Goal: Task Accomplishment & Management: Manage account settings

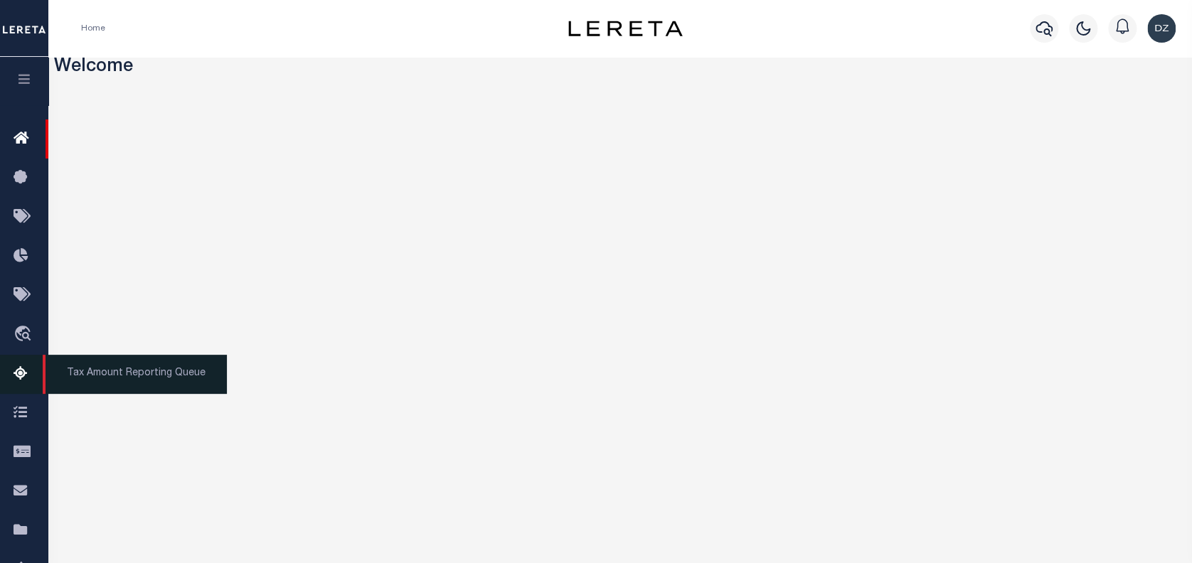
click at [20, 381] on icon at bounding box center [25, 375] width 23 height 18
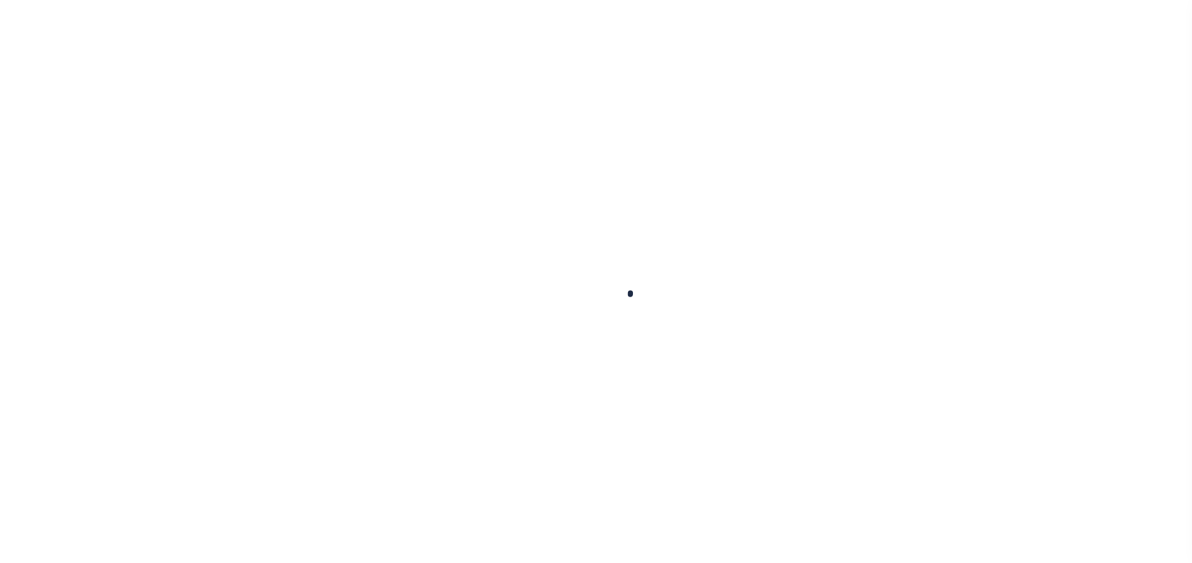
select select "100"
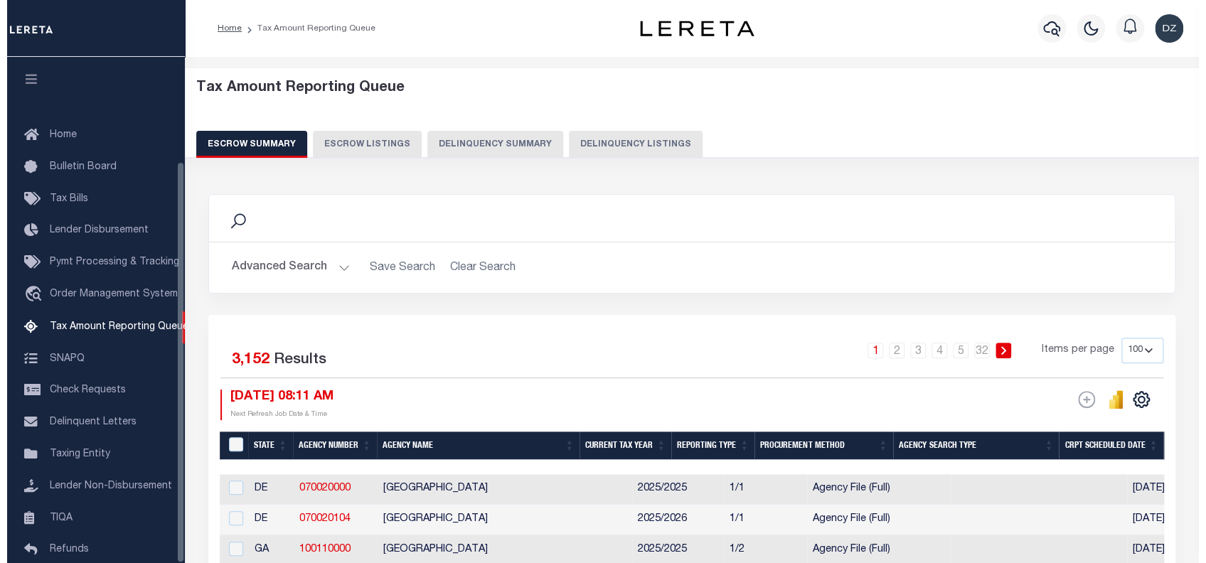
scroll to position [131, 0]
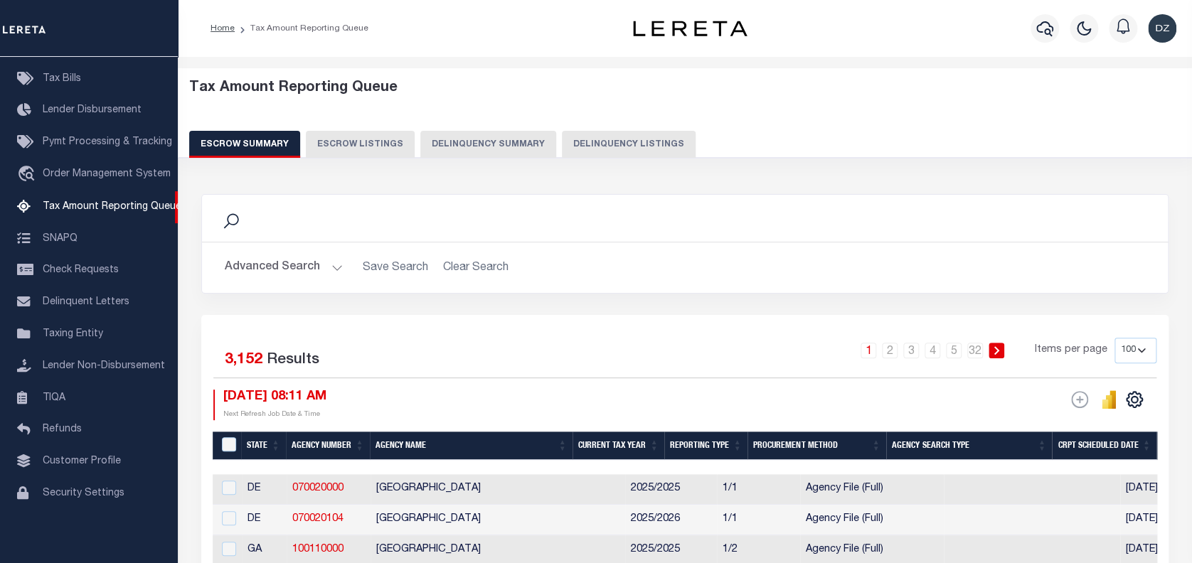
drag, startPoint x: 637, startPoint y: 134, endPoint x: 737, endPoint y: 147, distance: 100.4
click at [637, 134] on button "Delinquency Listings" at bounding box center [629, 144] width 134 height 27
select select "100"
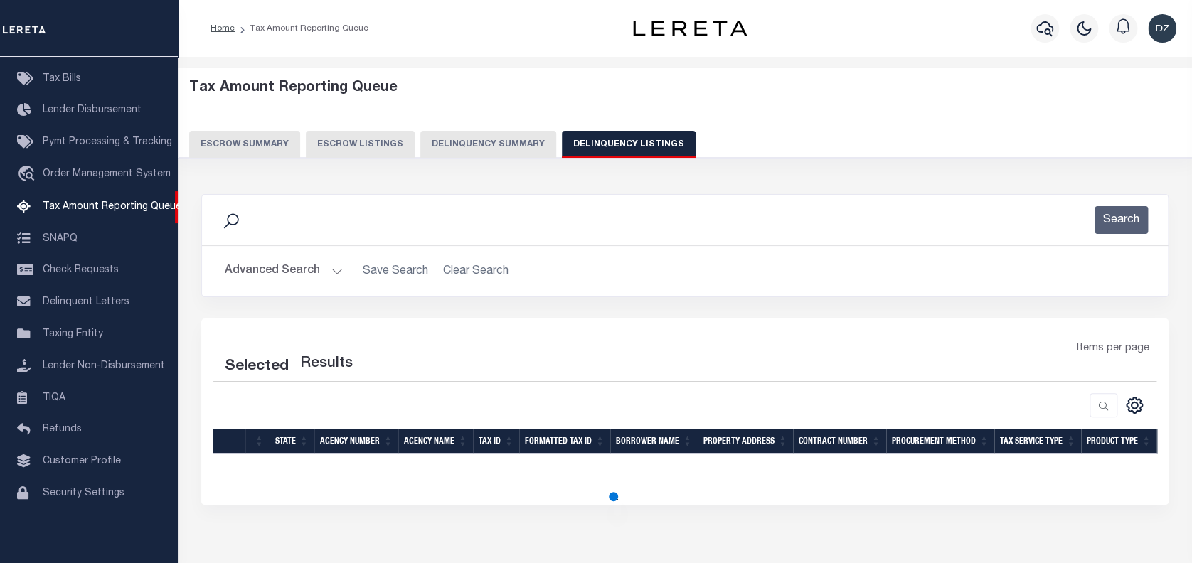
select select "100"
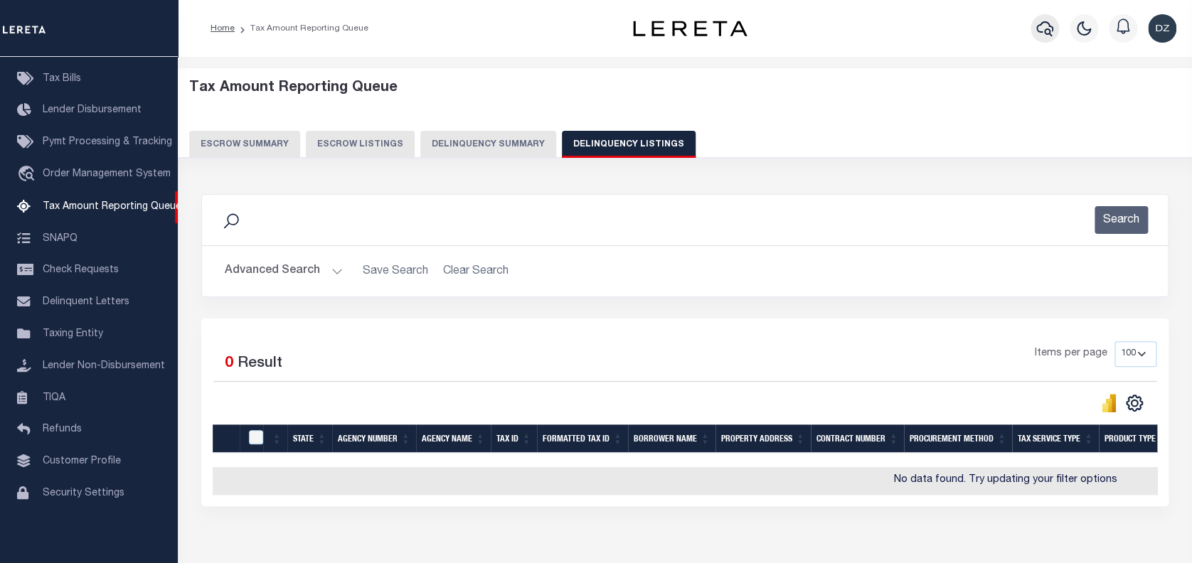
click at [1036, 32] on icon "button" at bounding box center [1044, 28] width 17 height 17
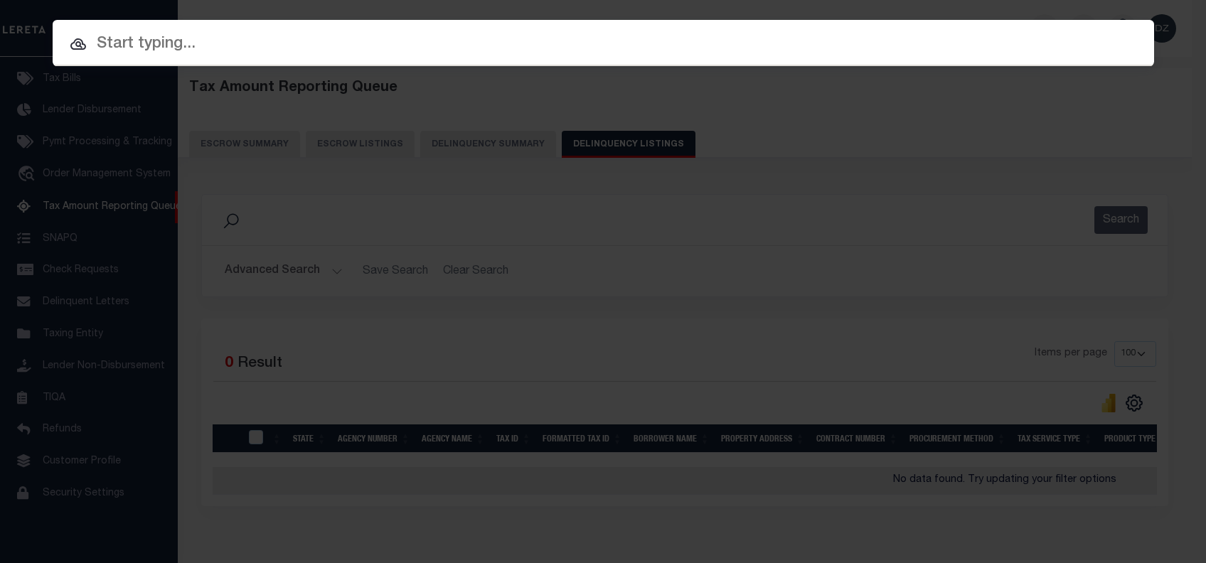
paste input "900005541"
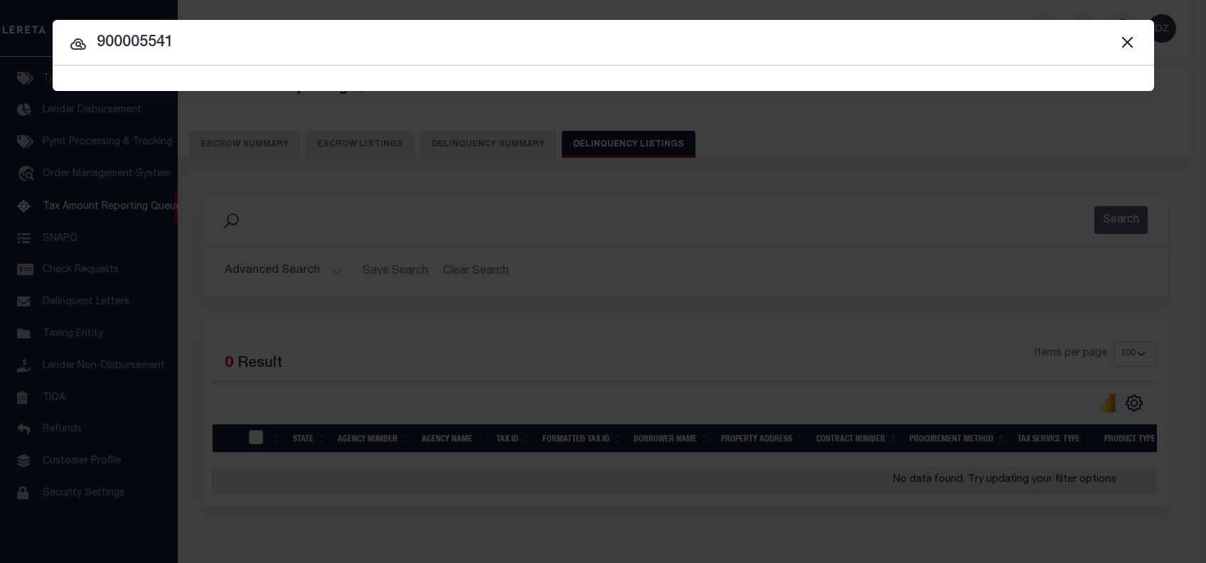
type input "900005541"
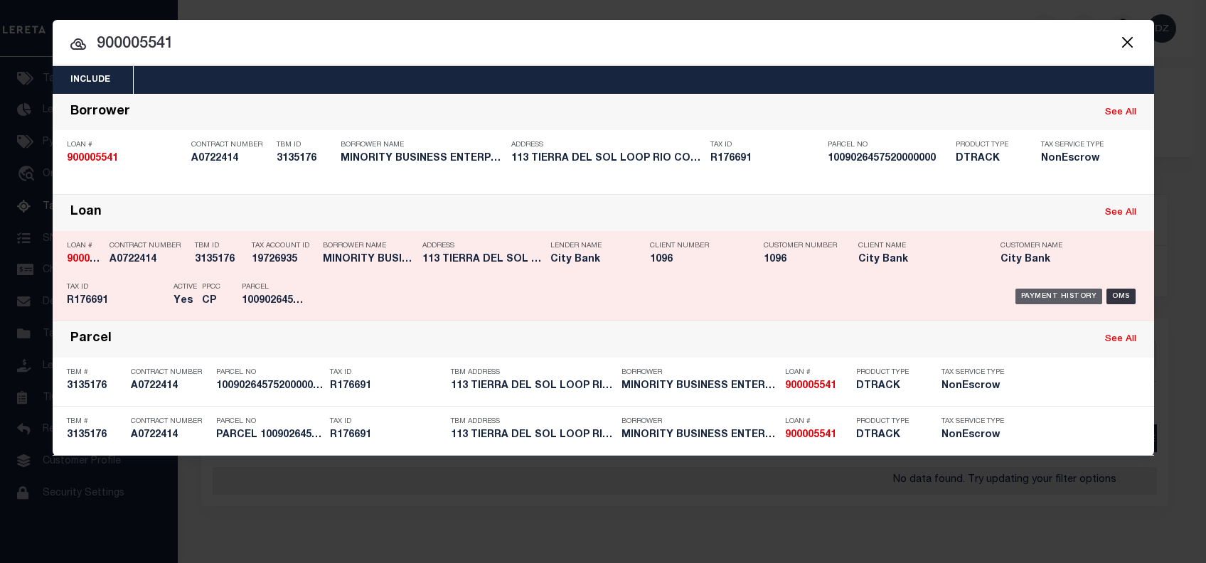
click at [1049, 290] on div "Payment History" at bounding box center [1059, 297] width 87 height 16
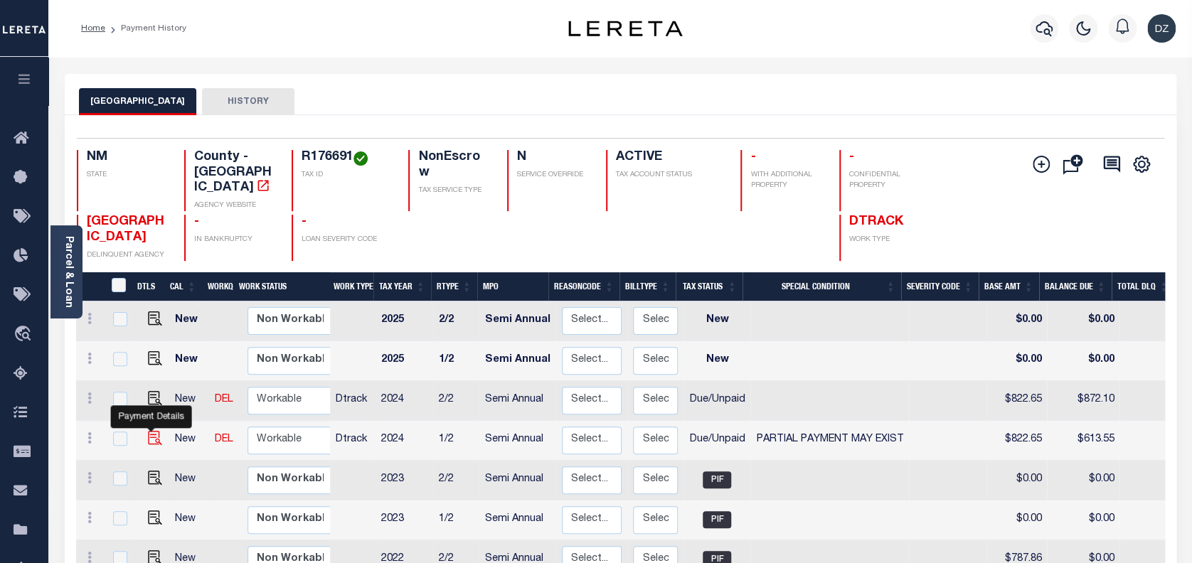
click at [153, 431] on img "" at bounding box center [155, 438] width 14 height 14
checkbox input "true"
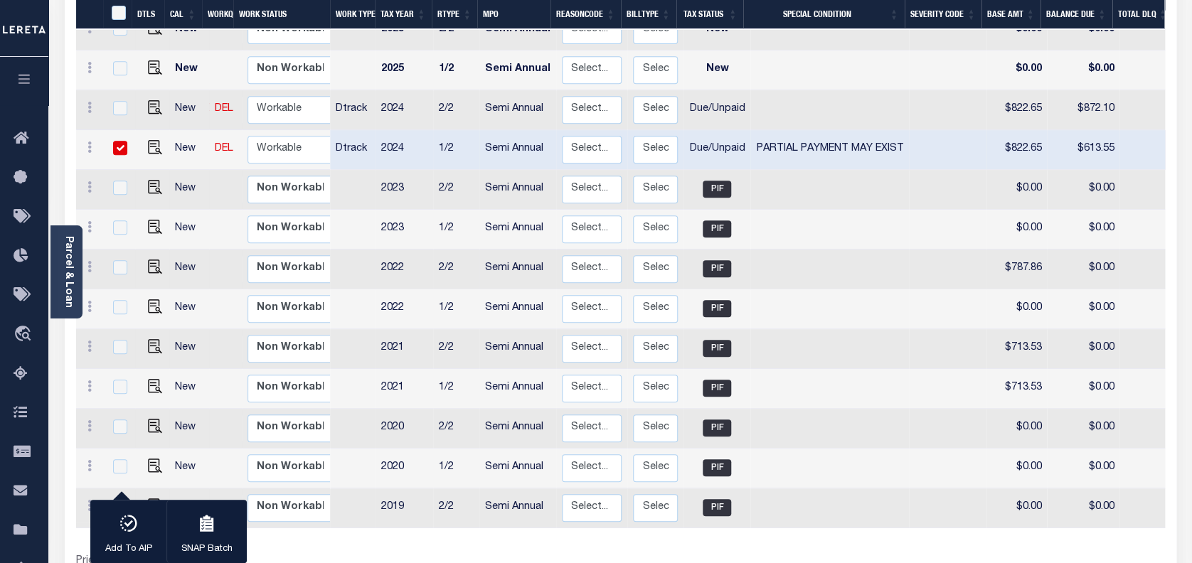
scroll to position [363, 0]
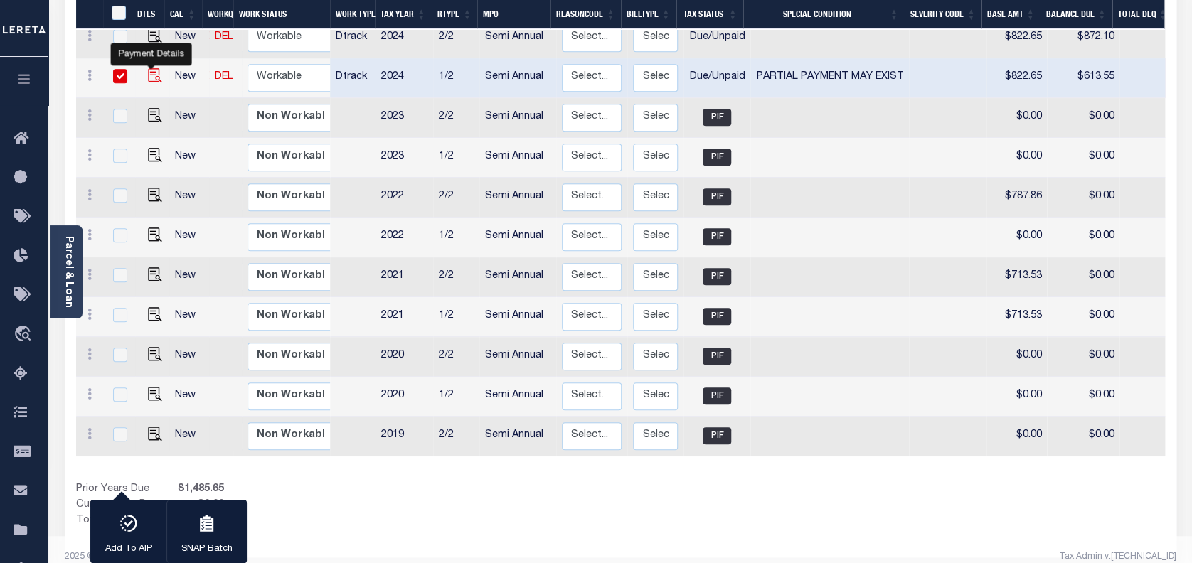
click at [153, 68] on img "" at bounding box center [155, 75] width 14 height 14
checkbox input "false"
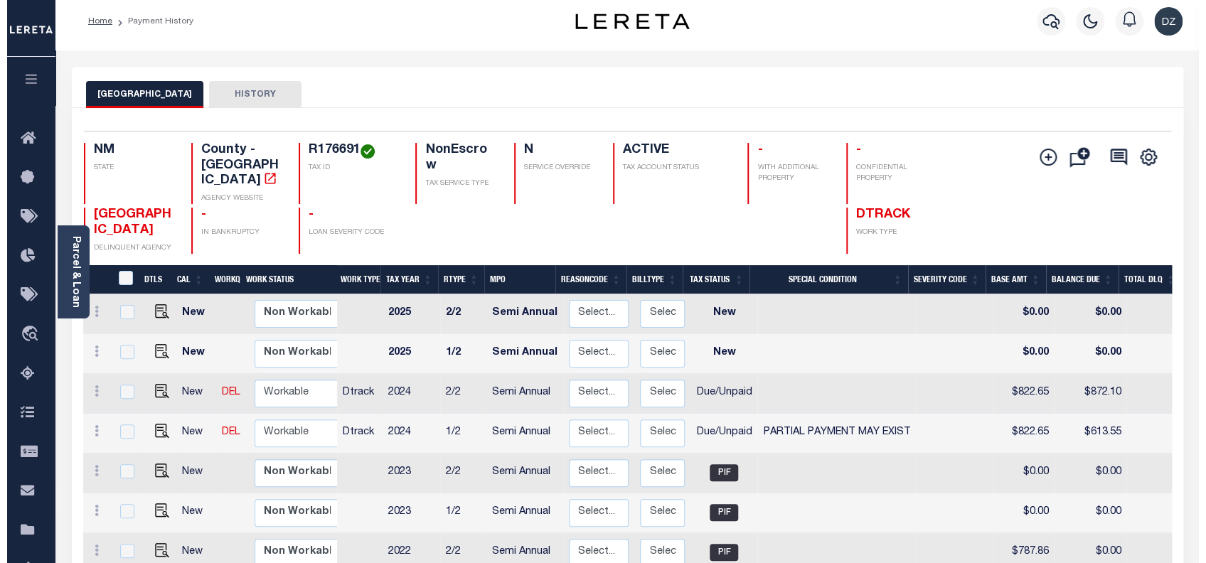
scroll to position [0, 0]
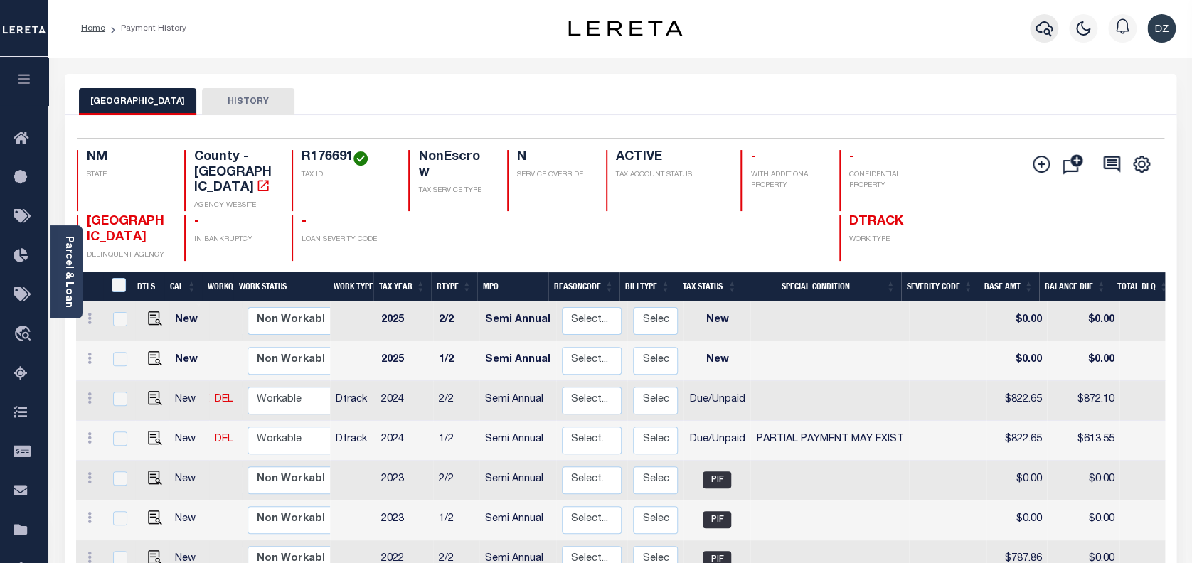
click at [1051, 23] on icon "button" at bounding box center [1044, 28] width 17 height 17
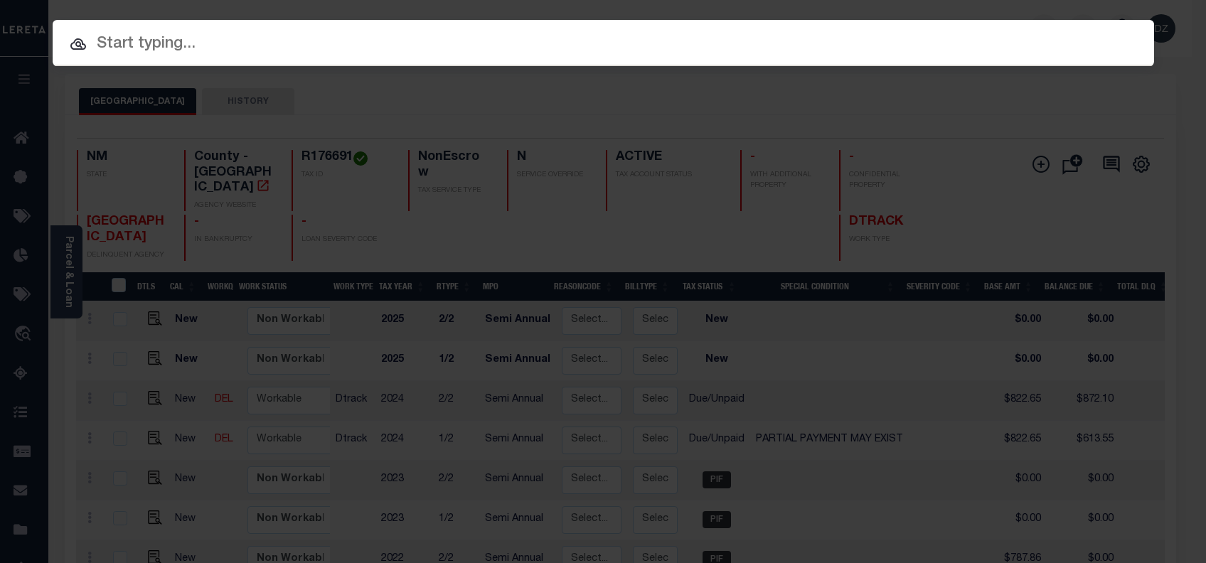
paste input "15583584"
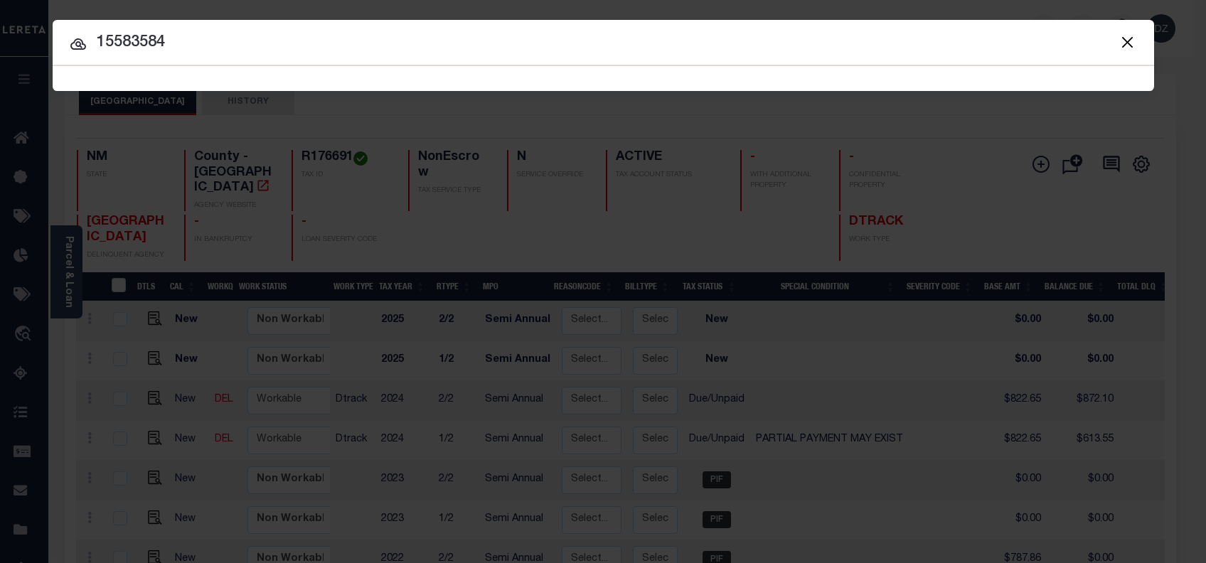
type input "15583584"
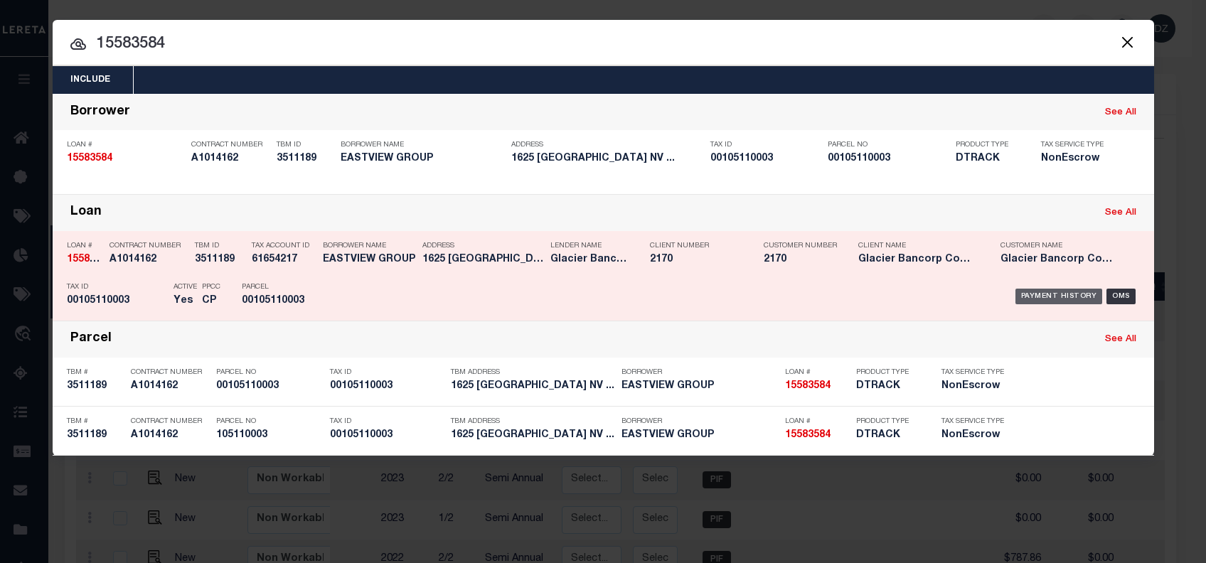
click at [1046, 296] on div "Payment History" at bounding box center [1059, 297] width 87 height 16
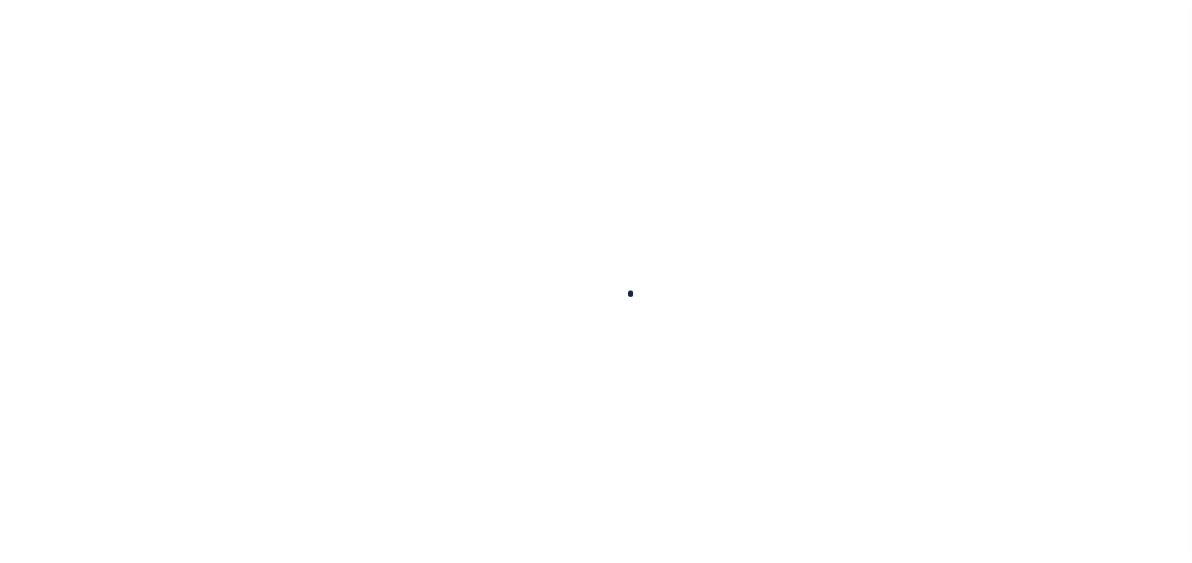
checkbox input "false"
type input "Semi Annual"
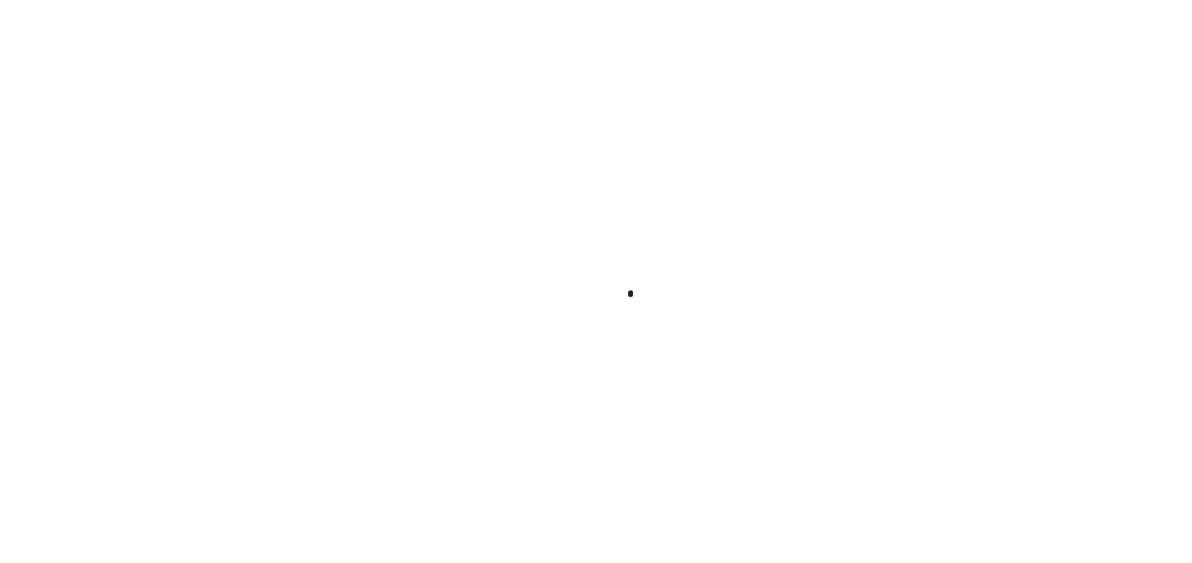
type input "09/30/2025"
type input "09/19/2025"
select select "DUE"
select select "15"
type input "$822.65"
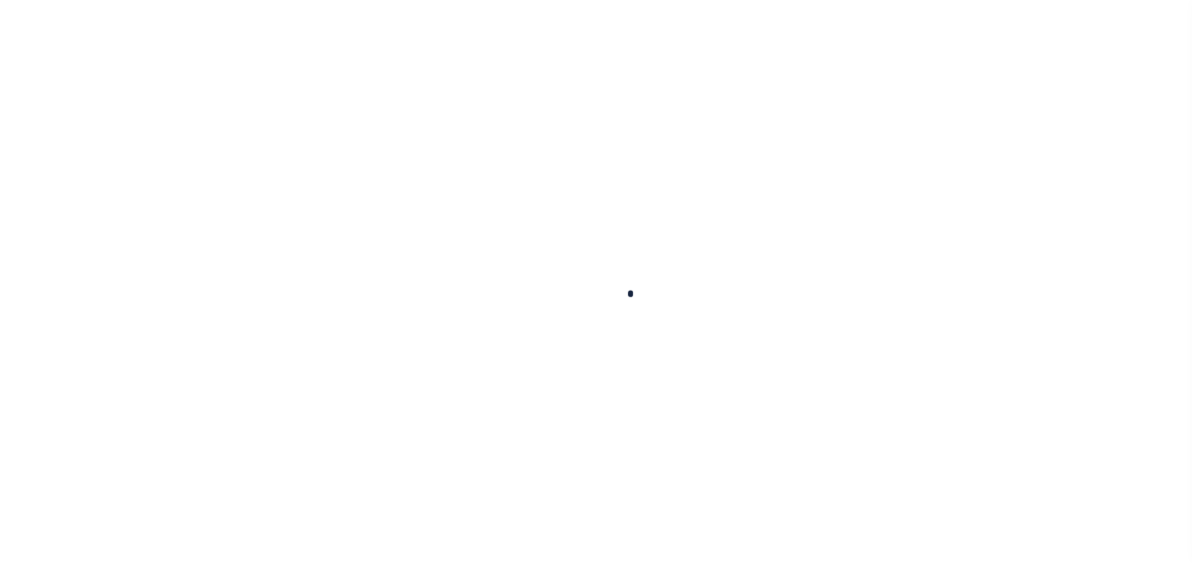
type input "$116.14"
type input "$333.16"
type input "$497.41"
type input "$613.55"
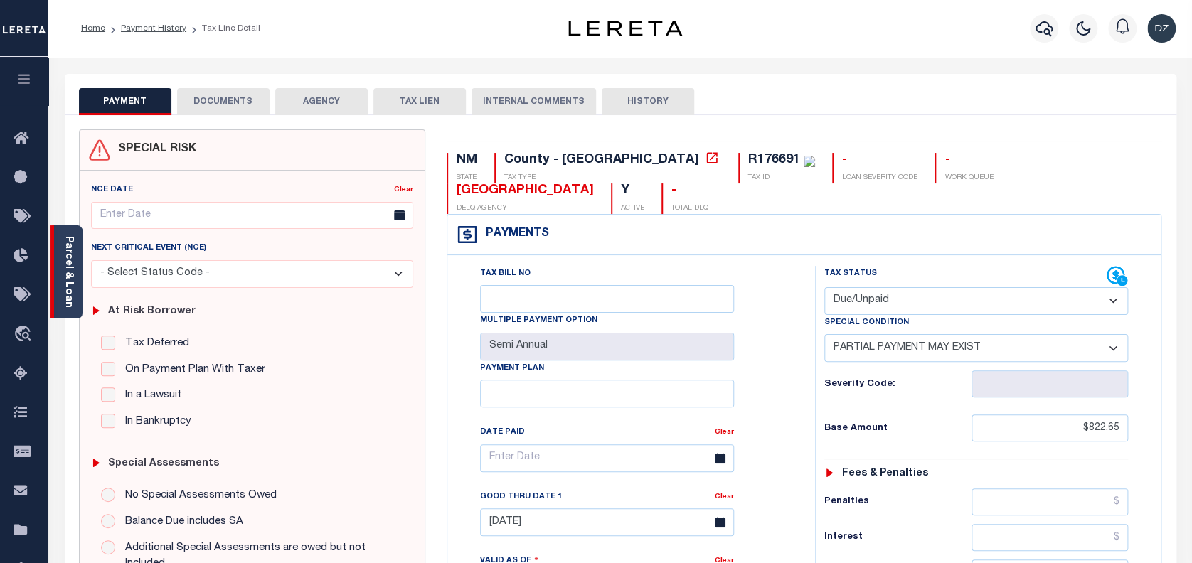
click at [68, 262] on link "Parcel & Loan" at bounding box center [68, 272] width 10 height 72
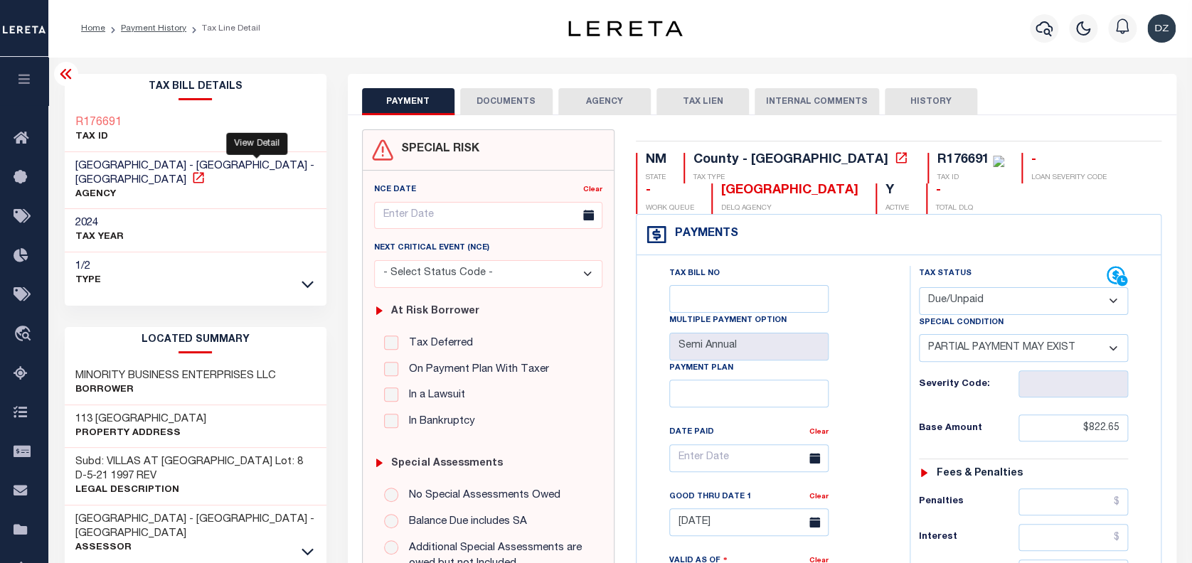
click at [206, 171] on icon at bounding box center [198, 178] width 14 height 14
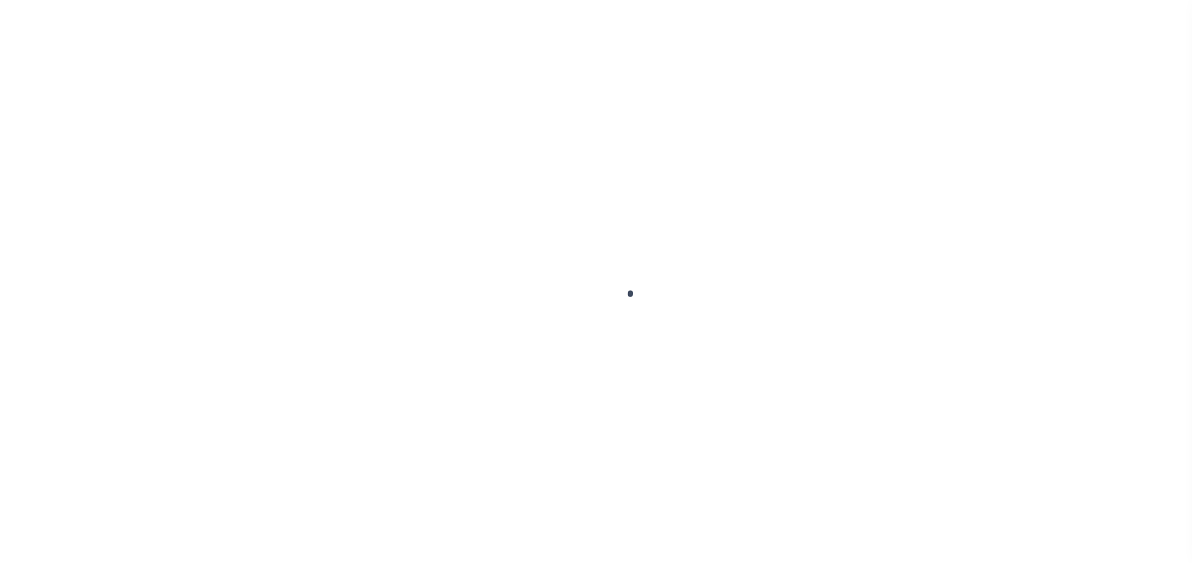
select select "DUE"
select select "15"
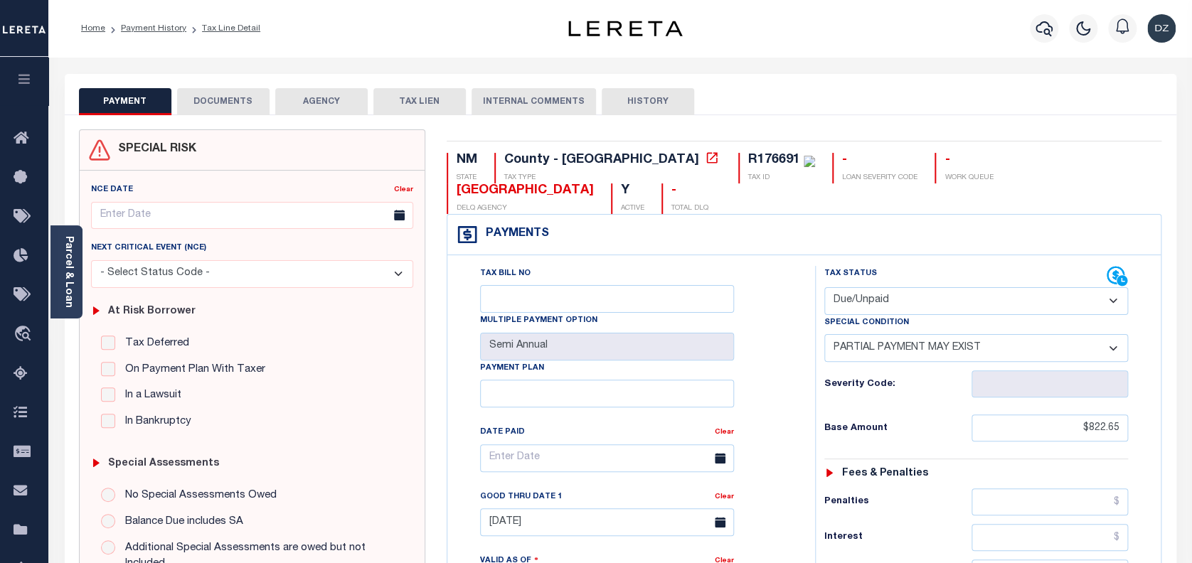
click at [230, 100] on button "DOCUMENTS" at bounding box center [223, 101] width 92 height 27
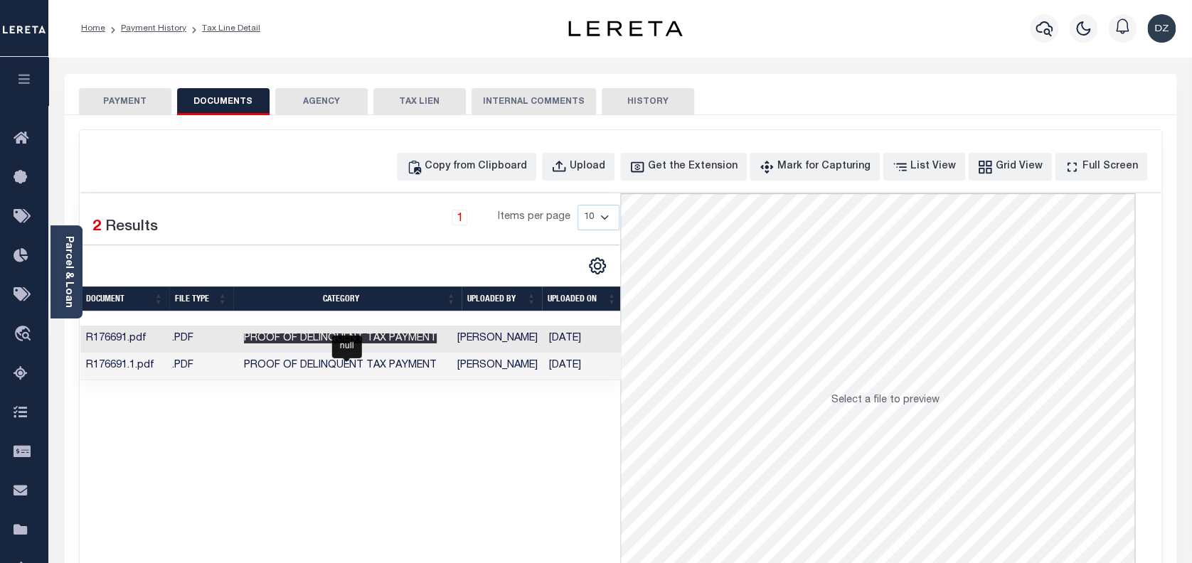
click at [357, 338] on span "Proof of Delinquent Tax Payment" at bounding box center [340, 339] width 193 height 10
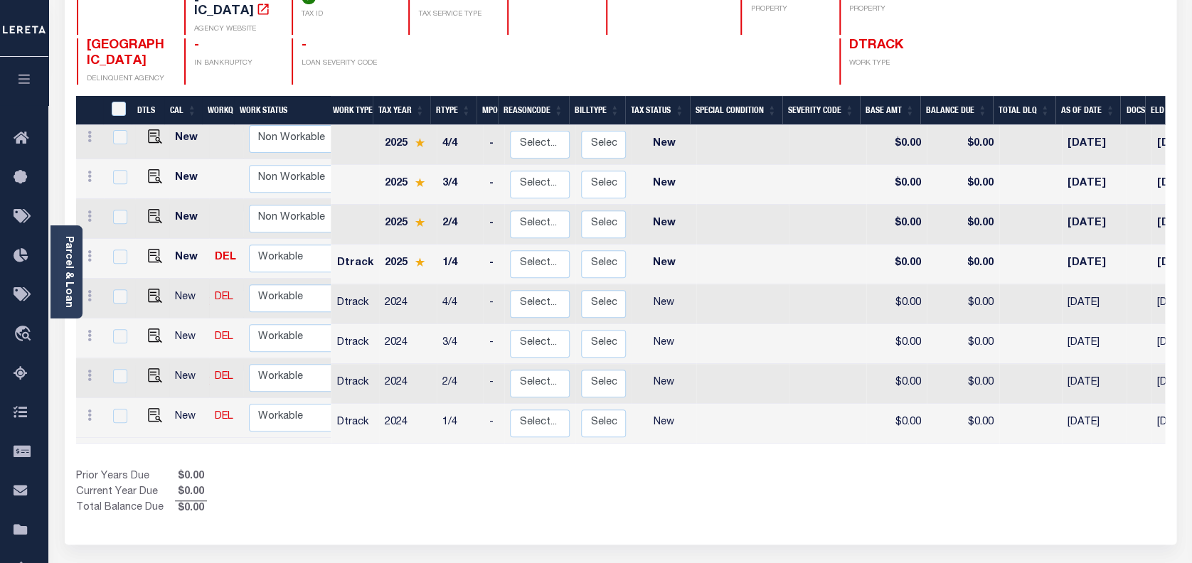
scroll to position [189, 0]
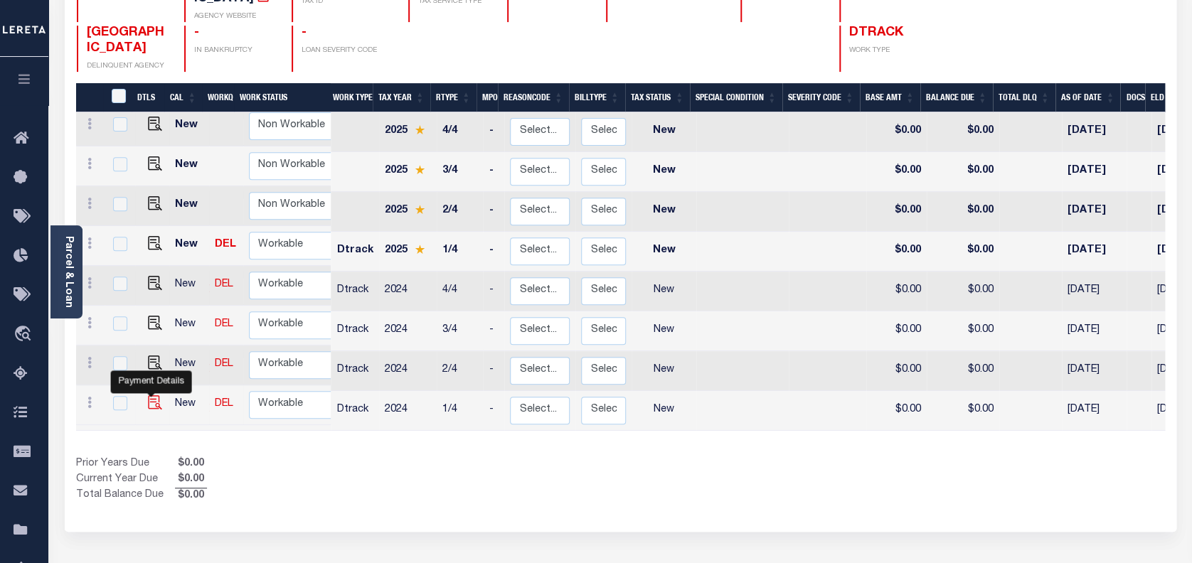
click at [148, 395] on img "" at bounding box center [155, 402] width 14 height 14
checkbox input "true"
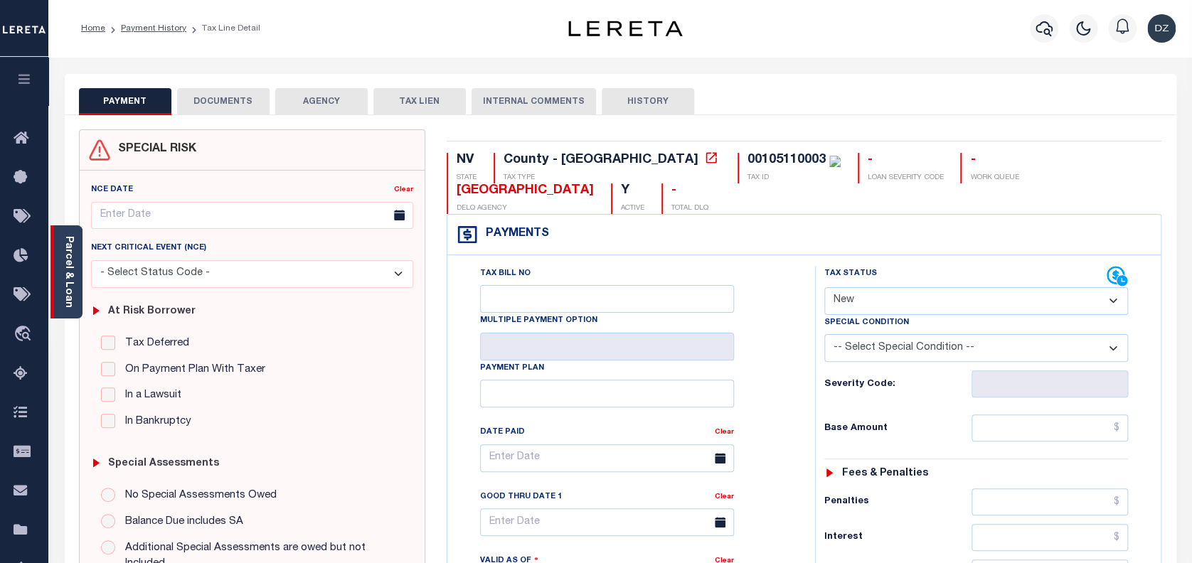
click at [73, 257] on link "Parcel & Loan" at bounding box center [68, 272] width 10 height 72
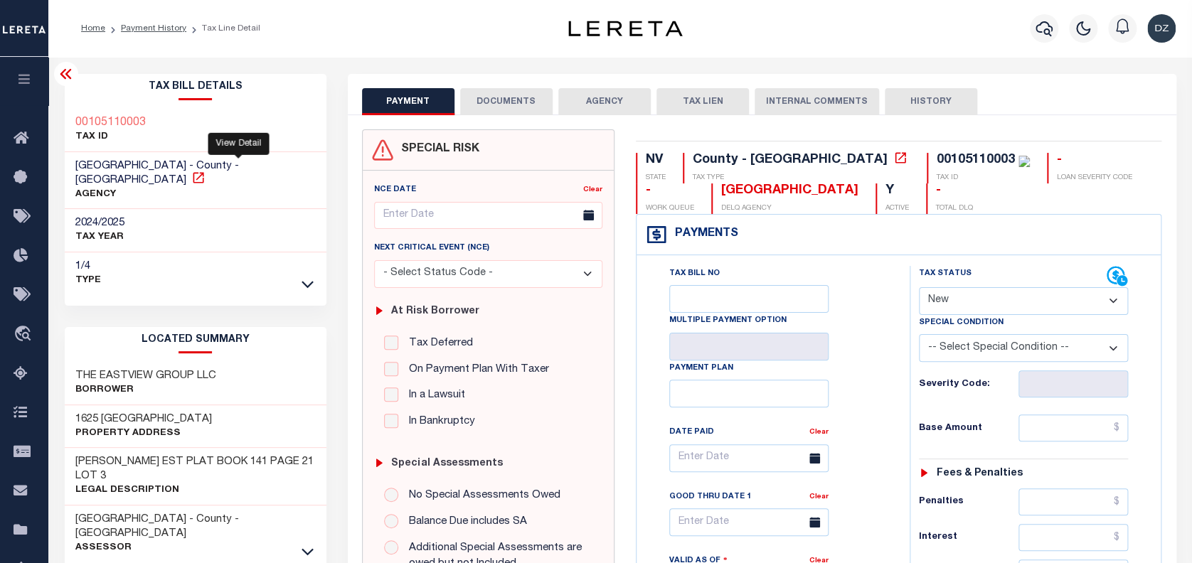
click at [203, 172] on icon at bounding box center [198, 177] width 11 height 11
drag, startPoint x: 152, startPoint y: 357, endPoint x: 213, endPoint y: 367, distance: 62.0
click at [213, 369] on h3 "THE EASTVIEW GROUP LLC" at bounding box center [145, 376] width 141 height 14
copy h3 "GROUP LLC"
drag, startPoint x: 151, startPoint y: 363, endPoint x: 68, endPoint y: 356, distance: 83.5
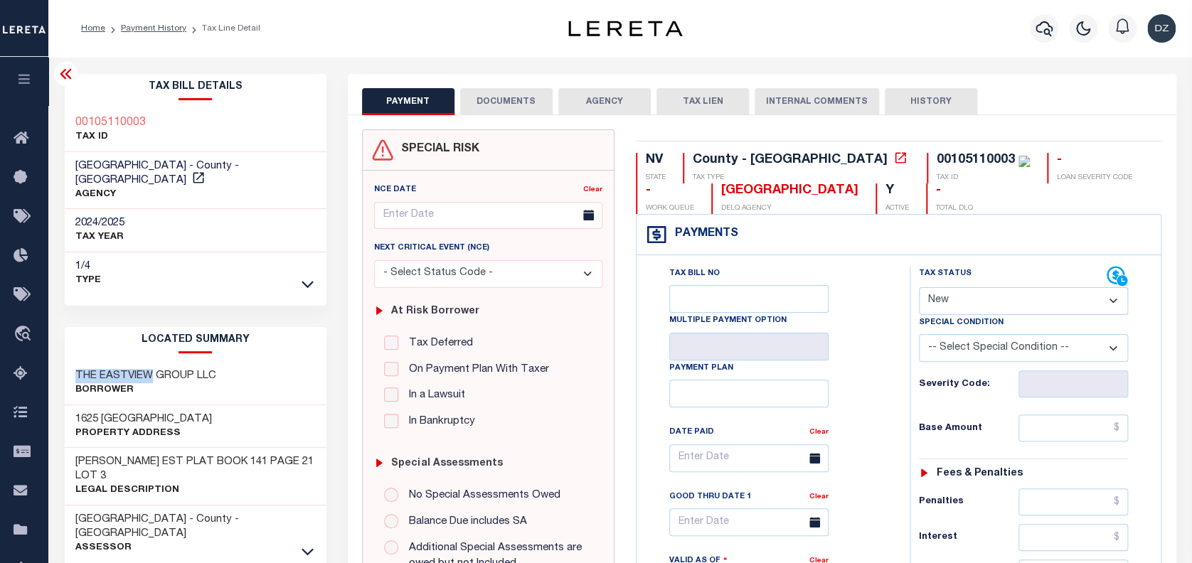
click at [68, 362] on div "THE EASTVIEW GROUP LLC Borrower" at bounding box center [196, 383] width 262 height 43
copy h3 "THE EASTVIEW"
copy div "00105110003"
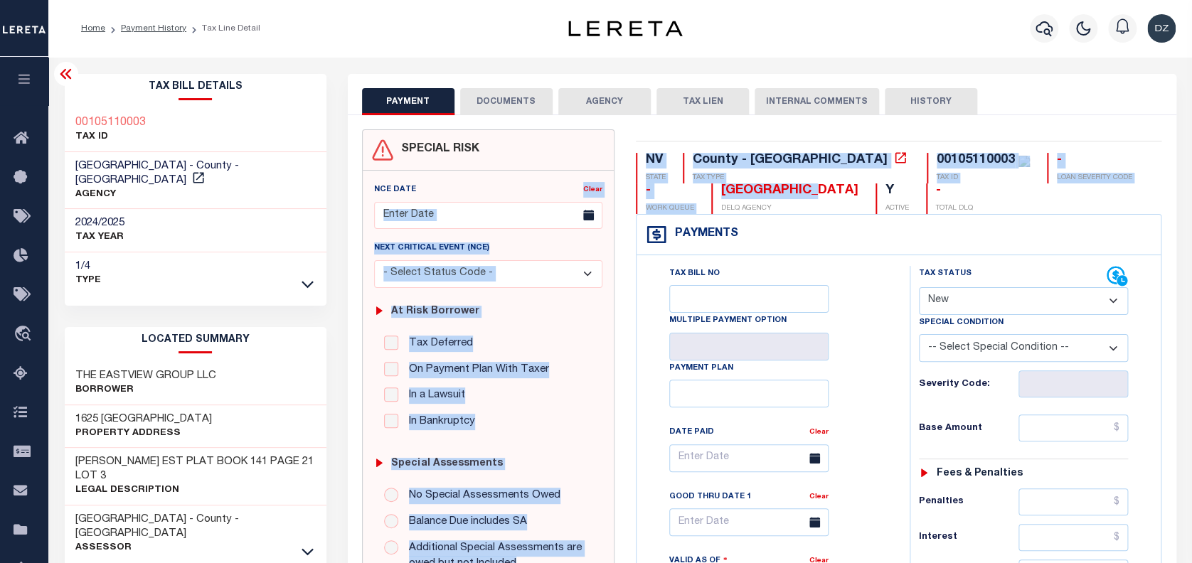
drag, startPoint x: 749, startPoint y: 196, endPoint x: 561, endPoint y: 189, distance: 187.9
click at [735, 188] on div "[GEOGRAPHIC_DATA]" at bounding box center [789, 191] width 137 height 16
click at [750, 193] on div "NV STATE County - NV TAX TYPE 00105110003 TAX ID - LOAN SEVERITY CODE - WORK QU…" at bounding box center [899, 183] width 526 height 61
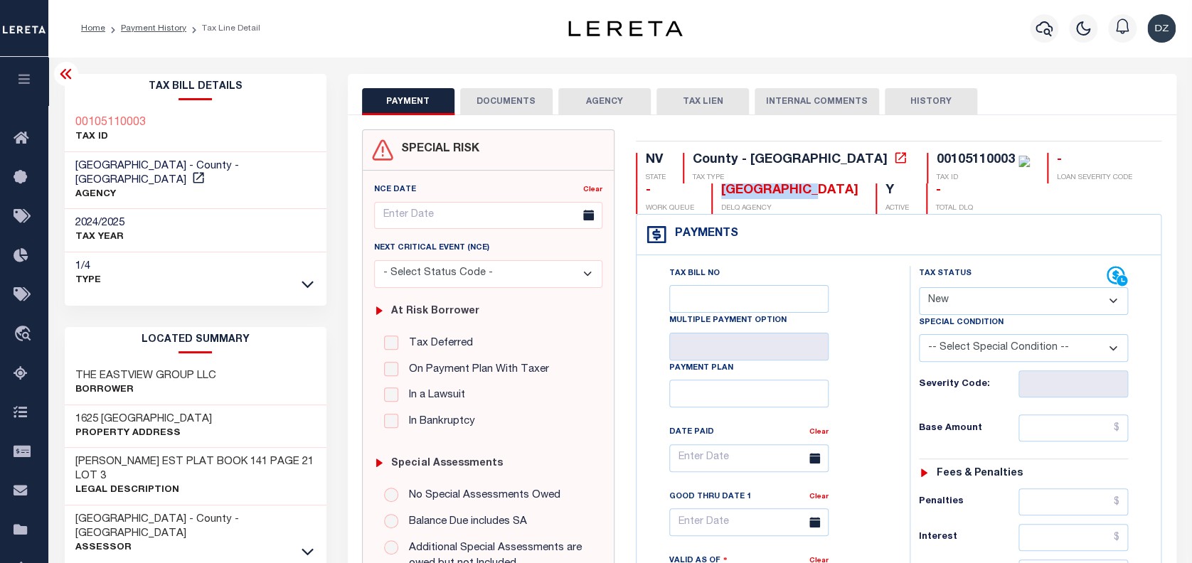
drag, startPoint x: 747, startPoint y: 190, endPoint x: 632, endPoint y: 193, distance: 115.3
copy div "[GEOGRAPHIC_DATA]"
click at [203, 172] on icon at bounding box center [198, 177] width 11 height 11
click at [937, 164] on div "00105110003" at bounding box center [976, 160] width 78 height 13
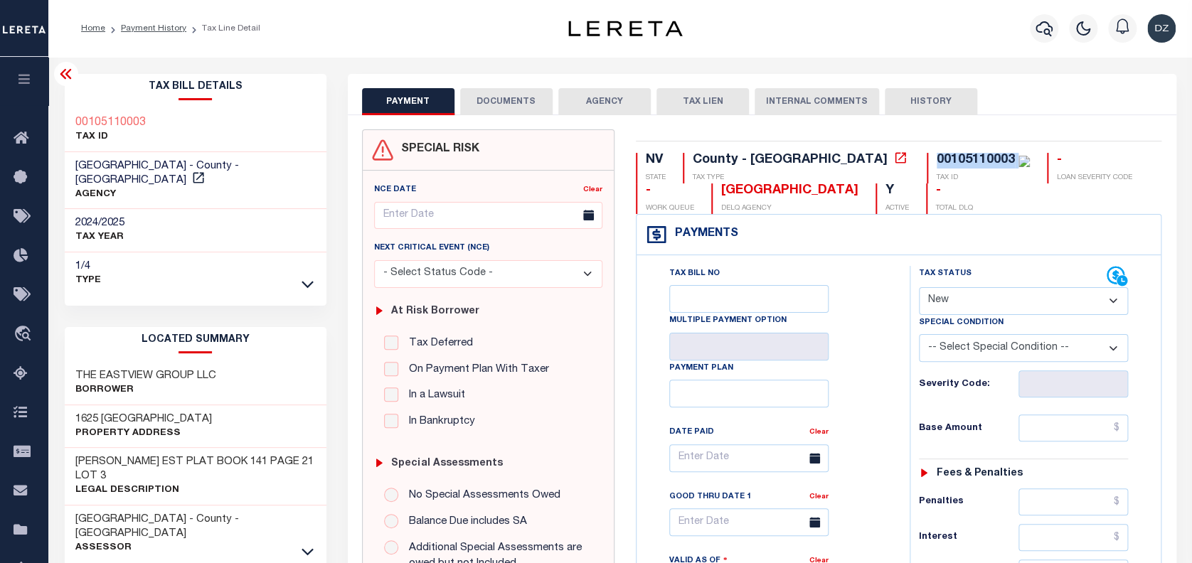
click at [937, 164] on div "00105110003" at bounding box center [976, 160] width 78 height 13
copy div "00105110003"
click at [306, 277] on icon at bounding box center [308, 284] width 12 height 15
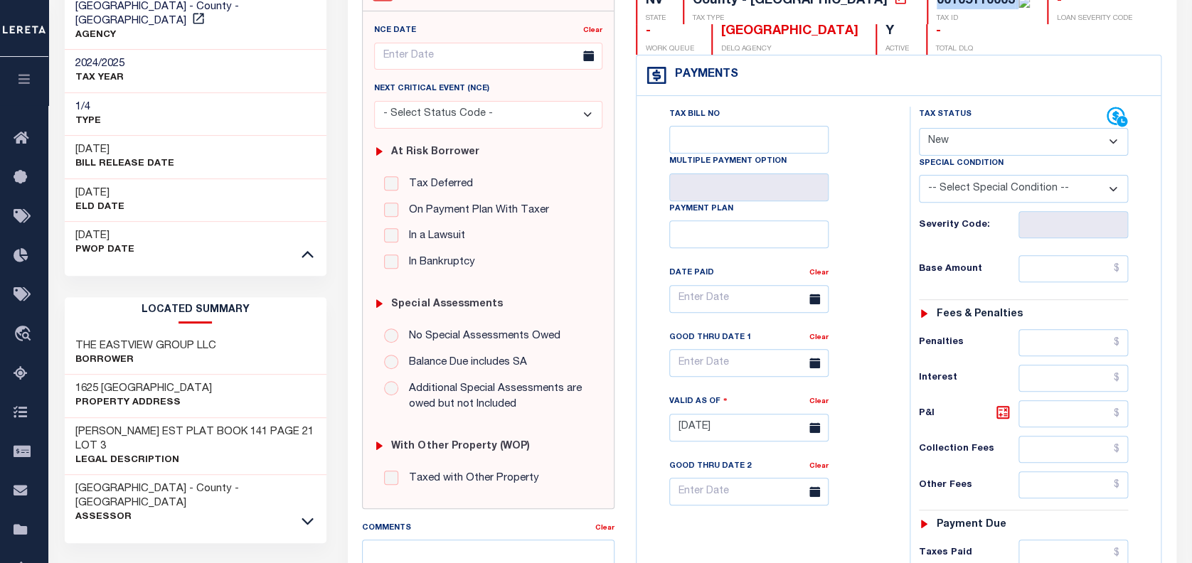
scroll to position [189, 0]
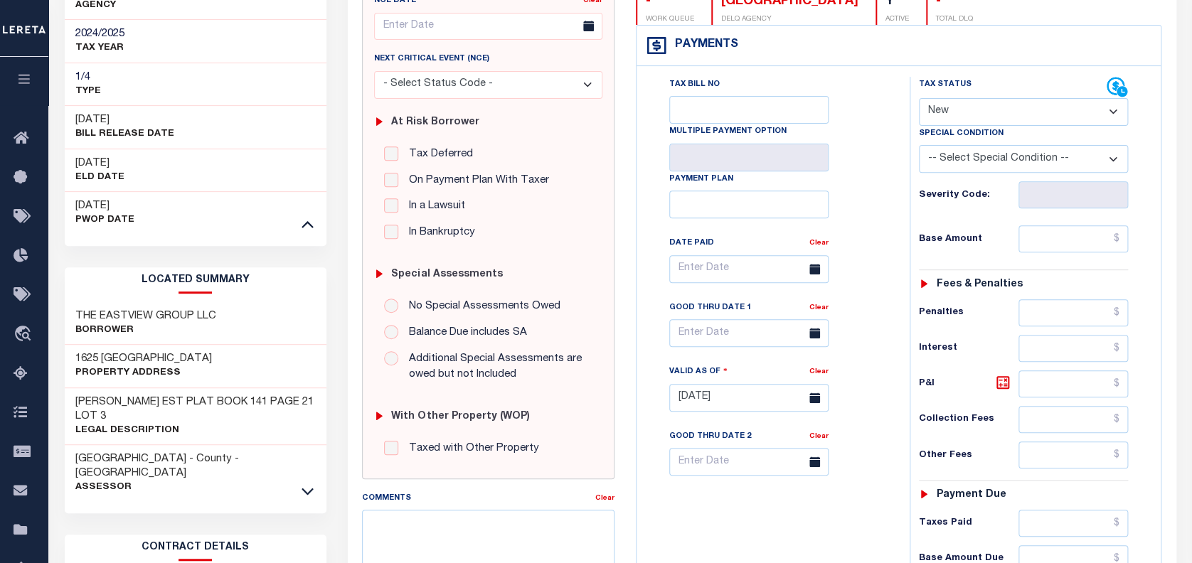
click at [307, 486] on link at bounding box center [307, 491] width 16 height 10
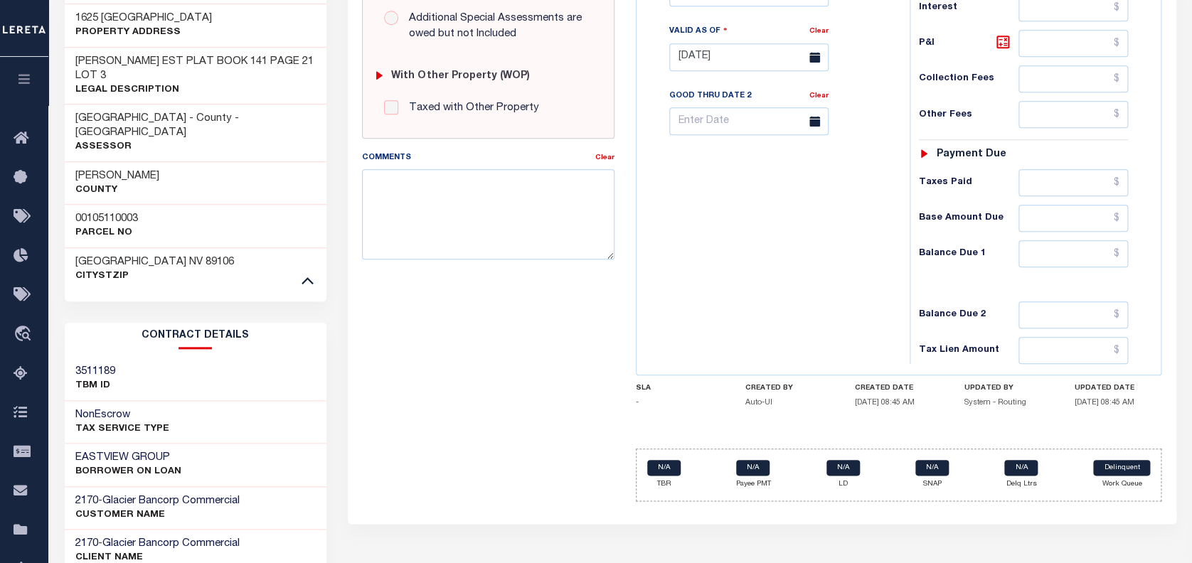
scroll to position [655, 0]
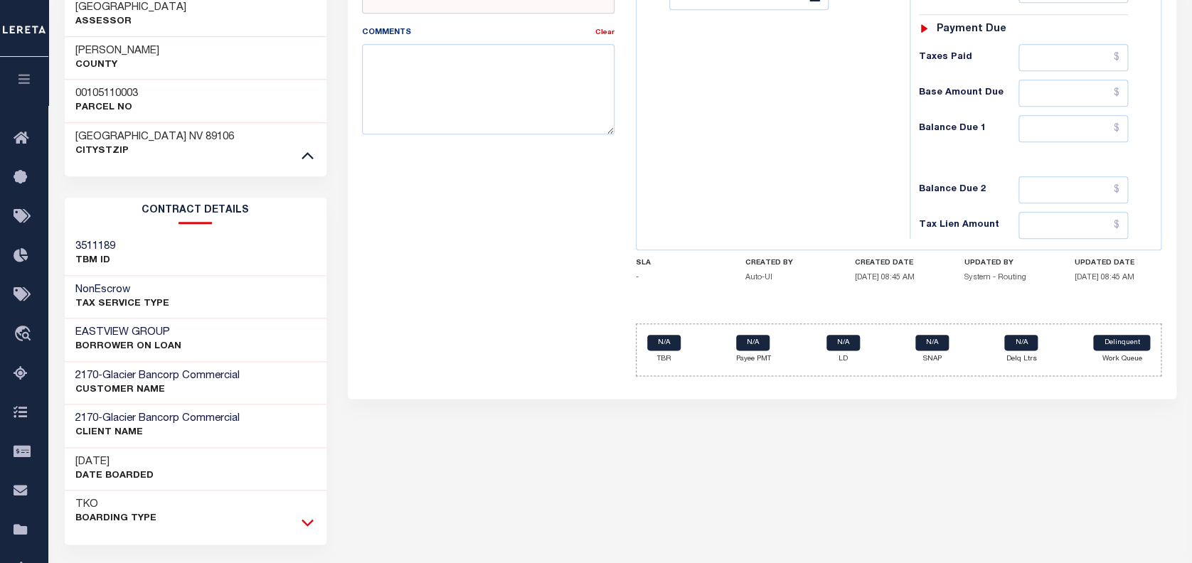
click at [303, 520] on icon at bounding box center [308, 523] width 12 height 7
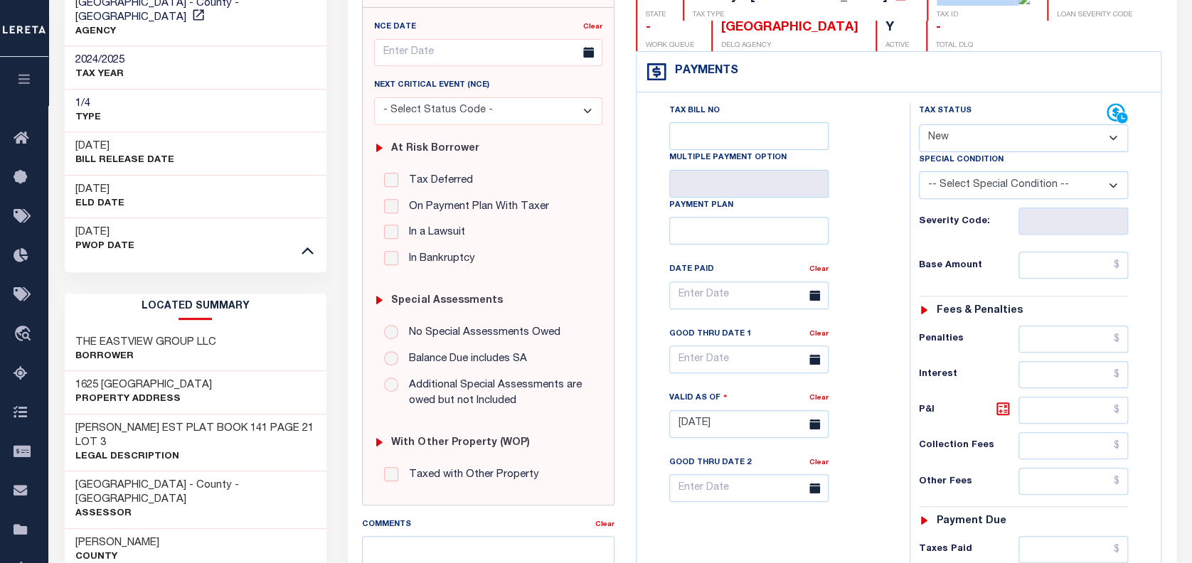
scroll to position [0, 0]
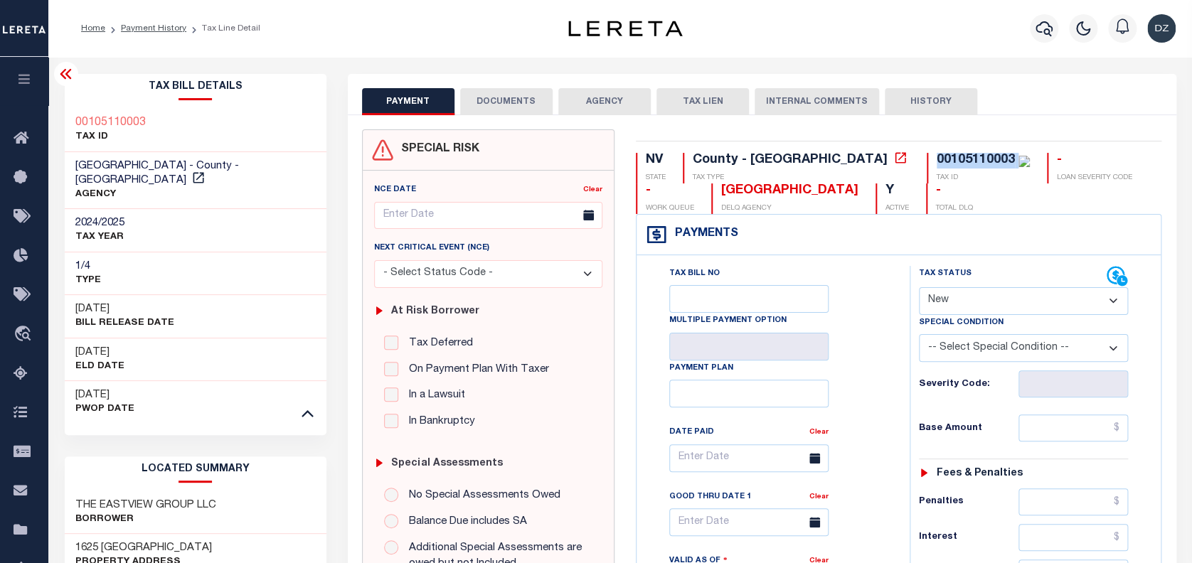
click at [984, 302] on select "- Select Status Code - Open Due/Unpaid Paid Incomplete No Tax Due Internal Refu…" at bounding box center [1024, 301] width 210 height 28
select select "PYD"
click at [919, 288] on select "- Select Status Code - Open Due/Unpaid Paid Incomplete No Tax Due Internal Refu…" at bounding box center [1024, 301] width 210 height 28
type input "[DATE]"
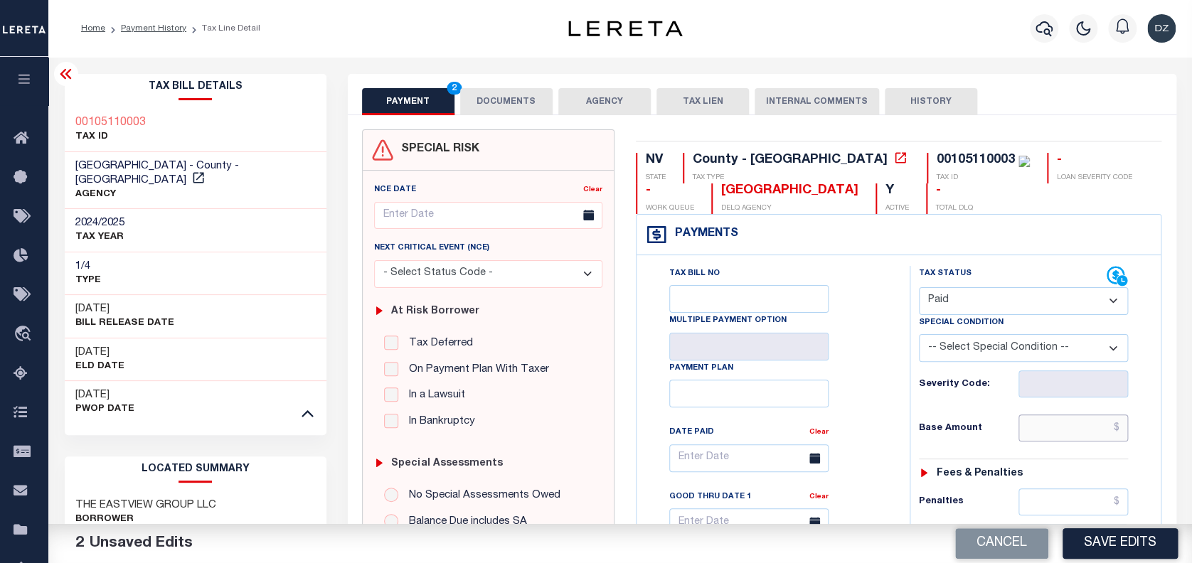
click at [1075, 422] on input "text" at bounding box center [1073, 428] width 110 height 27
type input "$0.00"
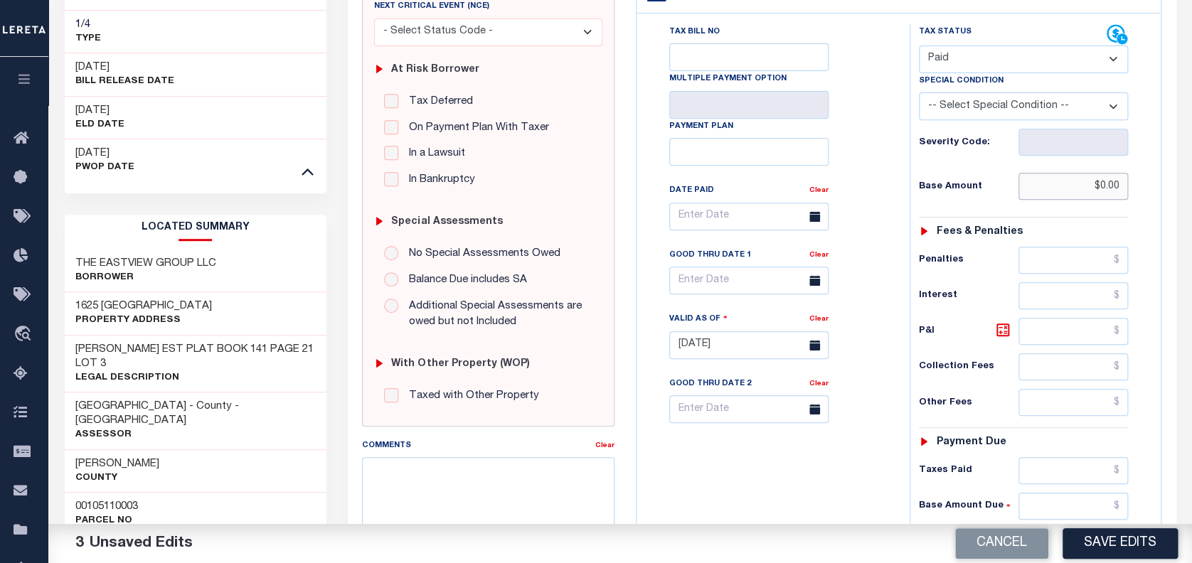
scroll to position [379, 0]
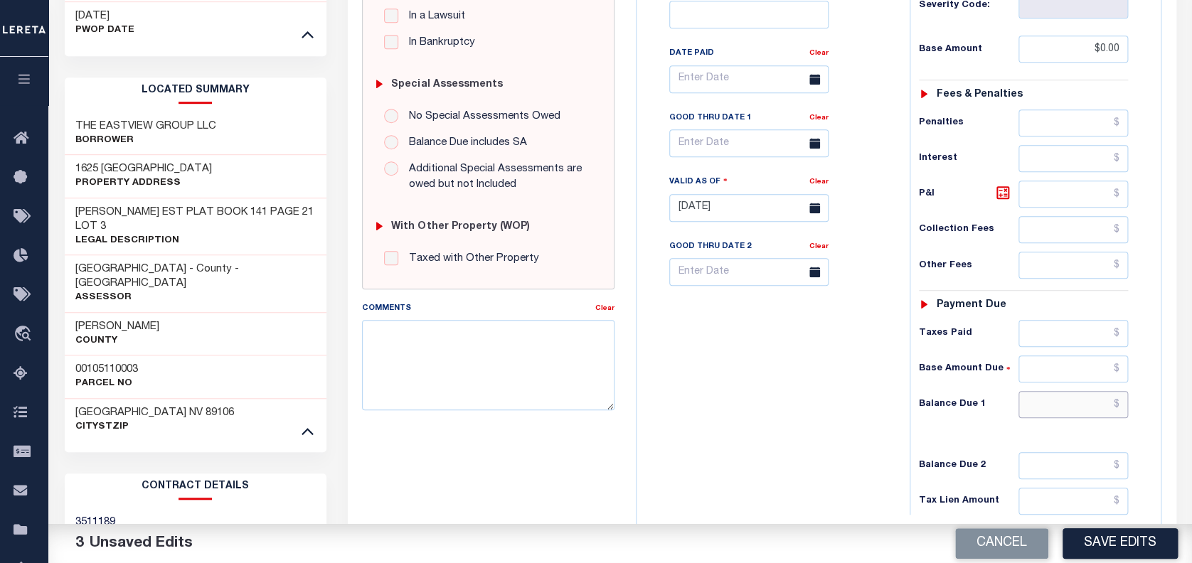
click at [1092, 412] on input "text" at bounding box center [1073, 404] width 110 height 27
type input "$0.00"
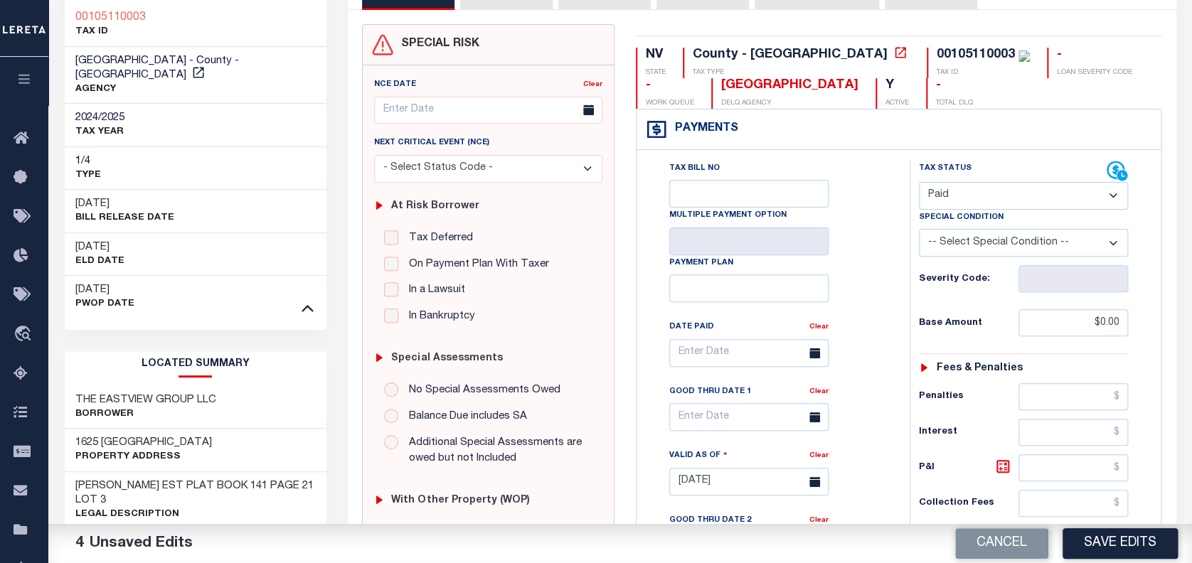
scroll to position [0, 0]
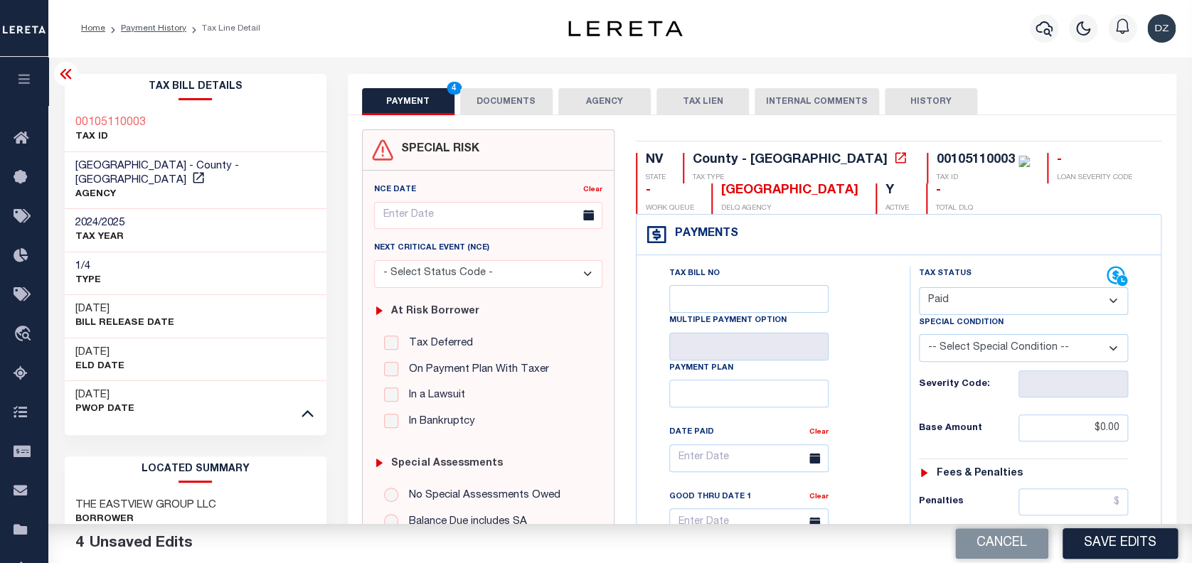
click at [479, 108] on button "DOCUMENTS" at bounding box center [506, 101] width 92 height 27
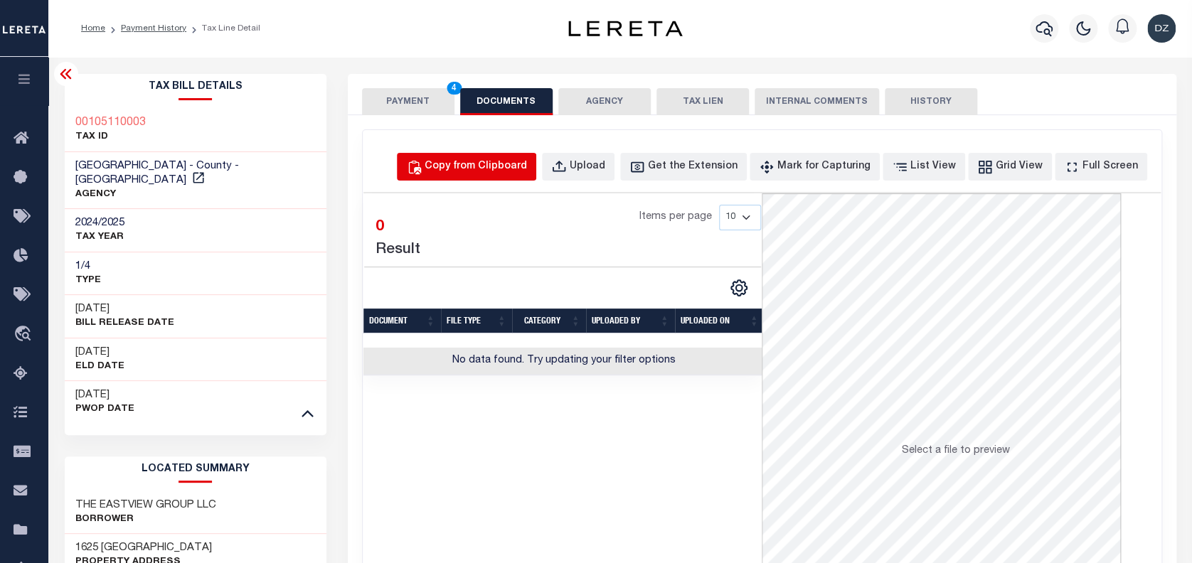
click at [510, 159] on div "Copy from Clipboard" at bounding box center [476, 167] width 102 height 16
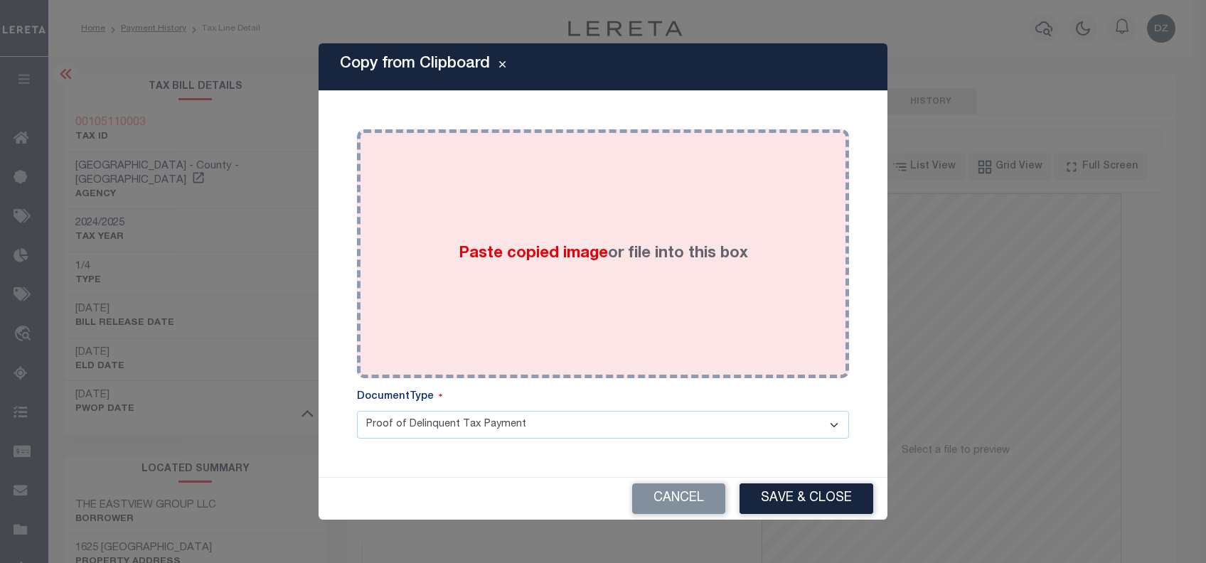
click at [505, 278] on div "Paste copied image or file into this box" at bounding box center [603, 254] width 471 height 228
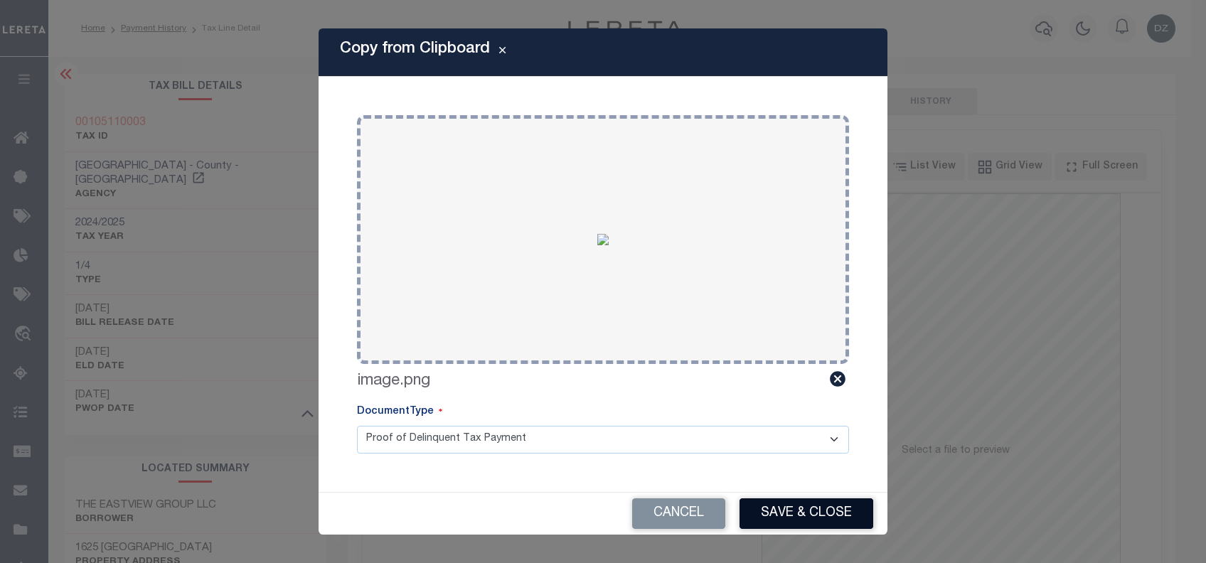
click at [814, 502] on button "Save & Close" at bounding box center [807, 514] width 134 height 31
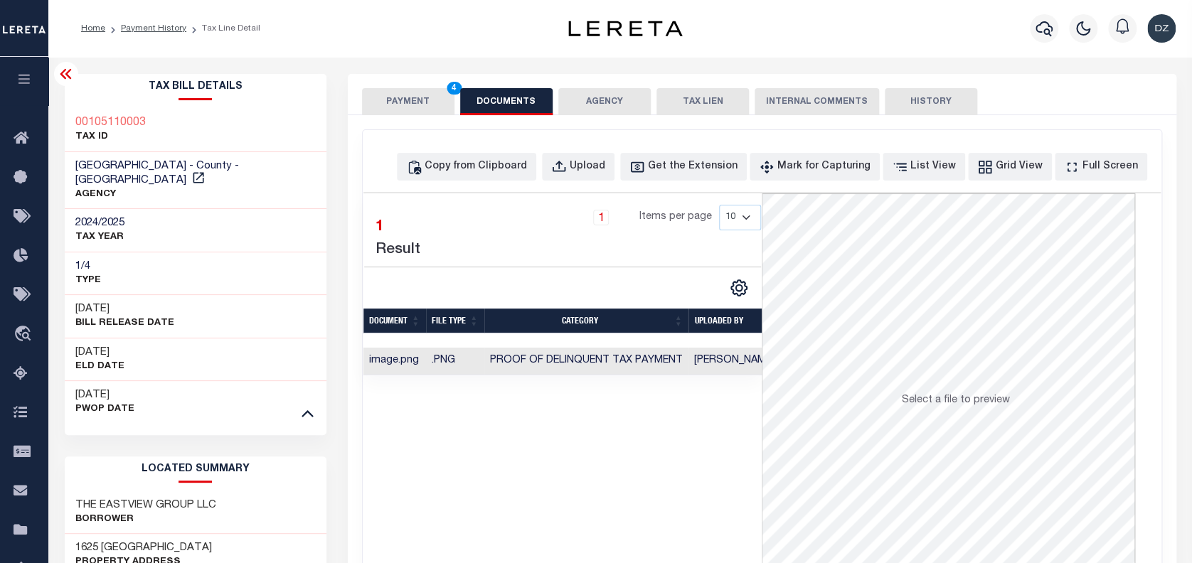
click at [398, 100] on button "PAYMENT 4" at bounding box center [408, 101] width 92 height 27
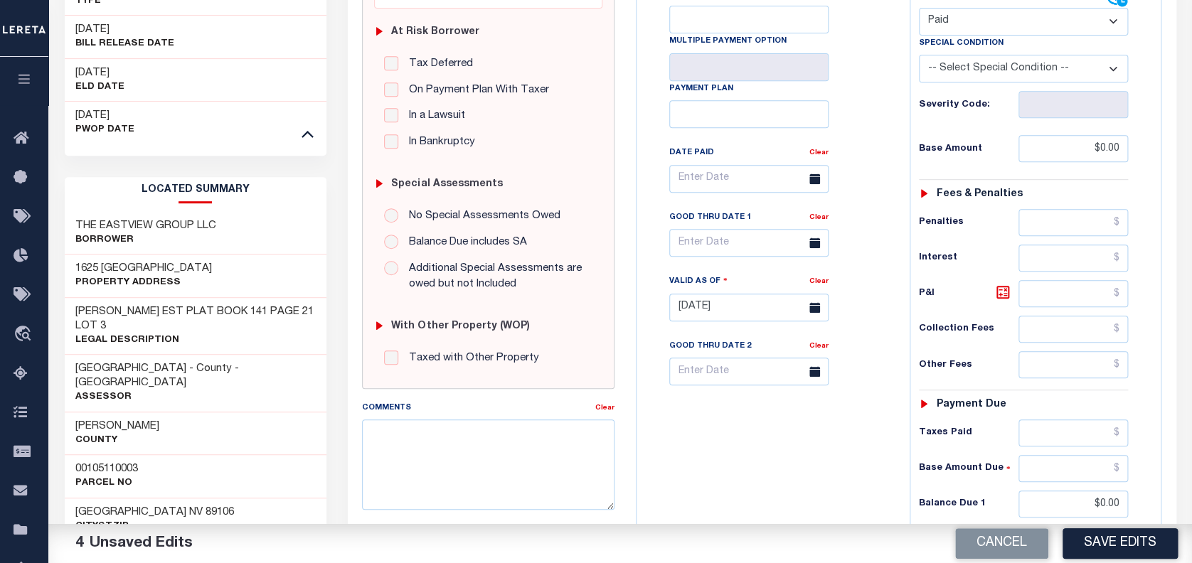
scroll to position [284, 0]
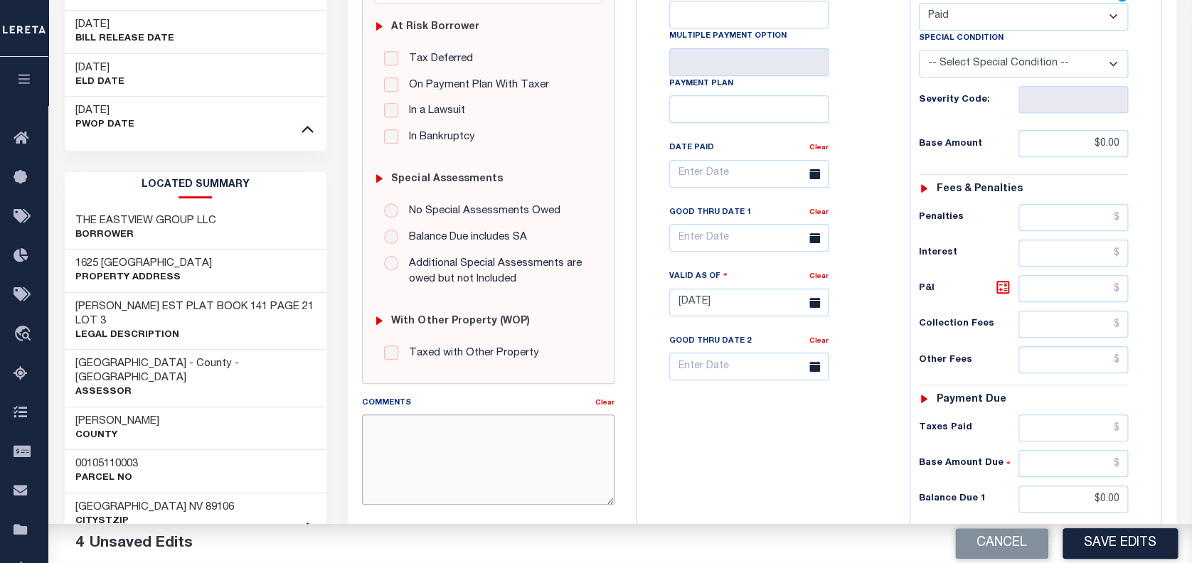
click at [425, 434] on textarea "Comments" at bounding box center [488, 460] width 252 height 90
drag, startPoint x: 557, startPoint y: 439, endPoint x: 349, endPoint y: 425, distance: 208.1
click at [357, 424] on div "Comments Clear per the Automated call cofirmed that the next taxes are due for …" at bounding box center [488, 455] width 274 height 121
drag, startPoint x: 565, startPoint y: 452, endPoint x: 358, endPoint y: 432, distance: 207.9
click at [358, 432] on div "Comments Clear per the Automated call confirmed that the next taxes are due for…" at bounding box center [488, 455] width 274 height 121
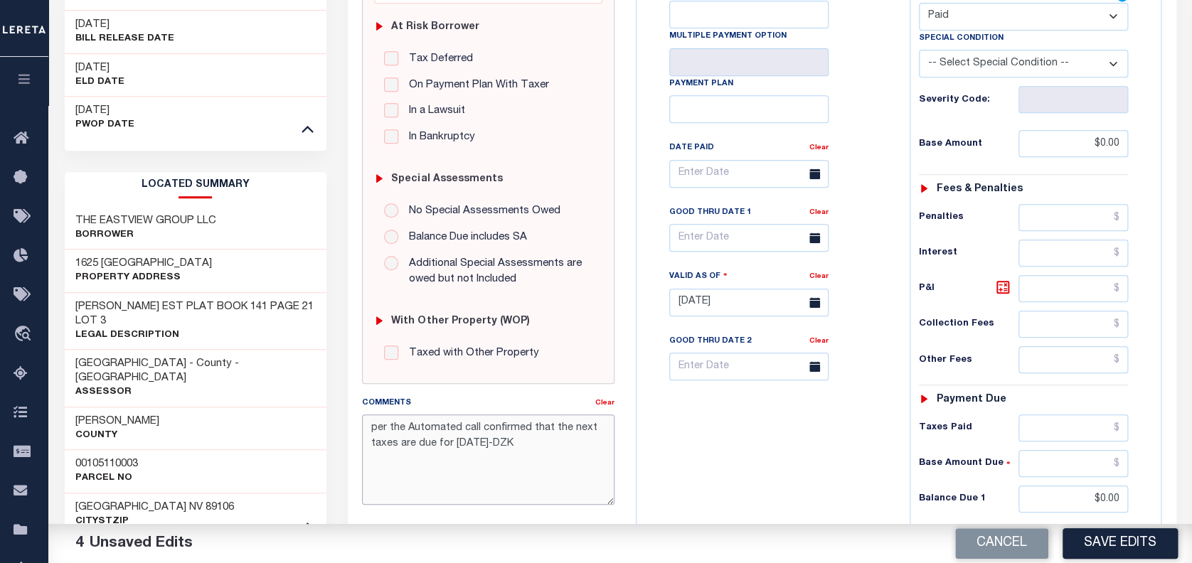
click at [420, 430] on textarea "per the Automated call confirmed that the next taxes are due for October 2025-D…" at bounding box center [488, 460] width 252 height 90
click at [477, 430] on textarea "per the Automated call confirmed that the next taxes are due for October 2025-D…" at bounding box center [488, 460] width 252 height 90
drag, startPoint x: 570, startPoint y: 436, endPoint x: 348, endPoint y: 428, distance: 222.8
click at [348, 428] on div "SPECIAL RISK NCE Date Clear" at bounding box center [762, 300] width 829 height 939
type textarea "per the Automated call to county confirmed that the next taxes are due for [DAT…"
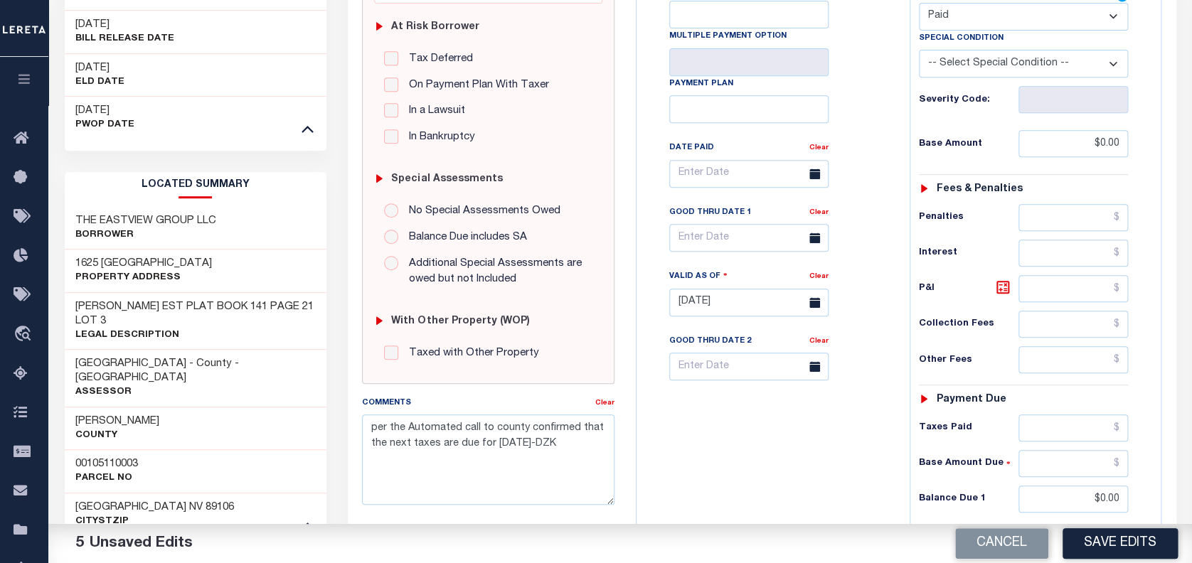
click at [868, 339] on div "Tax Bill No Multiple Payment Option Payment Plan Clear" at bounding box center [770, 181] width 238 height 399
click at [1096, 536] on button "Save Edits" at bounding box center [1120, 543] width 115 height 31
checkbox input "false"
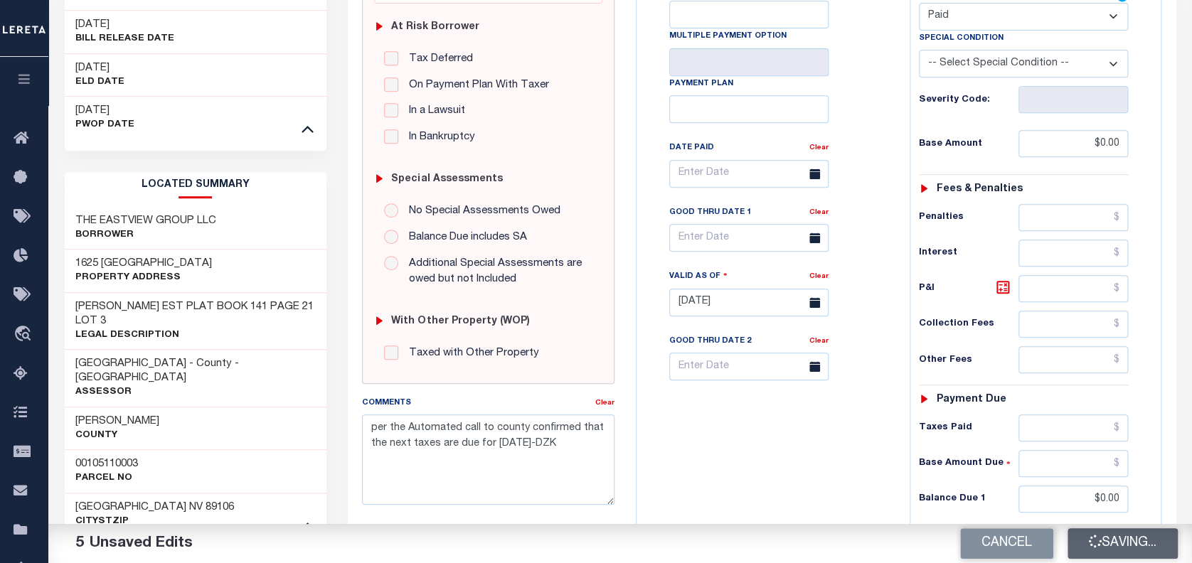
checkbox input "false"
type input "$0"
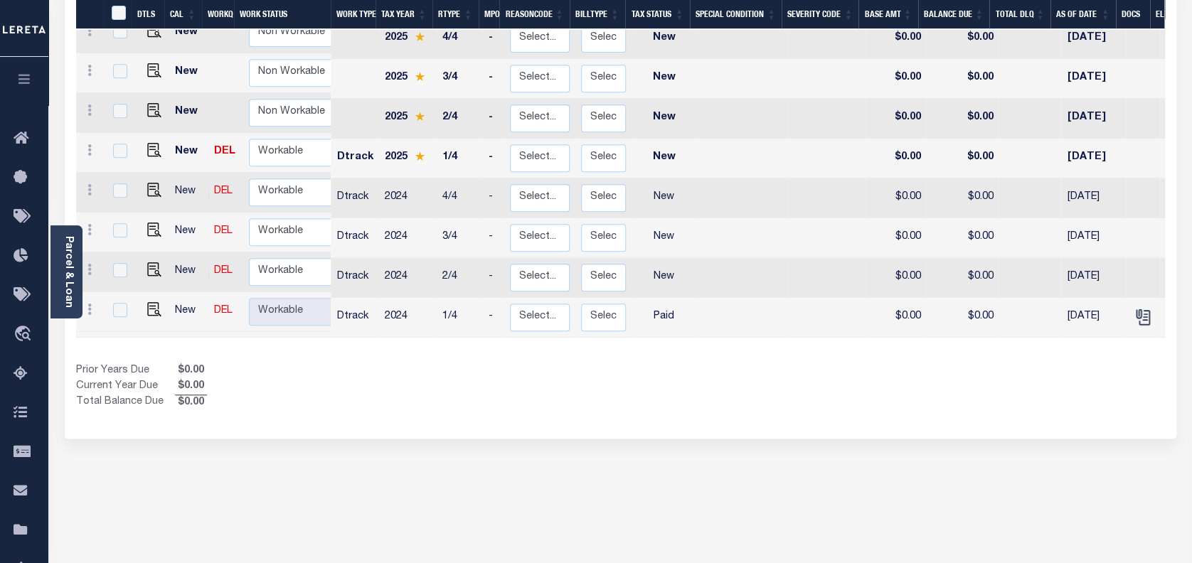
scroll to position [284, 0]
click at [153, 260] on img "" at bounding box center [154, 267] width 14 height 14
checkbox input "true"
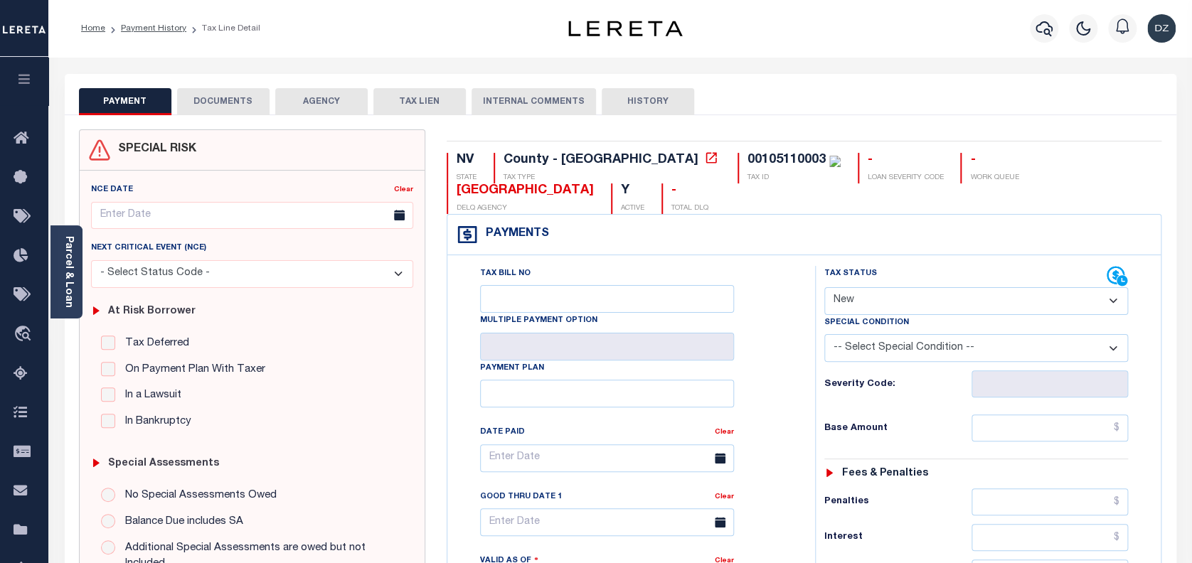
click at [898, 307] on select "- Select Status Code - Open Due/Unpaid Paid Incomplete No Tax Due Internal Refu…" at bounding box center [976, 301] width 304 height 28
select select "PYD"
click at [824, 288] on select "- Select Status Code - Open Due/Unpaid Paid Incomplete No Tax Due Internal Refu…" at bounding box center [976, 301] width 304 height 28
type input "[DATE]"
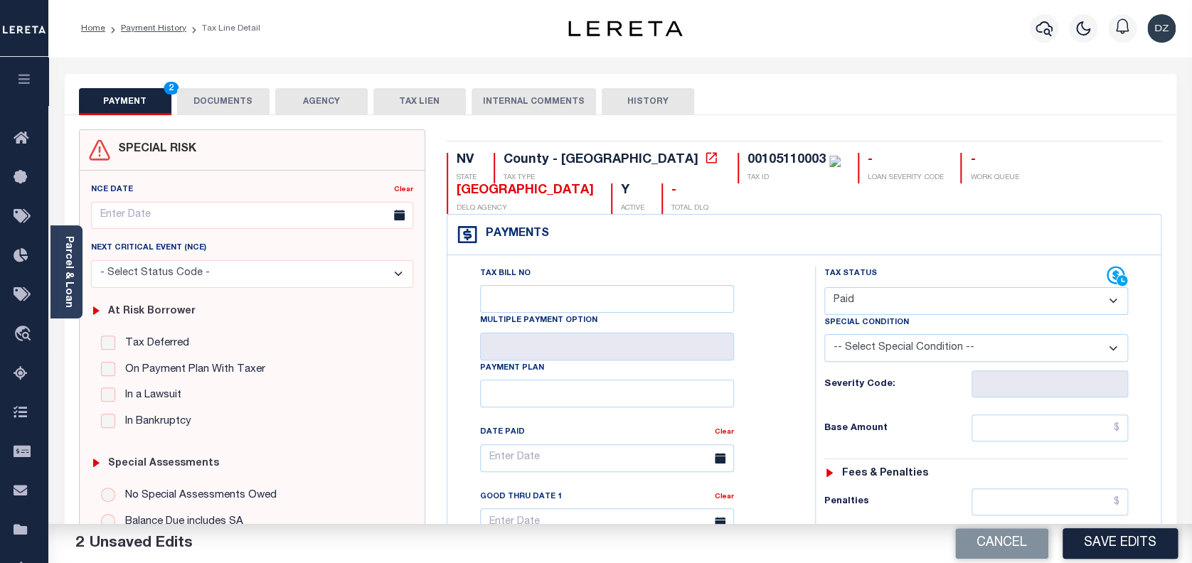
click at [1051, 422] on input "text" at bounding box center [1050, 428] width 157 height 27
type input "$0.00"
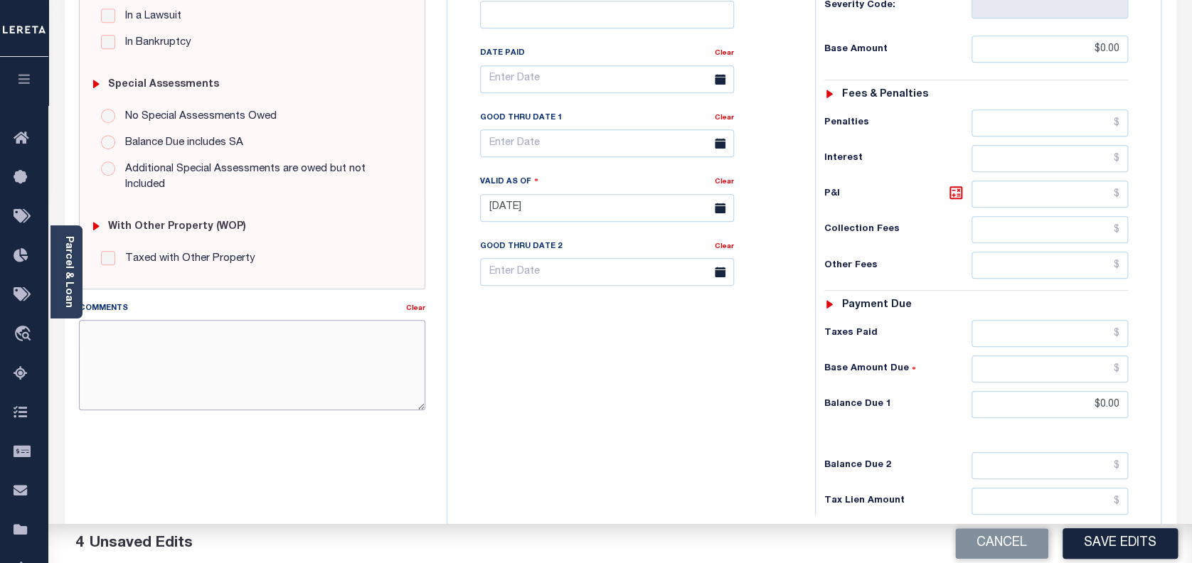
click at [193, 370] on textarea "Comments" at bounding box center [252, 365] width 347 height 90
paste textarea "per the Automated call to county confirmed that the next taxes are due for [DAT…"
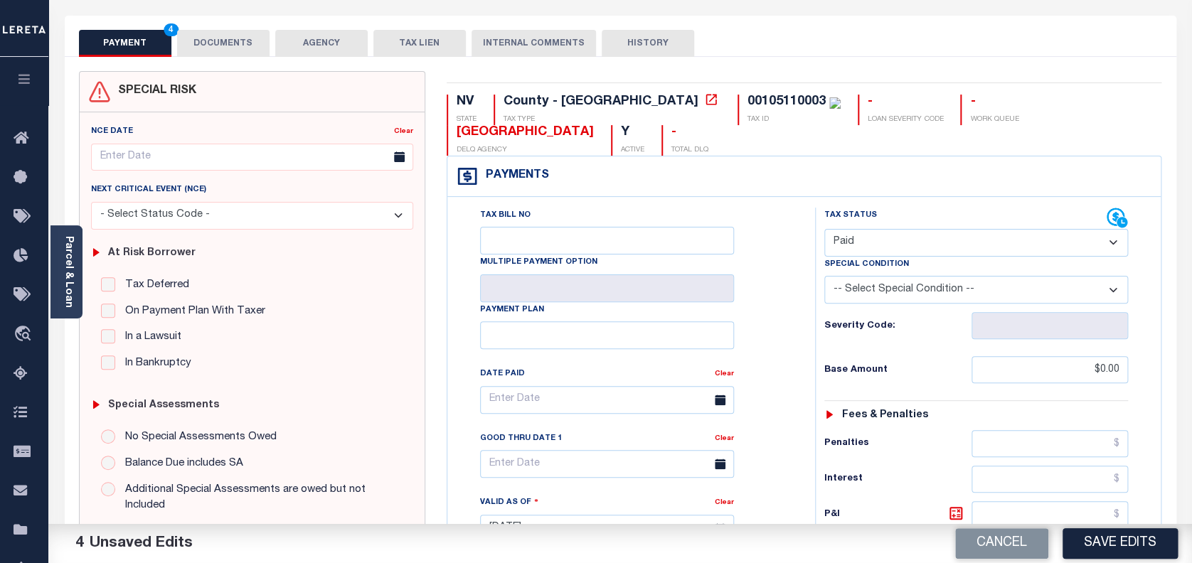
scroll to position [0, 0]
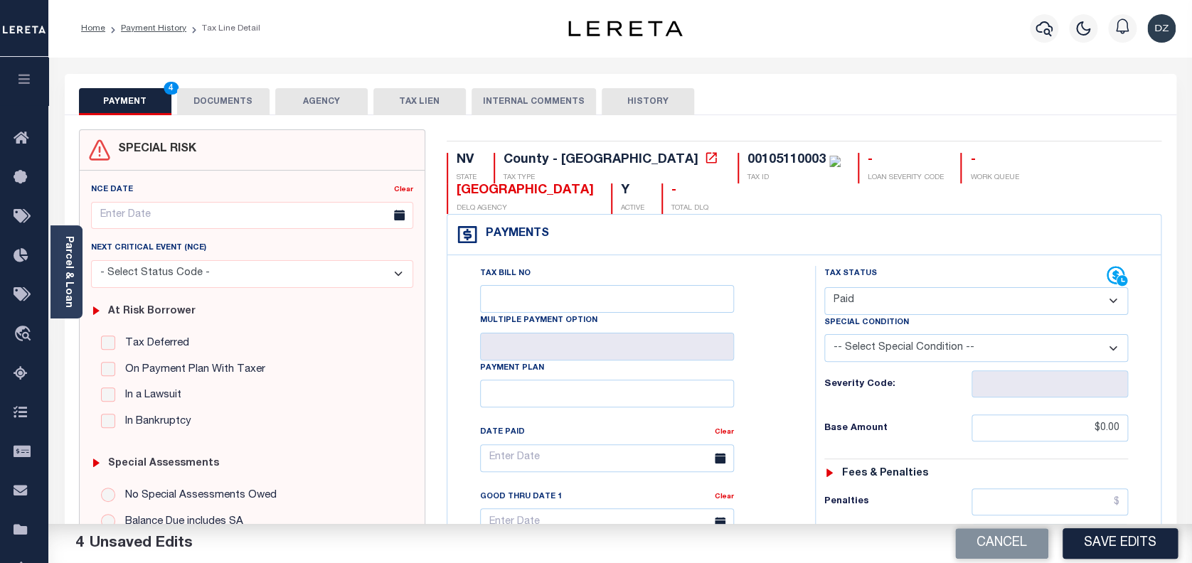
type textarea "per the Automated call to county confirmed that the next taxes are due for [DAT…"
click at [233, 108] on button "DOCUMENTS" at bounding box center [223, 101] width 92 height 27
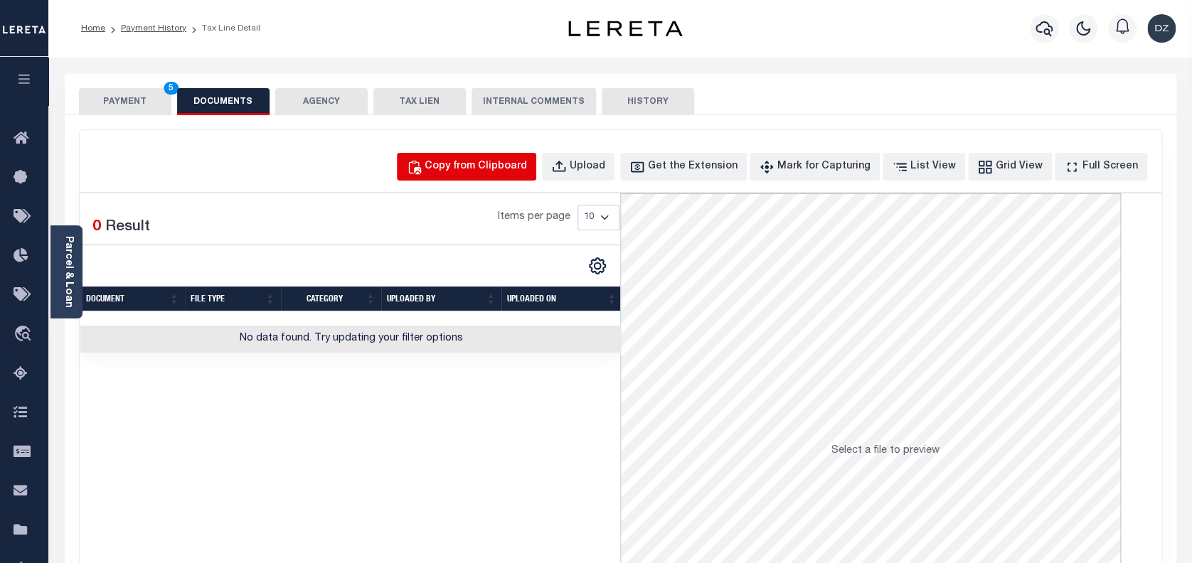
click at [509, 169] on div "Copy from Clipboard" at bounding box center [476, 167] width 102 height 16
select select "POP"
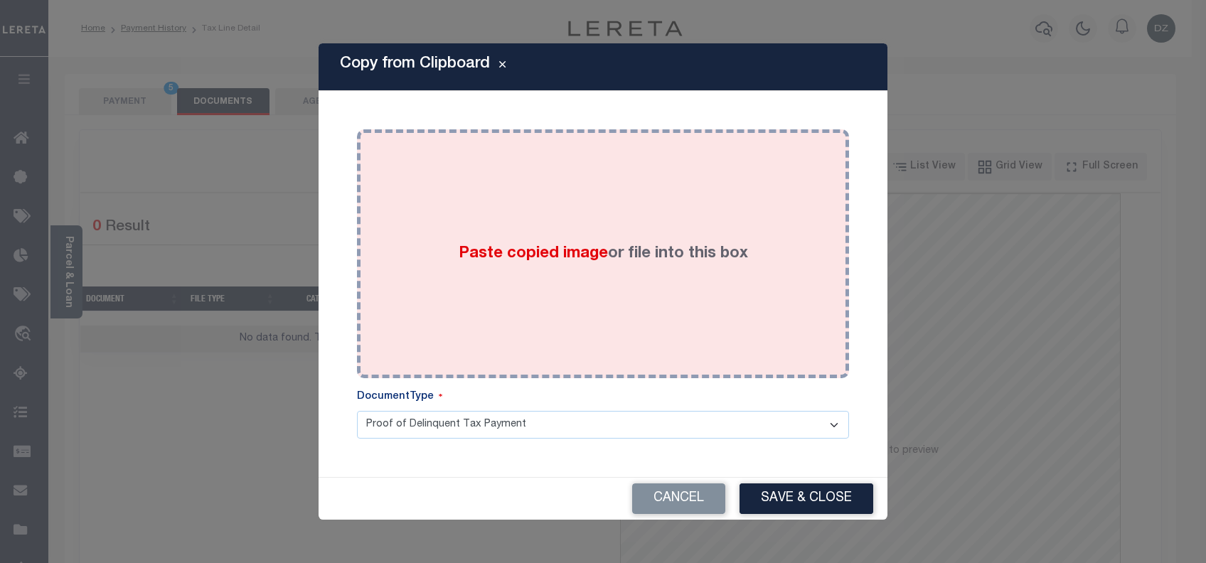
click at [555, 257] on span "Paste copied image" at bounding box center [533, 254] width 149 height 16
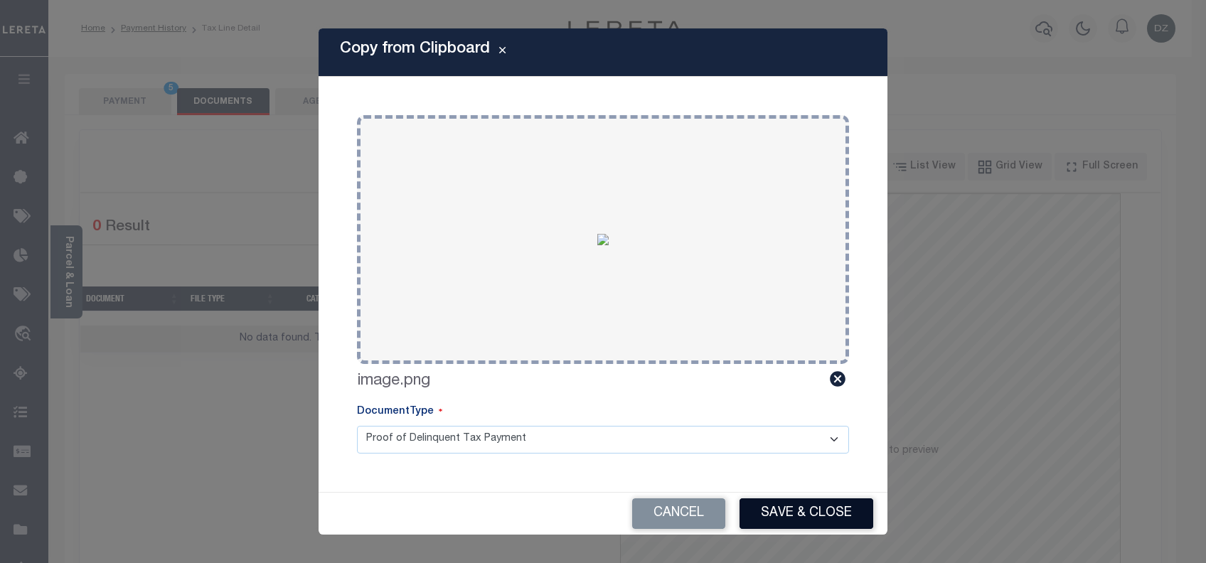
click at [784, 512] on button "Save & Close" at bounding box center [807, 514] width 134 height 31
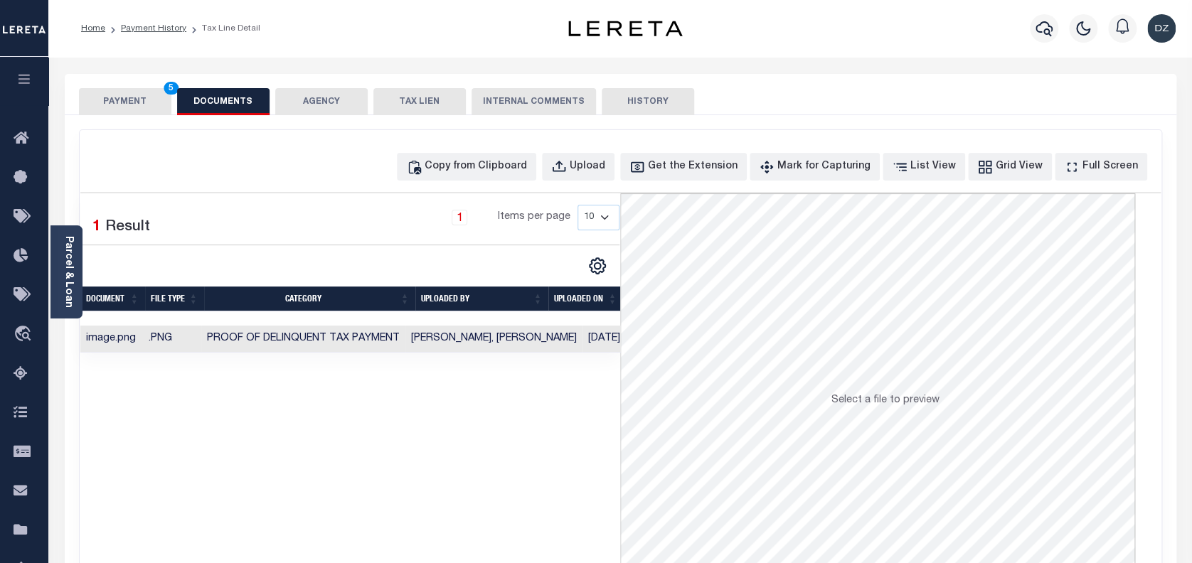
click at [142, 92] on button "PAYMENT 5" at bounding box center [125, 101] width 92 height 27
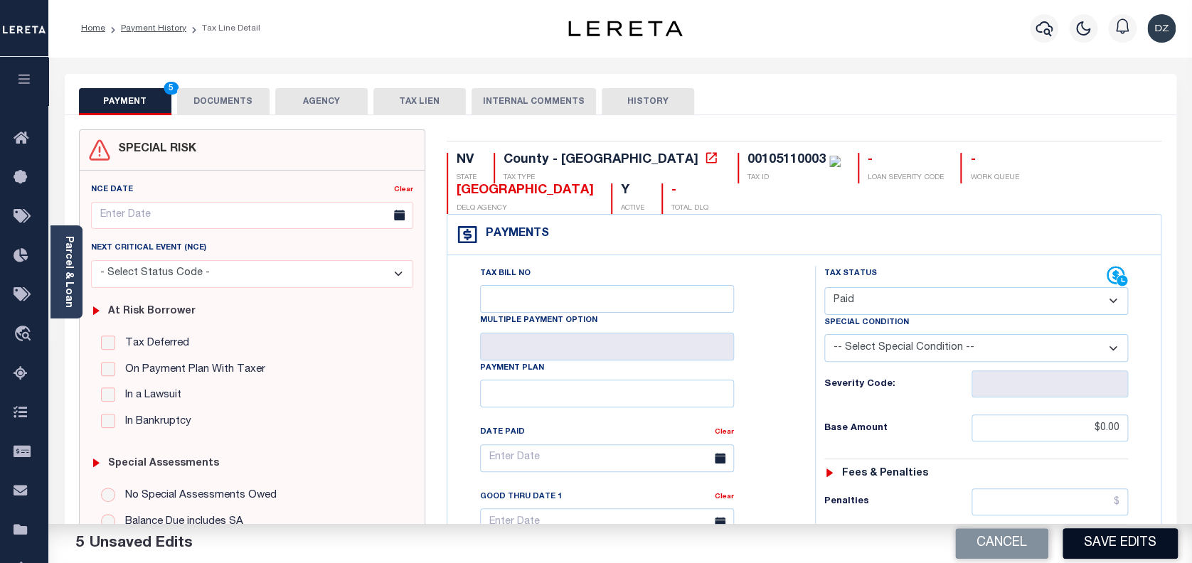
click at [1120, 549] on button "Save Edits" at bounding box center [1120, 543] width 115 height 31
checkbox input "false"
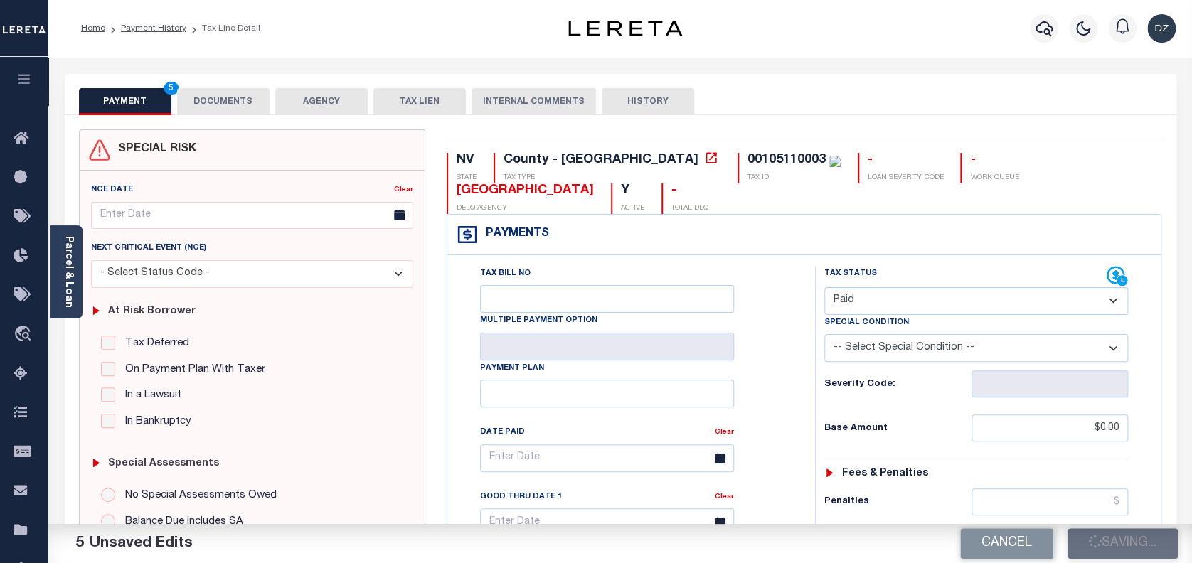
type input "$0"
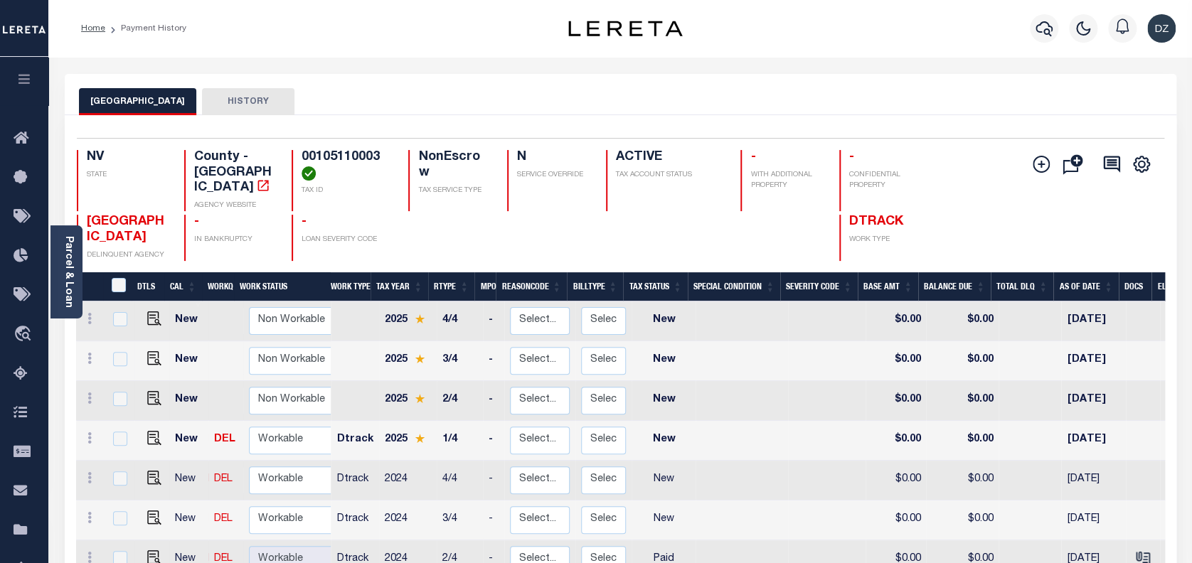
scroll to position [6, 0]
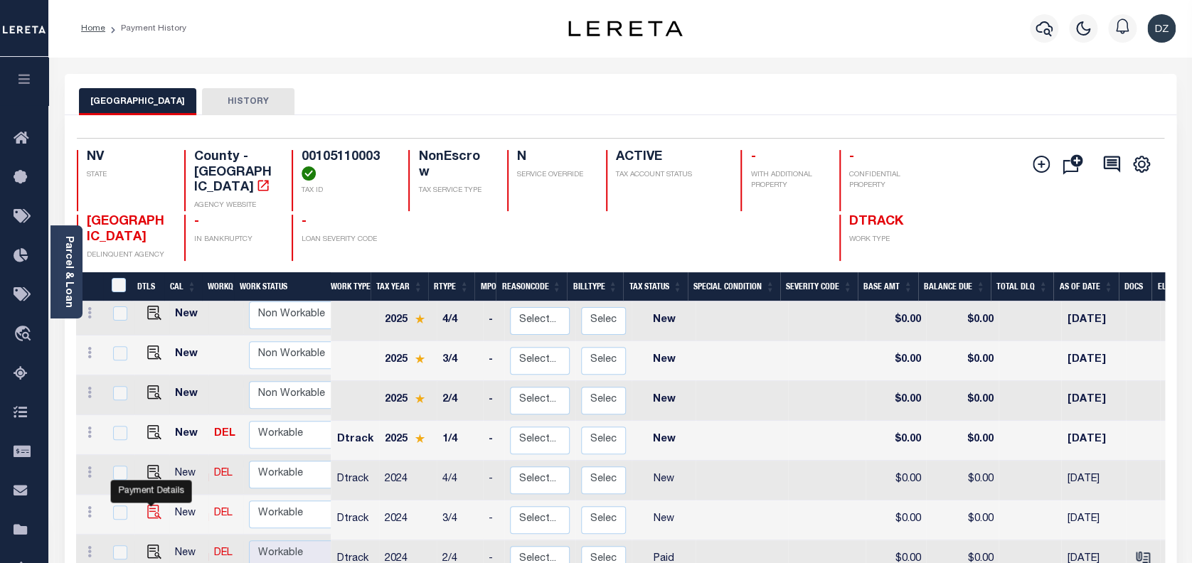
click at [147, 505] on img "" at bounding box center [154, 512] width 14 height 14
checkbox input "true"
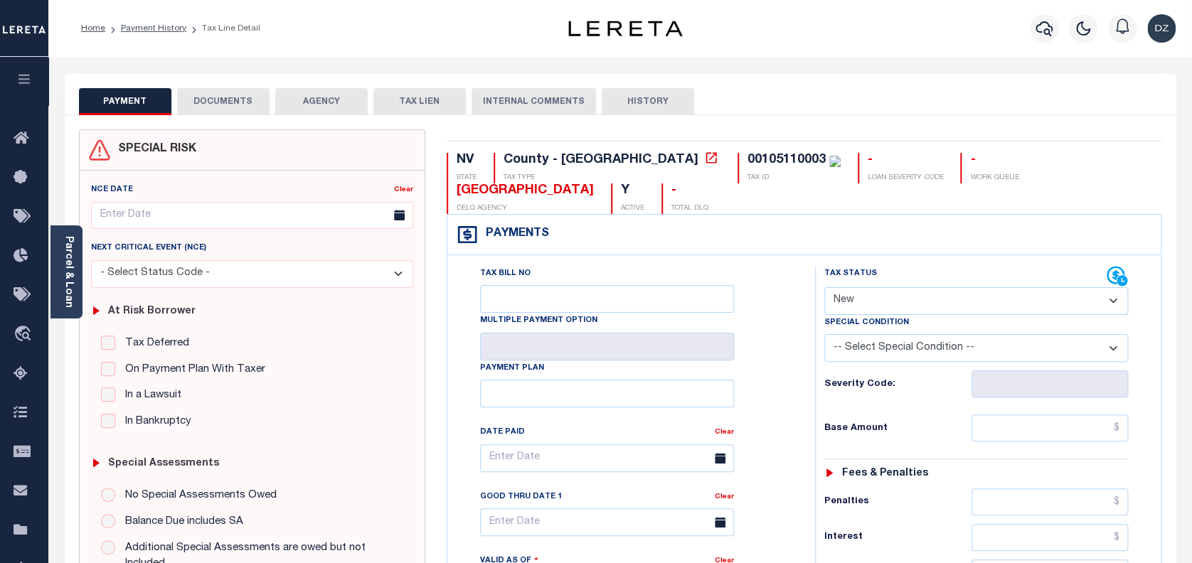
click at [911, 304] on select "- Select Status Code - Open Due/Unpaid Paid Incomplete No Tax Due Internal Refu…" at bounding box center [976, 301] width 304 height 28
select select "PYD"
click at [824, 288] on select "- Select Status Code - Open Due/Unpaid Paid Incomplete No Tax Due Internal Refu…" at bounding box center [976, 301] width 304 height 28
type input "09/29/2025"
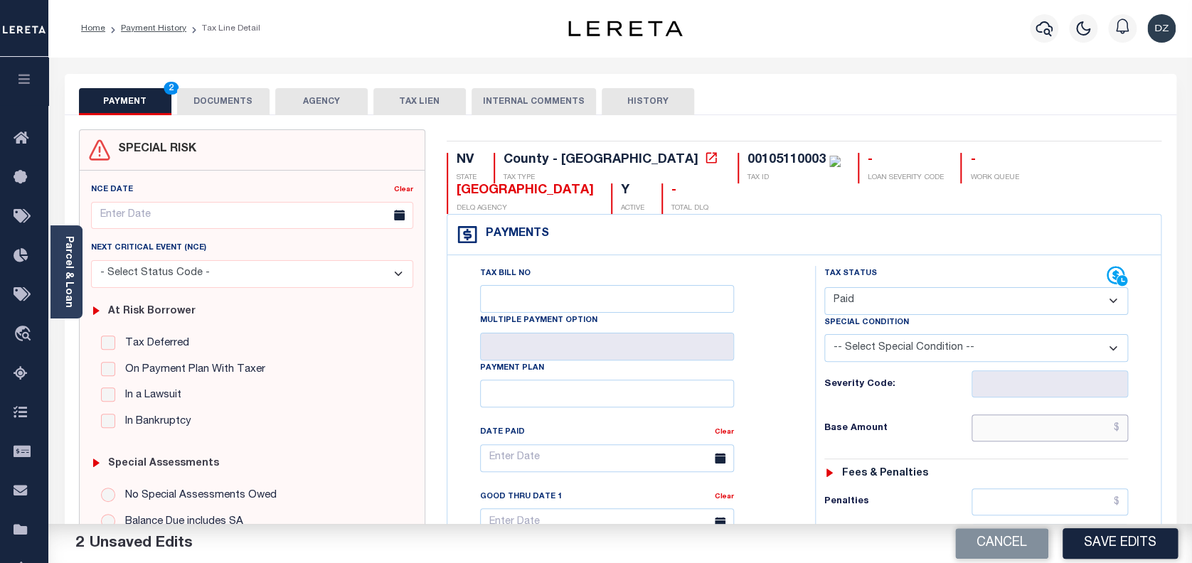
click at [1075, 419] on input "text" at bounding box center [1050, 428] width 157 height 27
type input "$0.00"
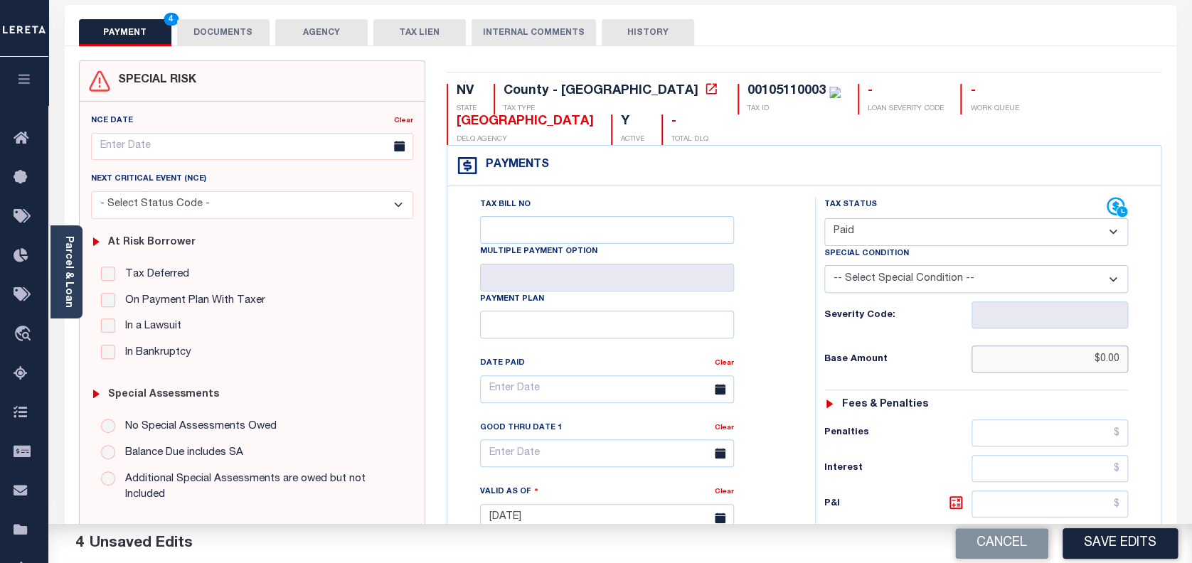
scroll to position [284, 0]
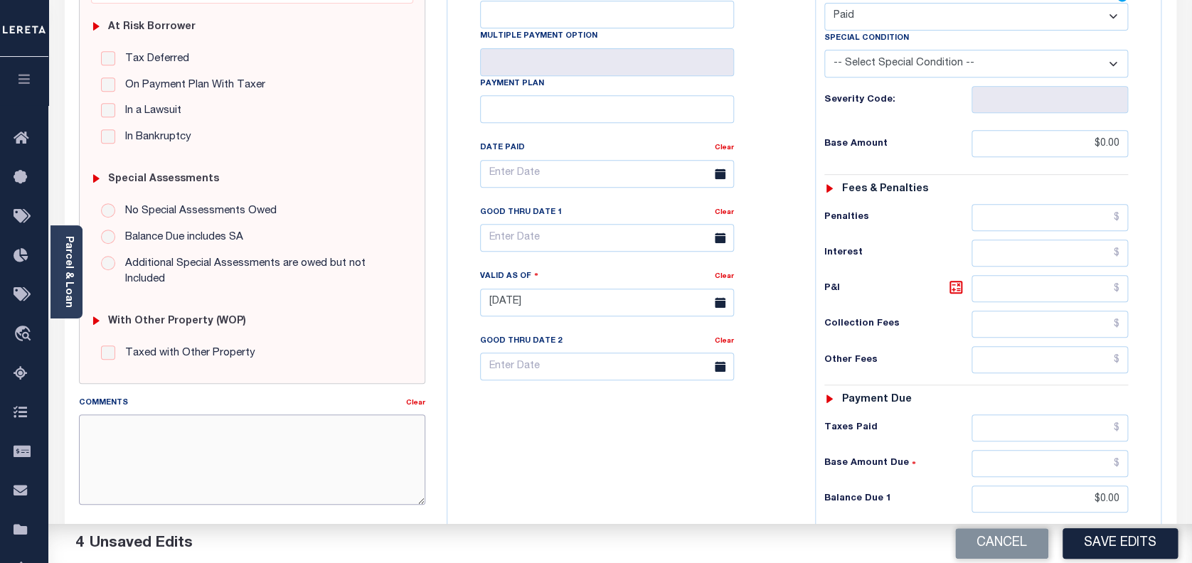
click at [267, 457] on textarea "Comments" at bounding box center [252, 460] width 347 height 90
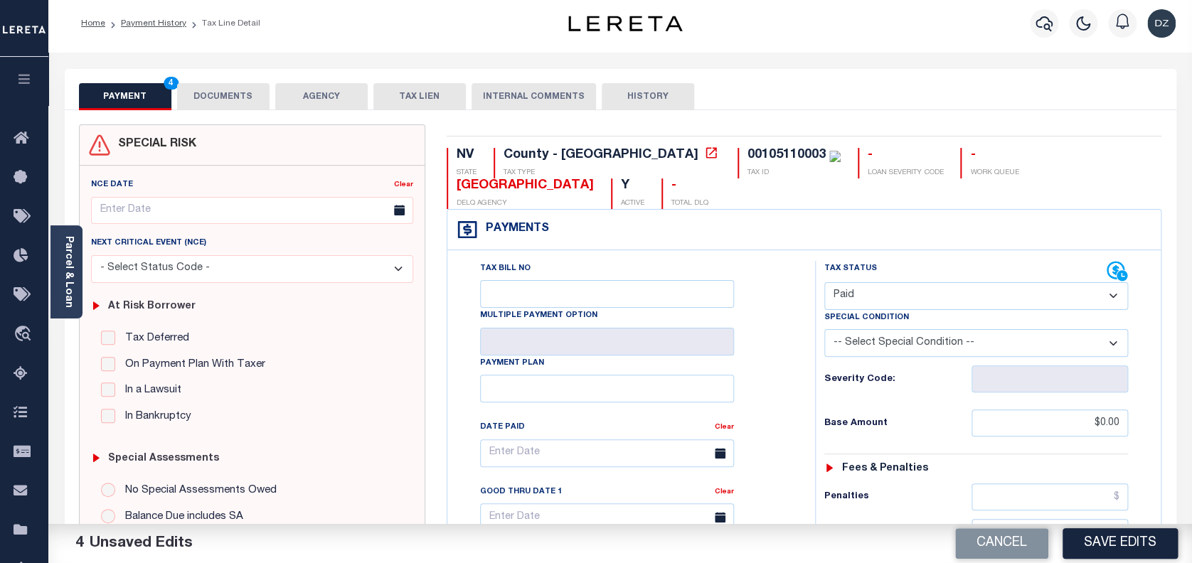
scroll to position [0, 0]
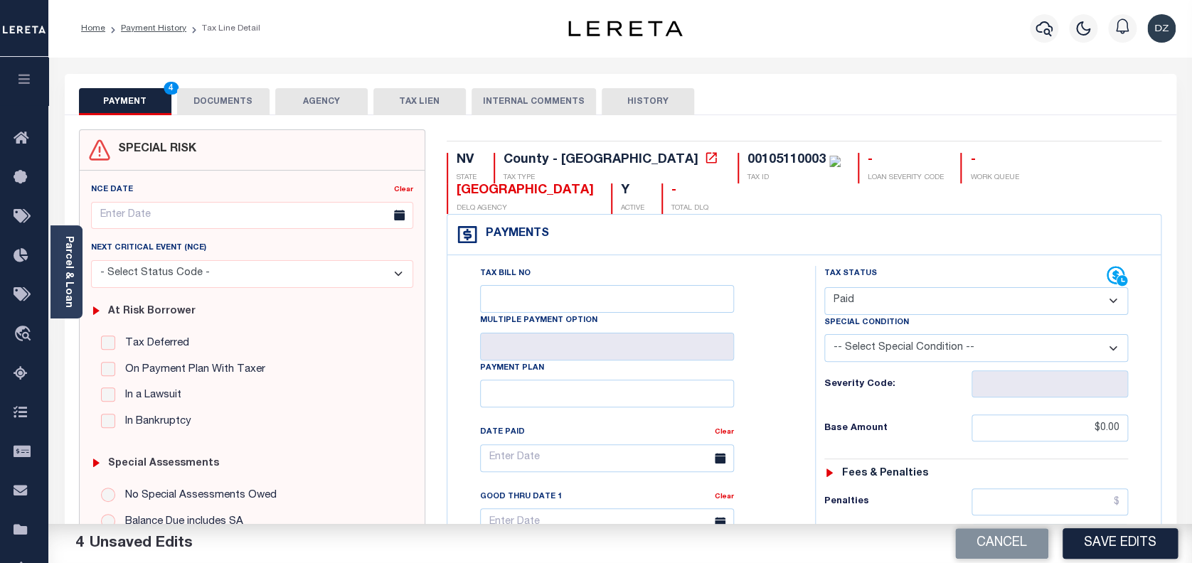
click at [226, 114] on button "DOCUMENTS" at bounding box center [223, 101] width 92 height 27
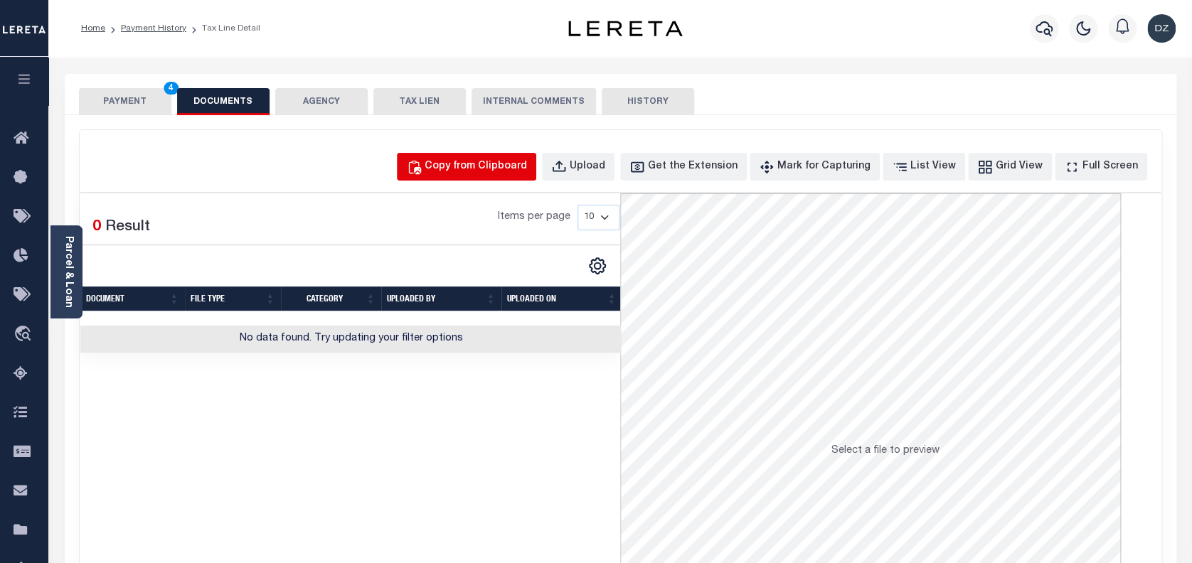
click at [510, 176] on button "Copy from Clipboard" at bounding box center [466, 167] width 139 height 28
select select "POP"
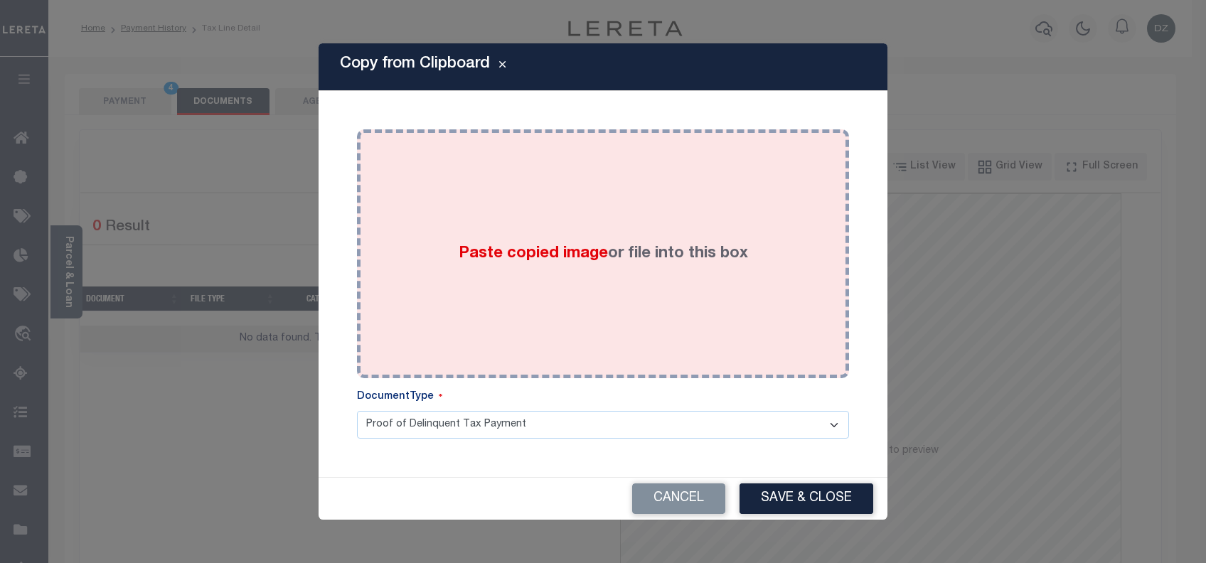
click at [533, 267] on div "Paste copied image or file into this box" at bounding box center [603, 254] width 471 height 228
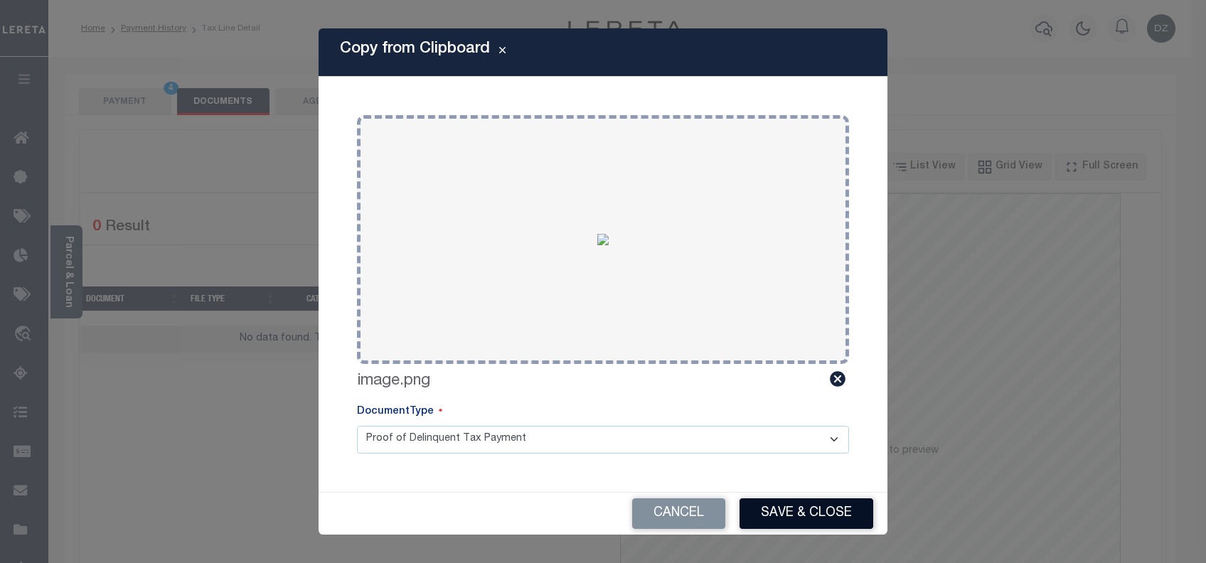
click at [812, 515] on button "Save & Close" at bounding box center [807, 514] width 134 height 31
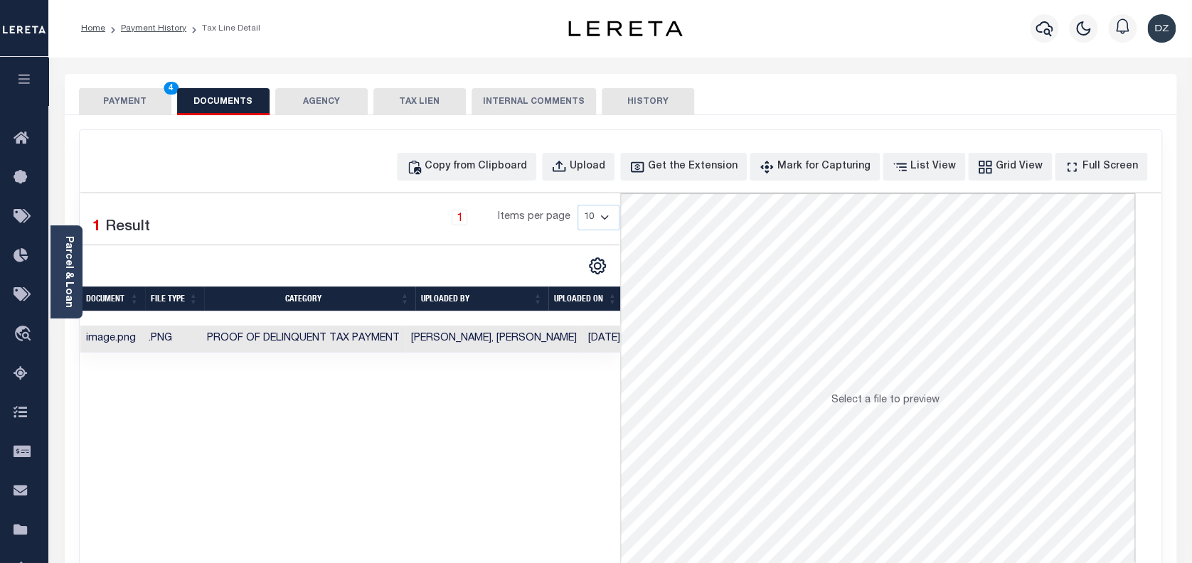
click at [124, 105] on button "PAYMENT 4" at bounding box center [125, 101] width 92 height 27
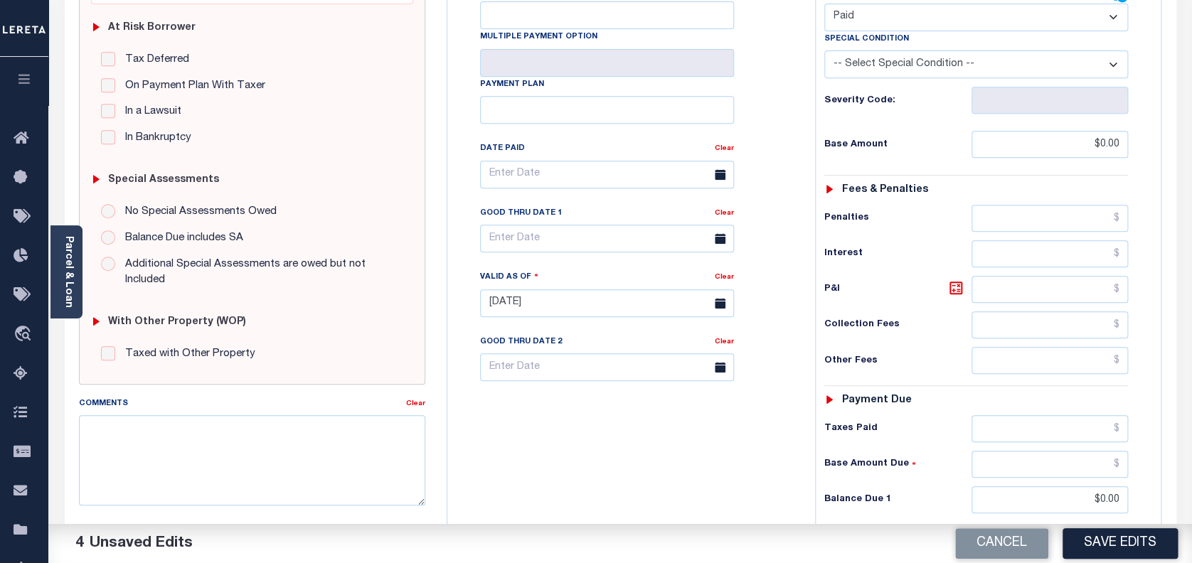
scroll to position [284, 0]
click at [183, 441] on textarea "Comments" at bounding box center [252, 460] width 347 height 90
paste textarea "per the Automated call to county confirmed that the next taxes are due for Octo…"
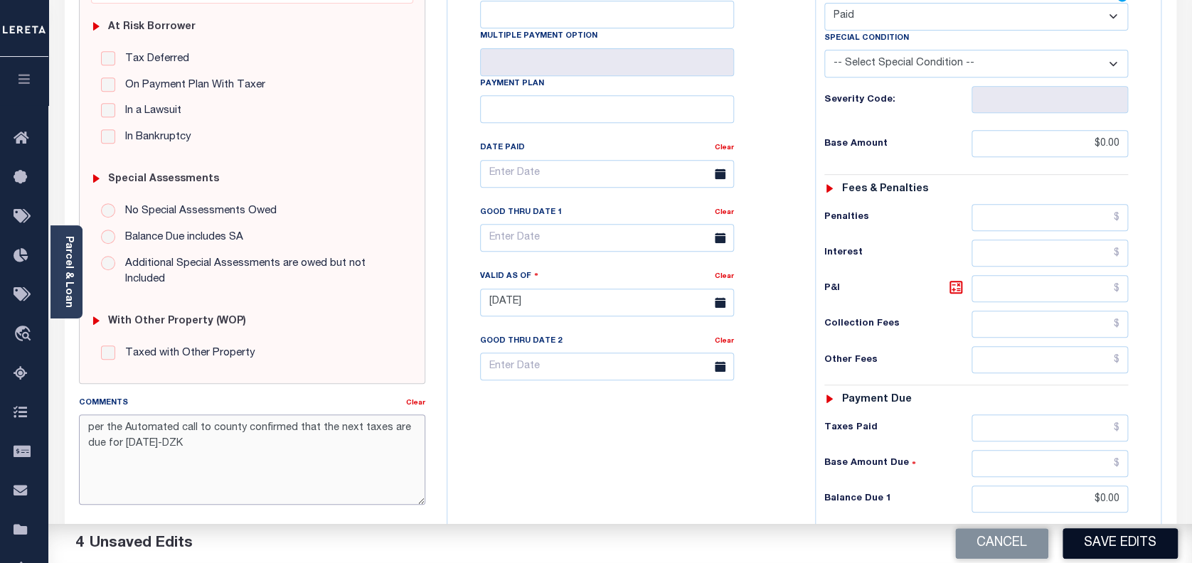
type textarea "per the Automated call to county confirmed that the next taxes are due for [DAT…"
click at [1116, 553] on button "Save Edits" at bounding box center [1120, 543] width 115 height 31
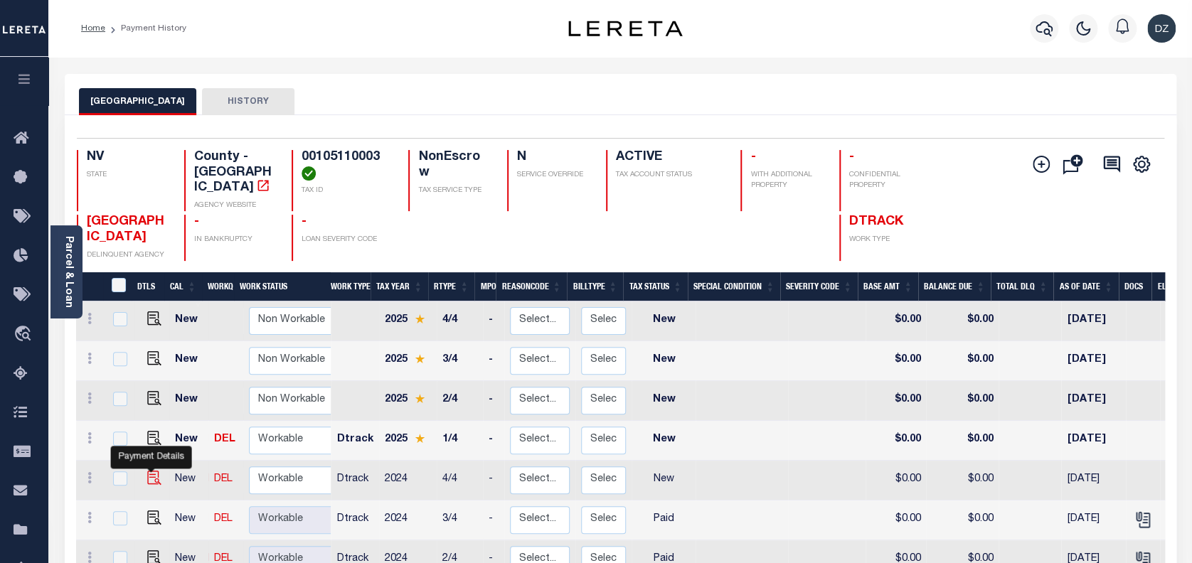
click at [151, 471] on img "" at bounding box center [154, 478] width 14 height 14
checkbox input "true"
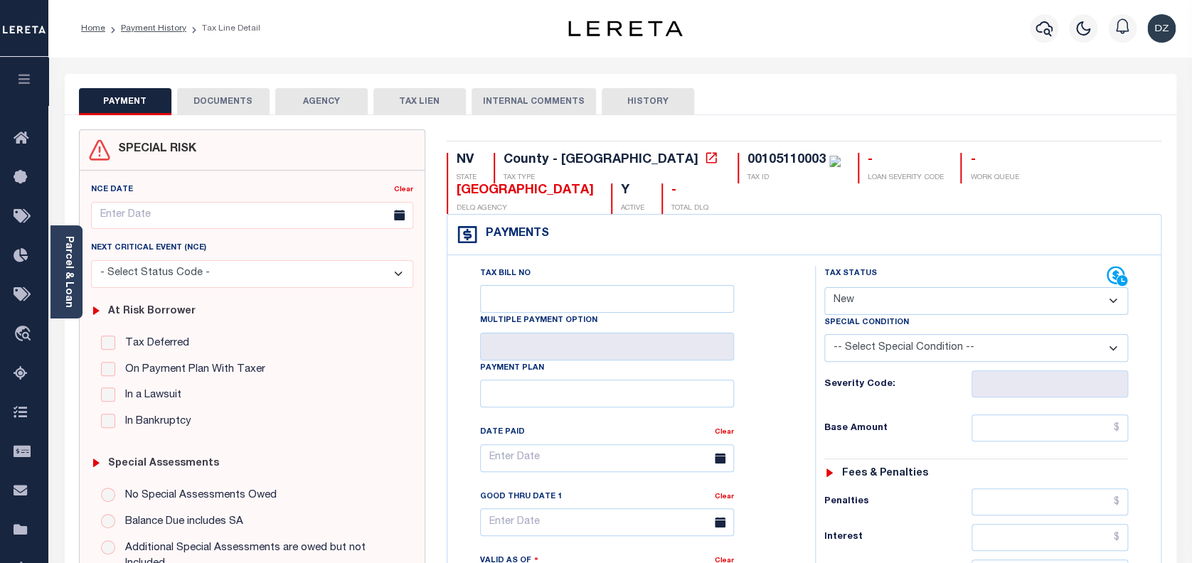
click at [848, 303] on select "- Select Status Code - Open Due/Unpaid Paid Incomplete No Tax Due Internal Refu…" at bounding box center [976, 301] width 304 height 28
select select "PYD"
click at [824, 288] on select "- Select Status Code - Open Due/Unpaid Paid Incomplete No Tax Due Internal Refu…" at bounding box center [976, 301] width 304 height 28
type input "[DATE]"
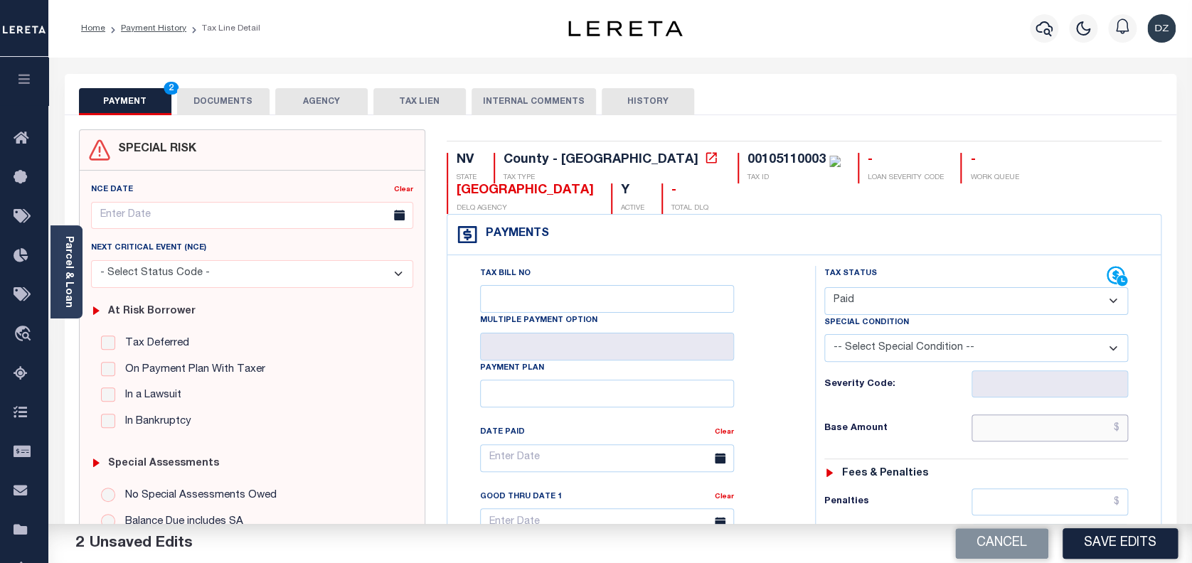
click at [1041, 428] on input "text" at bounding box center [1050, 428] width 157 height 27
type input "$0.00"
click at [196, 103] on button "DOCUMENTS" at bounding box center [223, 101] width 92 height 27
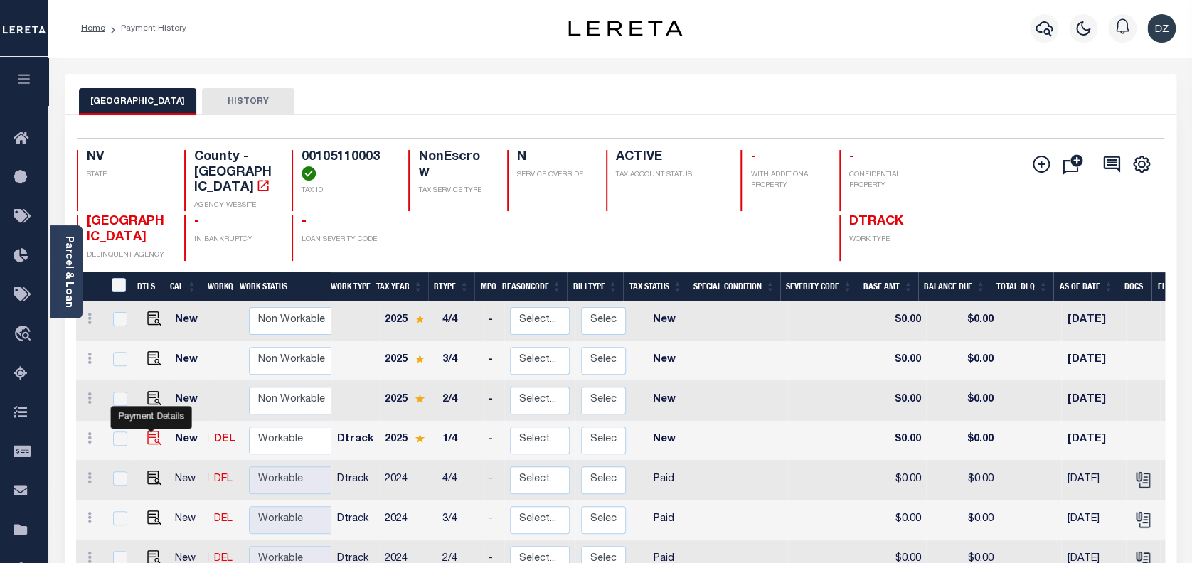
click at [149, 431] on img "" at bounding box center [154, 438] width 14 height 14
checkbox input "true"
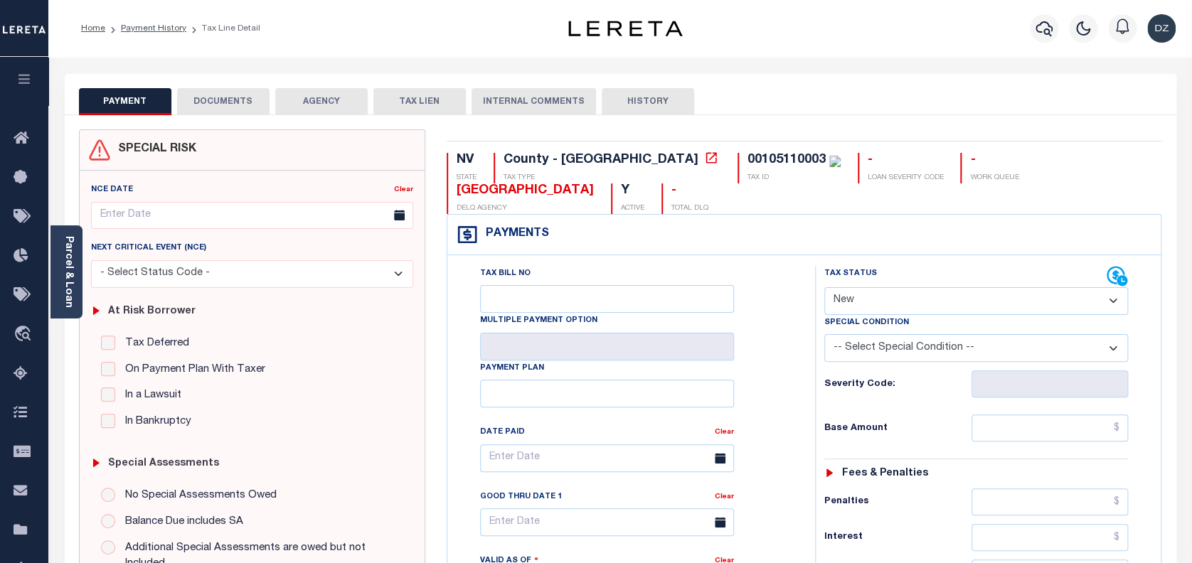
click at [922, 299] on select "- Select Status Code - Open Due/Unpaid Paid Incomplete No Tax Due Internal Refu…" at bounding box center [976, 301] width 304 height 28
select select "PYD"
click at [824, 288] on select "- Select Status Code - Open Due/Unpaid Paid Incomplete No Tax Due Internal Refu…" at bounding box center [976, 301] width 304 height 28
type input "[DATE]"
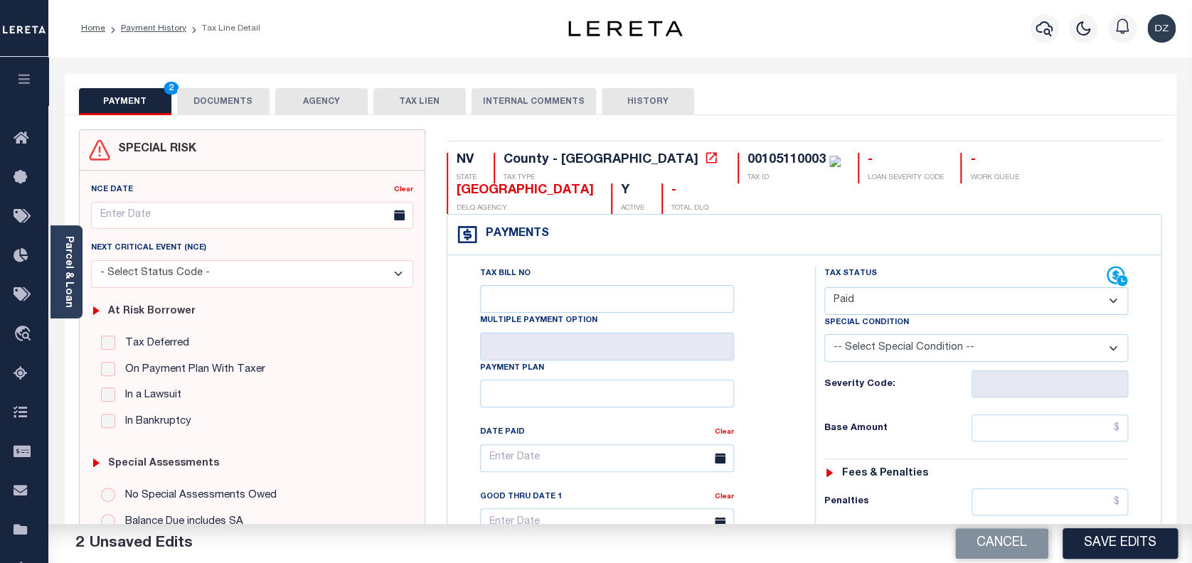
click at [1080, 430] on input "text" at bounding box center [1050, 428] width 157 height 27
type input "$0.00"
click at [227, 112] on button "DOCUMENTS" at bounding box center [223, 101] width 92 height 27
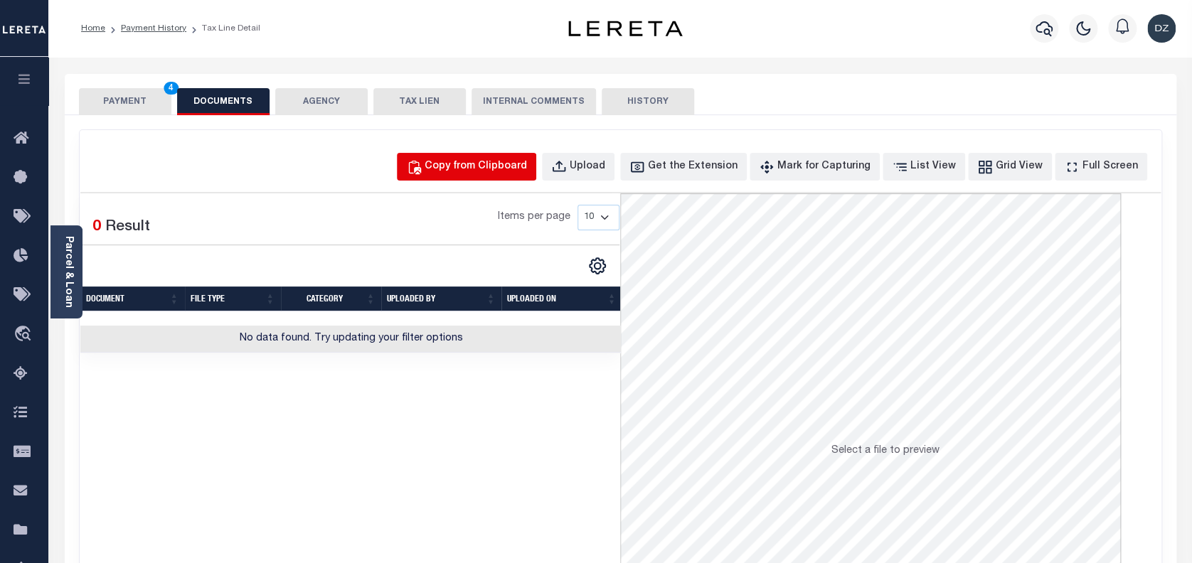
click at [509, 176] on button "Copy from Clipboard" at bounding box center [466, 167] width 139 height 28
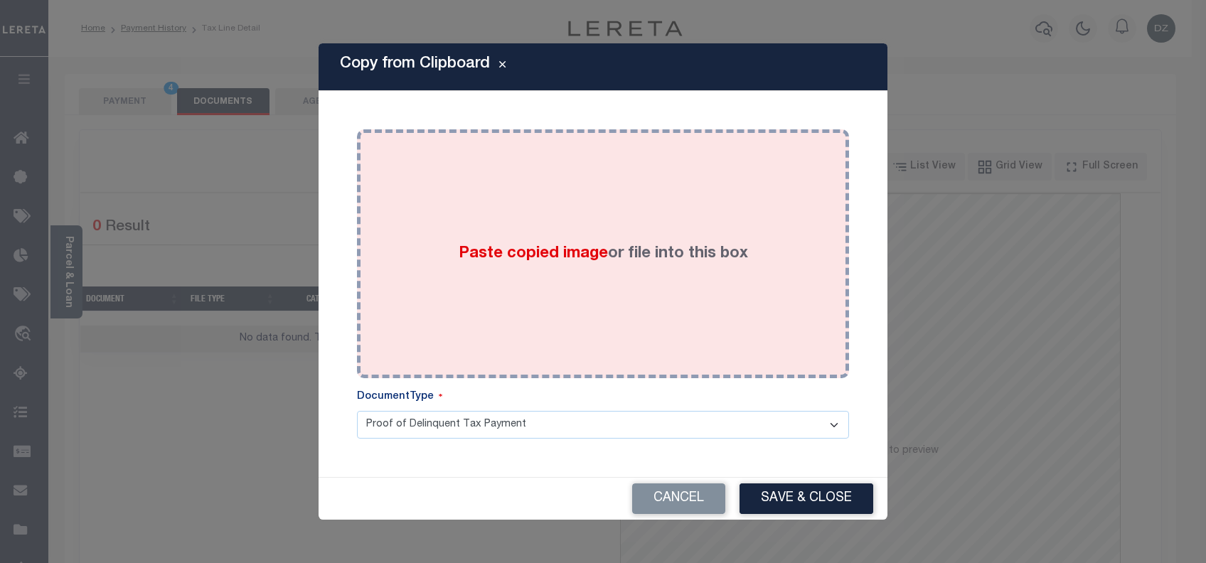
click at [530, 251] on span "Paste copied image" at bounding box center [533, 254] width 149 height 16
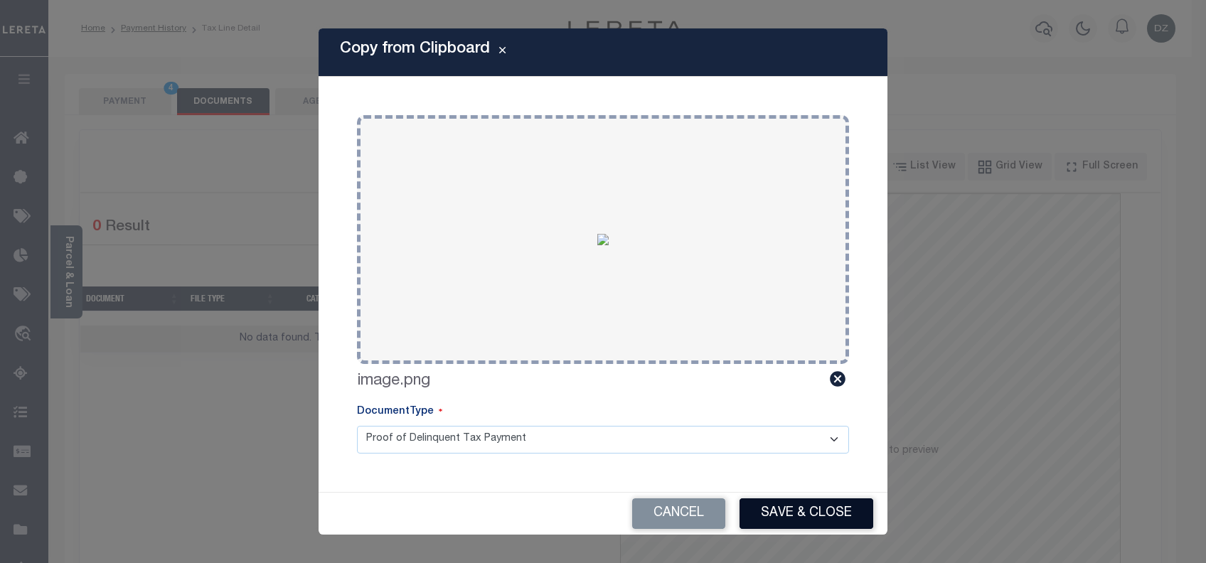
click at [821, 518] on button "Save & Close" at bounding box center [807, 514] width 134 height 31
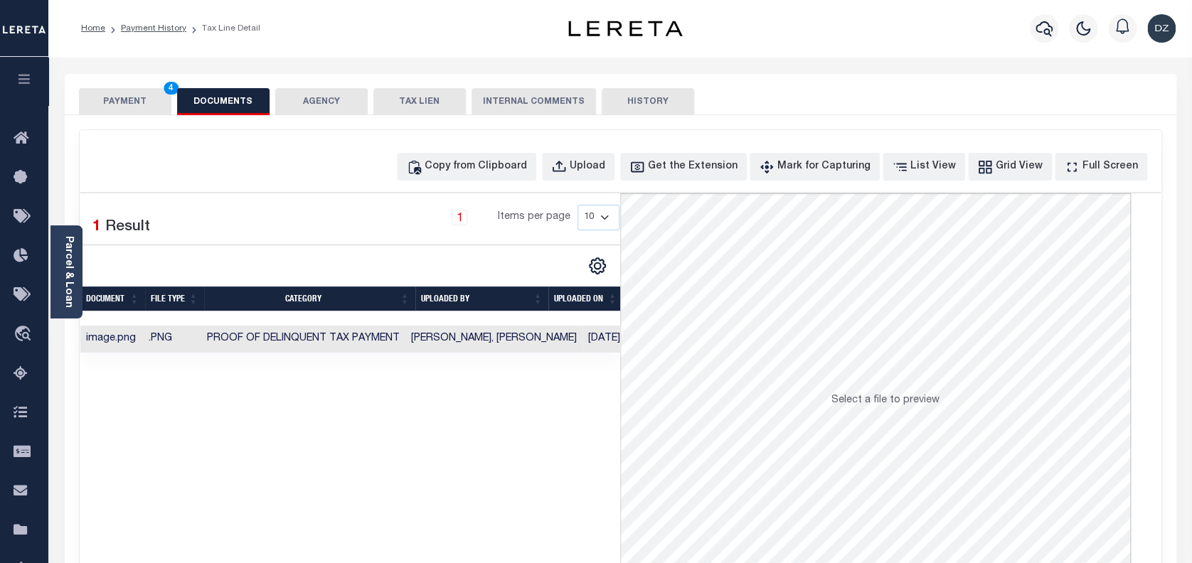
click at [104, 110] on button "PAYMENT 4" at bounding box center [125, 101] width 92 height 27
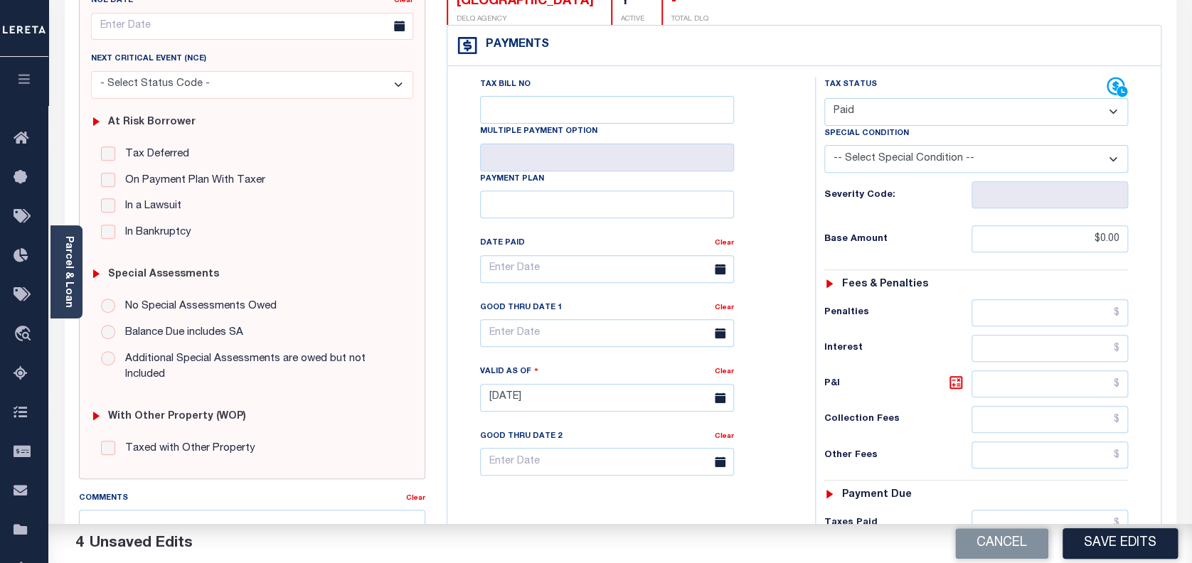
scroll to position [379, 0]
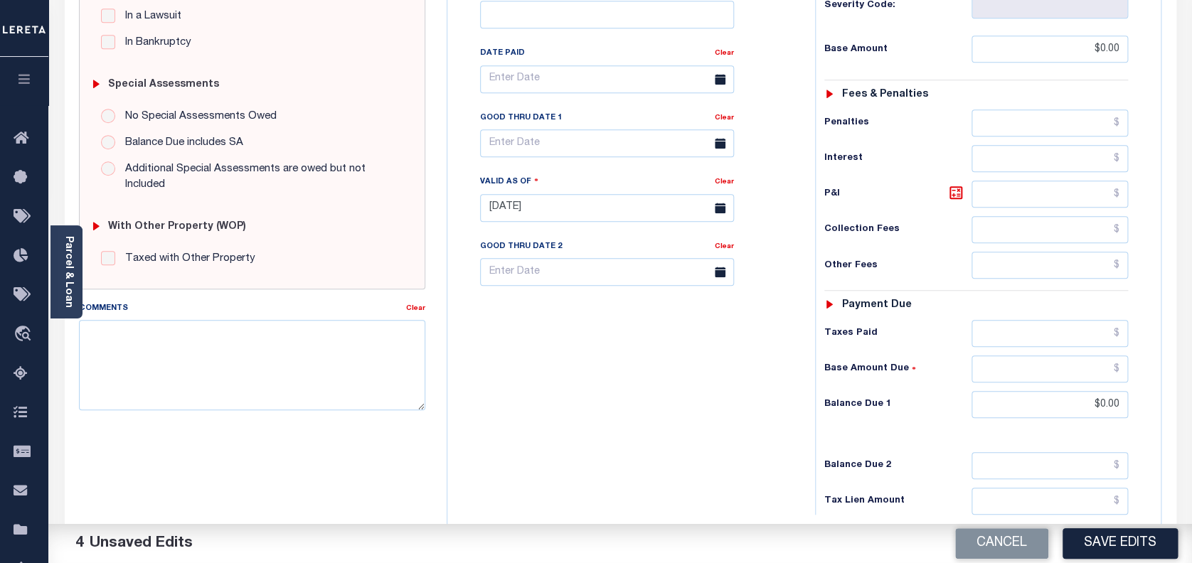
click at [202, 425] on div "SPECIAL RISK NCE Date Clear - Select Status Code -" at bounding box center [252, 206] width 368 height 913
click at [198, 358] on textarea "Comments" at bounding box center [252, 365] width 347 height 90
paste textarea "per the Automated call to county confirmed that the next taxes are due for [DAT…"
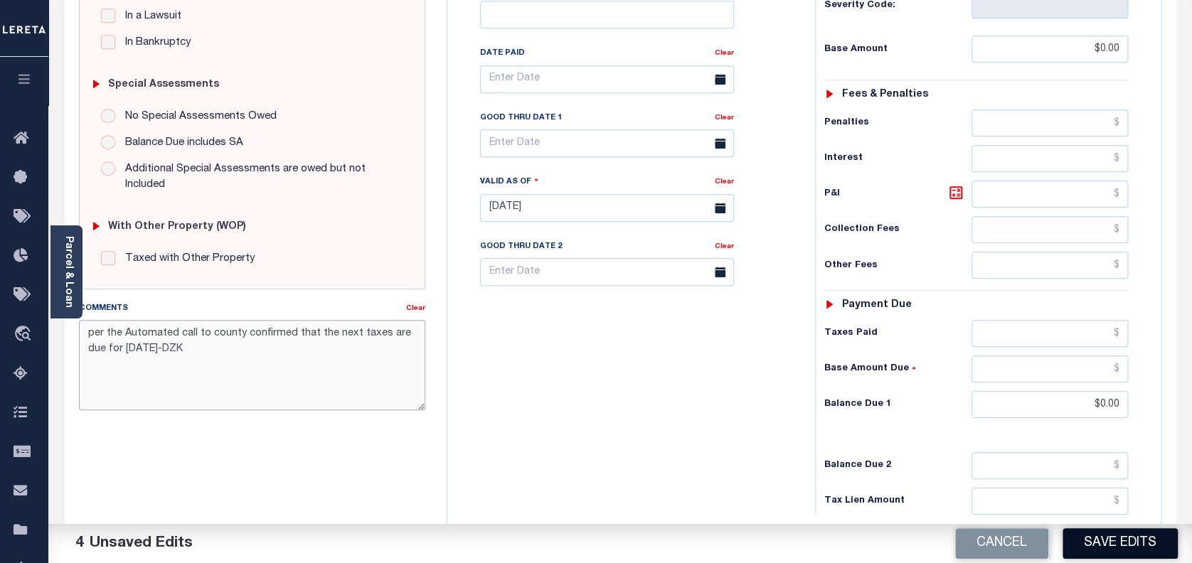
type textarea "per the Automated call to county confirmed that the next taxes are due for [DAT…"
click at [1084, 536] on button "Save Edits" at bounding box center [1120, 543] width 115 height 31
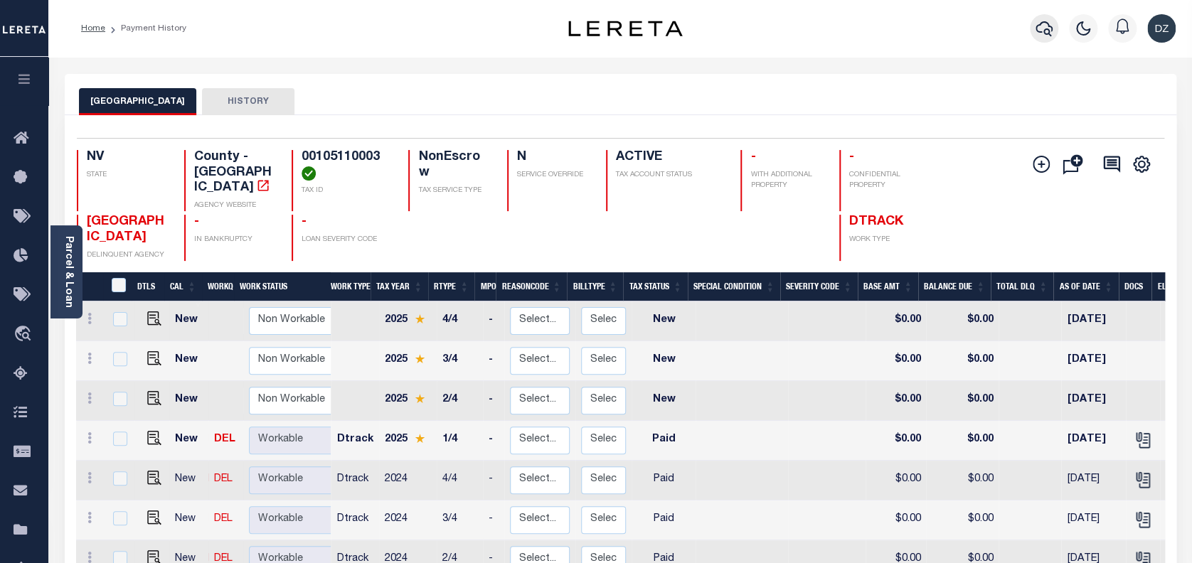
click at [1045, 28] on icon "button" at bounding box center [1044, 28] width 17 height 17
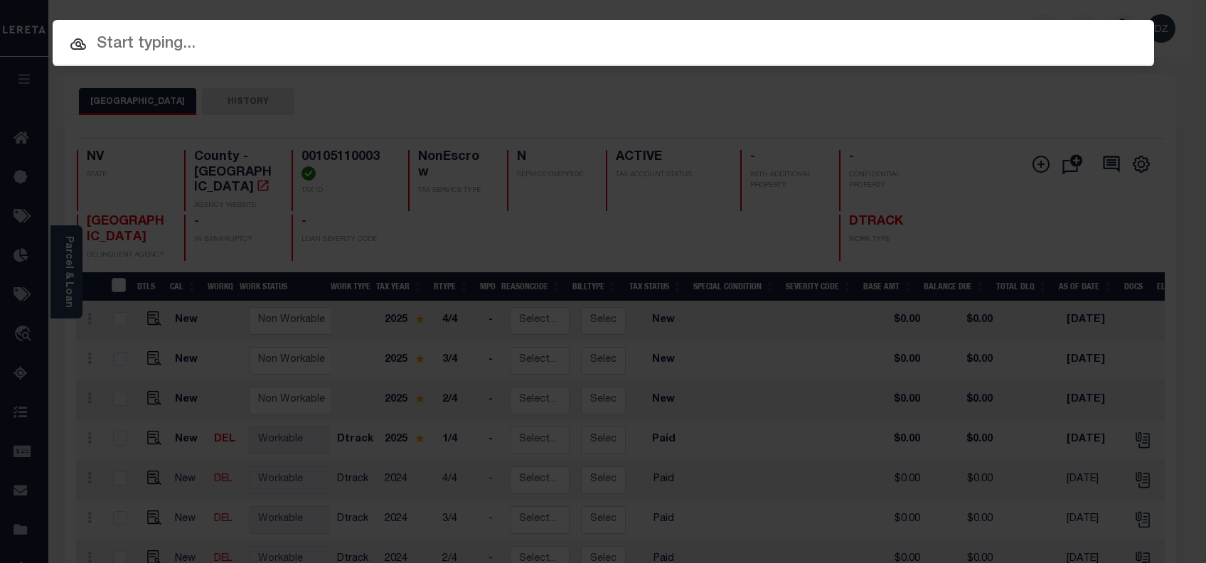
paste input "15585285"
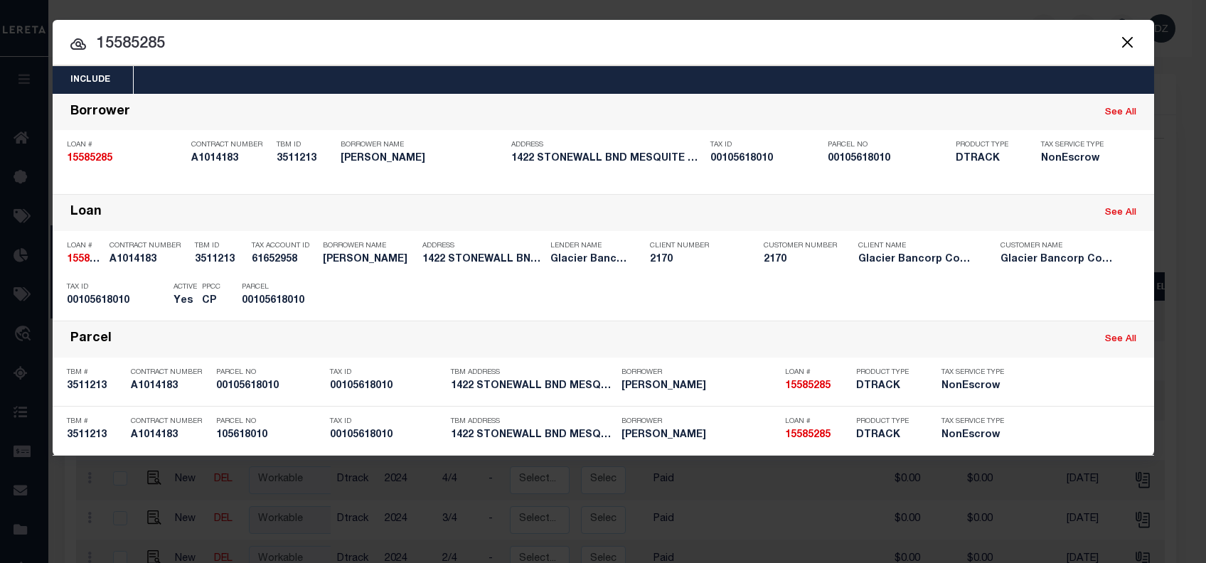
drag, startPoint x: 182, startPoint y: 43, endPoint x: 8, endPoint y: 43, distance: 174.2
click at [8, 43] on div "Include Loans TBM Customers Borrowers Payments (Lender Non-Disb) Payments (Lend…" at bounding box center [603, 281] width 1206 height 563
paste input "900005541"
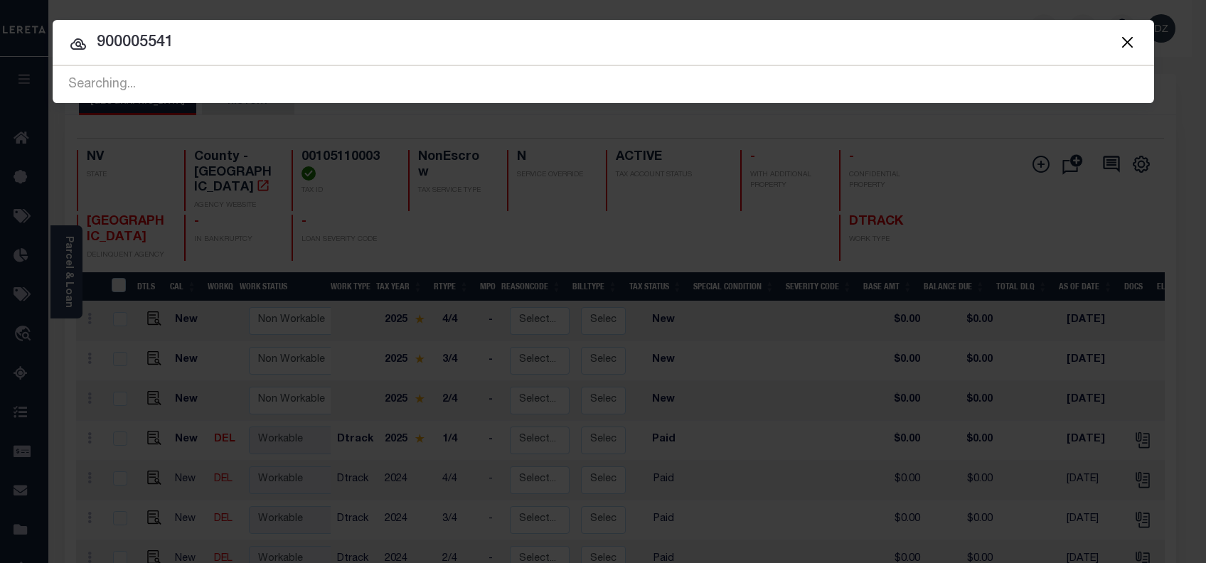
type input "900005541"
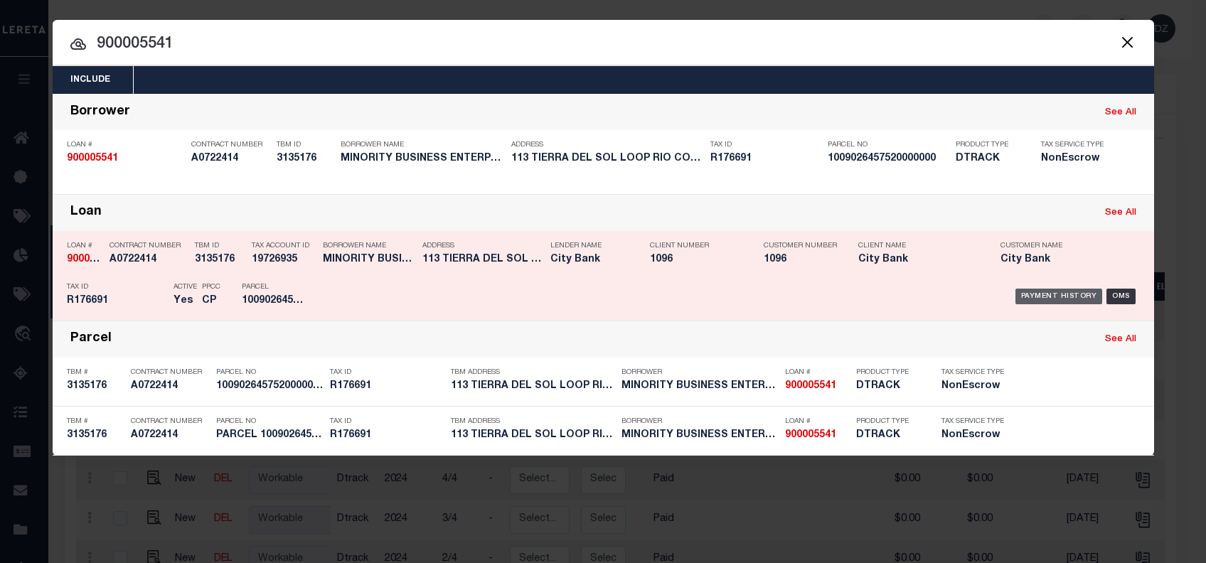
click at [1040, 294] on div "Payment History" at bounding box center [1059, 297] width 87 height 16
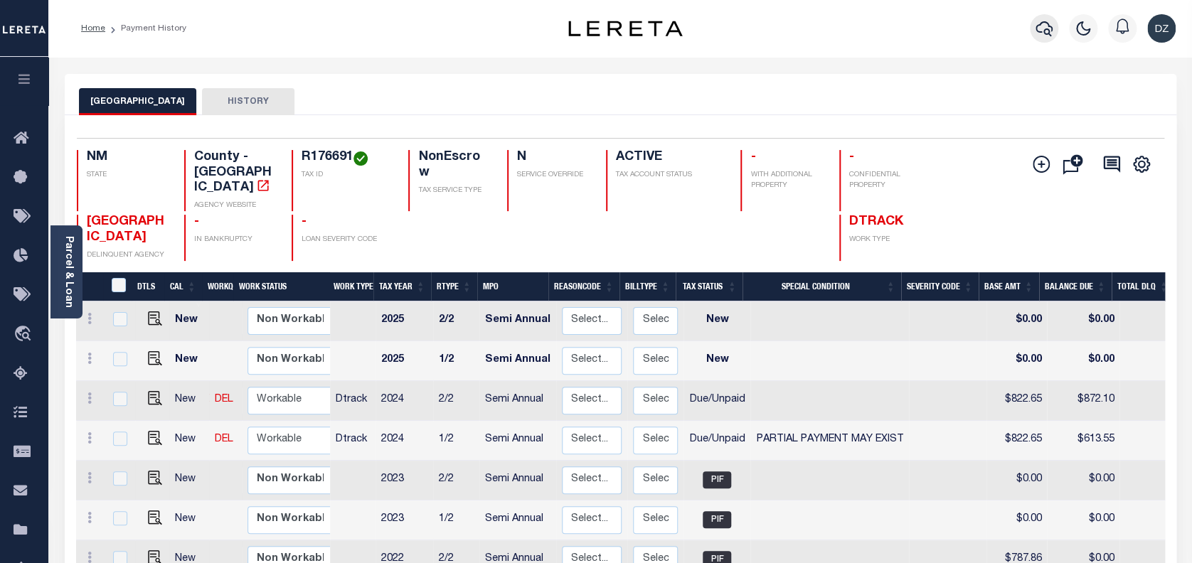
click at [1048, 27] on icon "button" at bounding box center [1044, 28] width 17 height 17
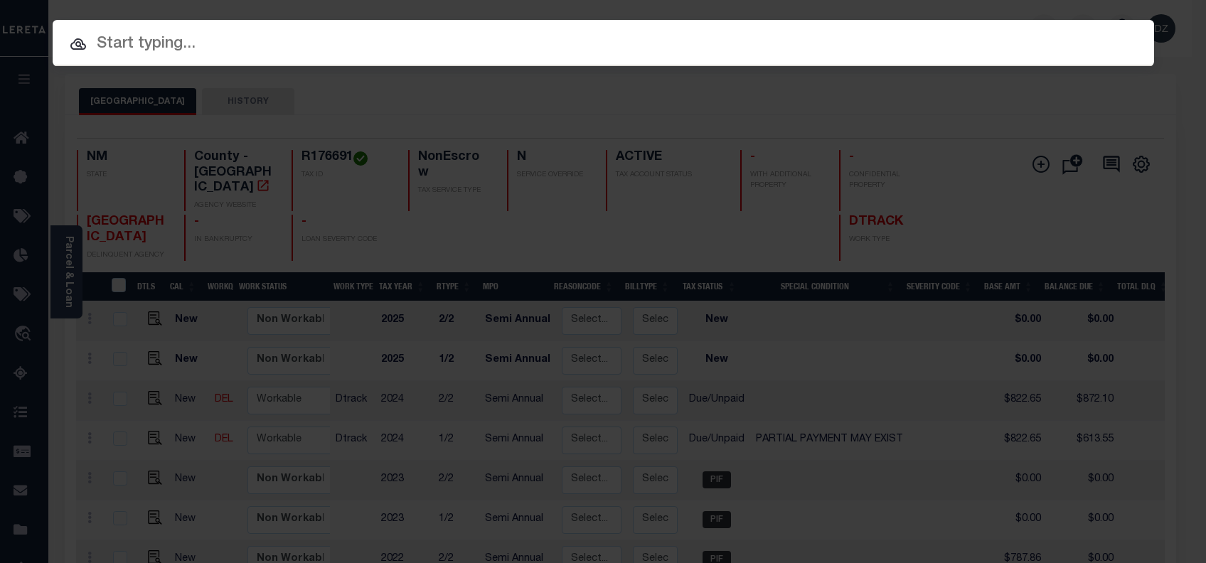
paste input "15585285"
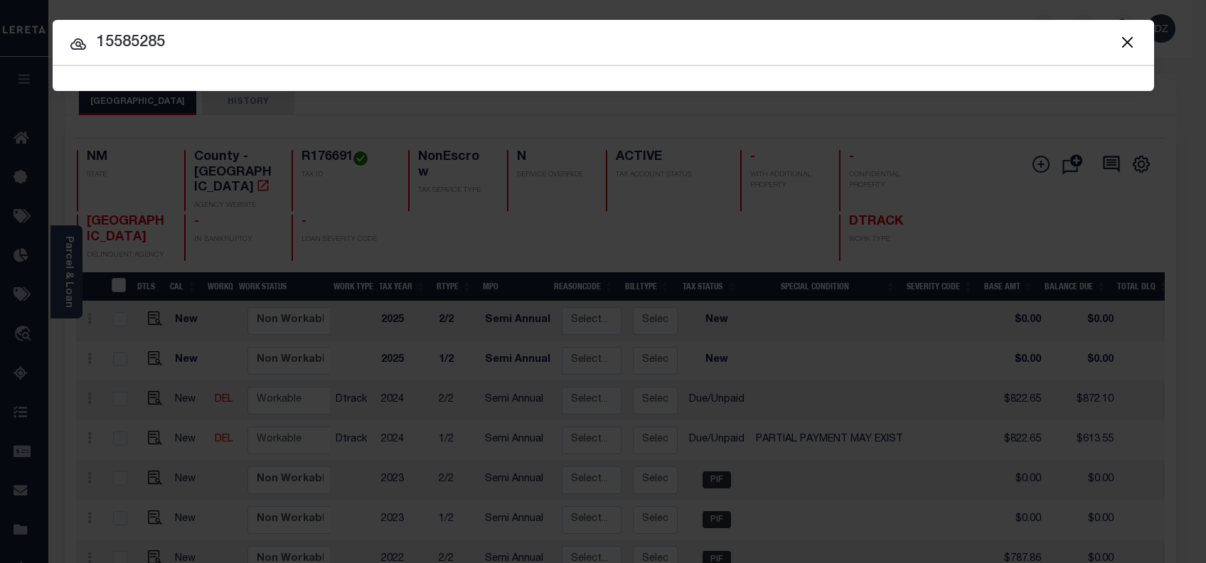
type input "15585285"
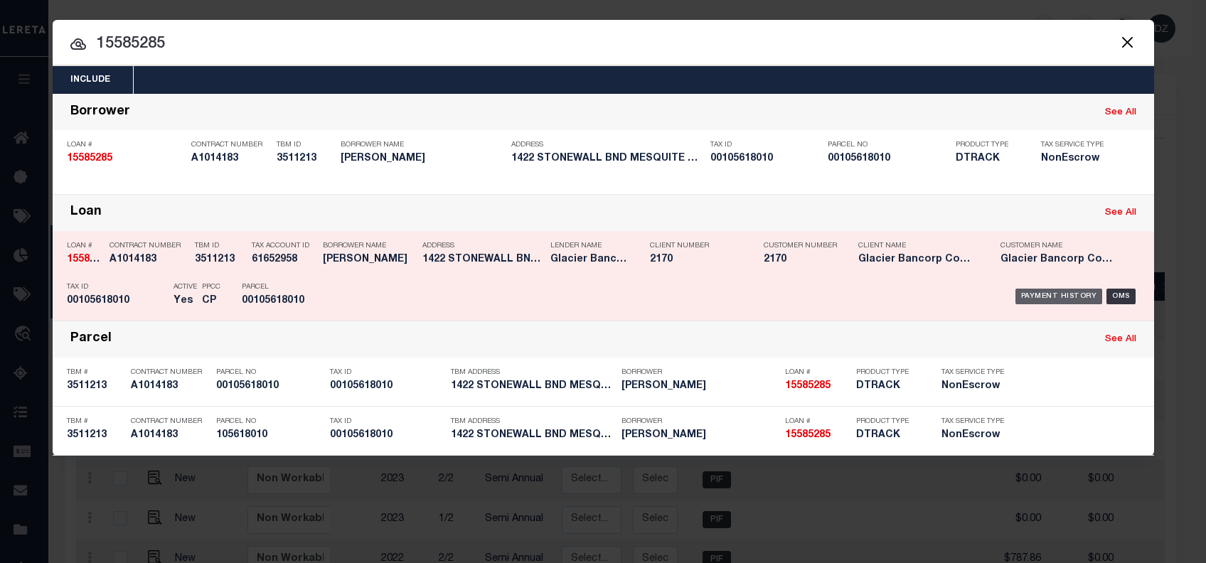
click at [1048, 292] on div "Payment History" at bounding box center [1059, 297] width 87 height 16
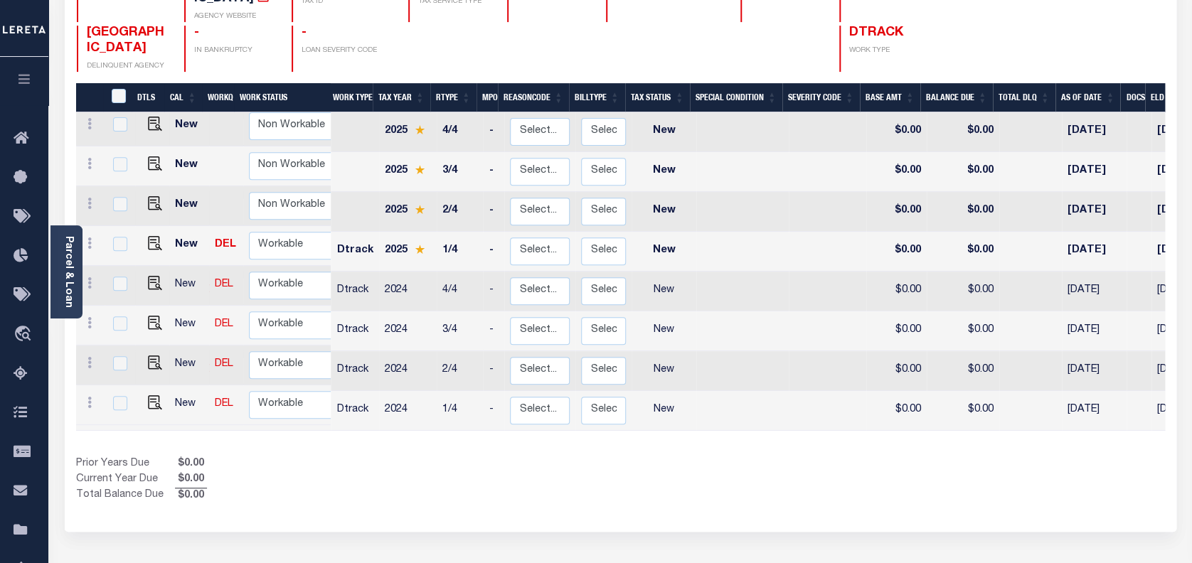
scroll to position [284, 0]
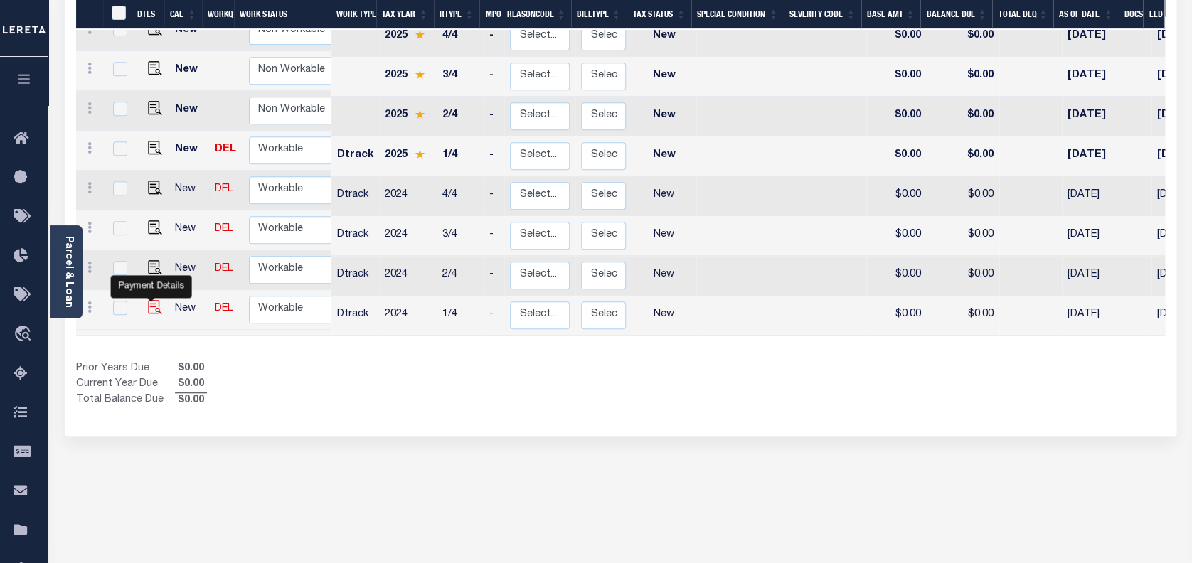
click at [154, 300] on img "" at bounding box center [155, 307] width 14 height 14
checkbox input "true"
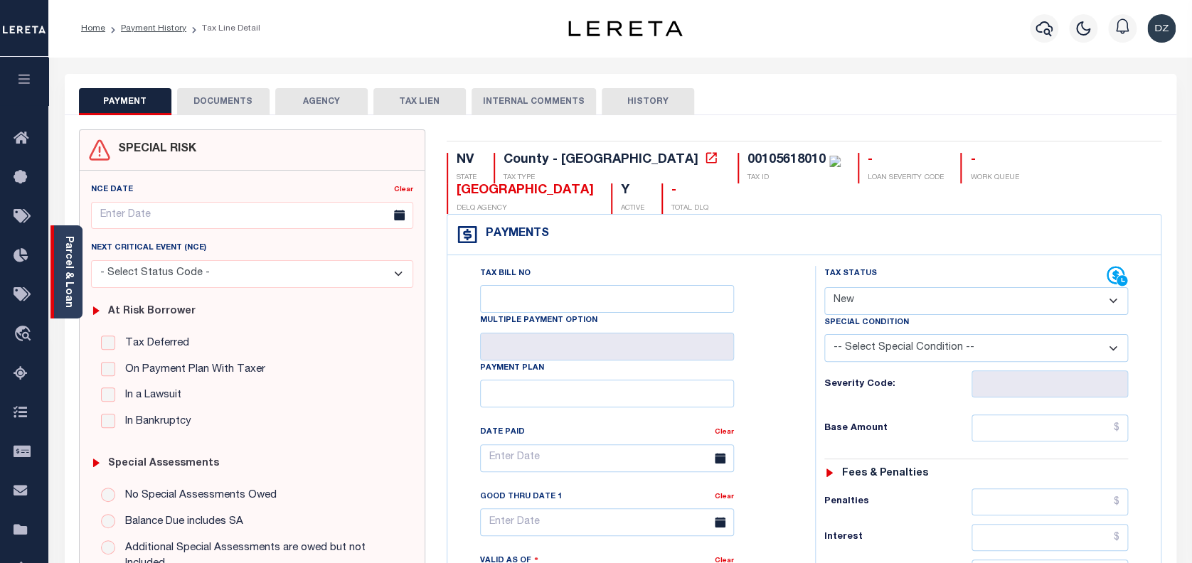
click at [76, 268] on div "Parcel & Loan" at bounding box center [66, 271] width 32 height 93
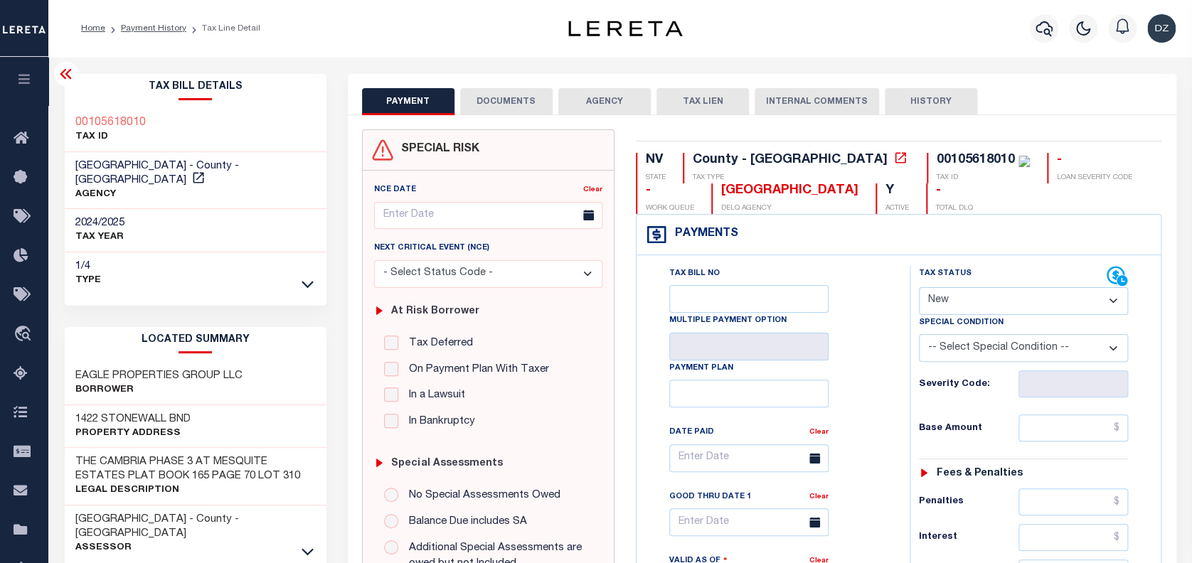
click at [952, 302] on select "- Select Status Code - Open Due/Unpaid Paid Incomplete No Tax Due Internal Refu…" at bounding box center [1024, 301] width 210 height 28
select select "PYD"
click at [919, 288] on select "- Select Status Code - Open Due/Unpaid Paid Incomplete No Tax Due Internal Refu…" at bounding box center [1024, 301] width 210 height 28
type input "[DATE]"
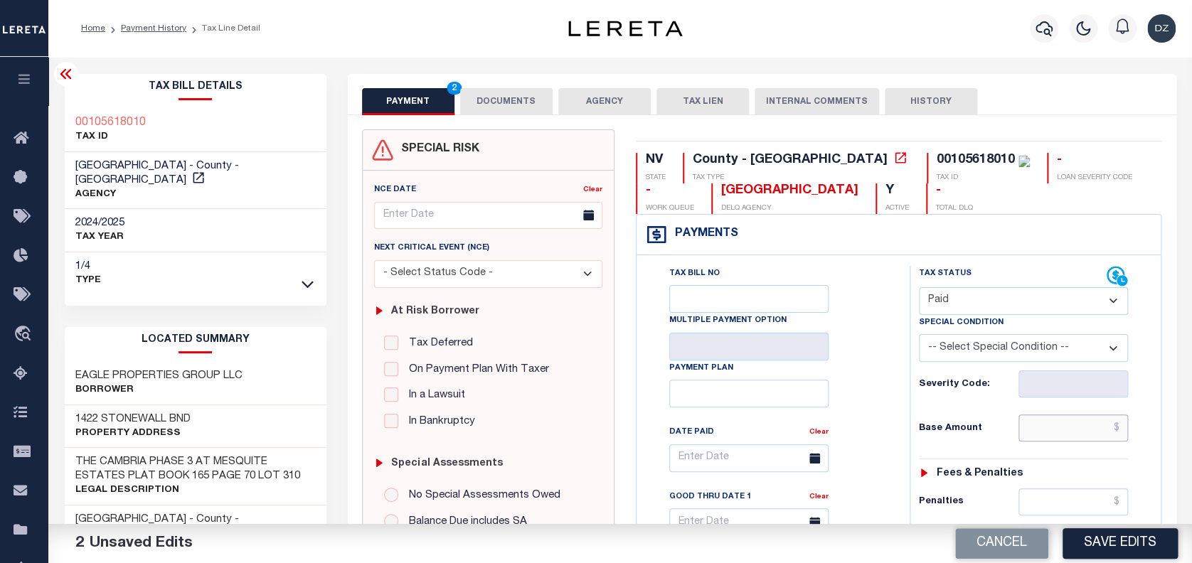
click at [1073, 419] on input "text" at bounding box center [1073, 428] width 110 height 27
type input "$0.00"
click at [498, 101] on button "DOCUMENTS" at bounding box center [506, 101] width 92 height 27
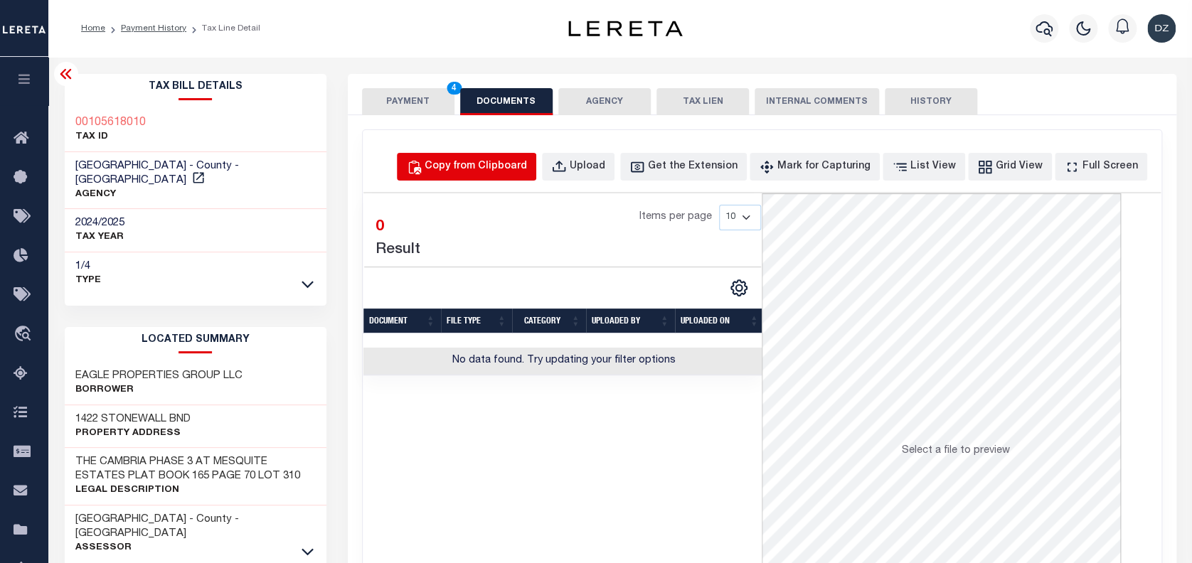
click at [495, 161] on div "Copy from Clipboard" at bounding box center [476, 167] width 102 height 16
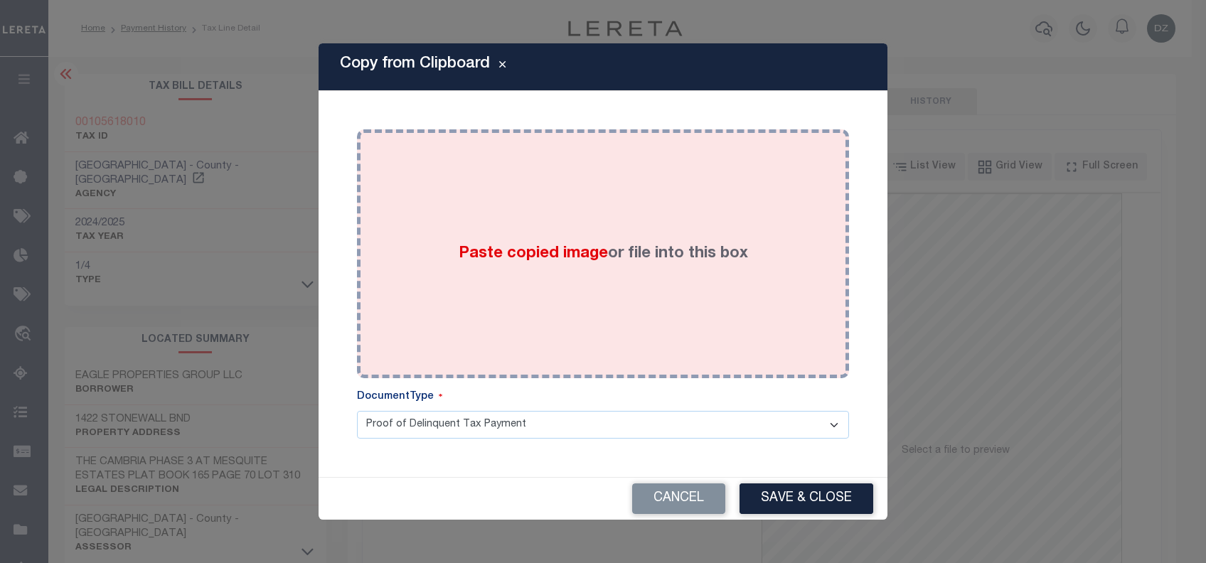
click at [546, 256] on div "Paste copied image or file into this box" at bounding box center [603, 254] width 471 height 228
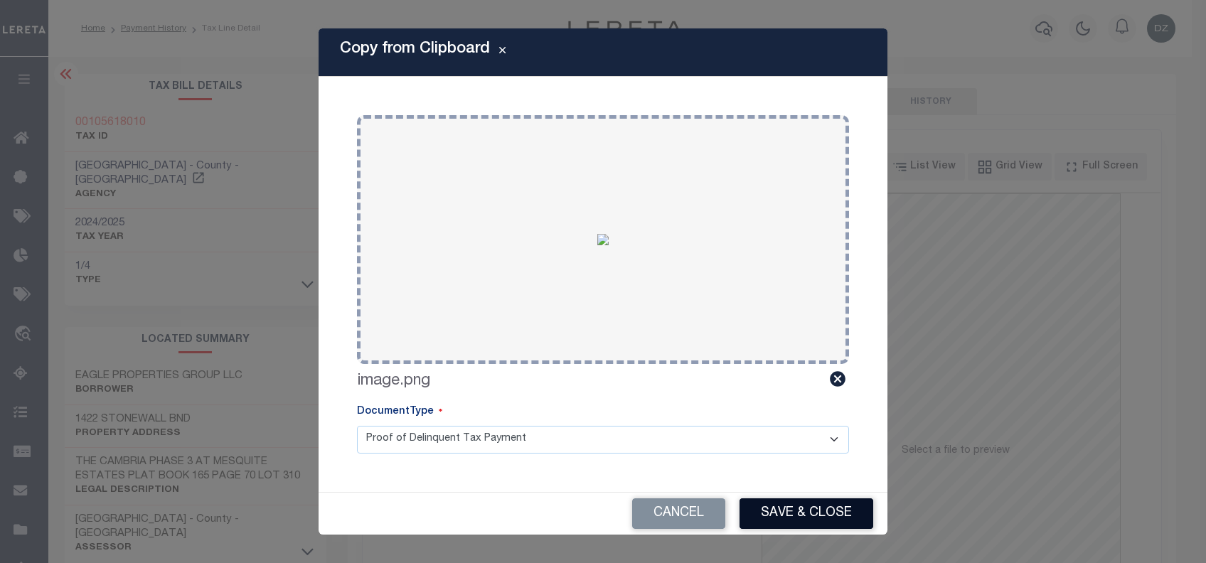
click at [799, 513] on button "Save & Close" at bounding box center [807, 514] width 134 height 31
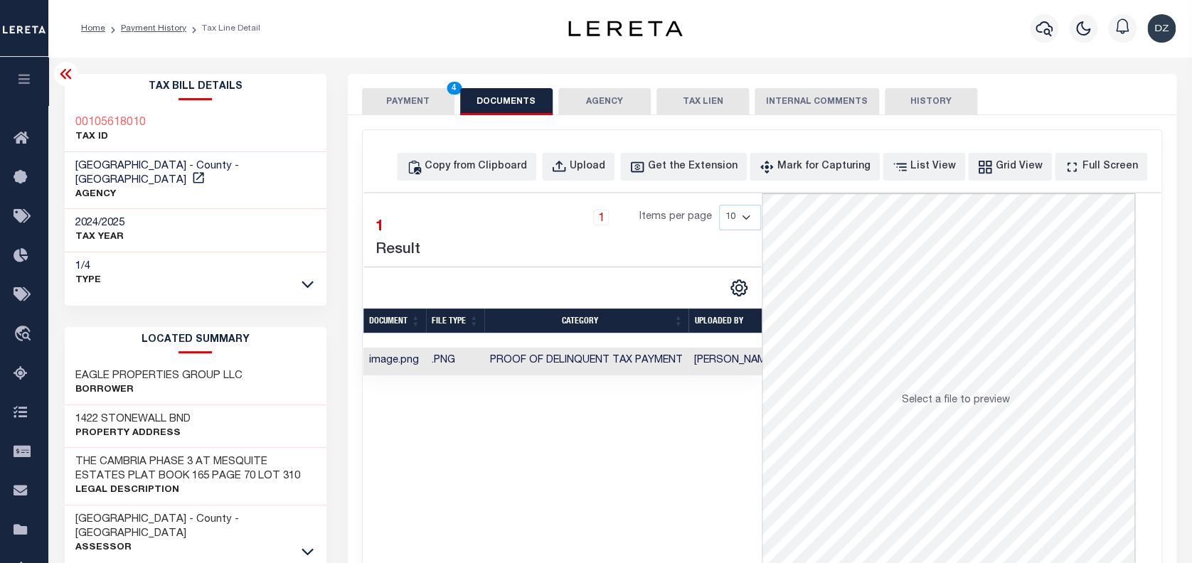
click at [393, 104] on button "PAYMENT 4" at bounding box center [408, 101] width 92 height 27
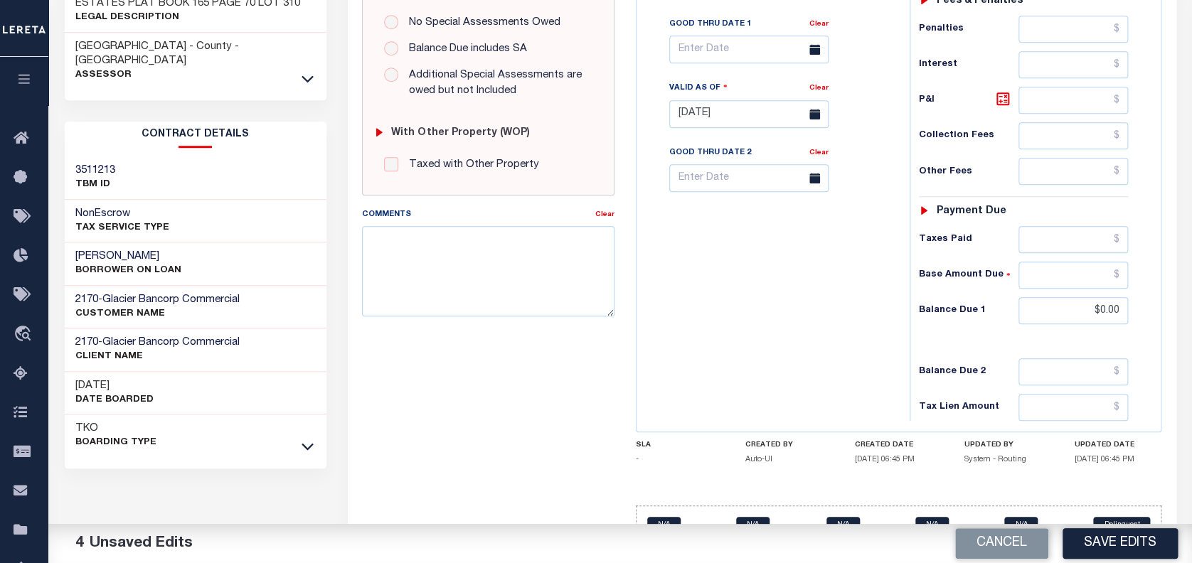
scroll to position [474, 0]
click at [430, 245] on textarea "Comments" at bounding box center [488, 270] width 252 height 90
paste textarea "per the Automated call to county confirmed that the next taxes are due for [DAT…"
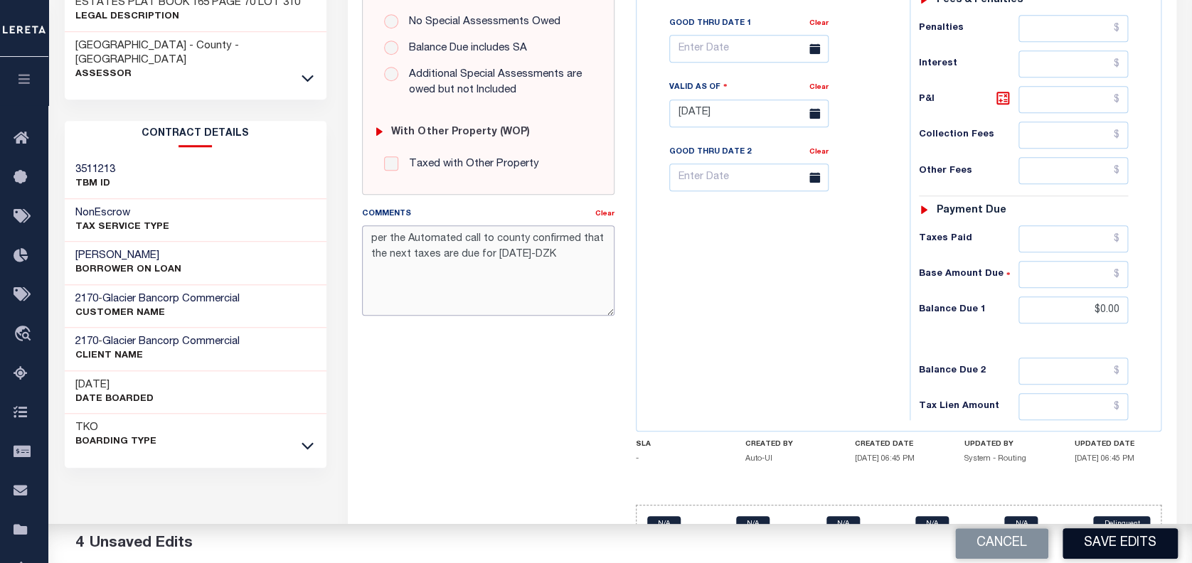
type textarea "per the Automated call to county confirmed that the next taxes are due for [DAT…"
click at [1131, 549] on button "Save Edits" at bounding box center [1120, 543] width 115 height 31
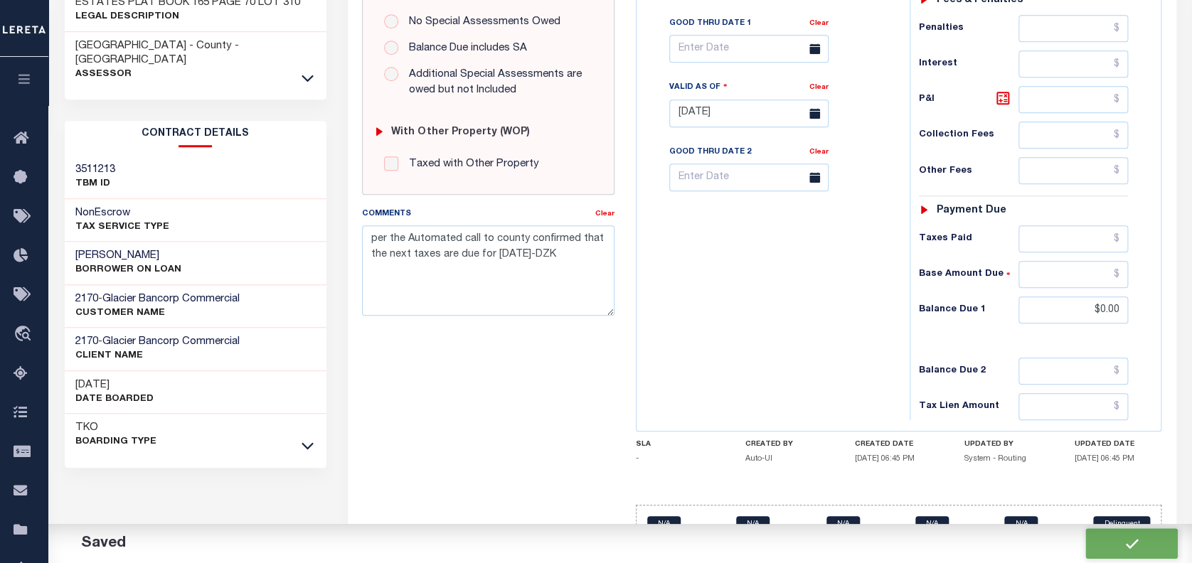
checkbox input "false"
type input "$0"
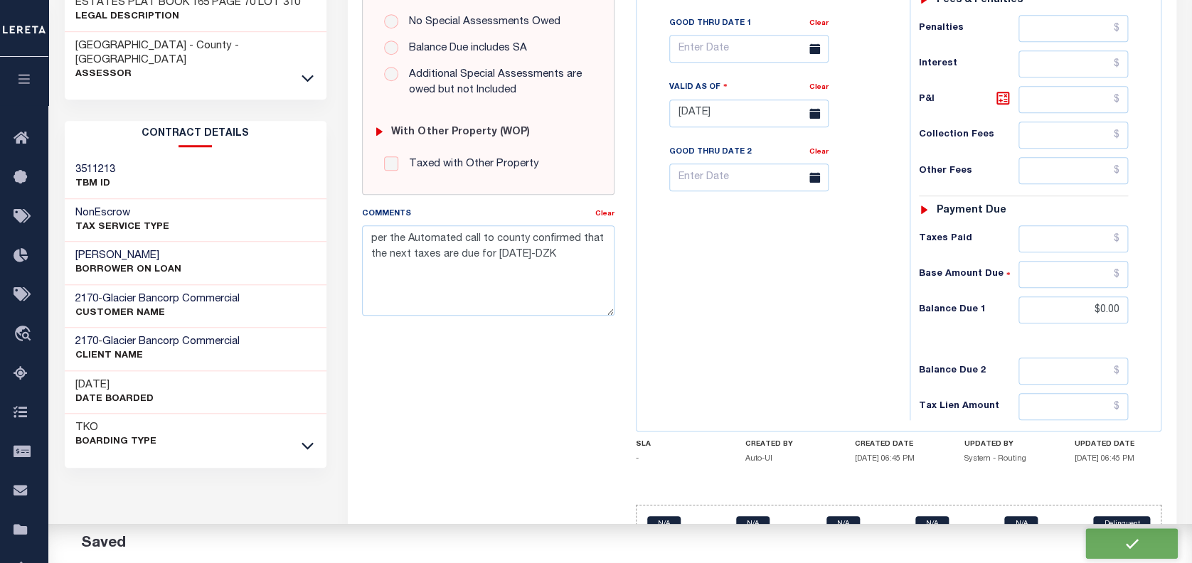
type input "$0"
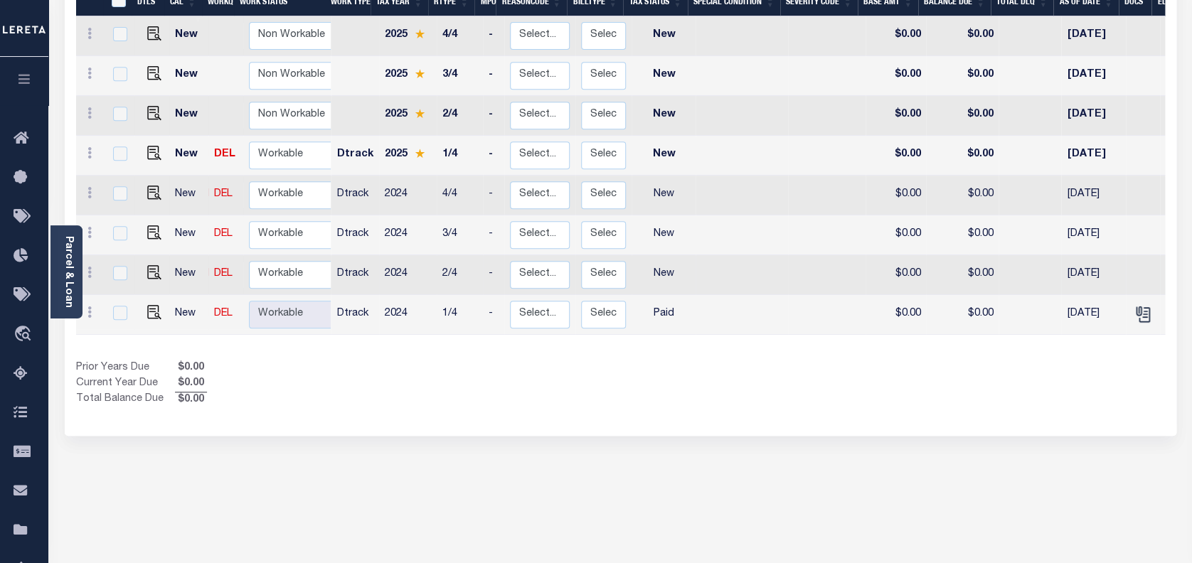
scroll to position [314, 0]
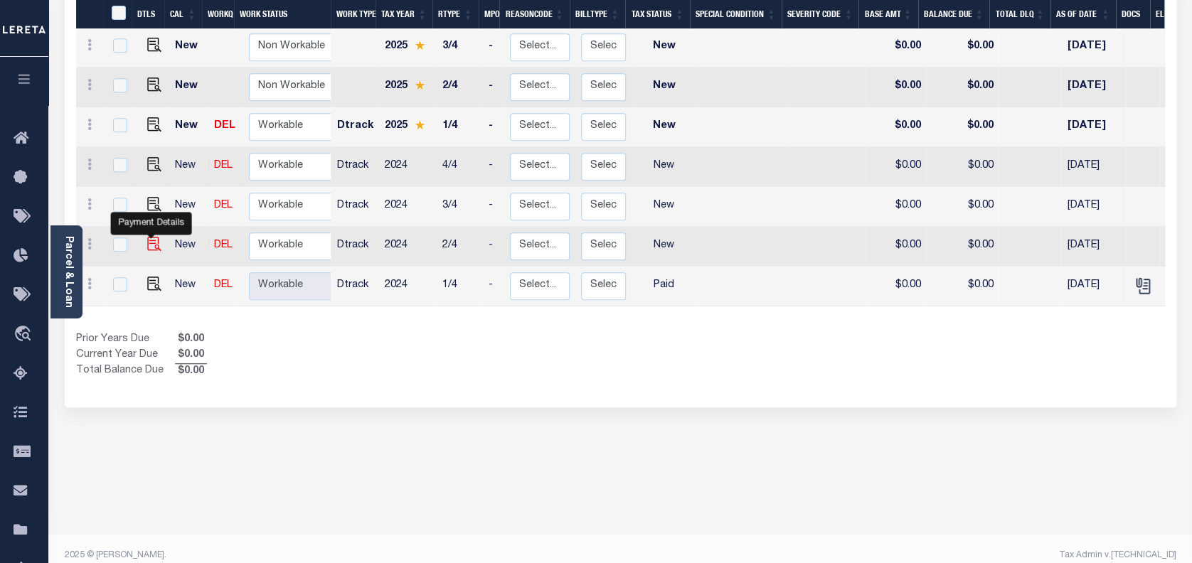
click at [149, 237] on img "" at bounding box center [154, 244] width 14 height 14
checkbox input "true"
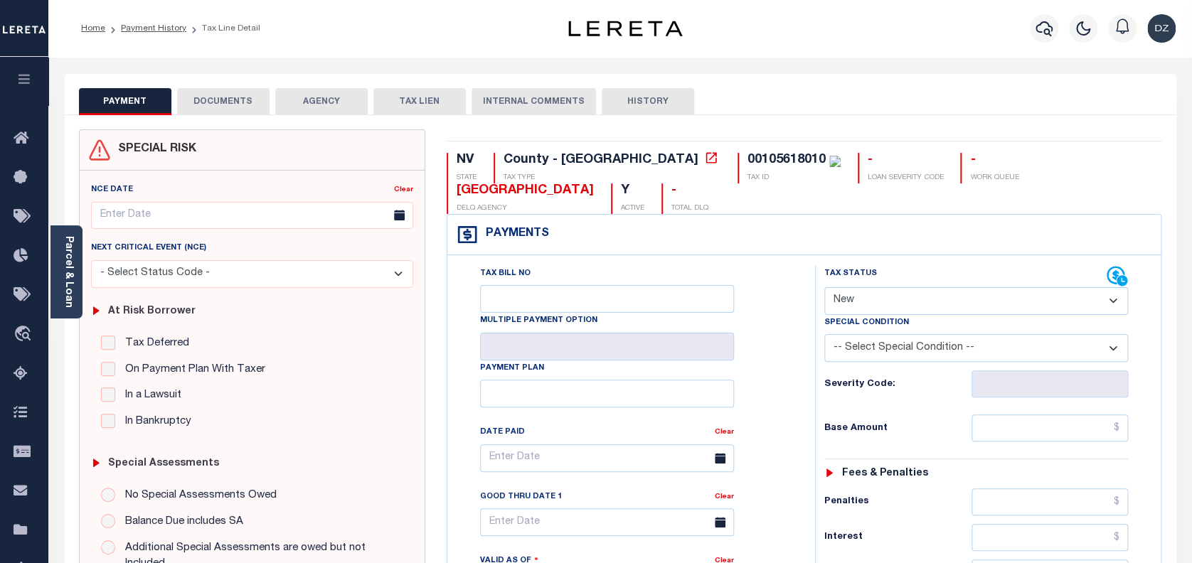
click at [913, 294] on select "- Select Status Code - Open Due/Unpaid Paid Incomplete No Tax Due Internal Refu…" at bounding box center [976, 301] width 304 height 28
select select "PYD"
click at [824, 288] on select "- Select Status Code - Open Due/Unpaid Paid Incomplete No Tax Due Internal Refu…" at bounding box center [976, 301] width 304 height 28
type input "[DATE]"
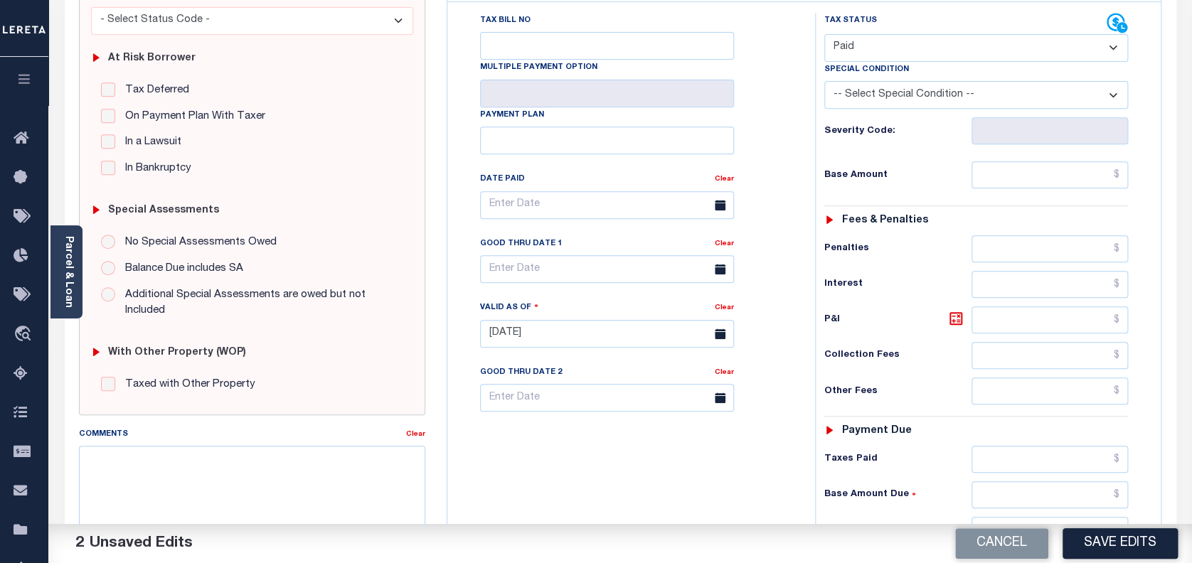
scroll to position [284, 0]
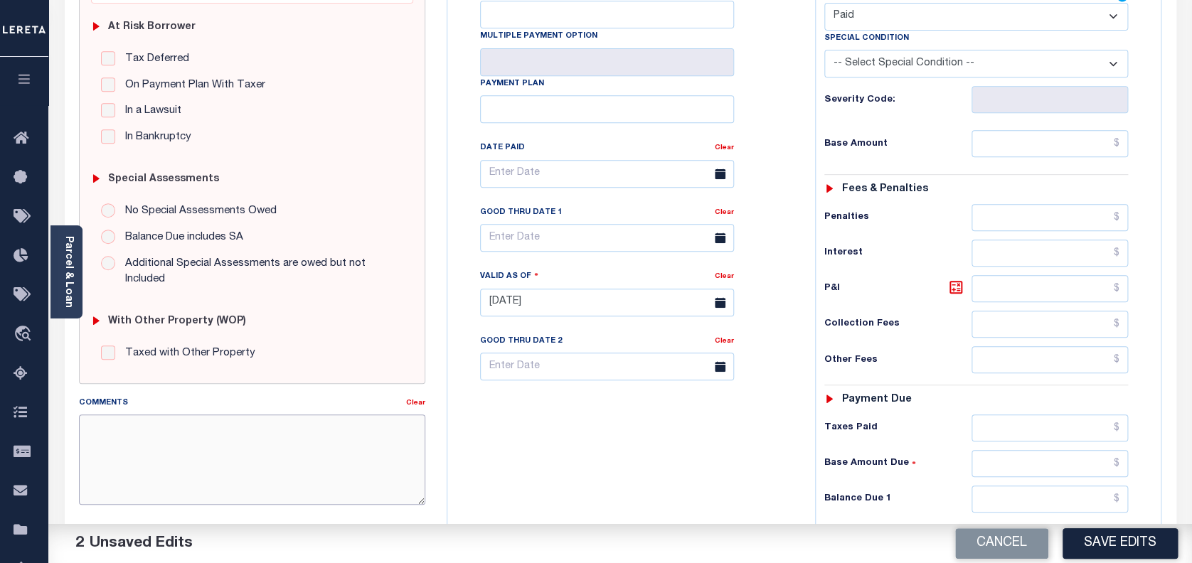
click at [329, 417] on textarea "Comments" at bounding box center [252, 460] width 347 height 90
paste textarea "per the Automated call to county confirmed that the next taxes are due for [DAT…"
type textarea "per the Automated call to county confirmed that the next taxes are due for [DAT…"
click at [1080, 142] on input "text" at bounding box center [1050, 143] width 157 height 27
type input "$0.00"
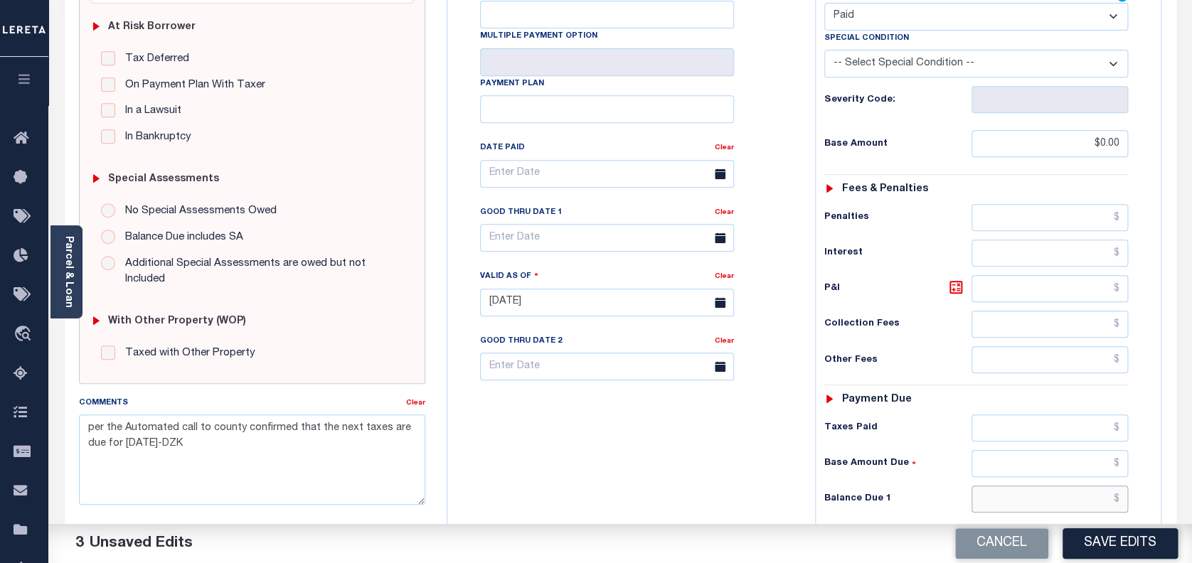
type input "$0.00"
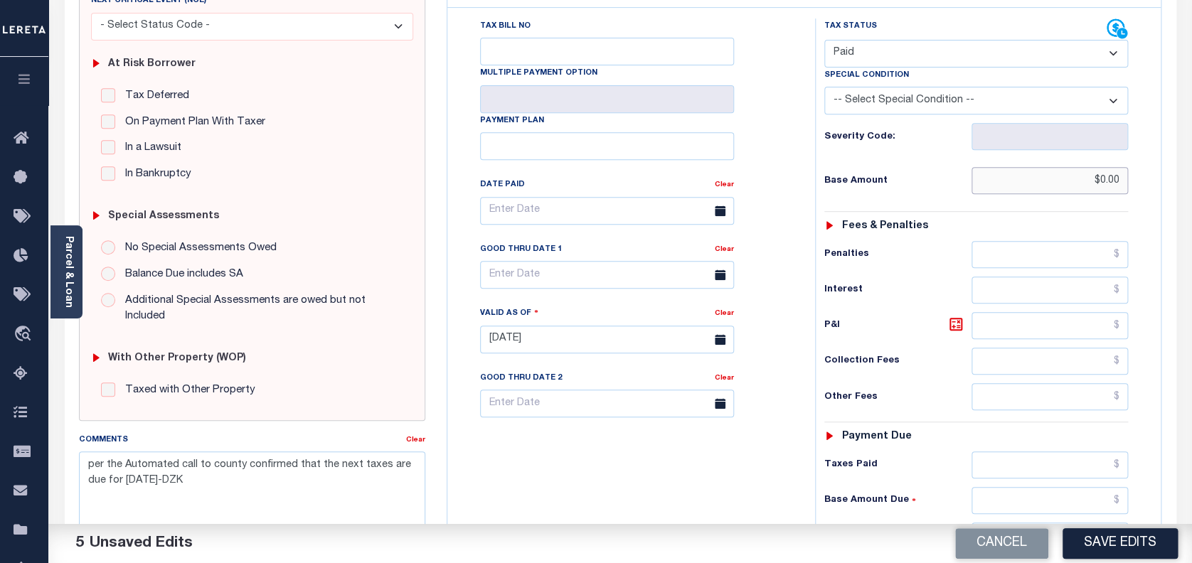
scroll to position [0, 0]
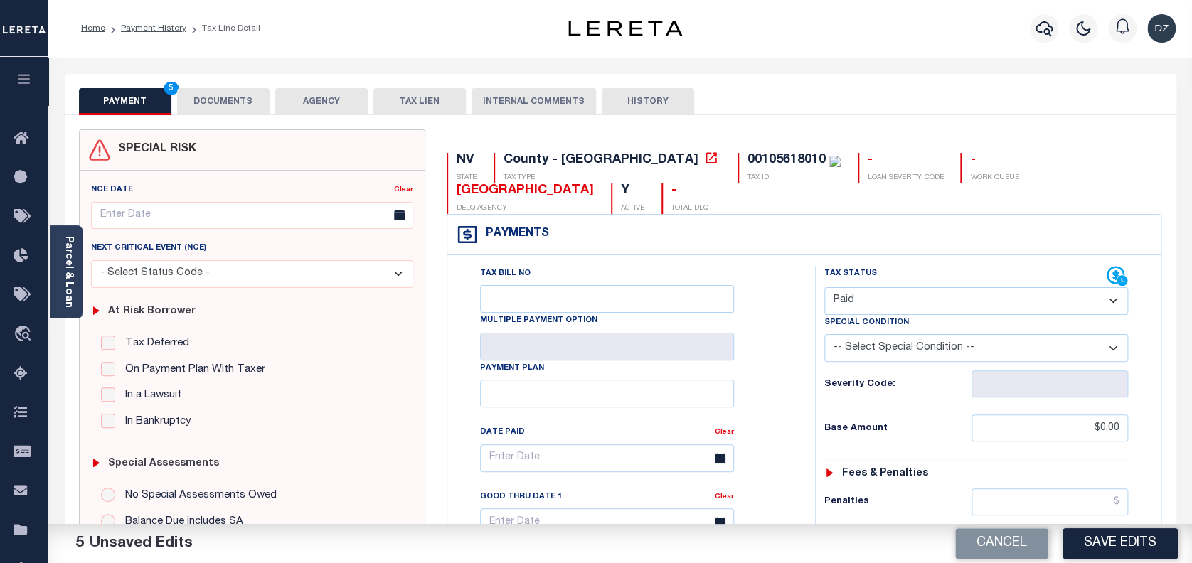
click at [229, 97] on button "DOCUMENTS" at bounding box center [223, 101] width 92 height 27
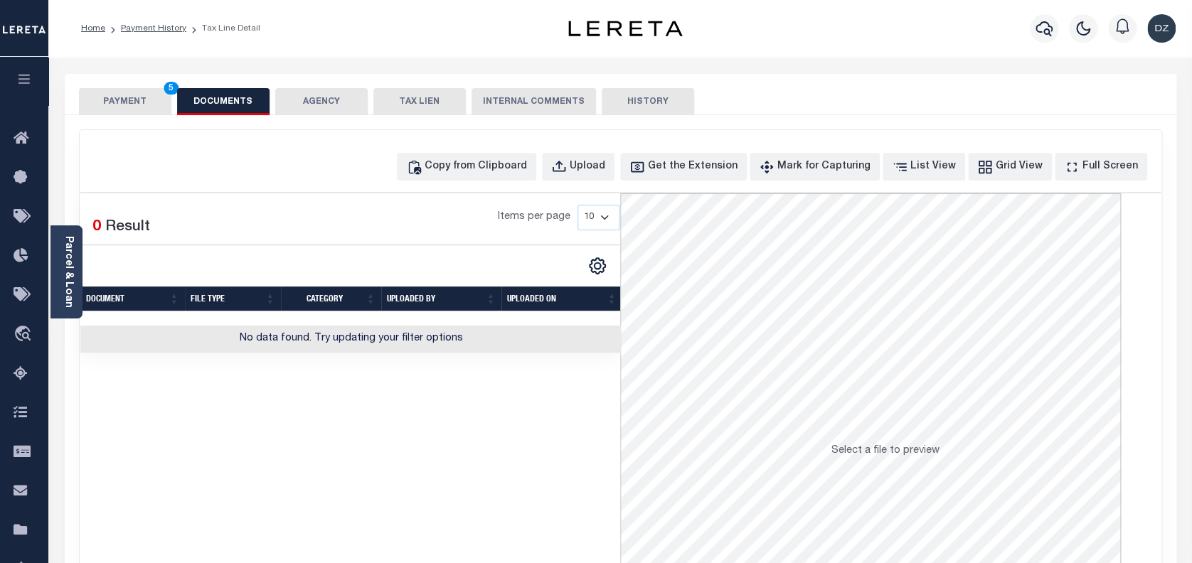
click at [516, 181] on div "Copy from Clipboard Upload Get the Extension Mark for Capturing Got it List Vie…" at bounding box center [621, 380] width 1082 height 501
click at [526, 166] on div "Copy from Clipboard" at bounding box center [476, 167] width 102 height 16
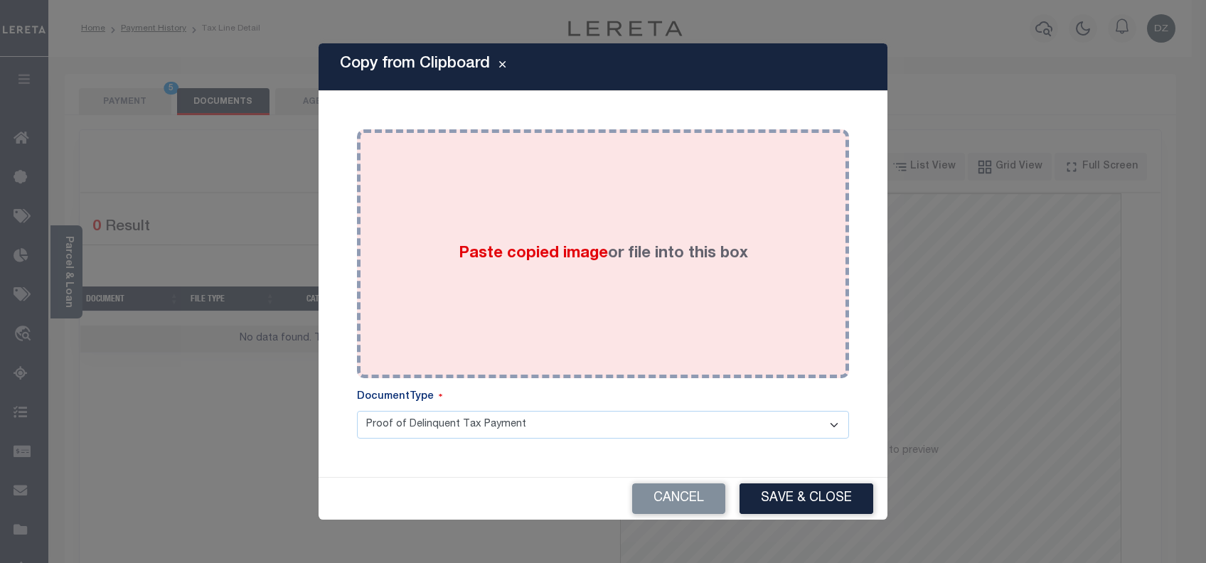
click at [523, 243] on label "Paste copied image or file into this box" at bounding box center [603, 254] width 289 height 23
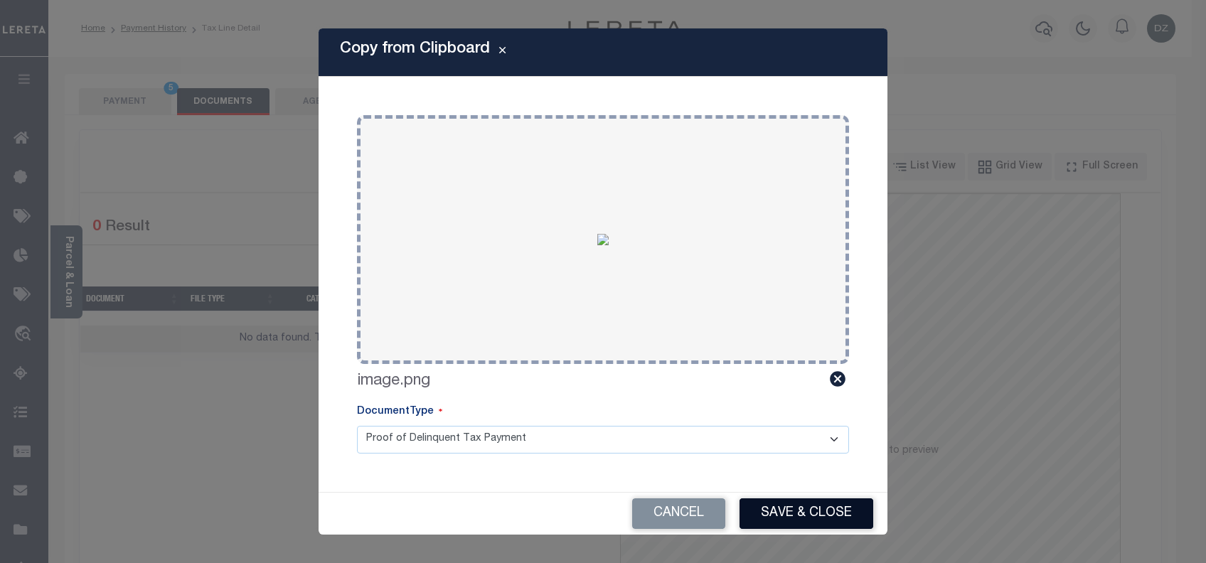
click at [795, 519] on button "Save & Close" at bounding box center [807, 514] width 134 height 31
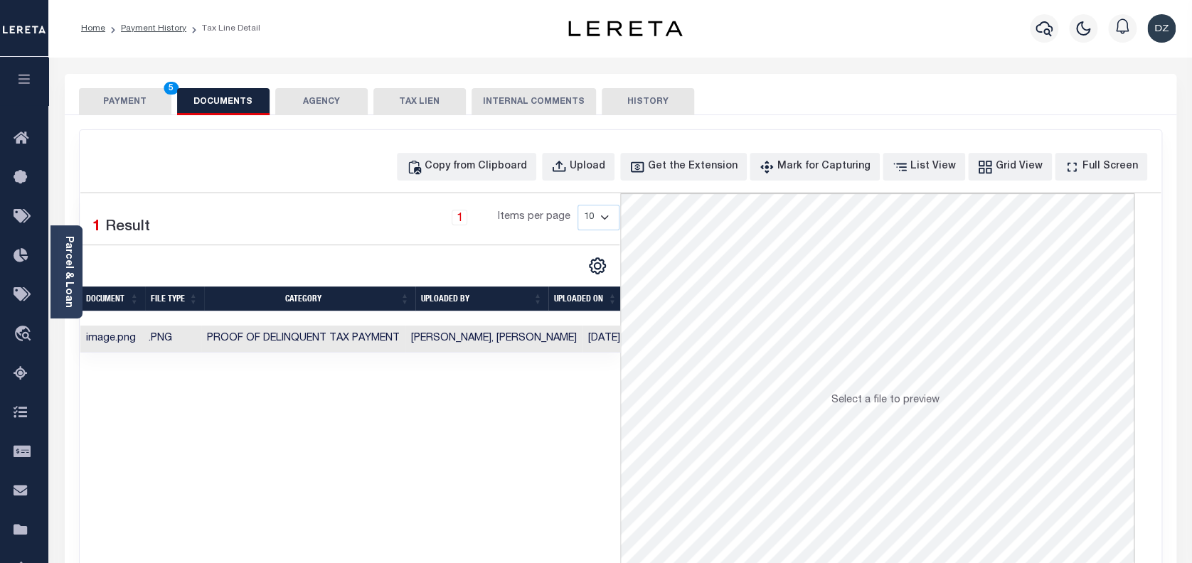
click at [114, 101] on button "PAYMENT 5" at bounding box center [125, 101] width 92 height 27
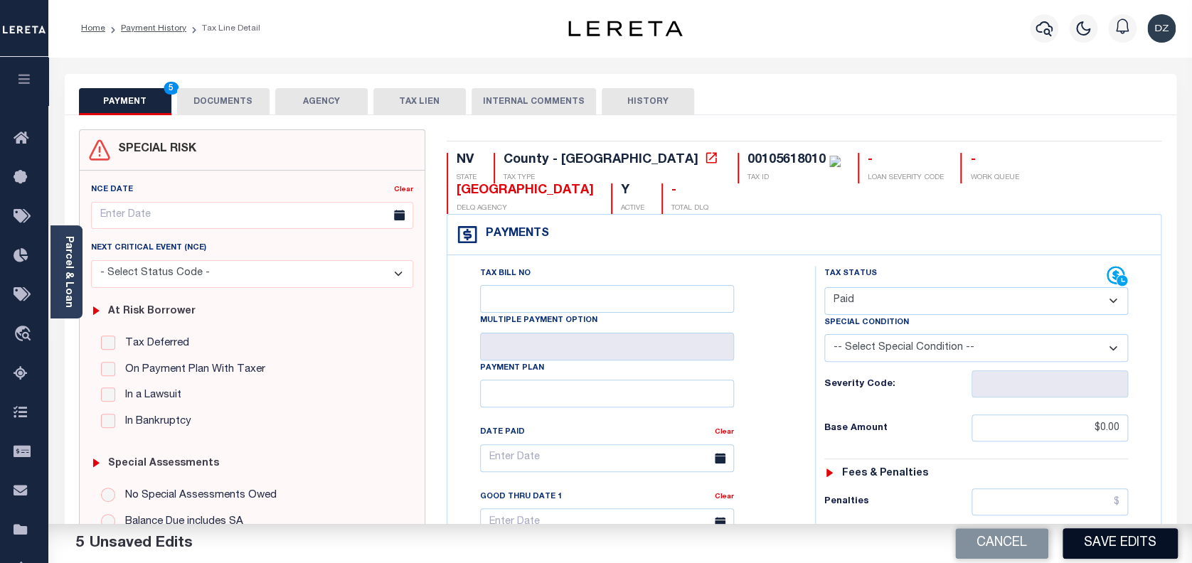
click at [1122, 558] on button "Save Edits" at bounding box center [1120, 543] width 115 height 31
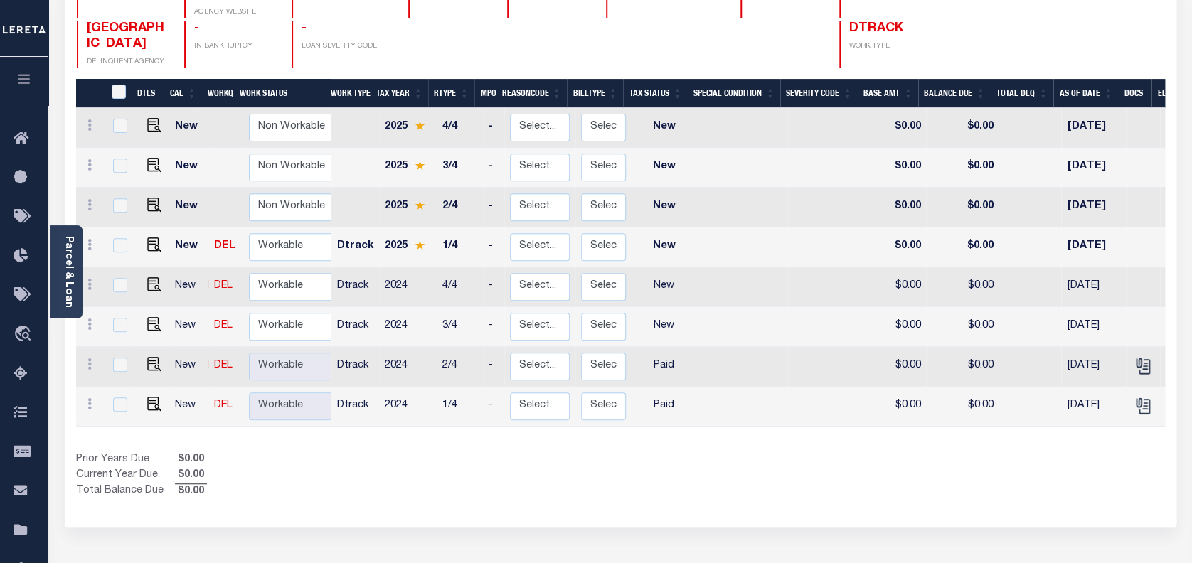
scroll to position [284, 0]
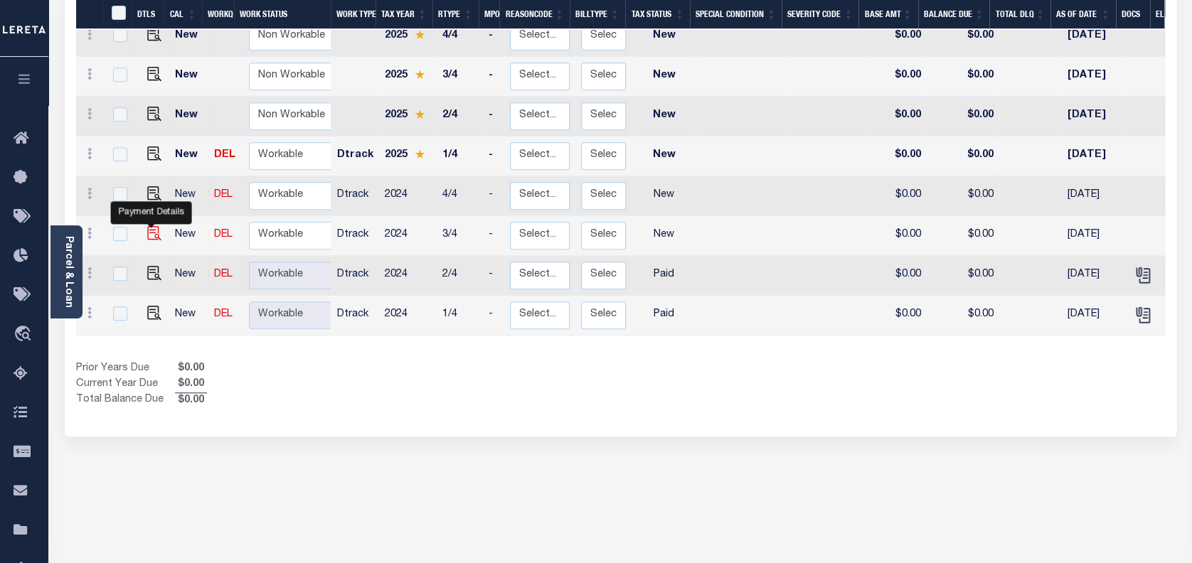
click at [148, 226] on img "" at bounding box center [154, 233] width 14 height 14
checkbox input "true"
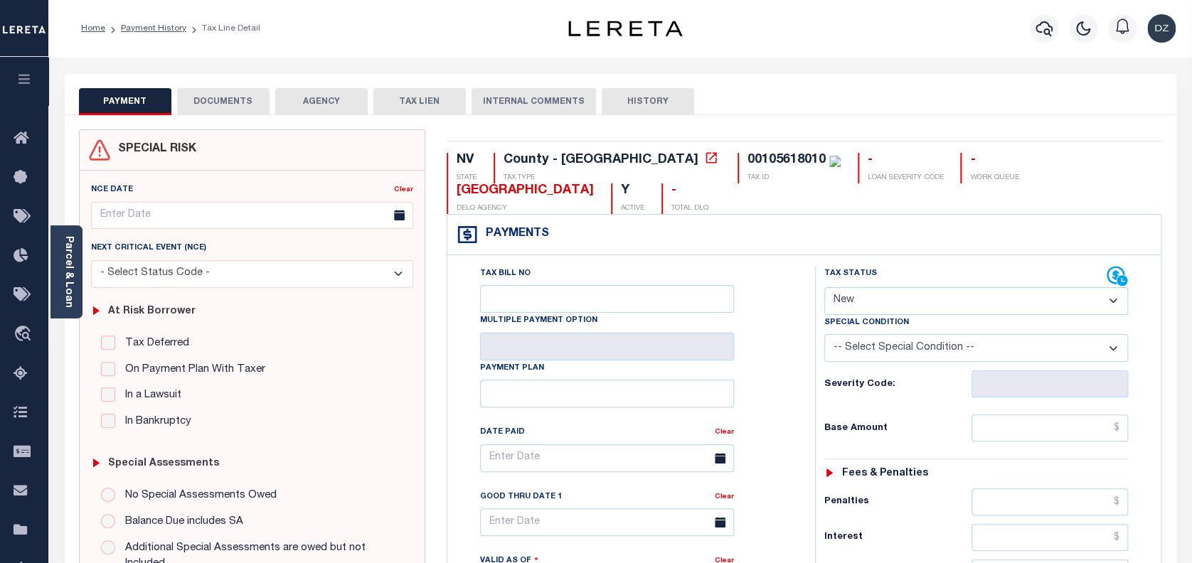
click at [891, 313] on select "- Select Status Code - Open Due/Unpaid Paid Incomplete No Tax Due Internal Refu…" at bounding box center [976, 301] width 304 height 28
select select "PYD"
click at [824, 288] on select "- Select Status Code - Open Due/Unpaid Paid Incomplete No Tax Due Internal Refu…" at bounding box center [976, 301] width 304 height 28
type input "[DATE]"
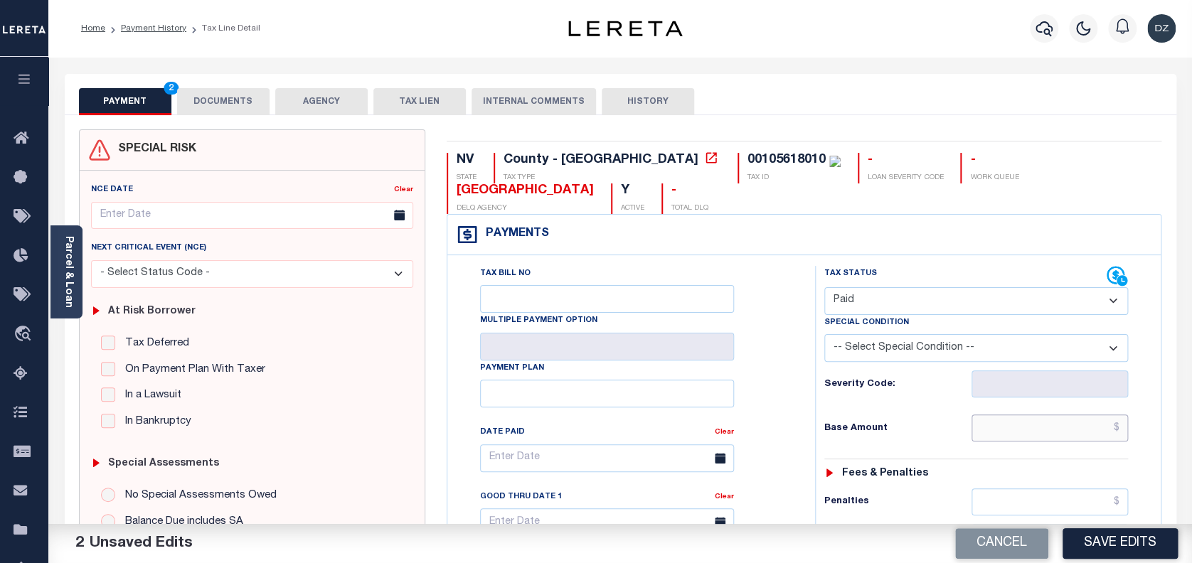
click at [1055, 420] on input "text" at bounding box center [1050, 428] width 157 height 27
type input "$0.00"
click at [215, 96] on button "DOCUMENTS" at bounding box center [223, 101] width 92 height 27
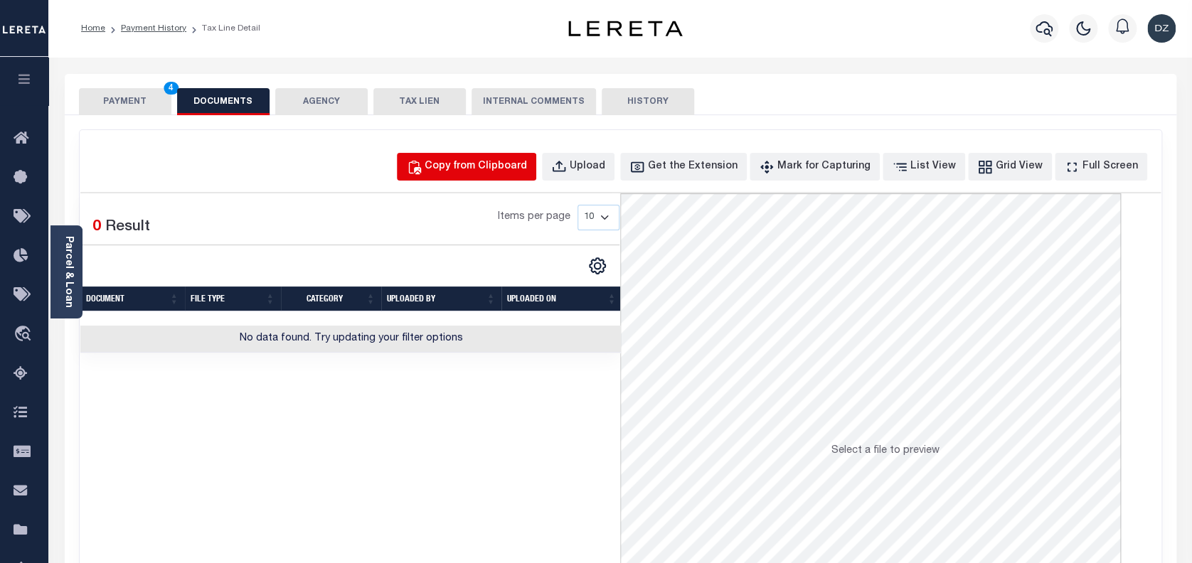
click at [505, 171] on div "Copy from Clipboard" at bounding box center [476, 167] width 102 height 16
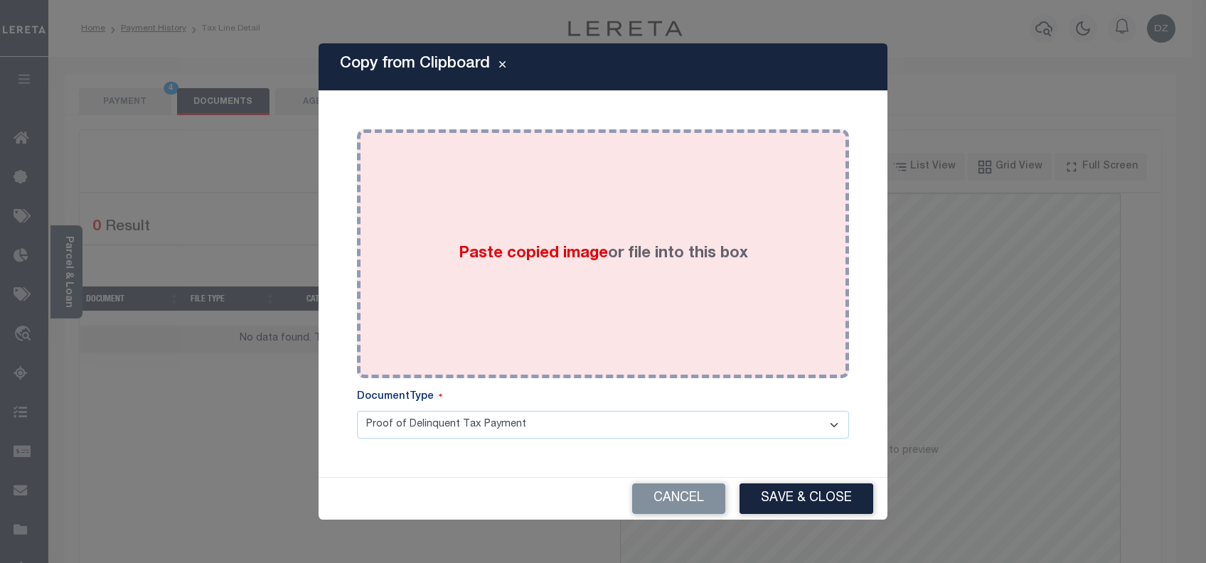
click at [486, 254] on div "Paste copied image or file into this box" at bounding box center [603, 254] width 471 height 228
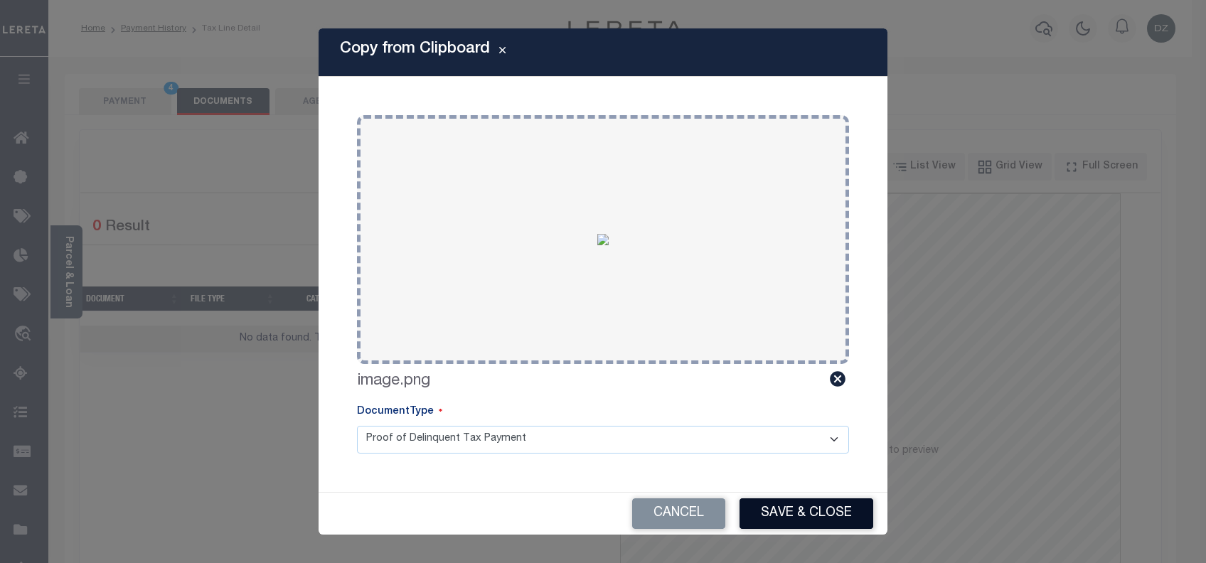
click at [762, 499] on button "Save & Close" at bounding box center [807, 514] width 134 height 31
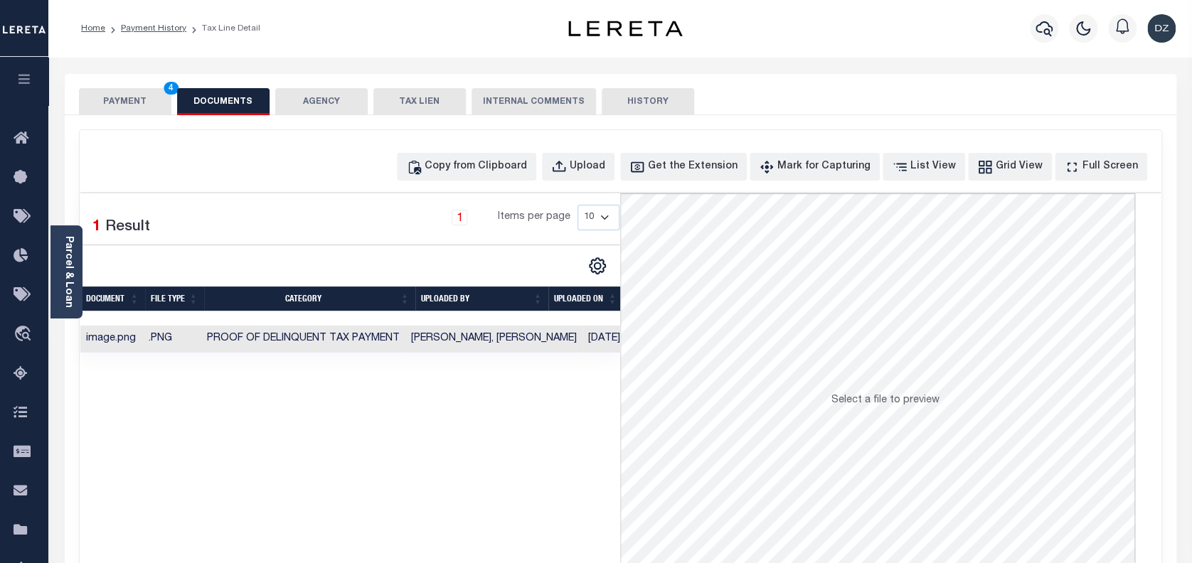
click at [97, 105] on button "PAYMENT 4" at bounding box center [125, 101] width 92 height 27
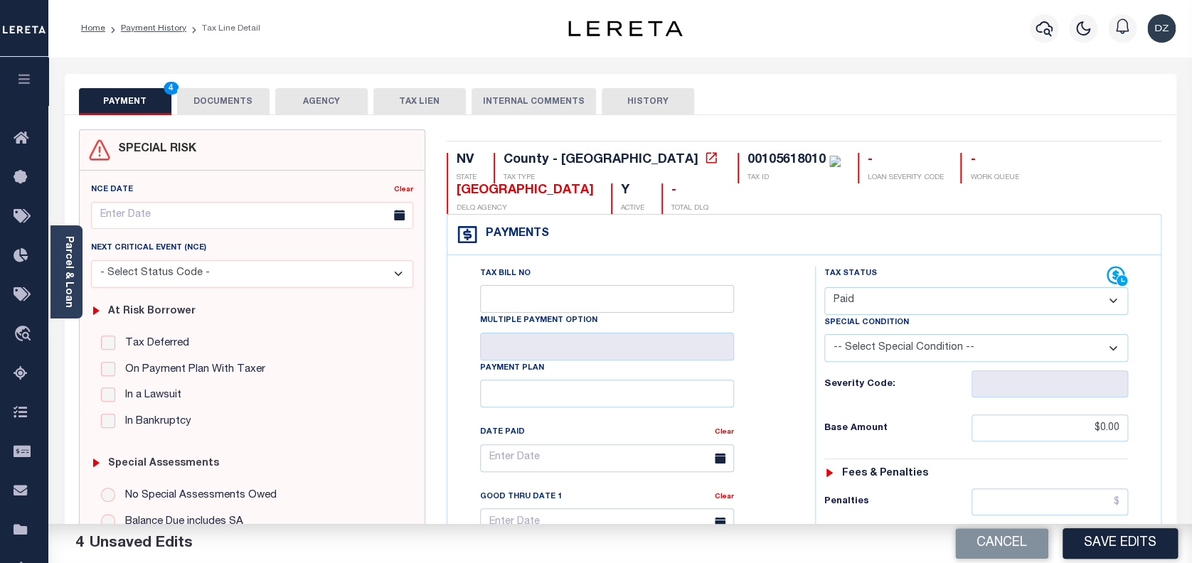
scroll to position [284, 0]
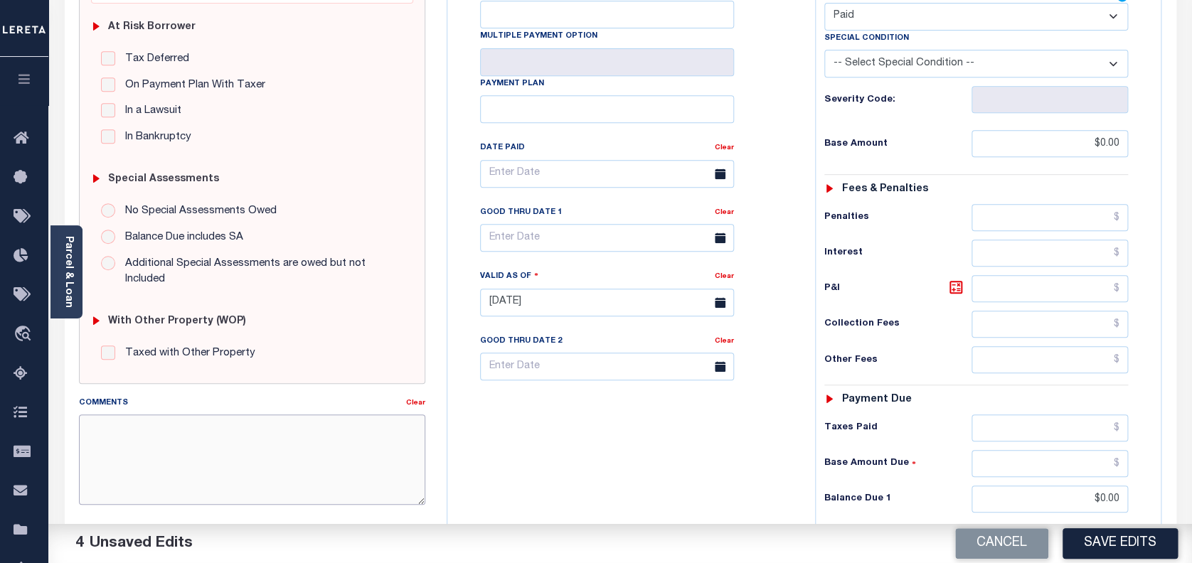
click at [323, 436] on textarea "Comments" at bounding box center [252, 460] width 347 height 90
paste textarea "per the Automated call to county confirmed that the next taxes are due for [DAT…"
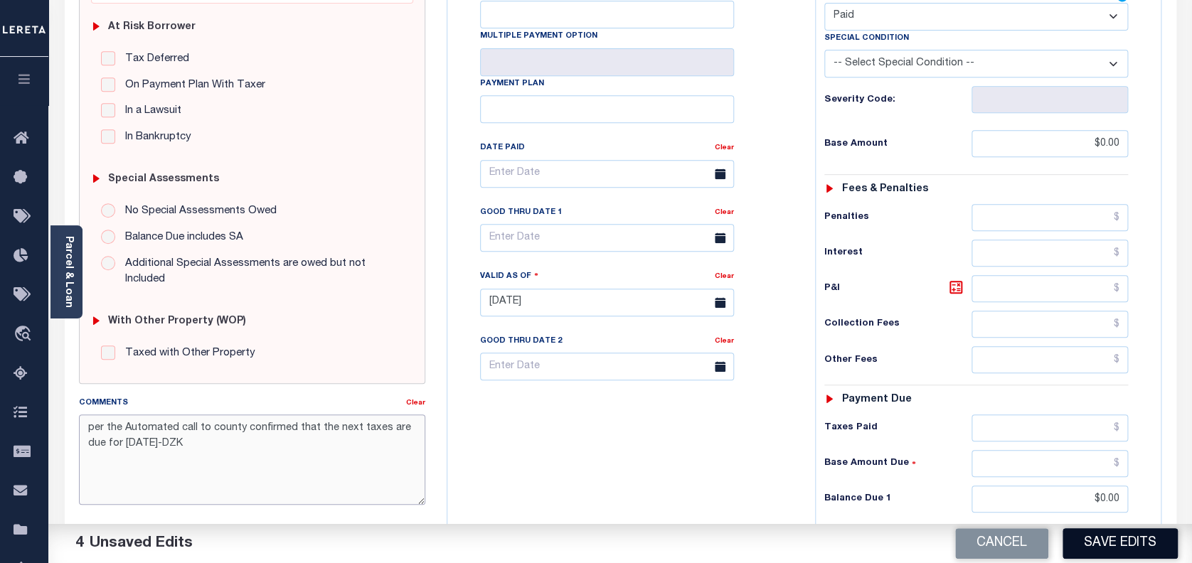
type textarea "per the Automated call to county confirmed that the next taxes are due for [DAT…"
click at [1110, 540] on button "Save Edits" at bounding box center [1120, 543] width 115 height 31
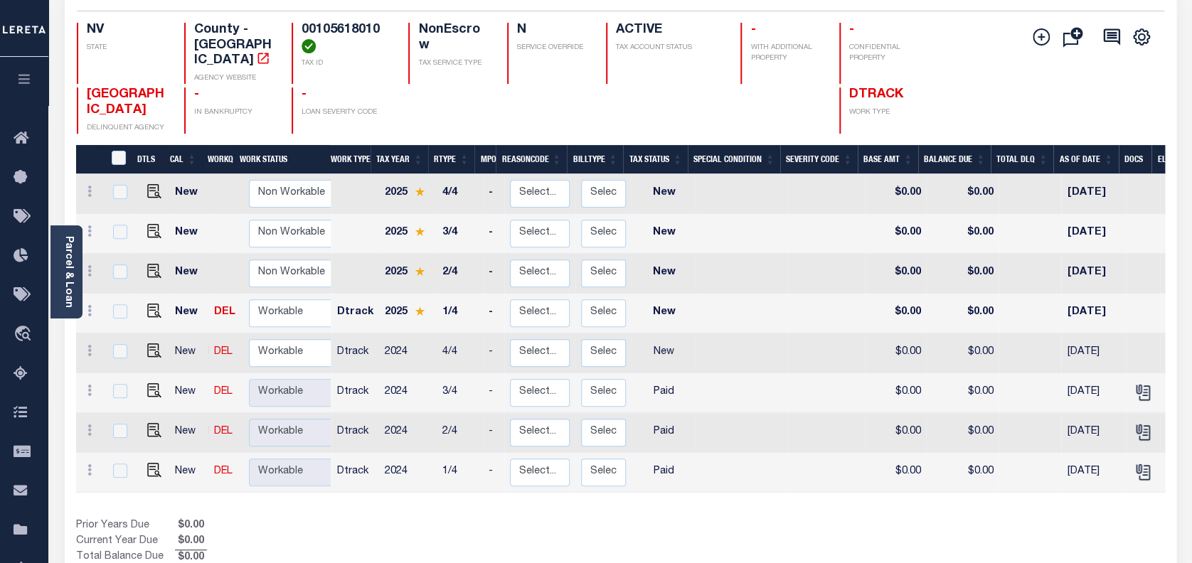
scroll to position [189, 0]
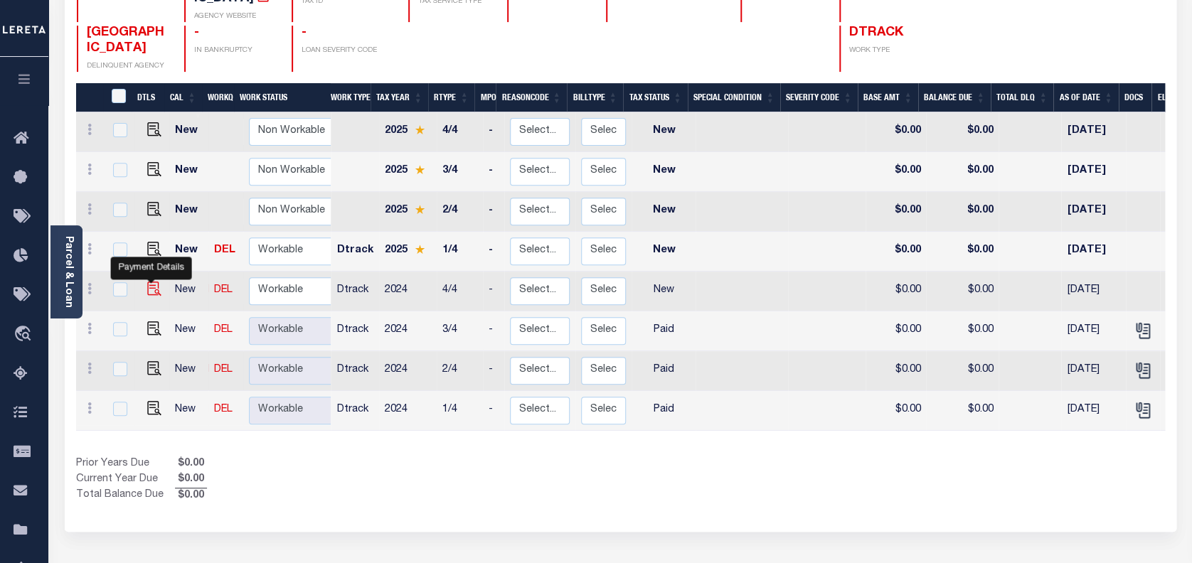
click at [150, 282] on img "" at bounding box center [154, 289] width 14 height 14
checkbox input "true"
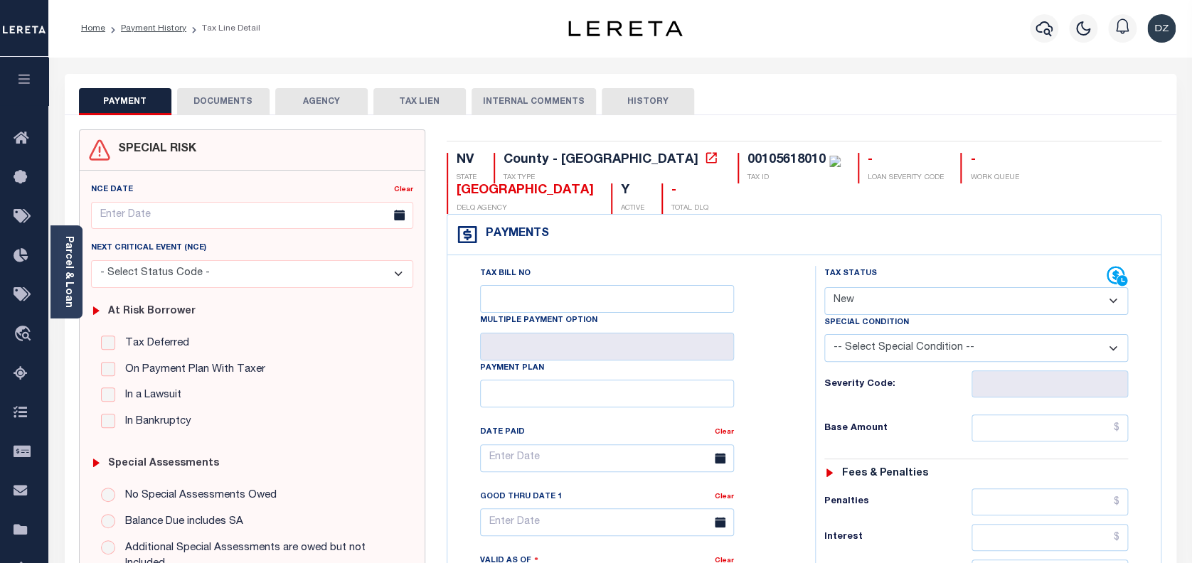
click at [905, 303] on select "- Select Status Code - Open Due/Unpaid Paid Incomplete No Tax Due Internal Refu…" at bounding box center [976, 301] width 304 height 28
select select "PYD"
click at [824, 288] on select "- Select Status Code - Open Due/Unpaid Paid Incomplete No Tax Due Internal Refu…" at bounding box center [976, 301] width 304 height 28
type input "[DATE]"
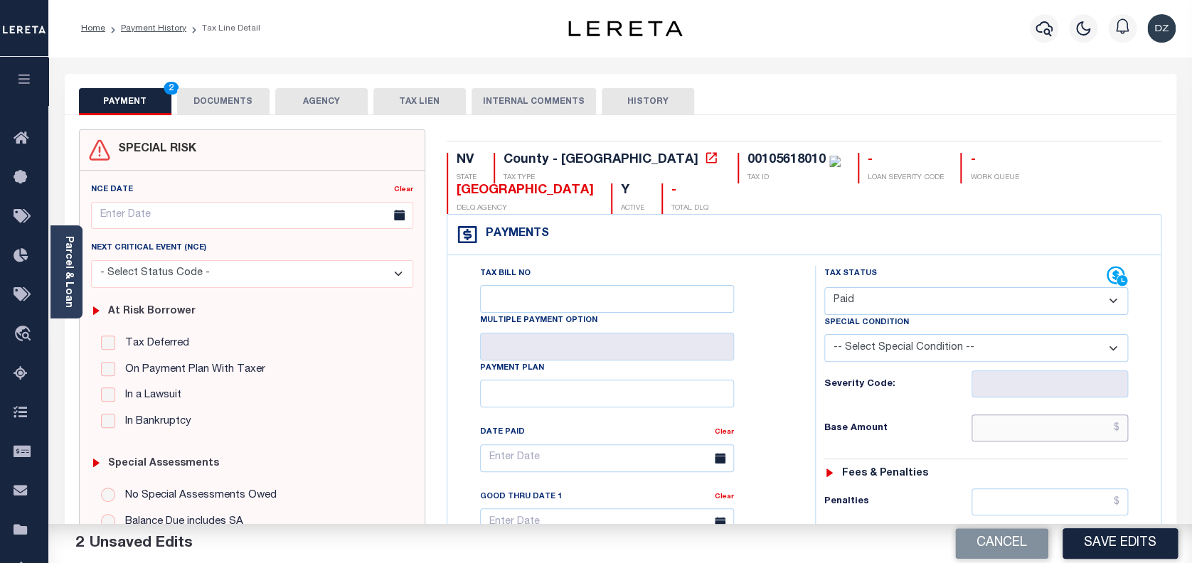
click at [1075, 426] on input "text" at bounding box center [1050, 428] width 157 height 27
type input "$0.00"
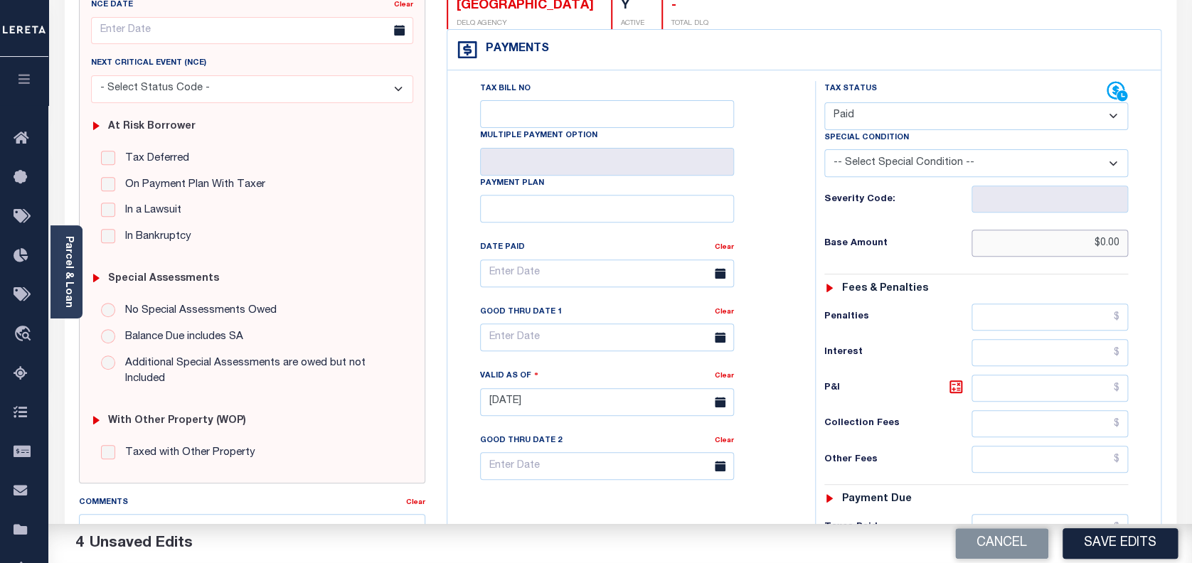
scroll to position [189, 0]
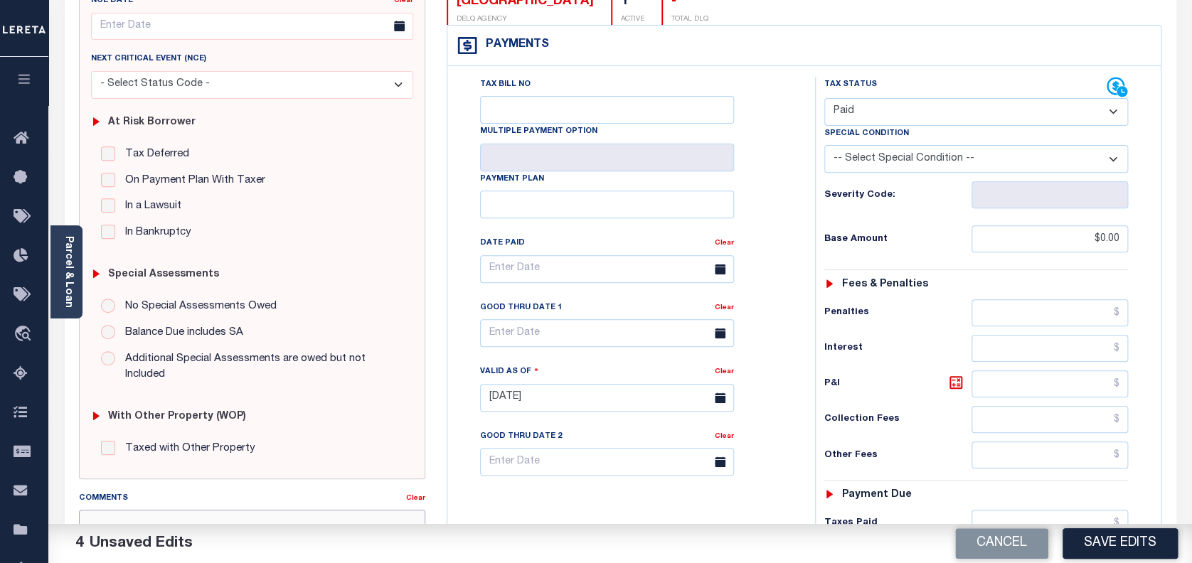
click at [252, 510] on textarea "Comments" at bounding box center [252, 555] width 347 height 90
paste textarea "per the Automated call to county confirmed that the next taxes are due for [DAT…"
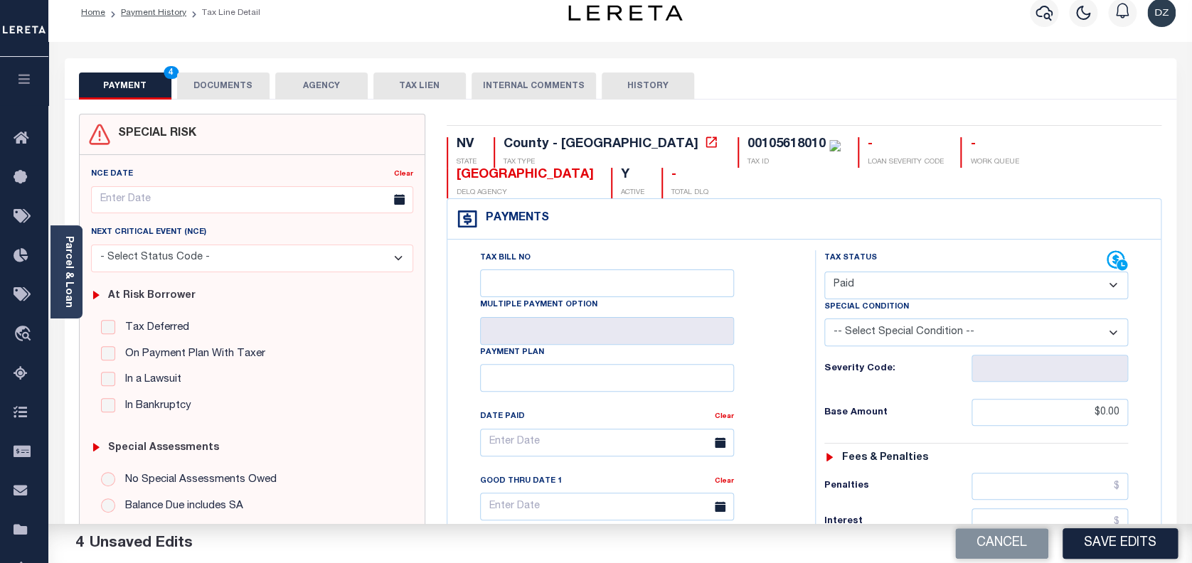
scroll to position [0, 0]
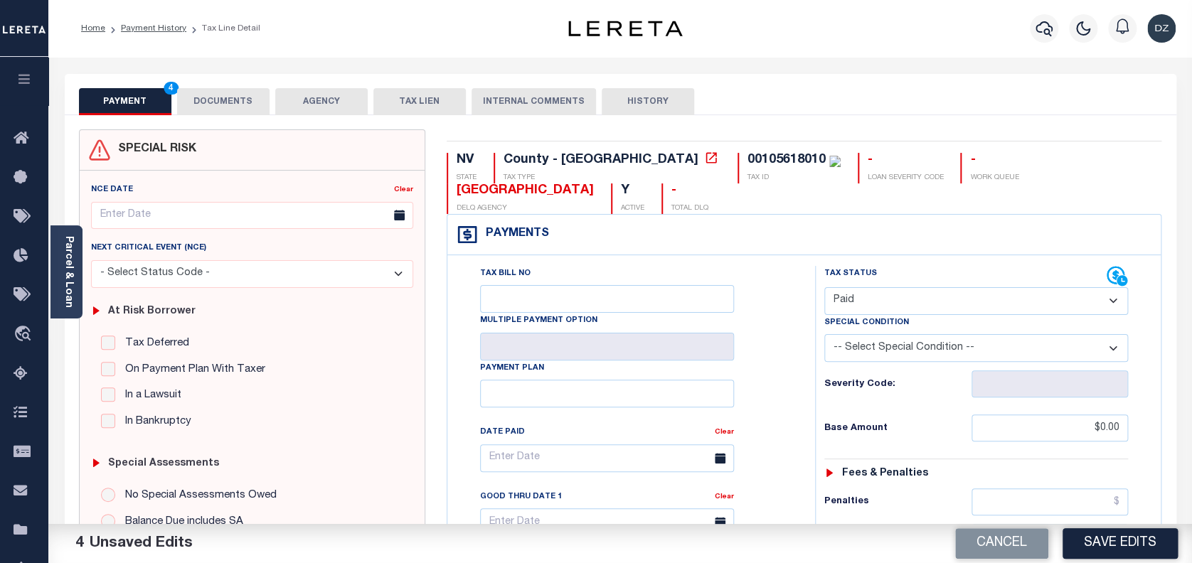
type textarea "per the Automated call to county confirmed that the next taxes are due for [DAT…"
click at [220, 90] on button "DOCUMENTS" at bounding box center [223, 101] width 92 height 27
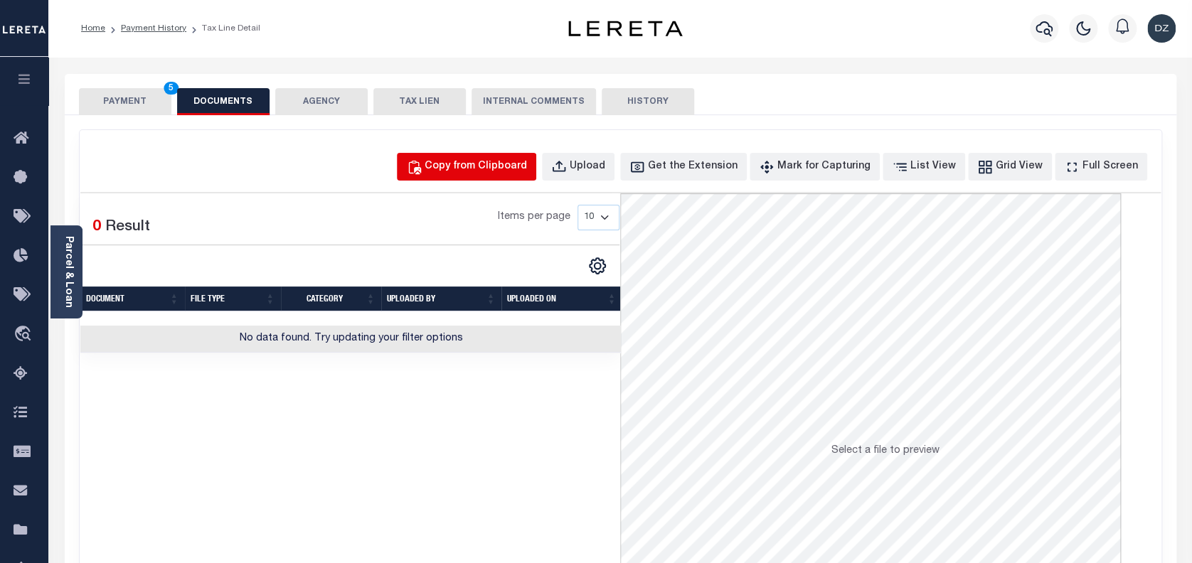
click at [493, 154] on button "Copy from Clipboard" at bounding box center [466, 167] width 139 height 28
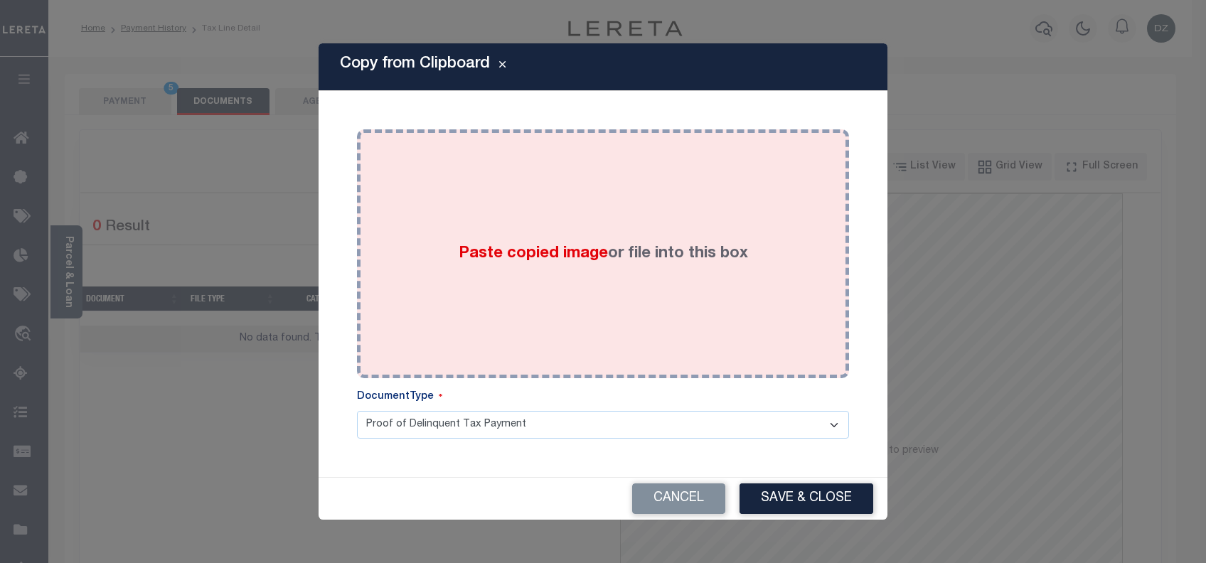
click at [518, 275] on div "Paste copied image or file into this box" at bounding box center [603, 254] width 471 height 228
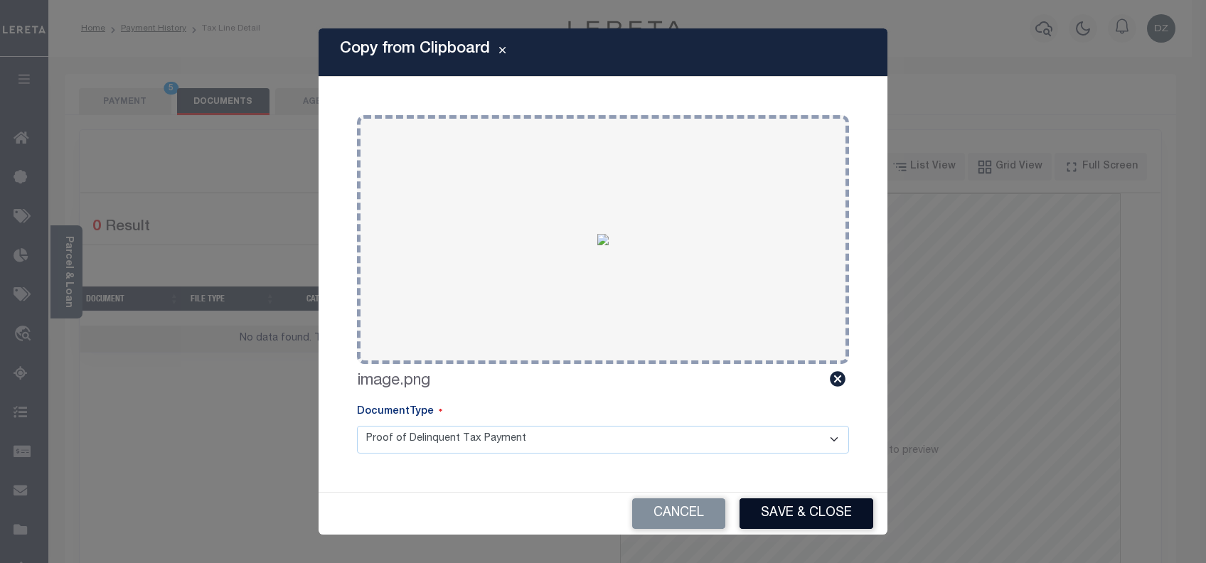
click at [787, 509] on button "Save & Close" at bounding box center [807, 514] width 134 height 31
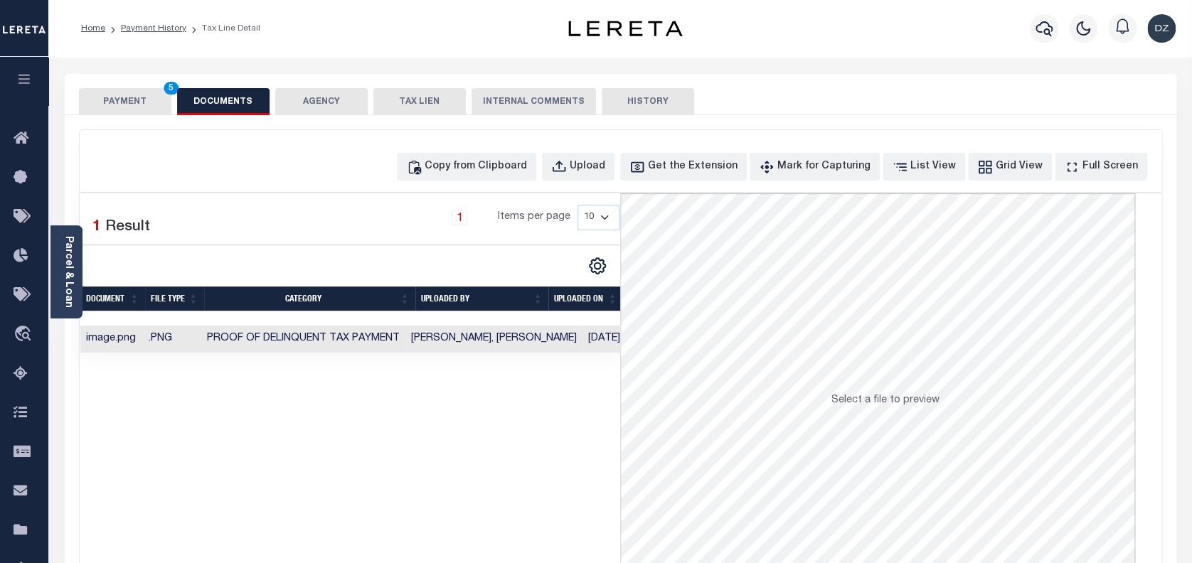
click at [127, 112] on button "PAYMENT 5" at bounding box center [125, 101] width 92 height 27
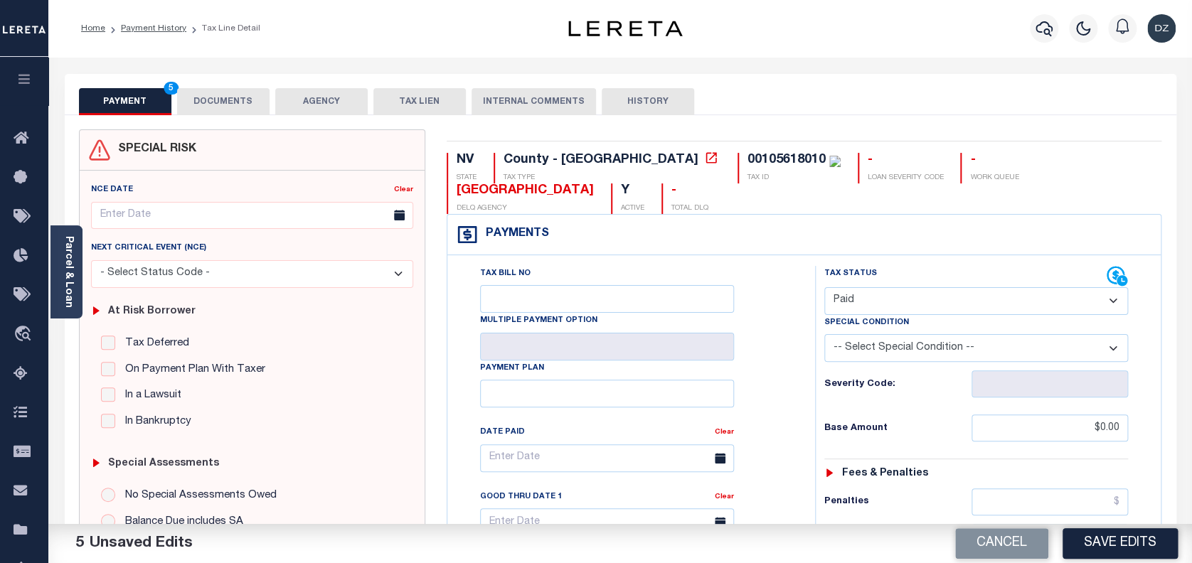
click at [1139, 525] on div "Cancel Save Edits" at bounding box center [906, 544] width 572 height 40
click at [1117, 542] on button "Save Edits" at bounding box center [1120, 543] width 115 height 31
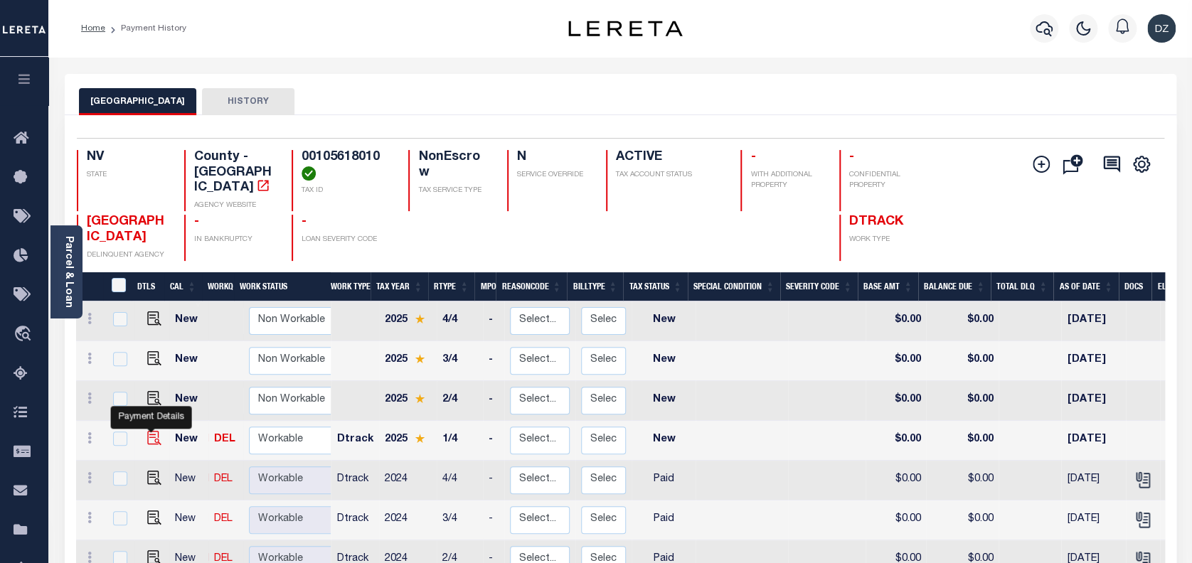
click at [147, 431] on img "" at bounding box center [154, 438] width 14 height 14
checkbox input "true"
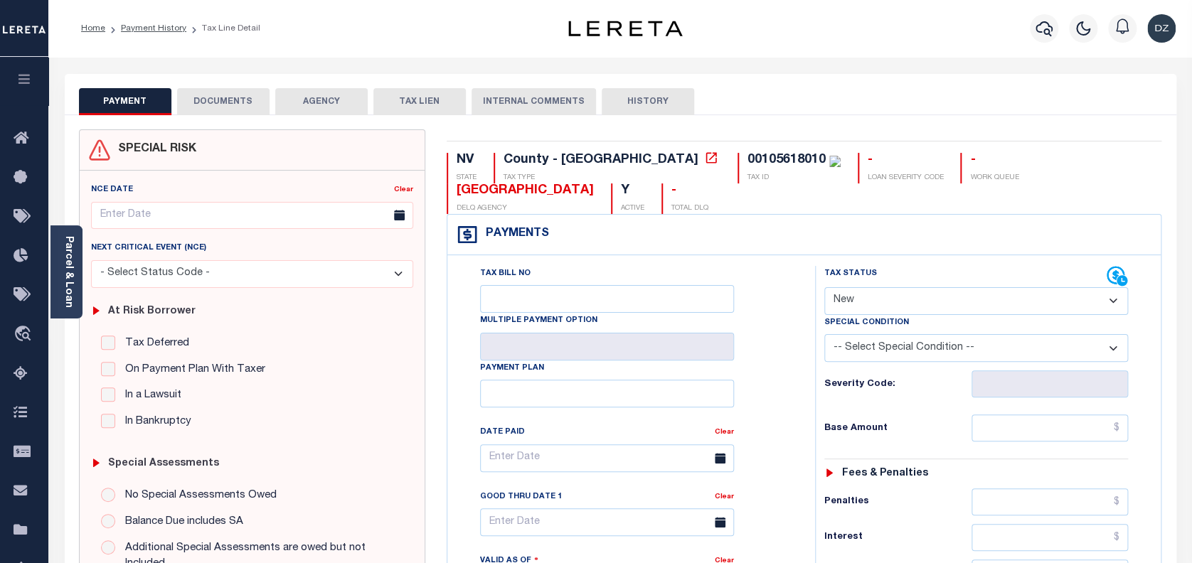
click at [918, 302] on select "- Select Status Code - Open Due/Unpaid Paid Incomplete No Tax Due Internal Refu…" at bounding box center [976, 301] width 304 height 28
select select "PYD"
click at [824, 288] on select "- Select Status Code - Open Due/Unpaid Paid Incomplete No Tax Due Internal Refu…" at bounding box center [976, 301] width 304 height 28
type input "[DATE]"
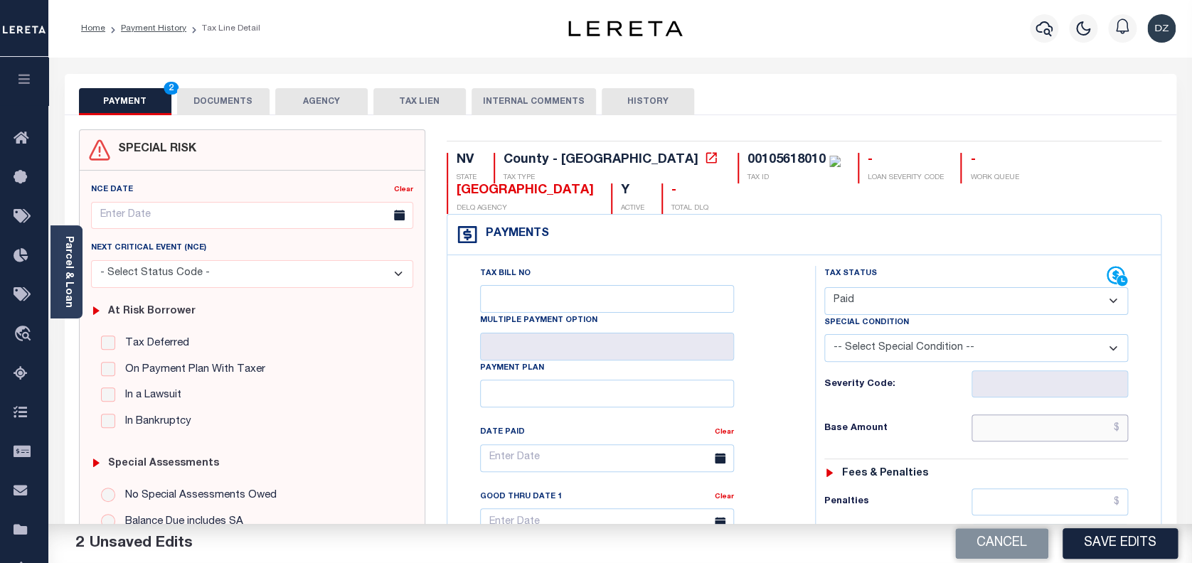
drag, startPoint x: 1061, startPoint y: 432, endPoint x: 1055, endPoint y: 429, distance: 7.3
click at [1061, 432] on input "text" at bounding box center [1050, 428] width 157 height 27
type input "$0.00"
click at [209, 95] on button "DOCUMENTS" at bounding box center [223, 101] width 92 height 27
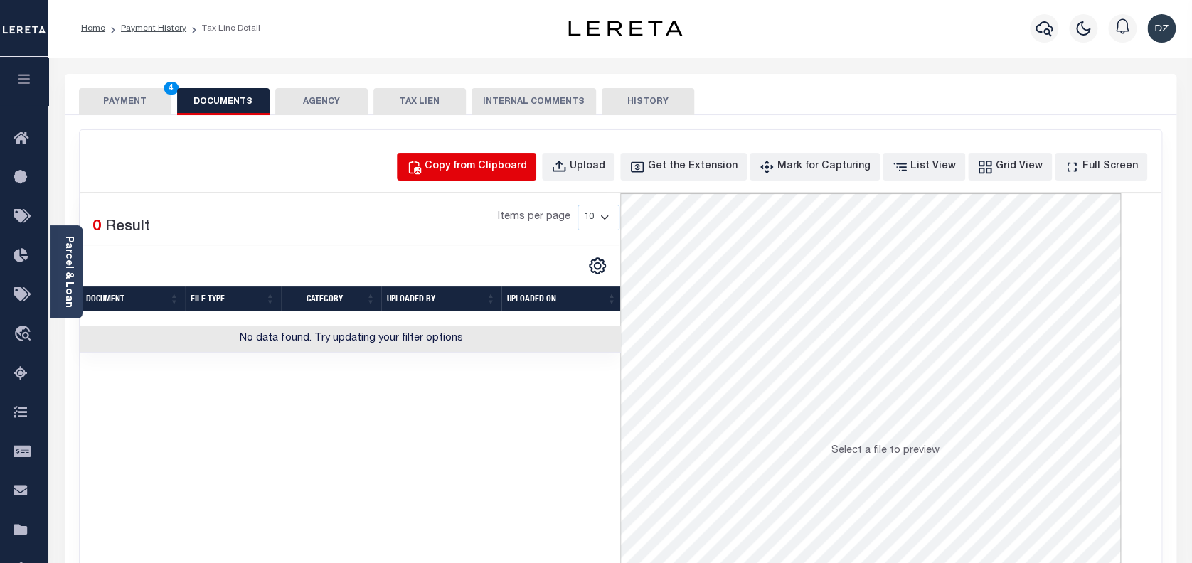
click at [484, 154] on button "Copy from Clipboard" at bounding box center [466, 167] width 139 height 28
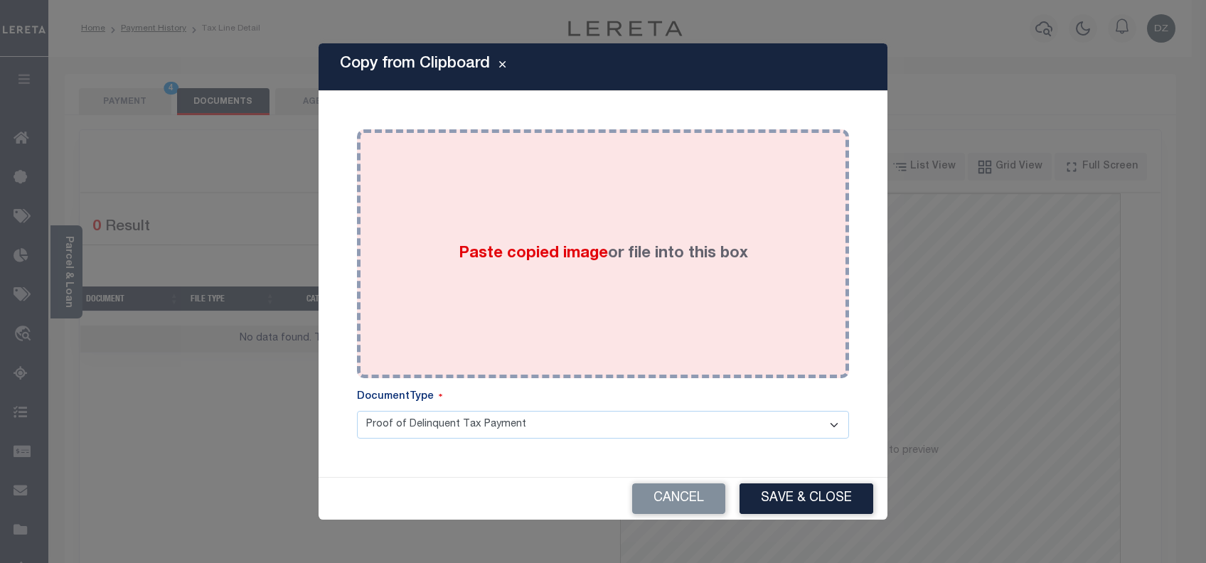
click at [521, 251] on span "Paste copied image" at bounding box center [533, 254] width 149 height 16
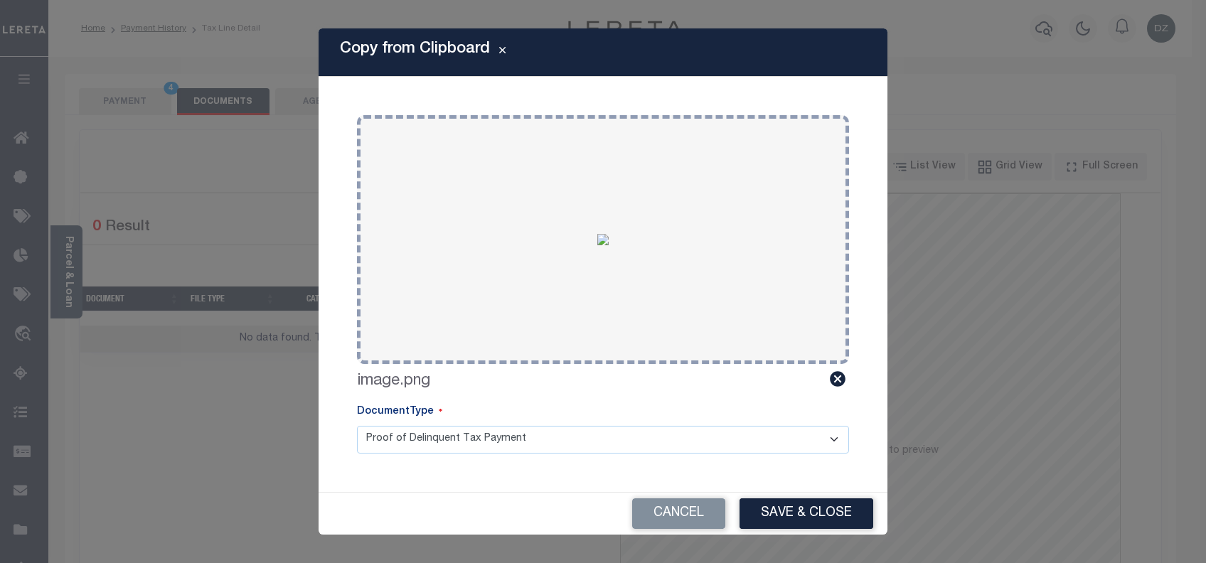
click at [780, 496] on div "Cancel Save & Close" at bounding box center [603, 514] width 569 height 42
drag, startPoint x: 764, startPoint y: 511, endPoint x: 688, endPoint y: 454, distance: 94.5
click at [762, 511] on button "Save & Close" at bounding box center [807, 514] width 134 height 31
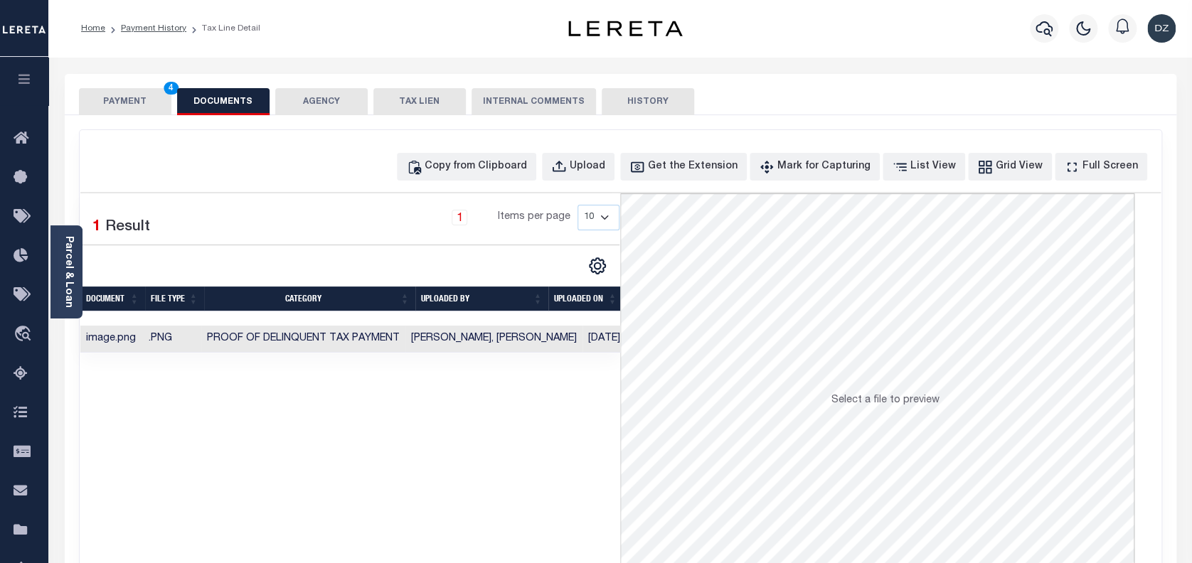
click at [147, 97] on button "PAYMENT 4" at bounding box center [125, 101] width 92 height 27
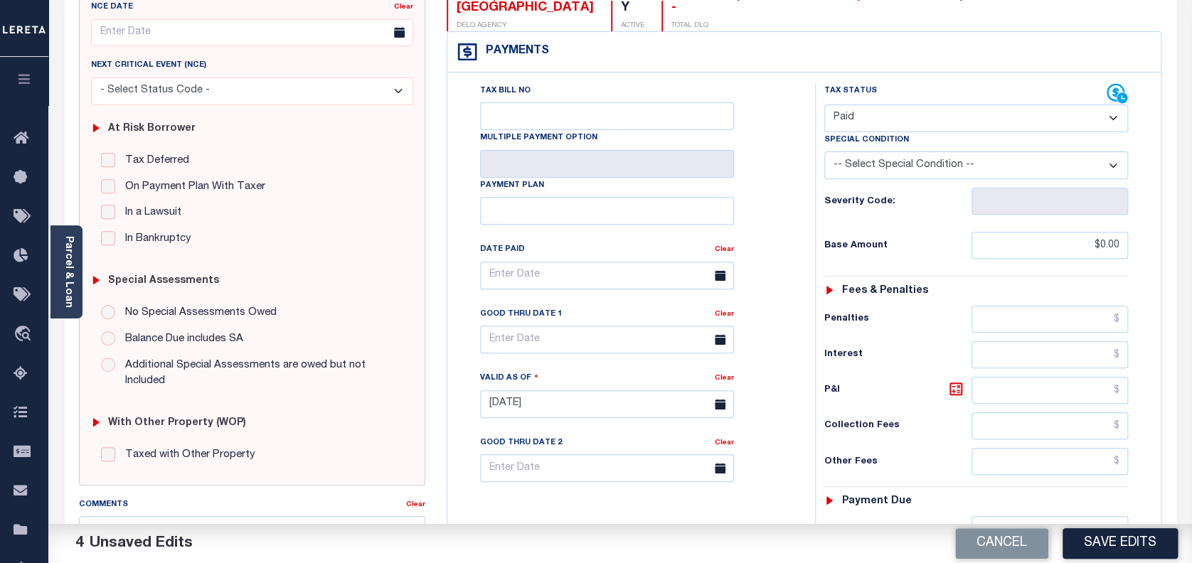
scroll to position [474, 0]
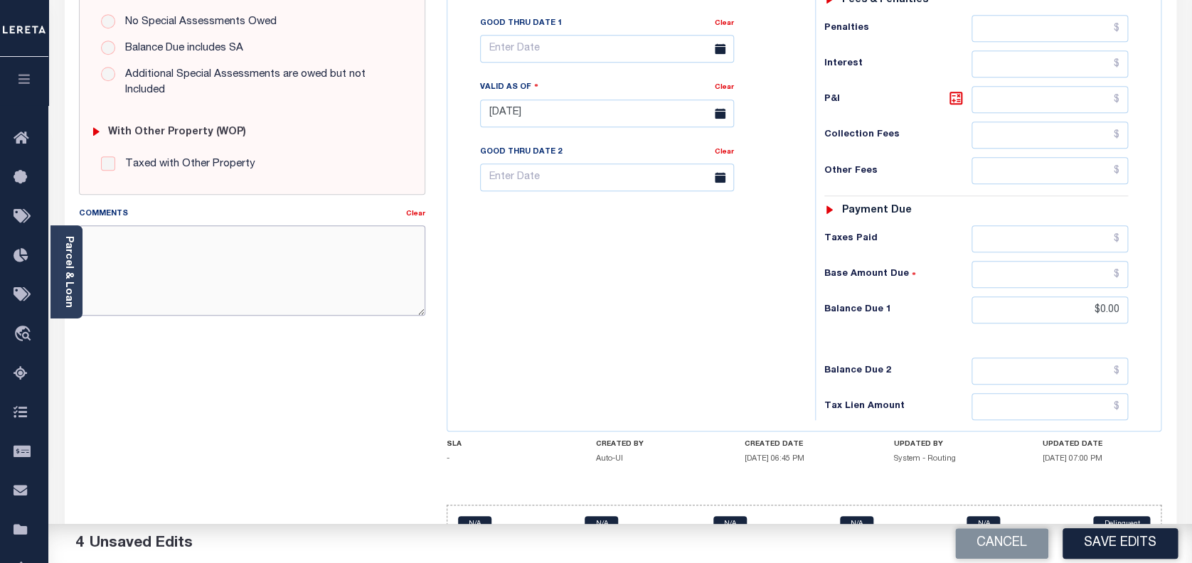
click at [190, 261] on textarea "Comments" at bounding box center [252, 270] width 347 height 90
paste textarea "per the Automated call to county confirmed that the next taxes are due for [DAT…"
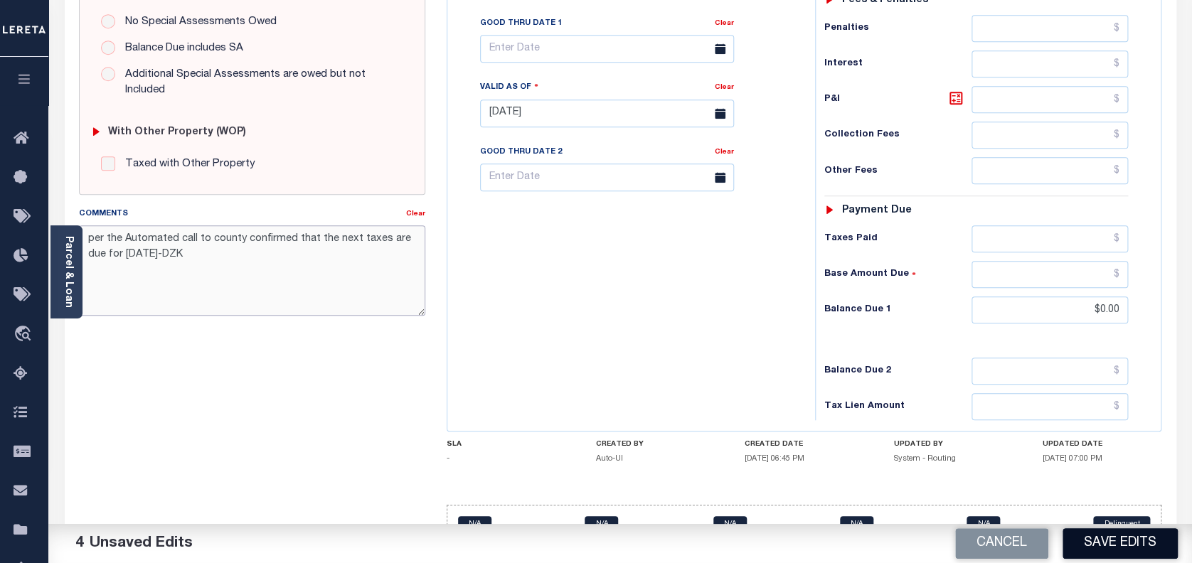
type textarea "per the Automated call to county confirmed that the next taxes are due for [DAT…"
click at [1142, 548] on button "Save Edits" at bounding box center [1120, 543] width 115 height 31
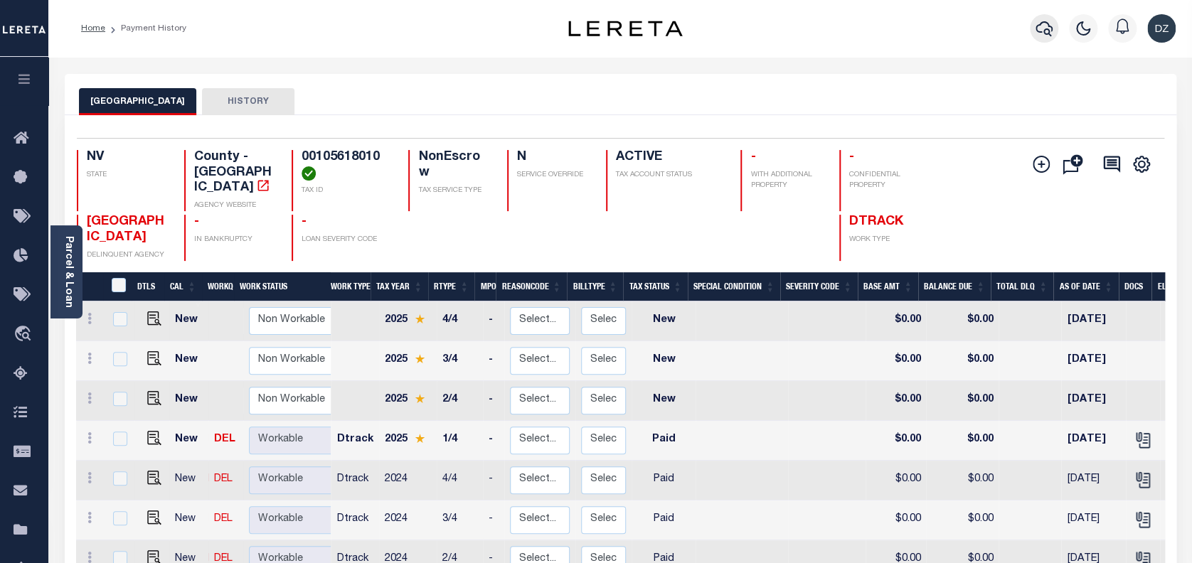
click at [1050, 24] on icon "button" at bounding box center [1044, 28] width 17 height 17
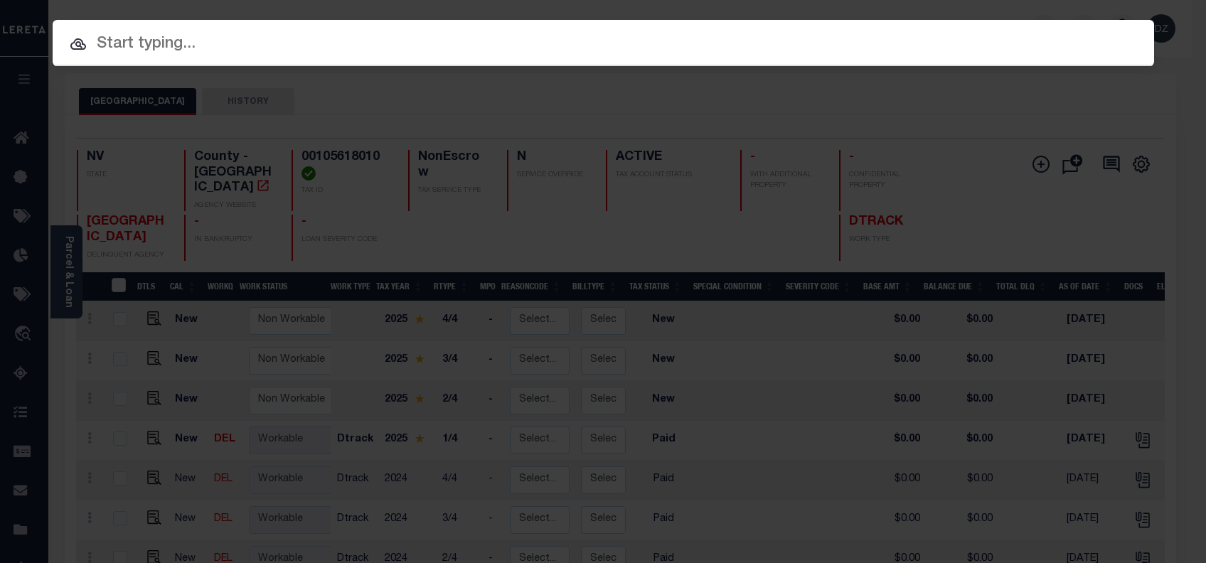
paste input "3449823111084"
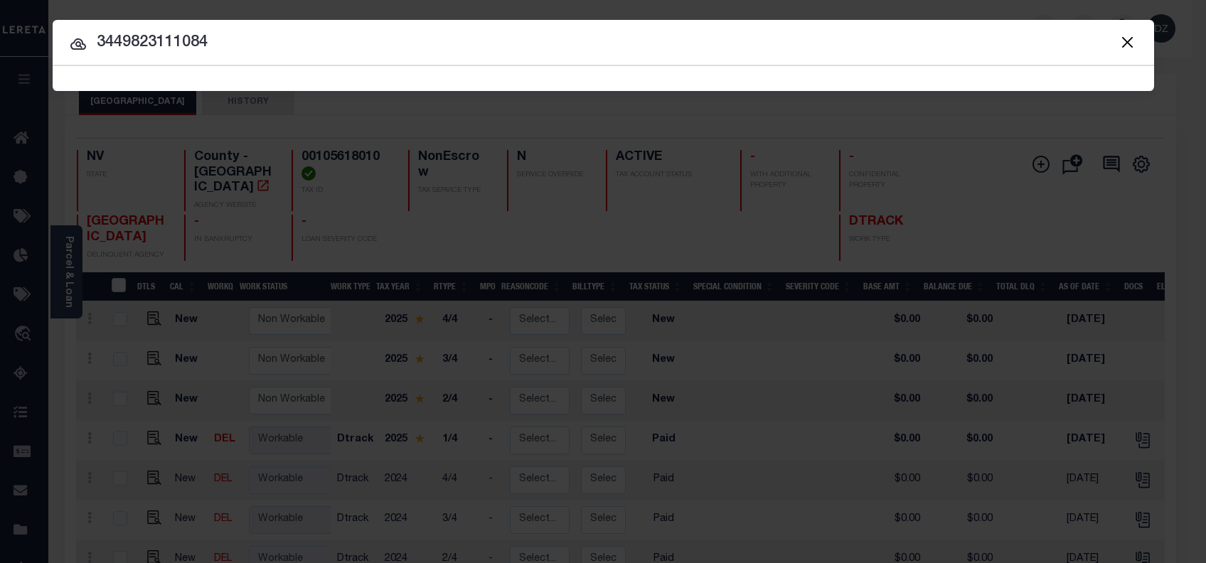
type input "3449823111084"
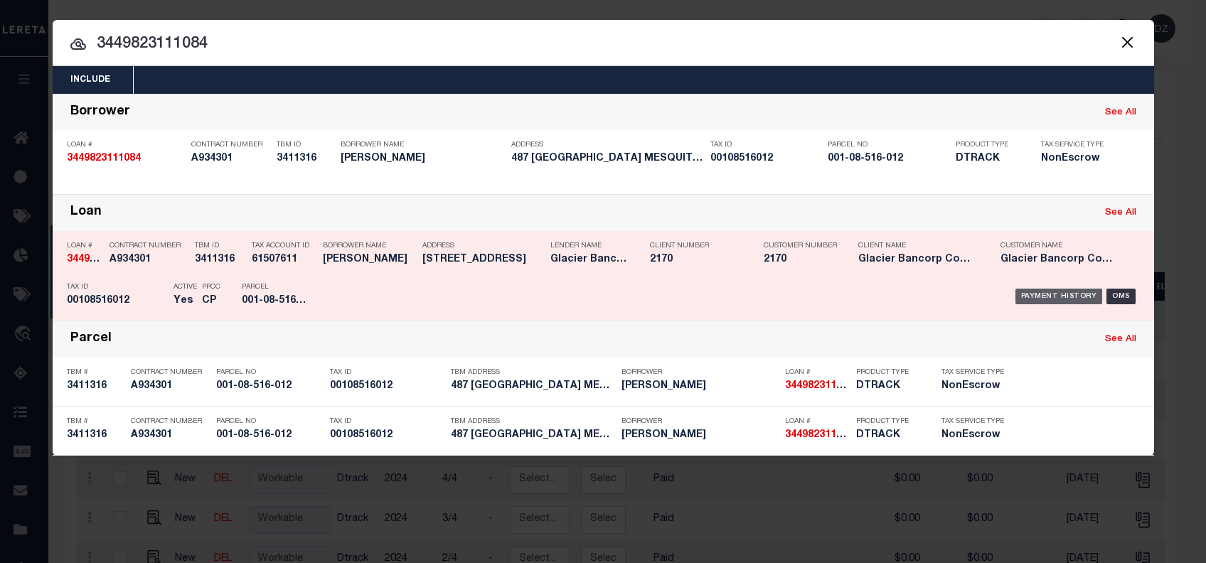
click at [1025, 297] on div "Payment History" at bounding box center [1059, 297] width 87 height 16
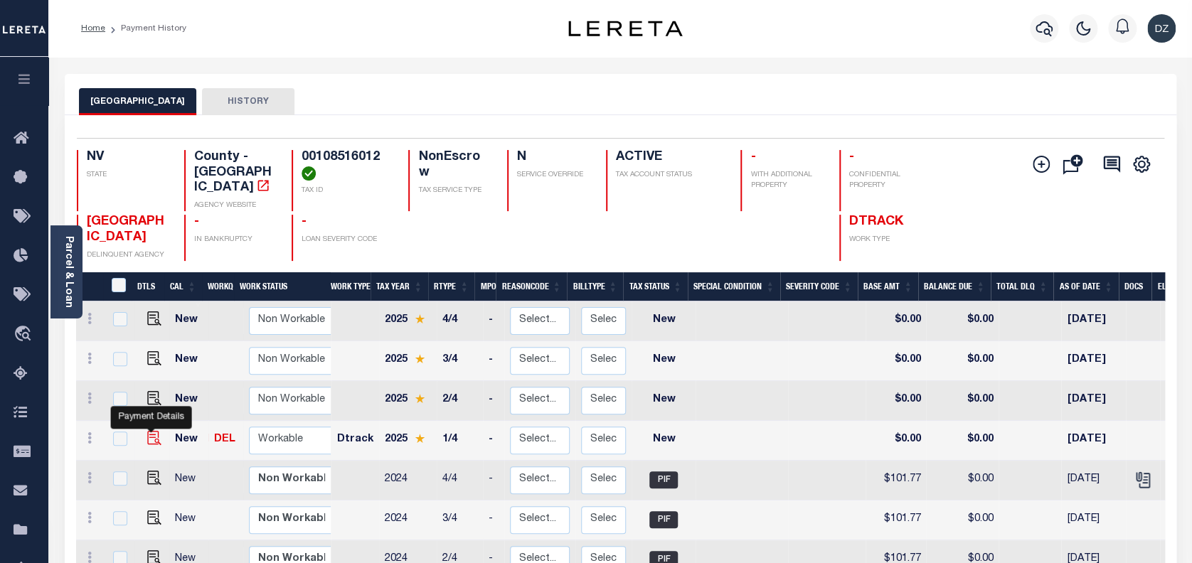
click at [151, 431] on img "" at bounding box center [154, 438] width 14 height 14
checkbox input "true"
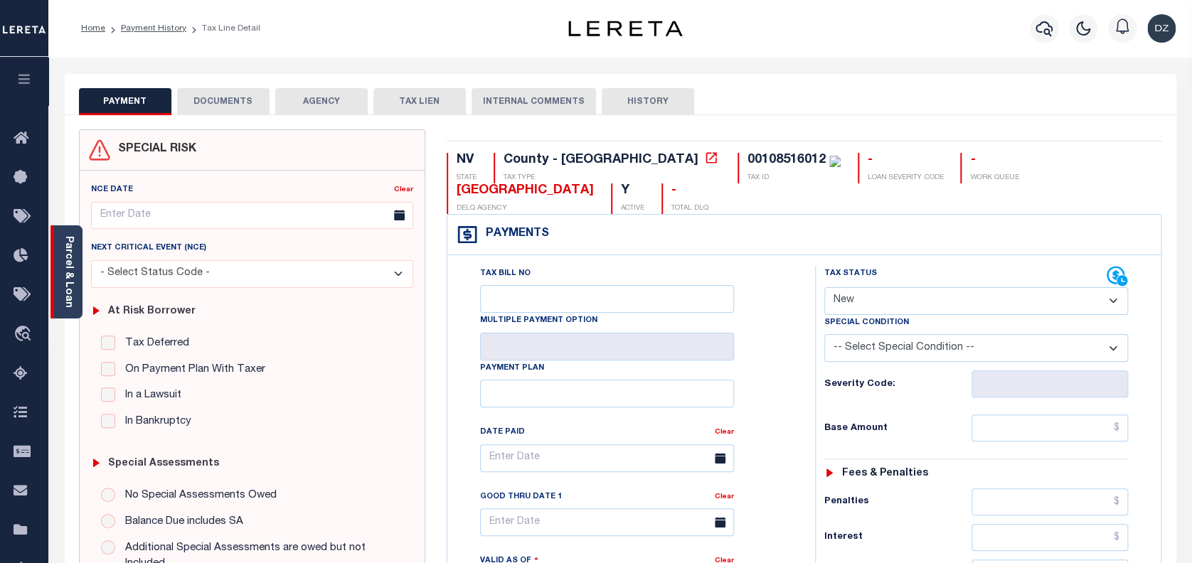
click at [69, 279] on link "Parcel & Loan" at bounding box center [68, 272] width 10 height 72
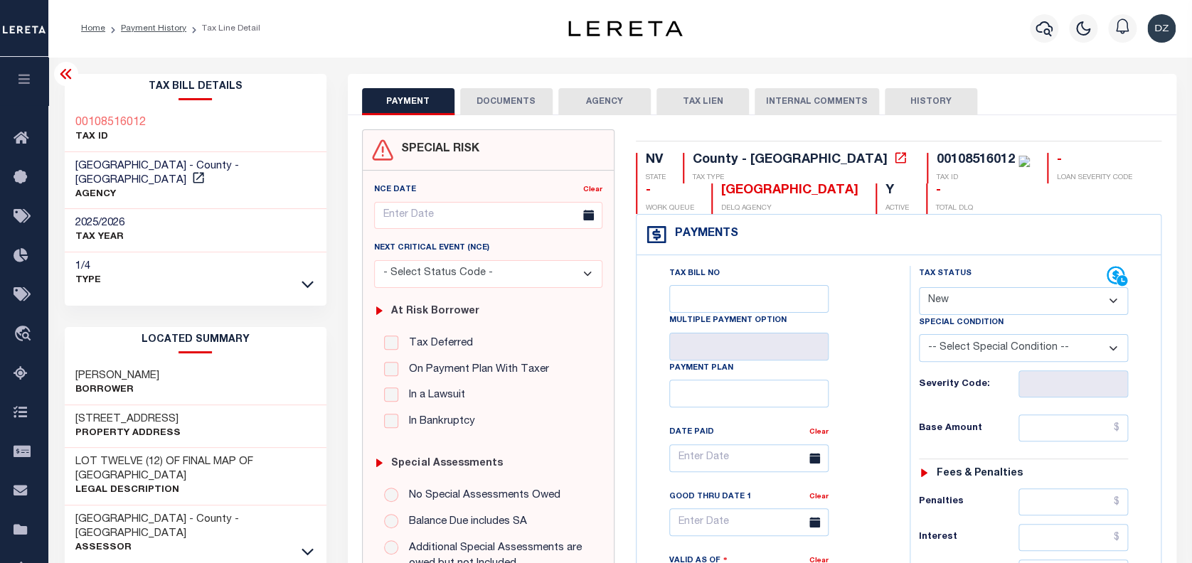
click at [931, 309] on select "- Select Status Code - Open Due/Unpaid Paid Incomplete No Tax Due Internal Refu…" at bounding box center [1024, 301] width 210 height 28
select select "PYD"
click at [919, 288] on select "- Select Status Code - Open Due/Unpaid Paid Incomplete No Tax Due Internal Refu…" at bounding box center [1024, 301] width 210 height 28
type input "[DATE]"
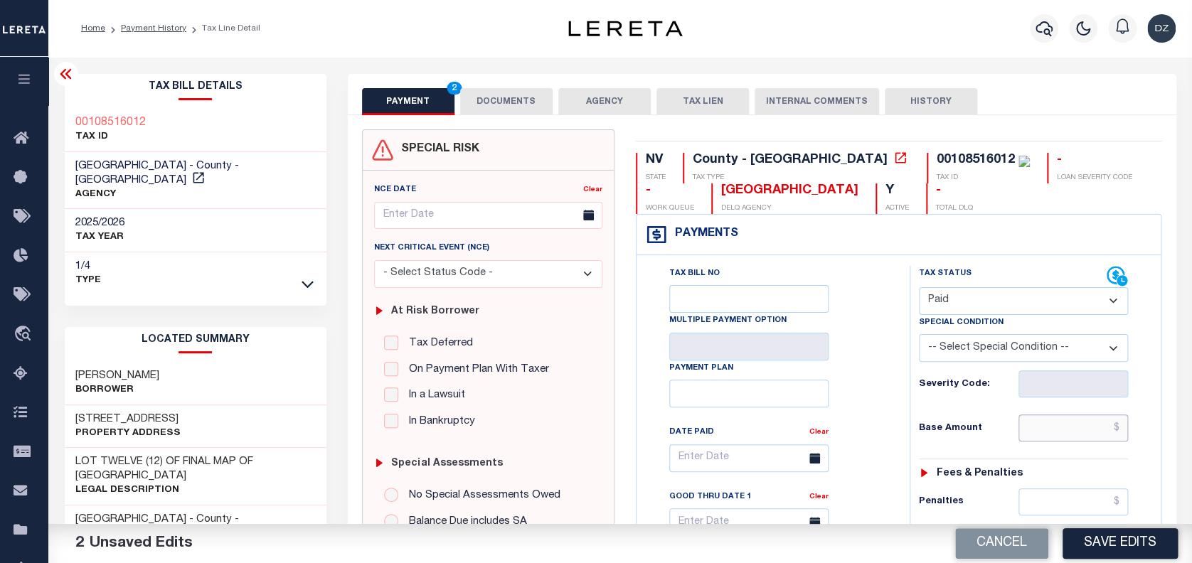
drag, startPoint x: 1084, startPoint y: 433, endPoint x: 1080, endPoint y: 422, distance: 11.2
click at [1084, 433] on input "text" at bounding box center [1073, 428] width 110 height 27
type input "$0.00"
click at [518, 113] on button "DOCUMENTS" at bounding box center [506, 101] width 92 height 27
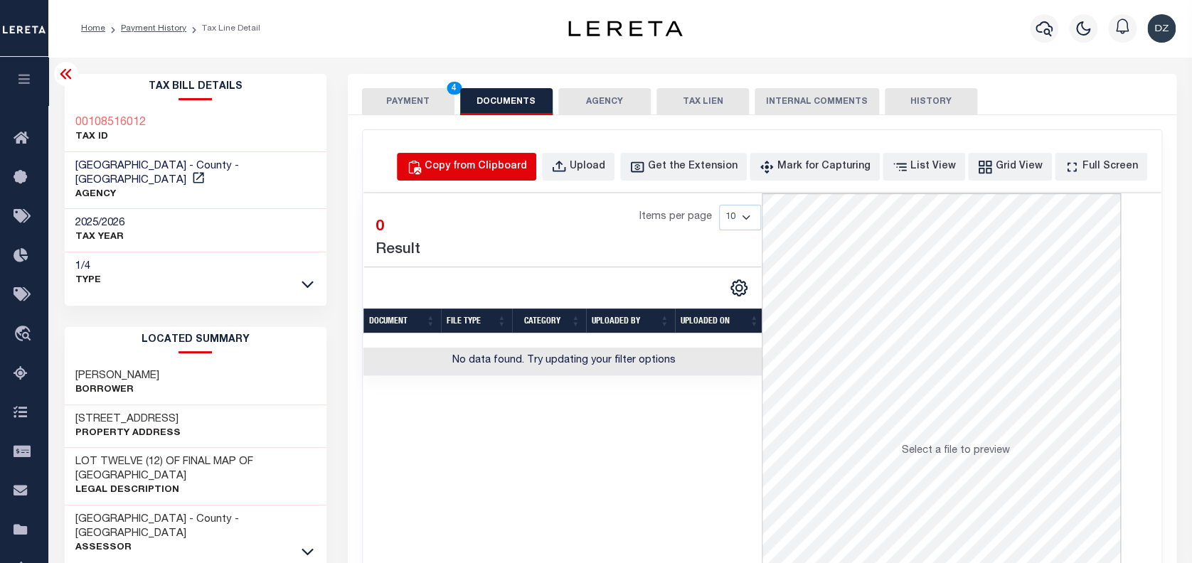
click at [527, 166] on div "Copy from Clipboard" at bounding box center [476, 167] width 102 height 16
select select "POP"
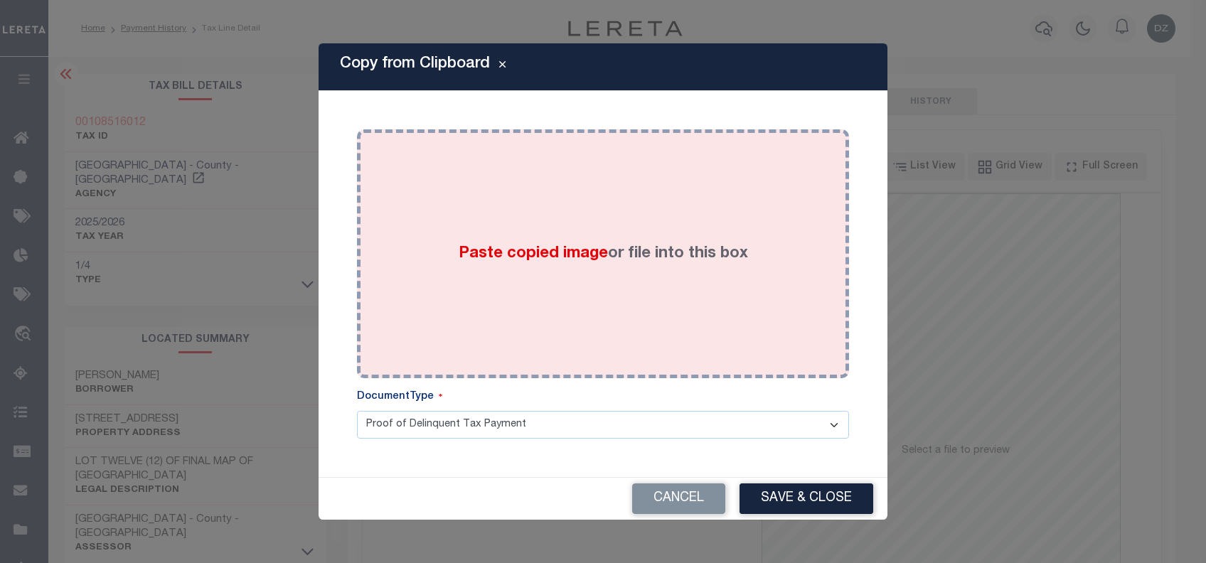
click at [551, 287] on div "Paste copied image or file into this box" at bounding box center [603, 254] width 471 height 228
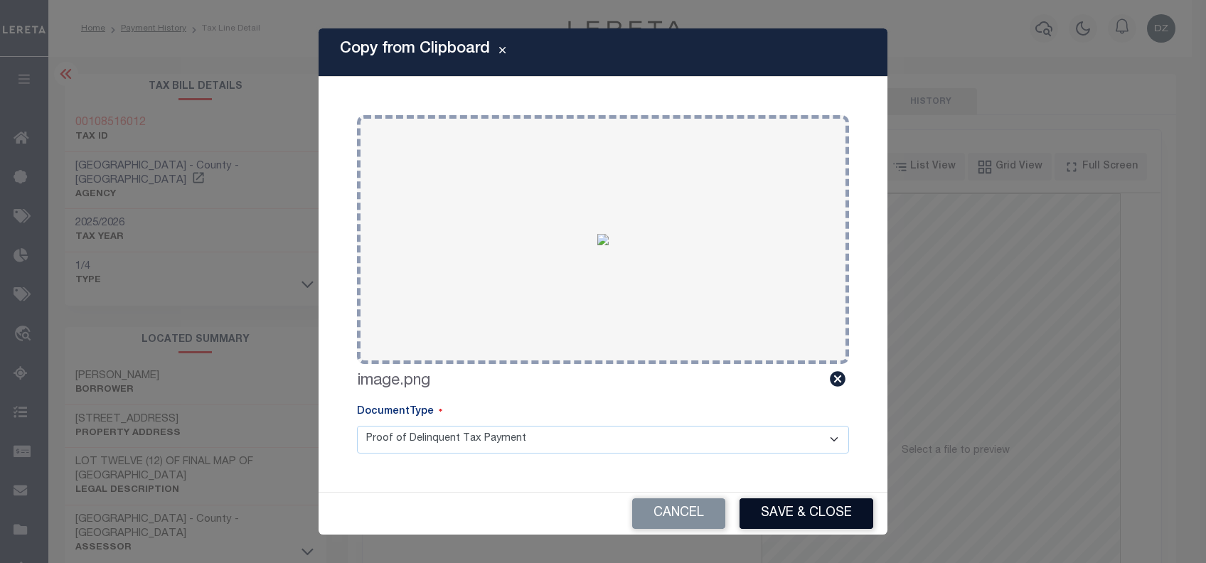
click at [808, 511] on button "Save & Close" at bounding box center [807, 514] width 134 height 31
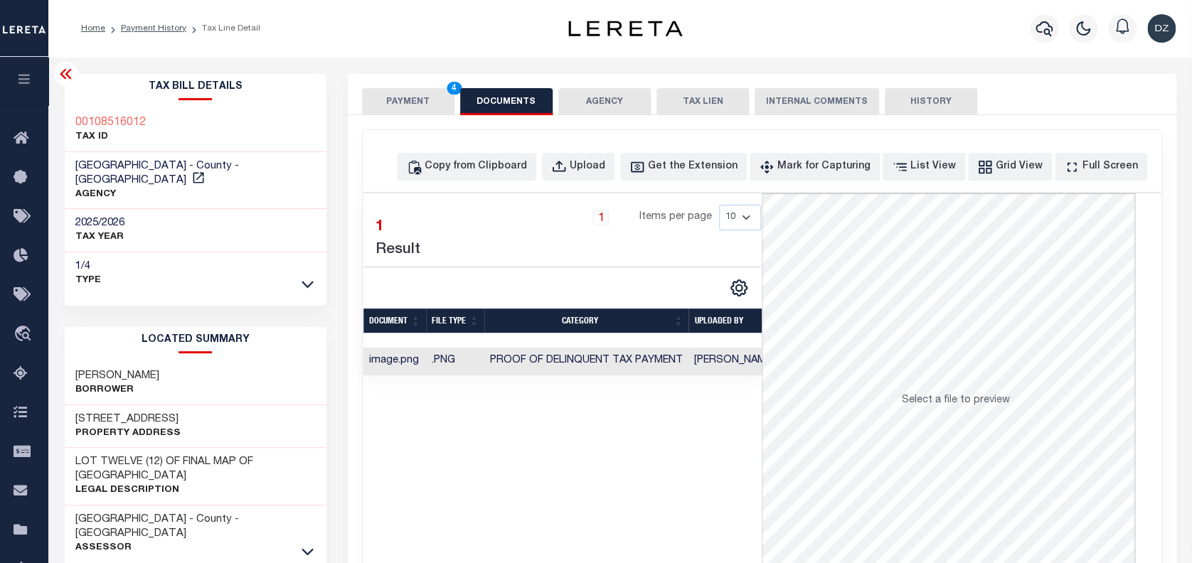
click at [385, 102] on button "PAYMENT 4" at bounding box center [408, 101] width 92 height 27
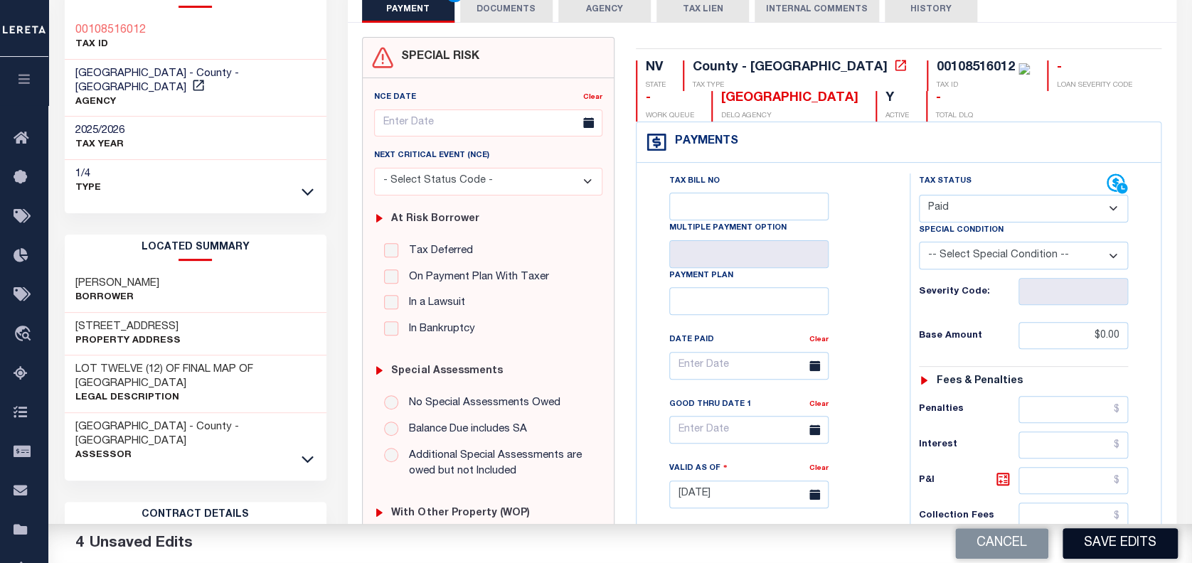
scroll to position [95, 0]
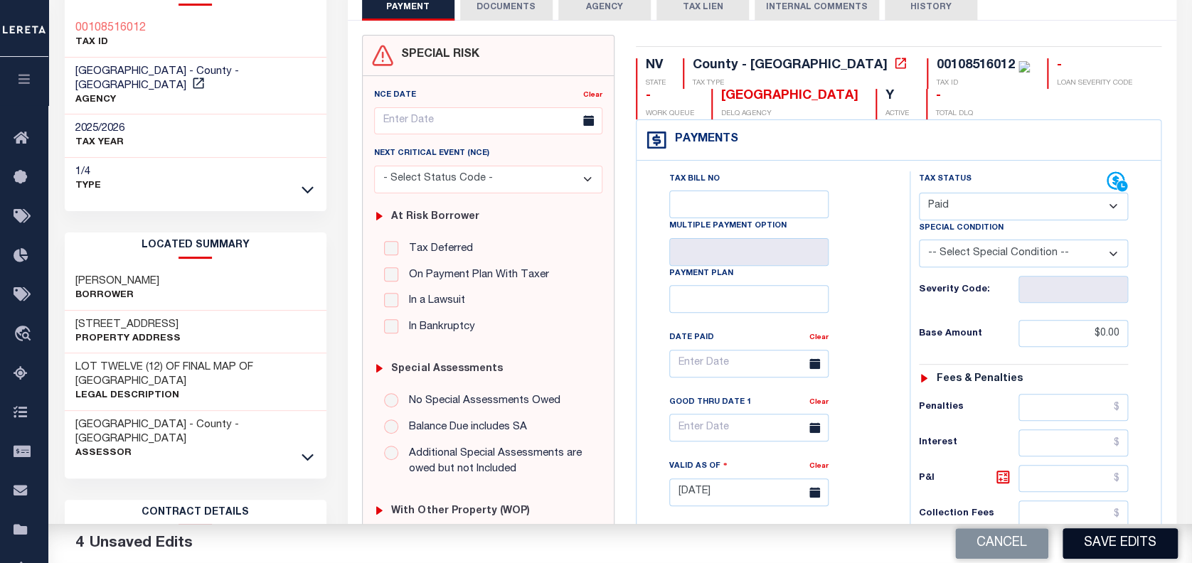
click at [1112, 538] on button "Save Edits" at bounding box center [1120, 543] width 115 height 31
checkbox input "false"
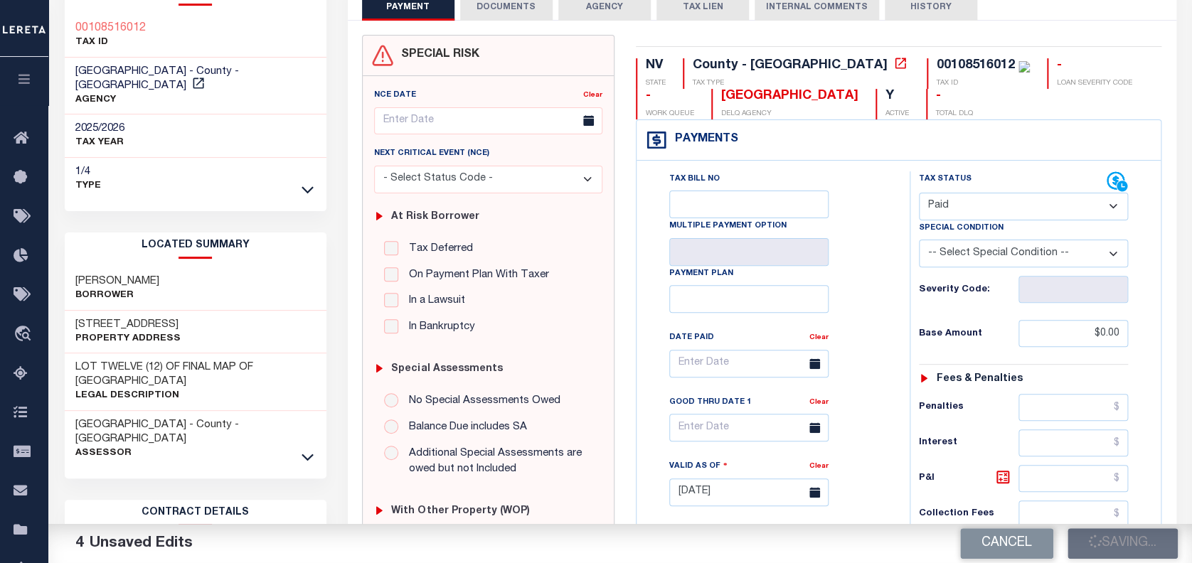
type input "$0"
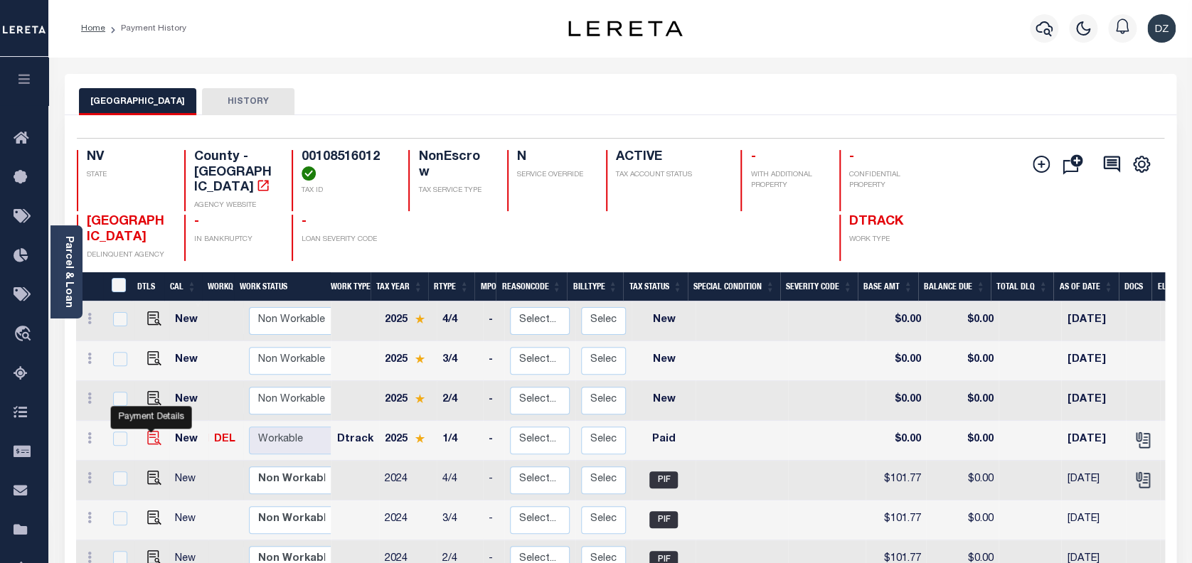
click at [148, 431] on img "" at bounding box center [154, 438] width 14 height 14
checkbox input "true"
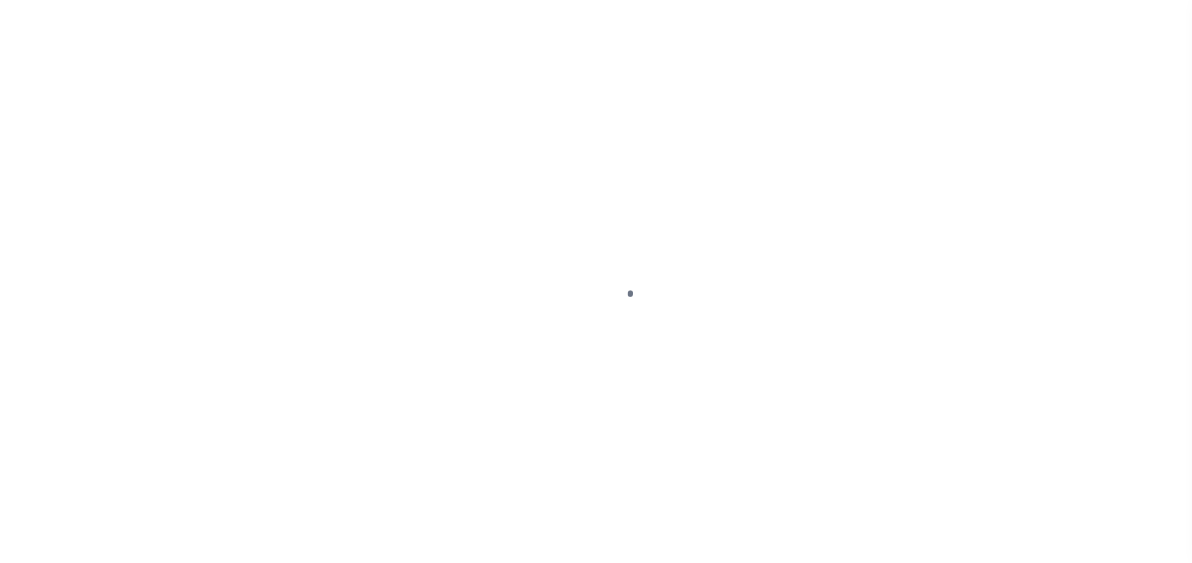
select select "PYD"
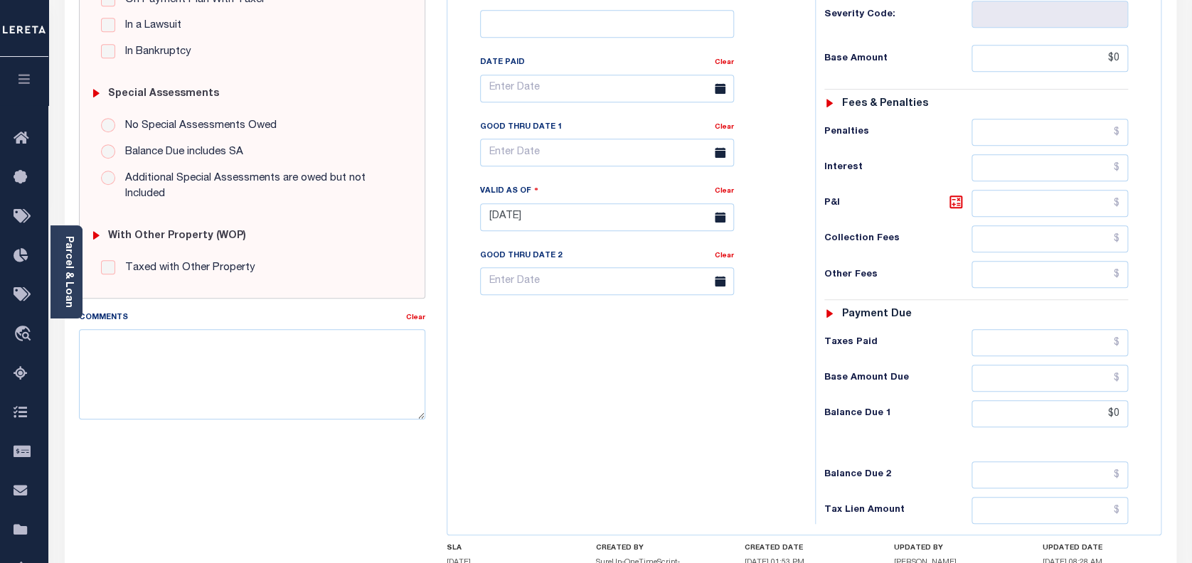
scroll to position [379, 0]
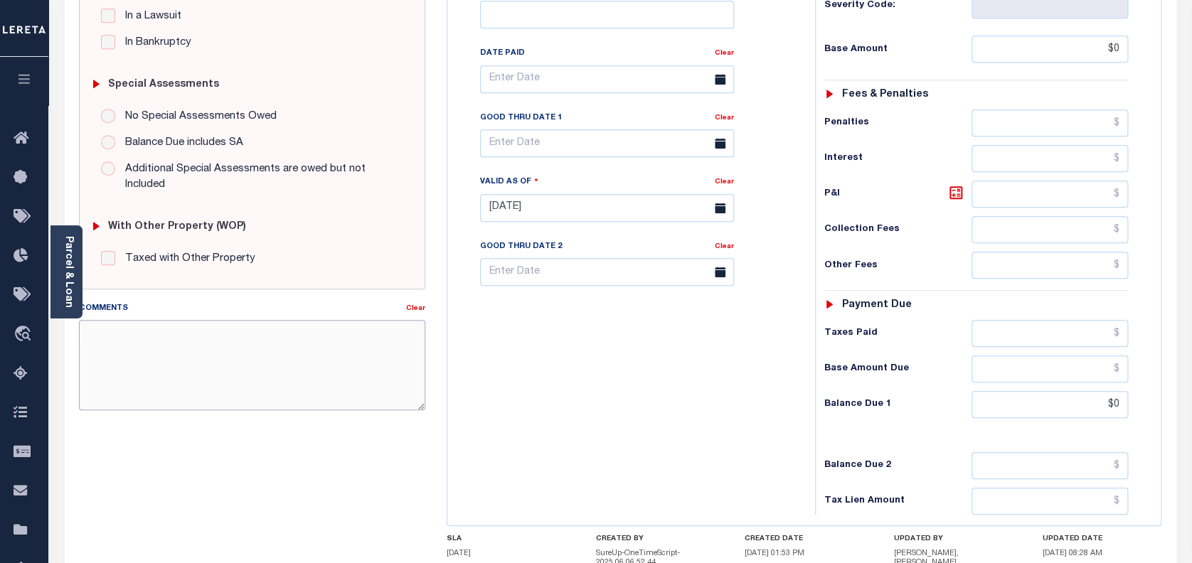
click at [183, 321] on textarea "Comments" at bounding box center [252, 365] width 347 height 90
paste textarea "per the Automated call to county confirmed that the next taxes are due for [DAT…"
type textarea "per the Automated call to county confirmed that the next taxes are due for [DAT…"
click at [1098, 411] on input "$0" at bounding box center [1050, 404] width 157 height 27
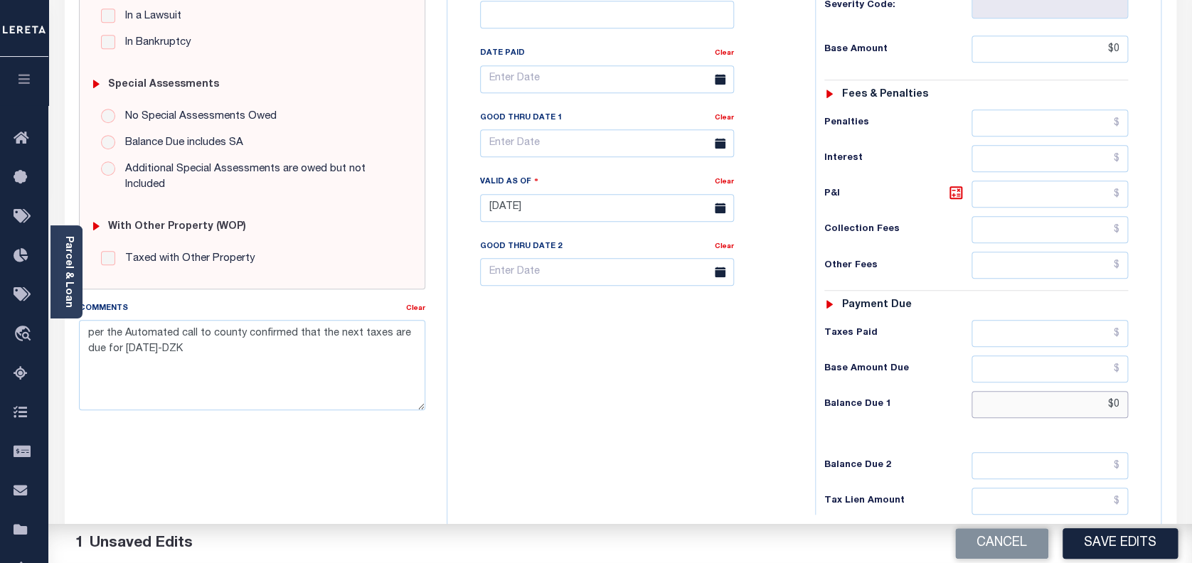
type input "$0.00"
click at [1112, 535] on button "Save Edits" at bounding box center [1120, 543] width 115 height 31
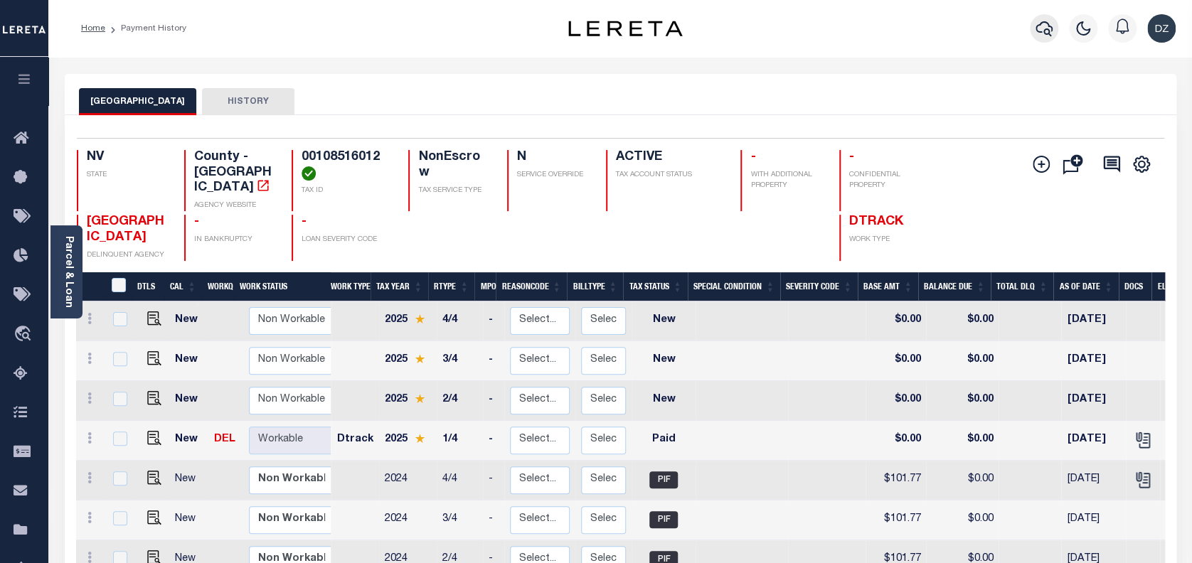
click at [1042, 40] on button "button" at bounding box center [1044, 28] width 28 height 28
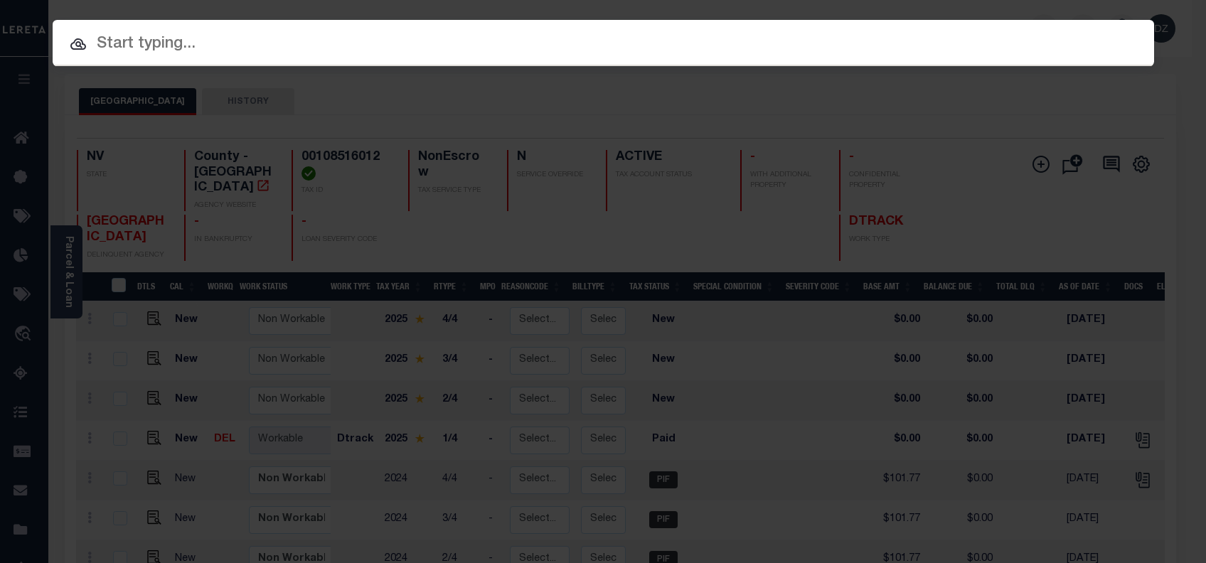
paste input "600067200"
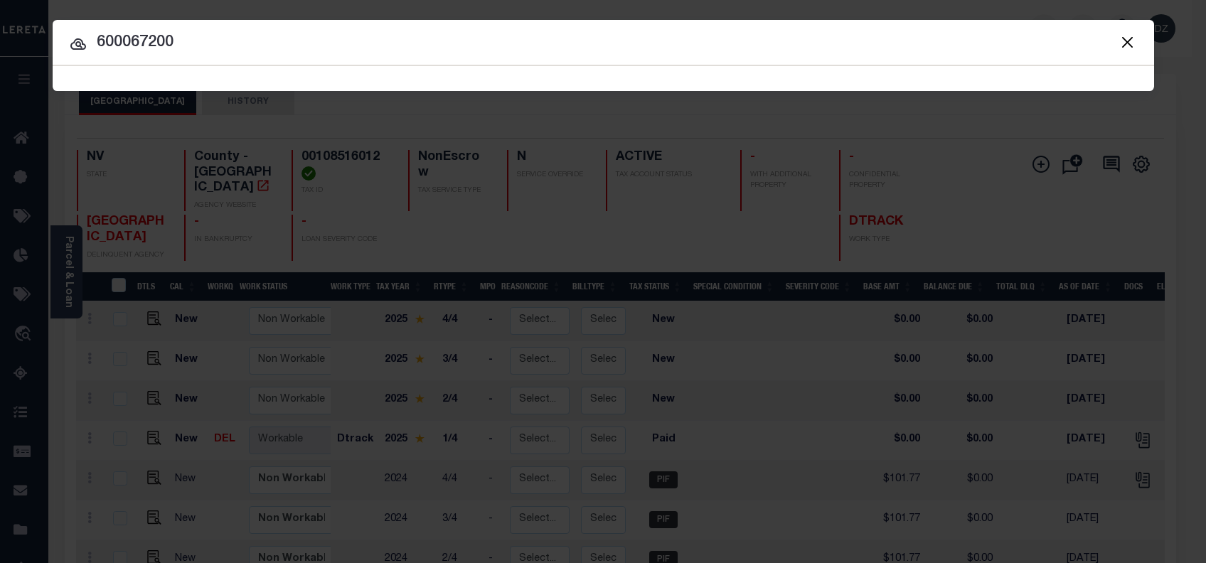
type input "600067200"
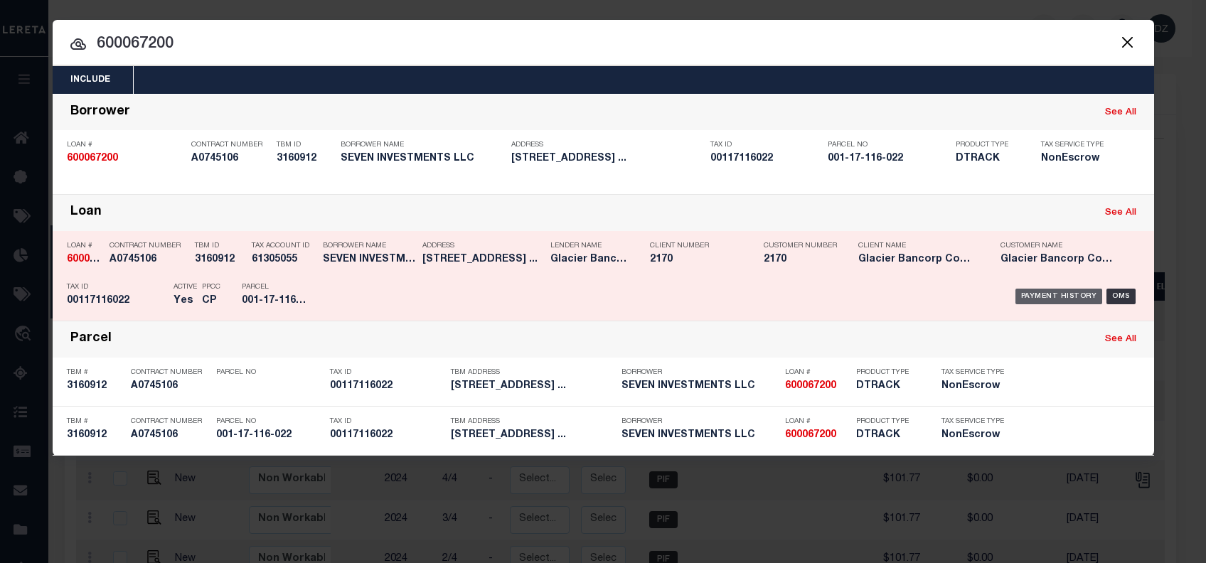
click at [1069, 293] on div "Payment History" at bounding box center [1059, 297] width 87 height 16
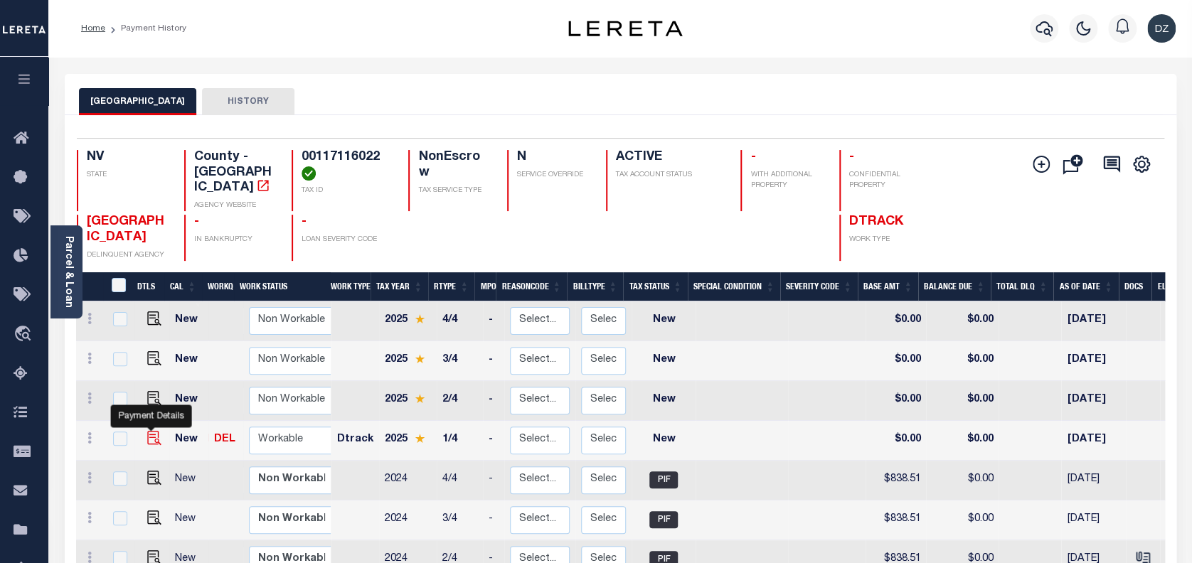
click at [157, 431] on img "" at bounding box center [154, 438] width 14 height 14
checkbox input "true"
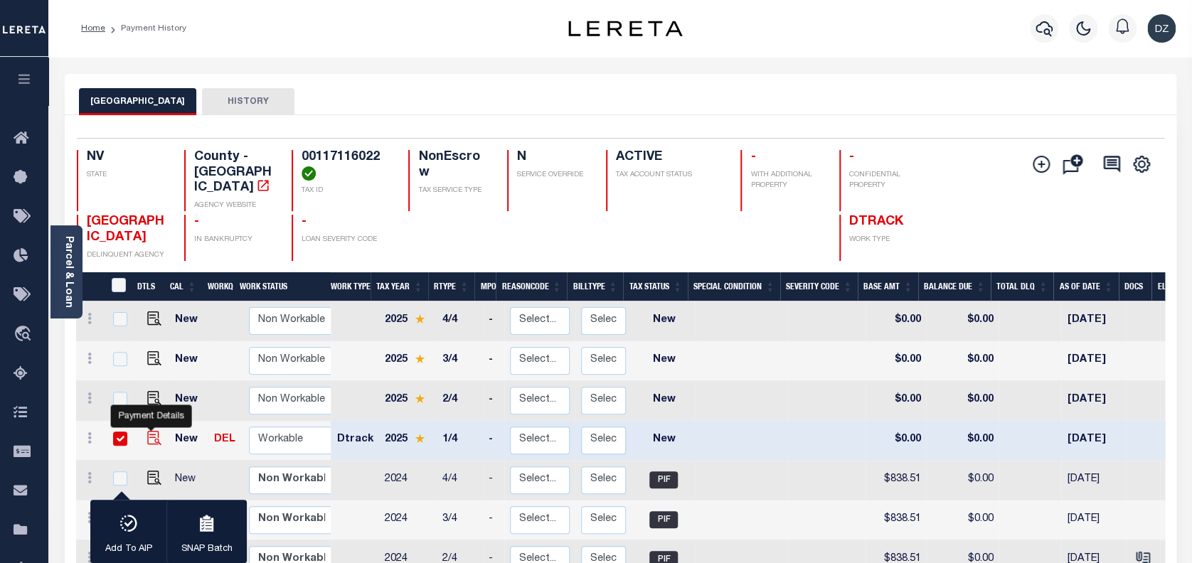
click at [154, 431] on img "" at bounding box center [154, 438] width 14 height 14
checkbox input "false"
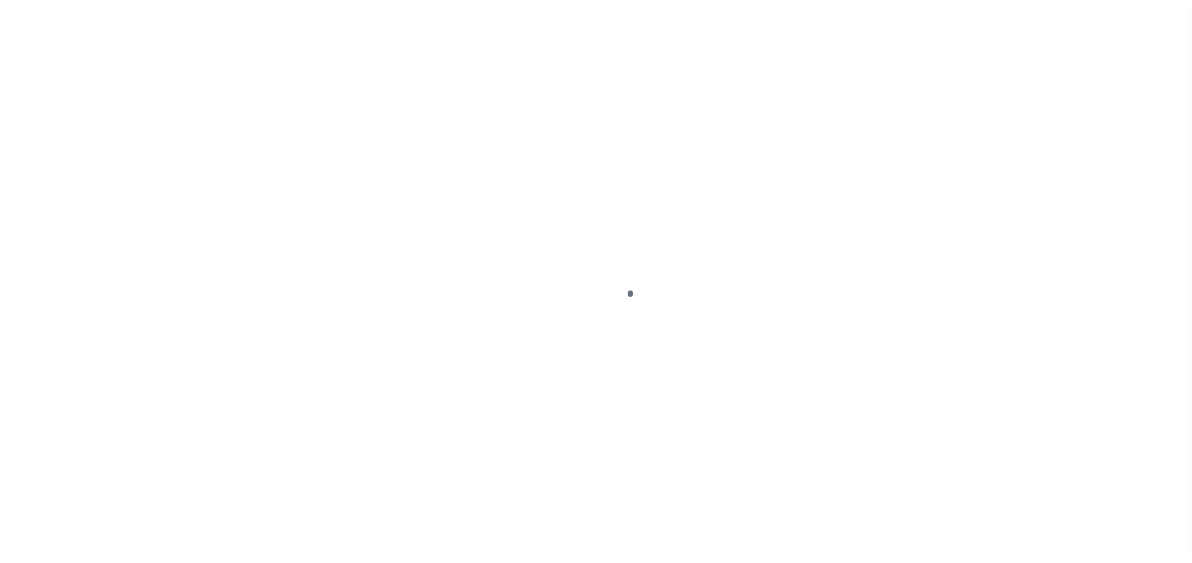
select select "NW2"
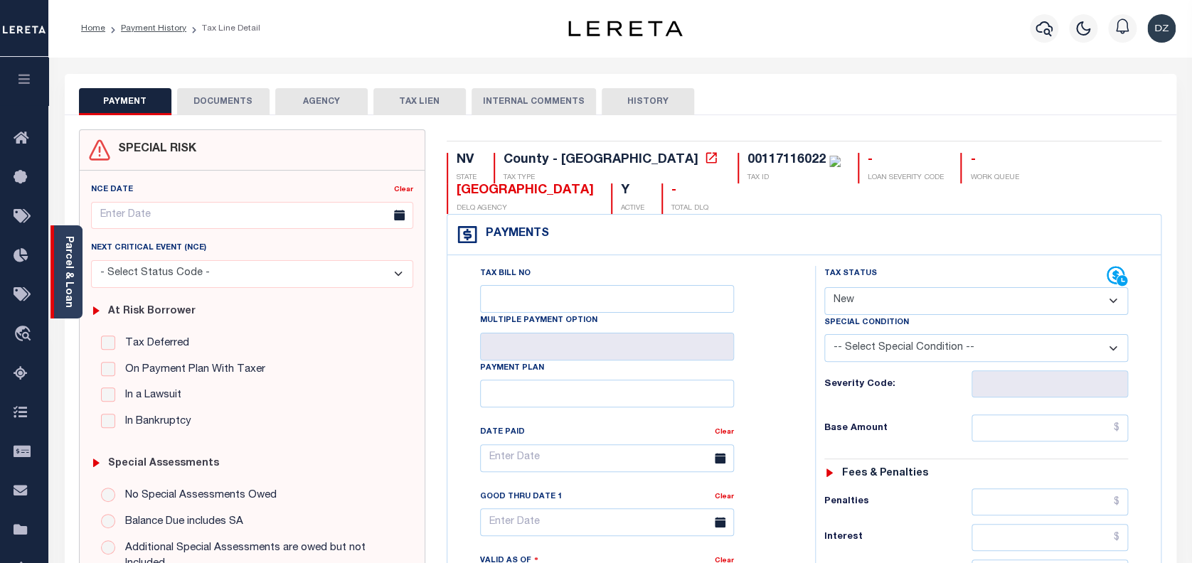
click at [68, 280] on link "Parcel & Loan" at bounding box center [68, 272] width 10 height 72
click at [70, 286] on link "Parcel & Loan" at bounding box center [68, 272] width 10 height 72
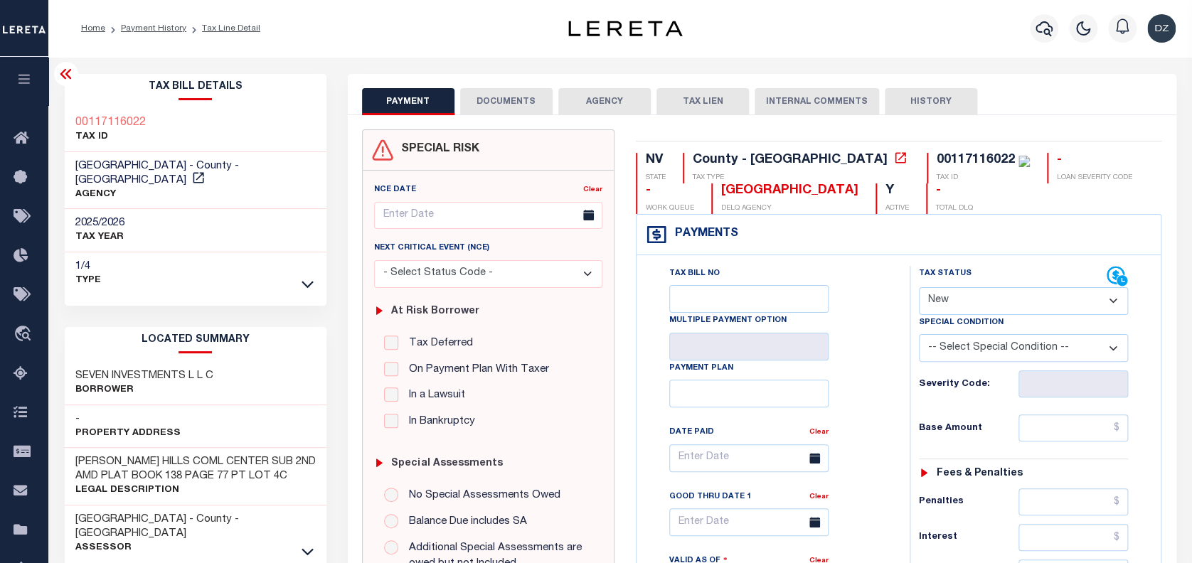
click at [514, 100] on button "DOCUMENTS" at bounding box center [506, 101] width 92 height 27
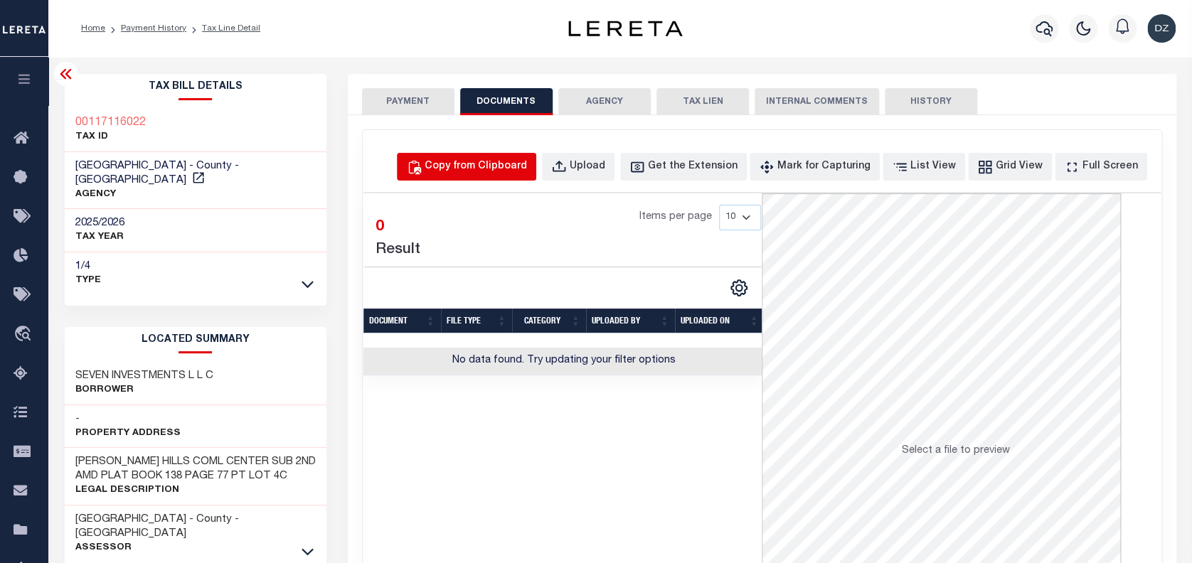
click at [502, 171] on div "Copy from Clipboard" at bounding box center [476, 167] width 102 height 16
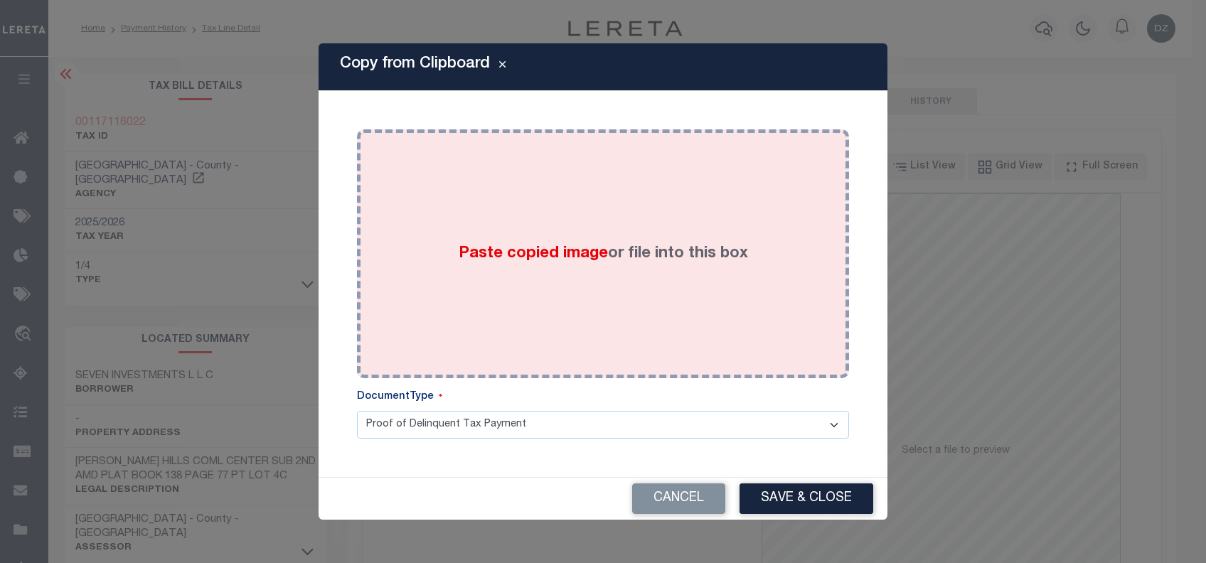
click at [575, 214] on div "Paste copied image or file into this box" at bounding box center [603, 254] width 471 height 228
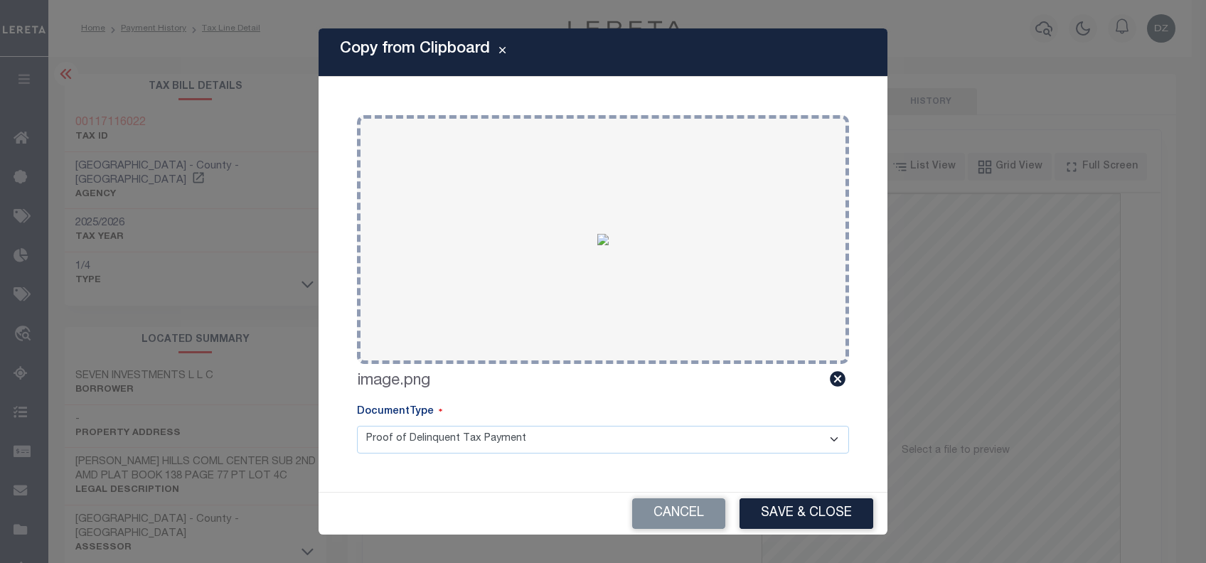
click at [800, 494] on div "Cancel Save & Close" at bounding box center [603, 514] width 569 height 42
click at [807, 502] on button "Save & Close" at bounding box center [807, 514] width 134 height 31
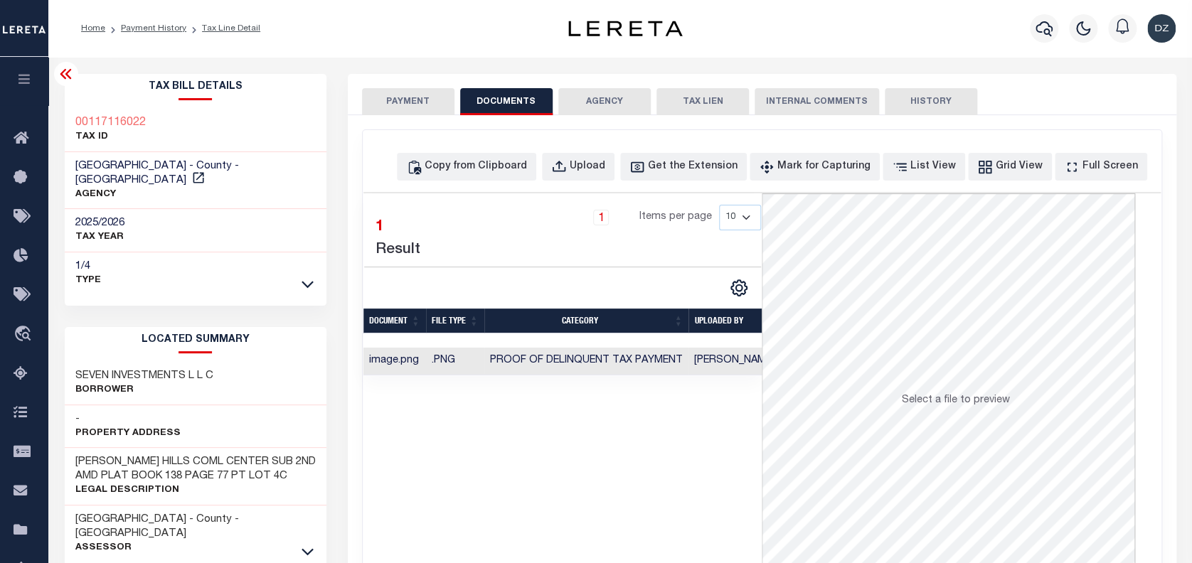
click at [427, 98] on button "PAYMENT" at bounding box center [408, 101] width 92 height 27
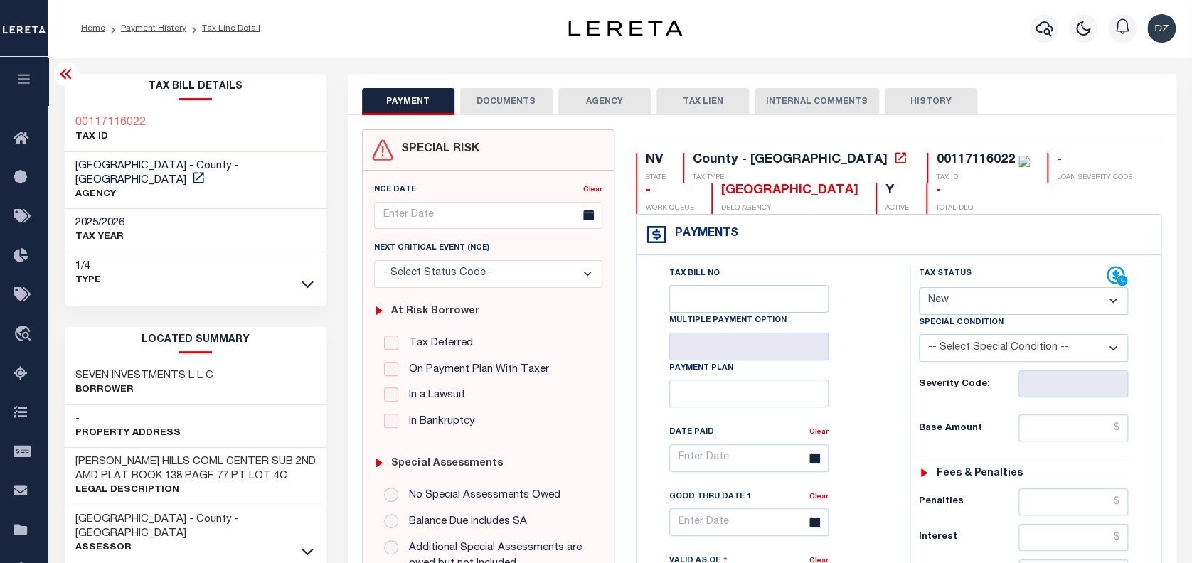
click at [946, 299] on select "- Select Status Code - Open Due/Unpaid Paid Incomplete No Tax Due Internal Refu…" at bounding box center [1024, 301] width 210 height 28
select select "PYD"
click at [919, 288] on select "- Select Status Code - Open Due/Unpaid Paid Incomplete No Tax Due Internal Refu…" at bounding box center [1024, 301] width 210 height 28
type input "[DATE]"
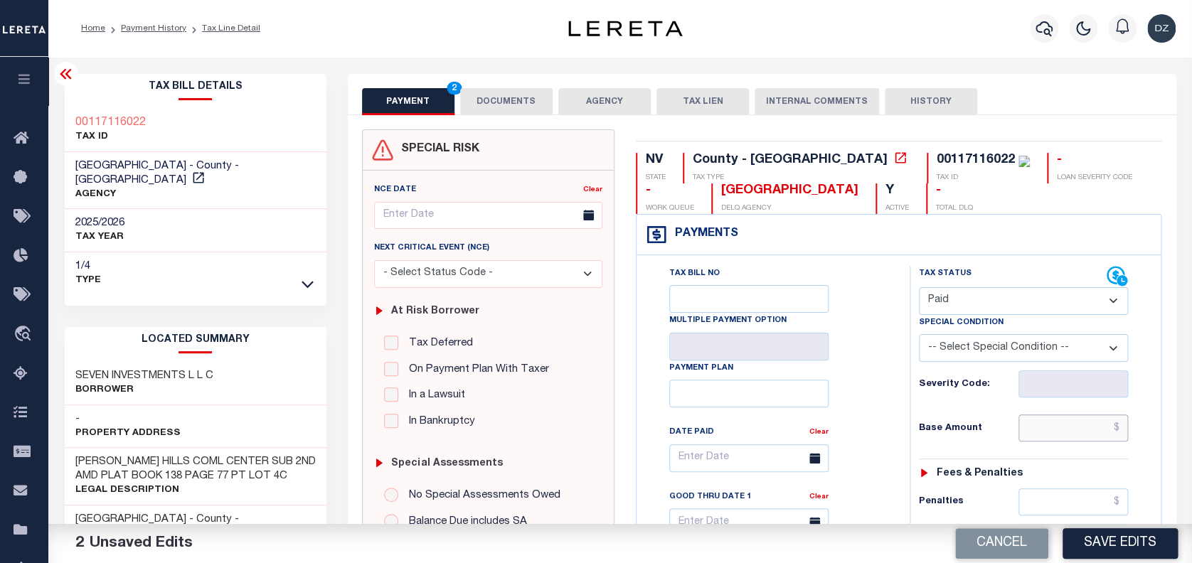
click at [1087, 424] on input "text" at bounding box center [1073, 428] width 110 height 27
type input "$0.00"
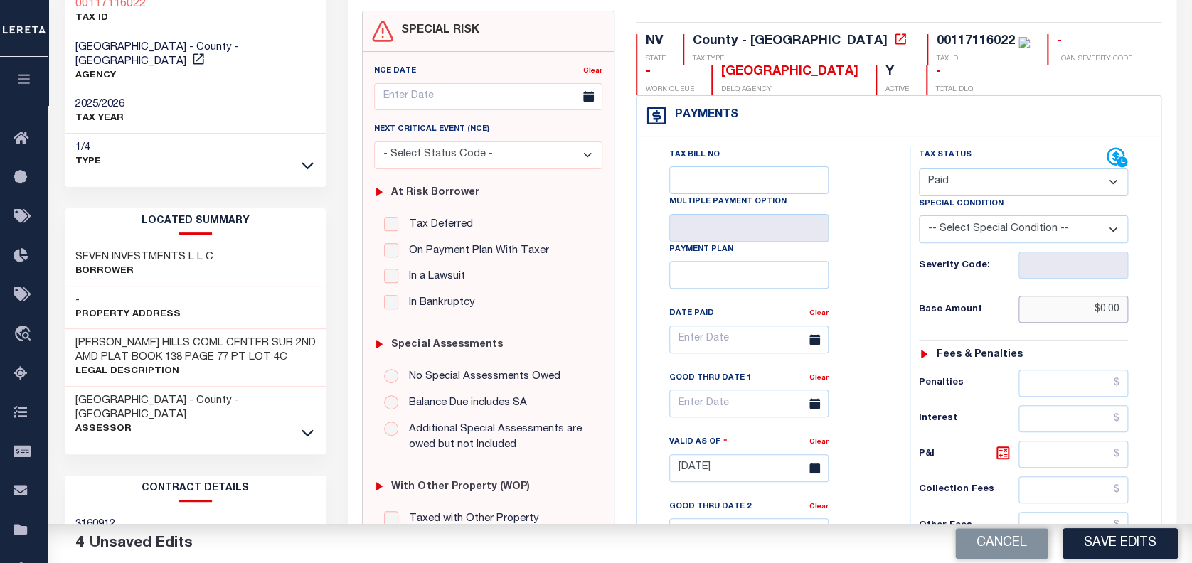
scroll to position [379, 0]
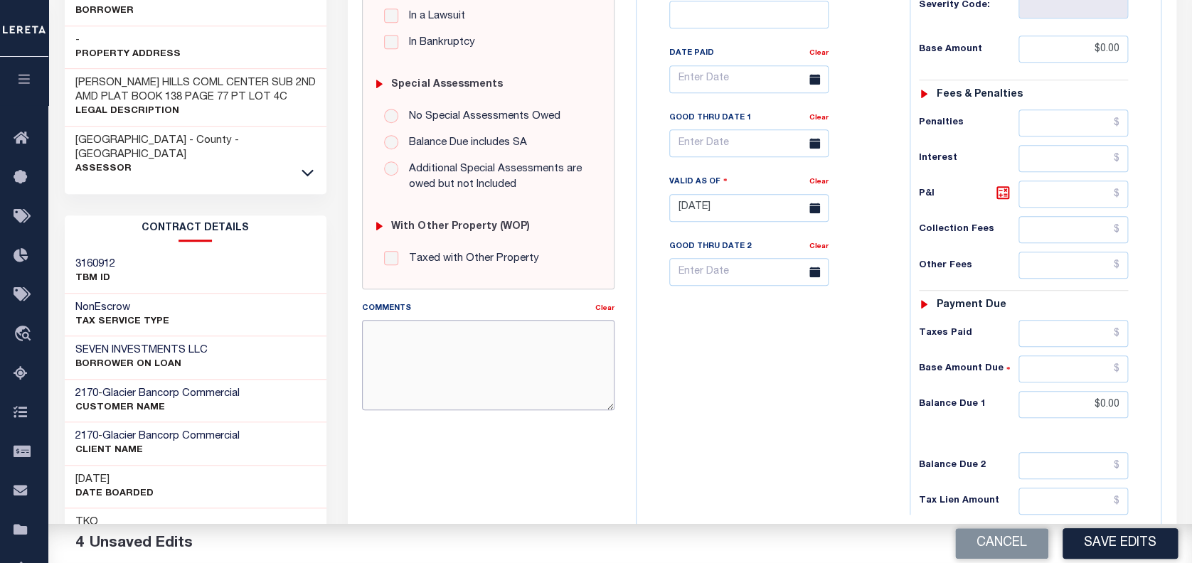
click at [516, 351] on textarea "Comments" at bounding box center [488, 365] width 252 height 90
paste textarea "per the Automated call to county confirmed that the next taxes are due for [DAT…"
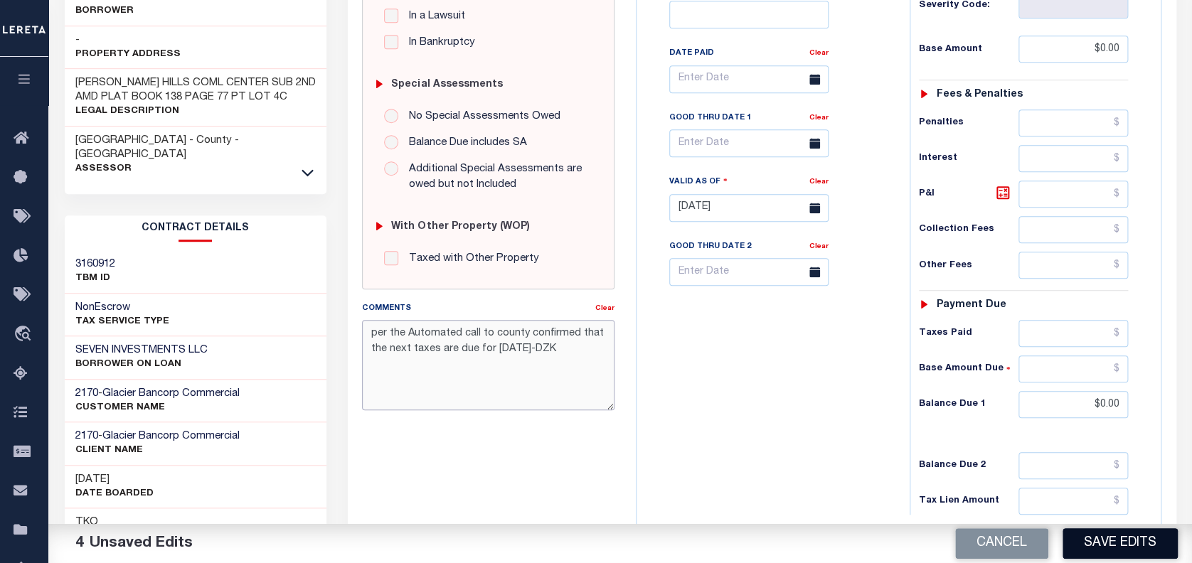
type textarea "per the Automated call to county confirmed that the next taxes are due for [DAT…"
click at [1103, 541] on button "Save Edits" at bounding box center [1120, 543] width 115 height 31
checkbox input "false"
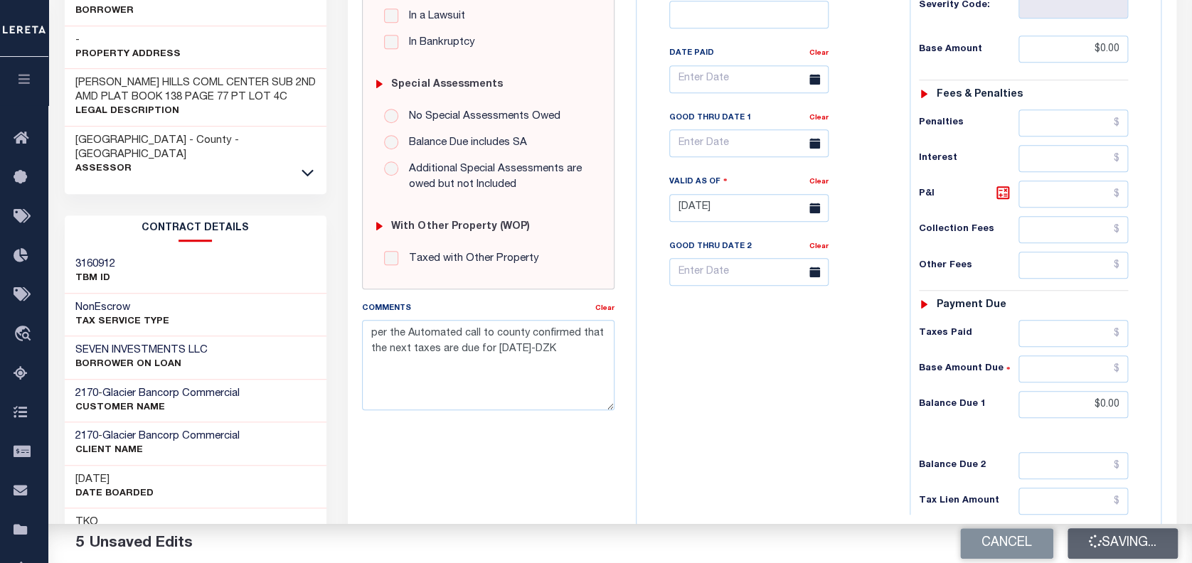
checkbox input "false"
type input "$0"
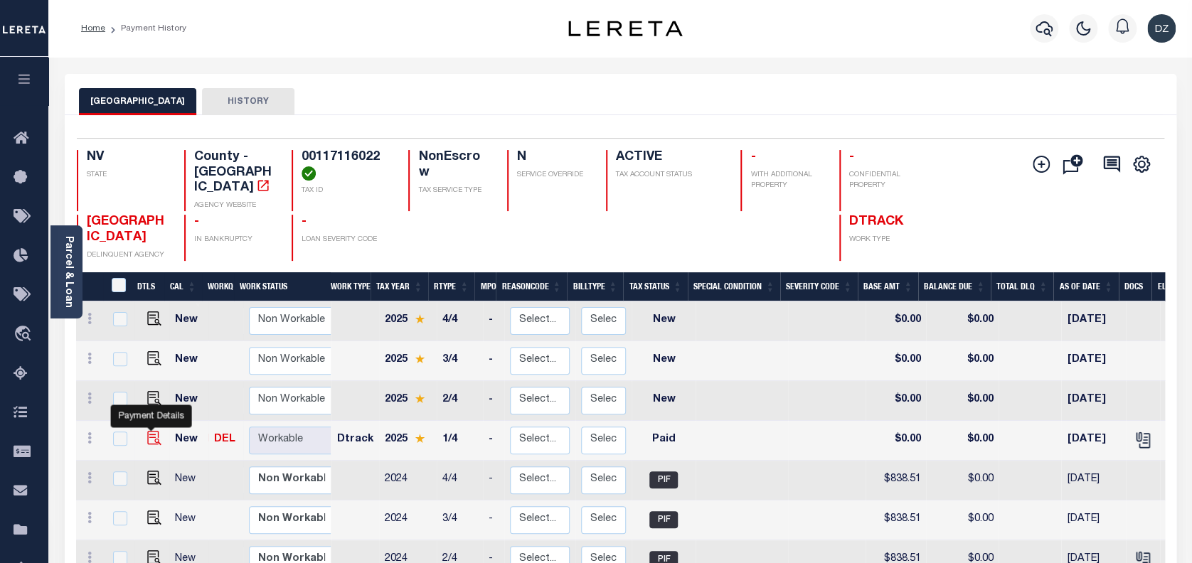
click at [147, 431] on img "" at bounding box center [154, 438] width 14 height 14
checkbox input "true"
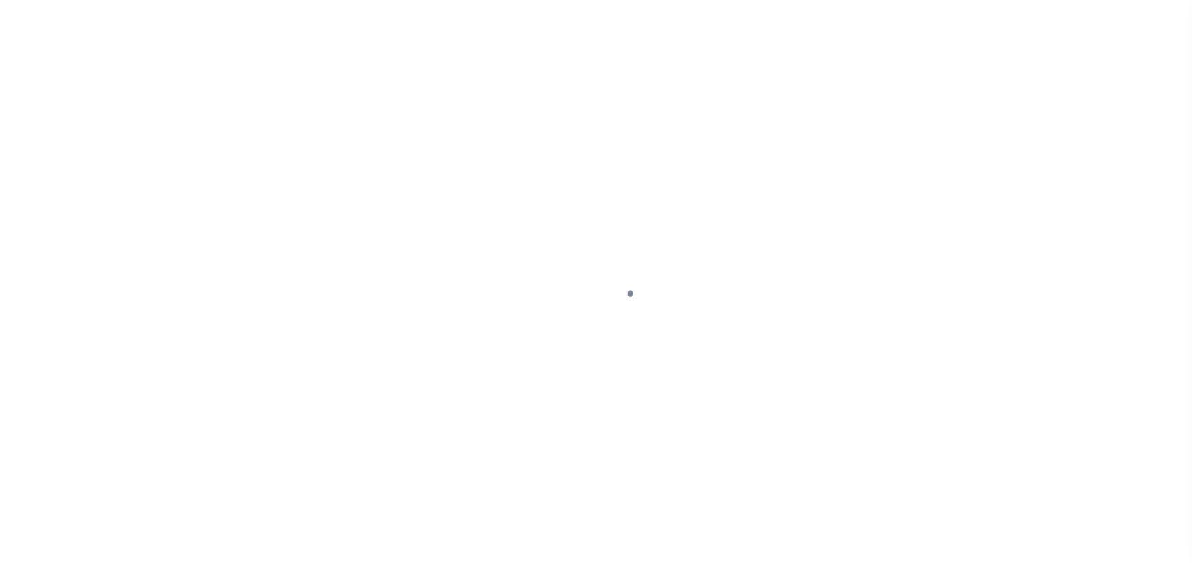
select select "PYD"
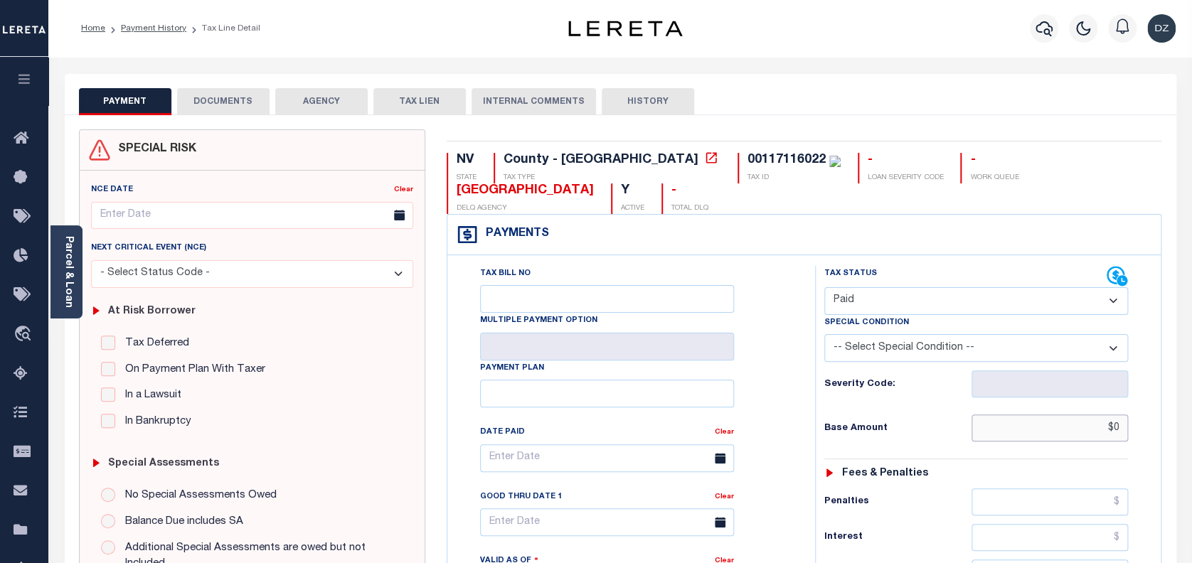
click at [1117, 431] on input "$0" at bounding box center [1050, 428] width 157 height 27
paste input "905.59"
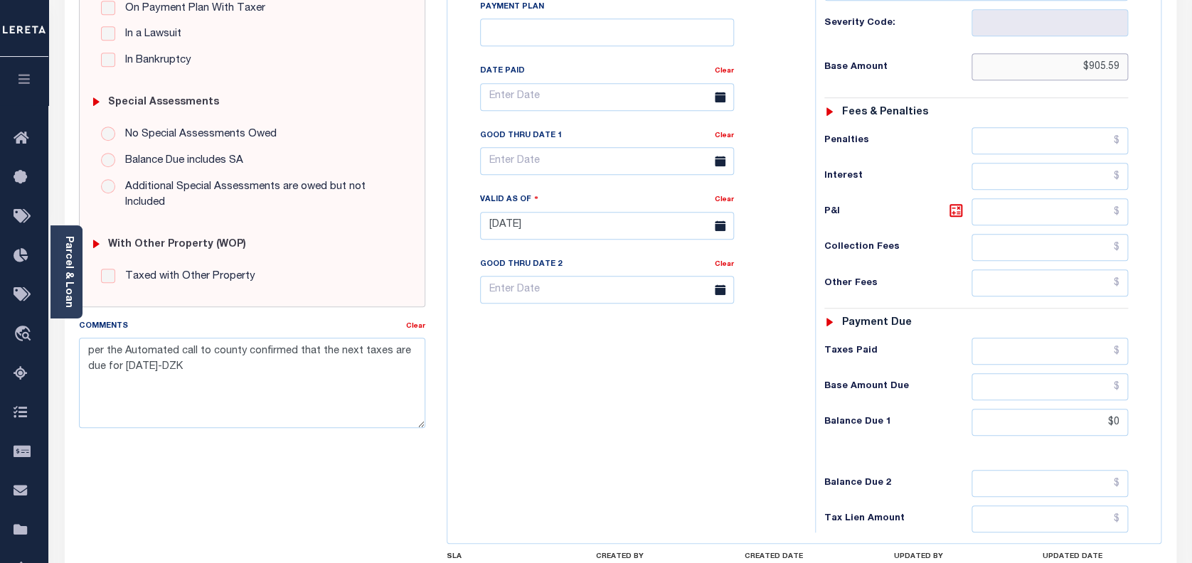
scroll to position [379, 0]
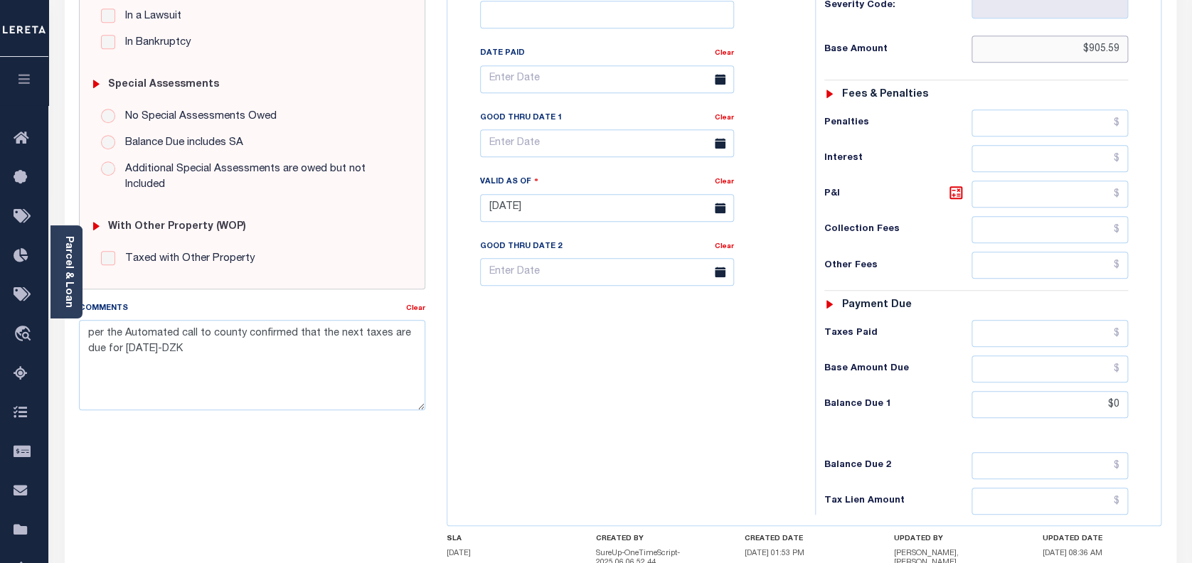
type input "$905.59"
click at [1121, 404] on input "$0" at bounding box center [1050, 404] width 157 height 27
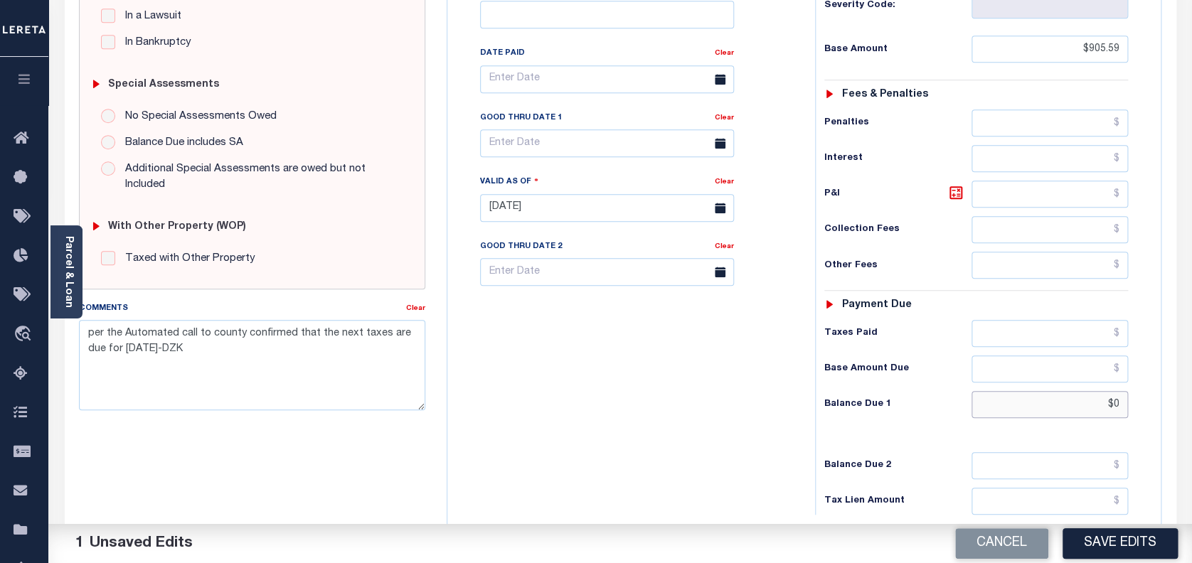
type input "$0.00"
click at [1091, 544] on button "Save Edits" at bounding box center [1120, 543] width 115 height 31
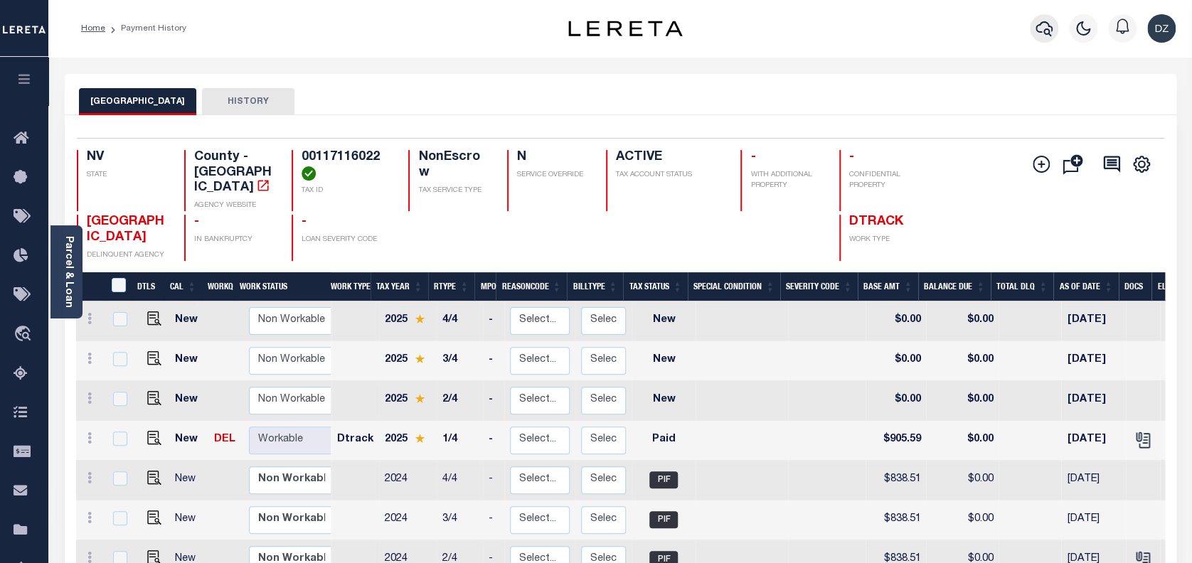
click at [1050, 23] on icon "button" at bounding box center [1044, 28] width 17 height 17
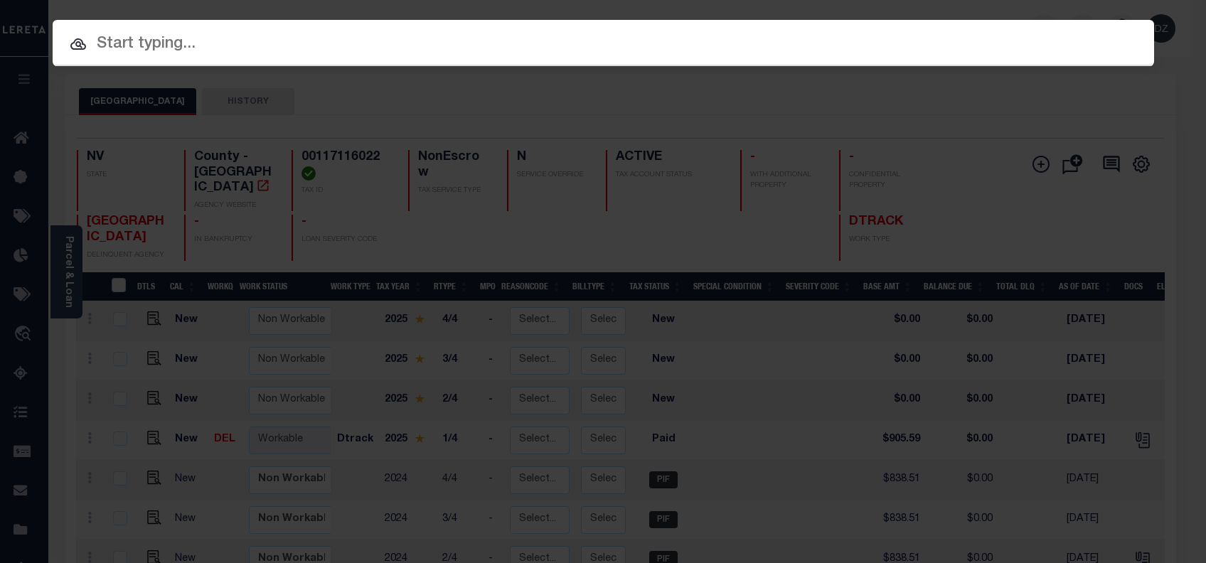
paste input "428746250"
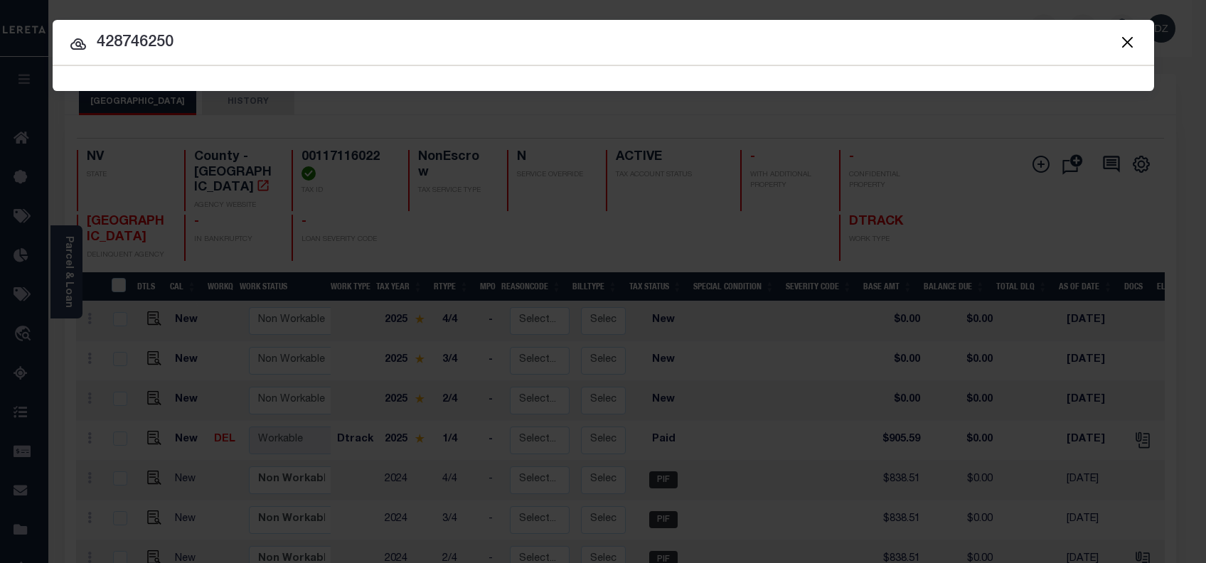
type input "428746250"
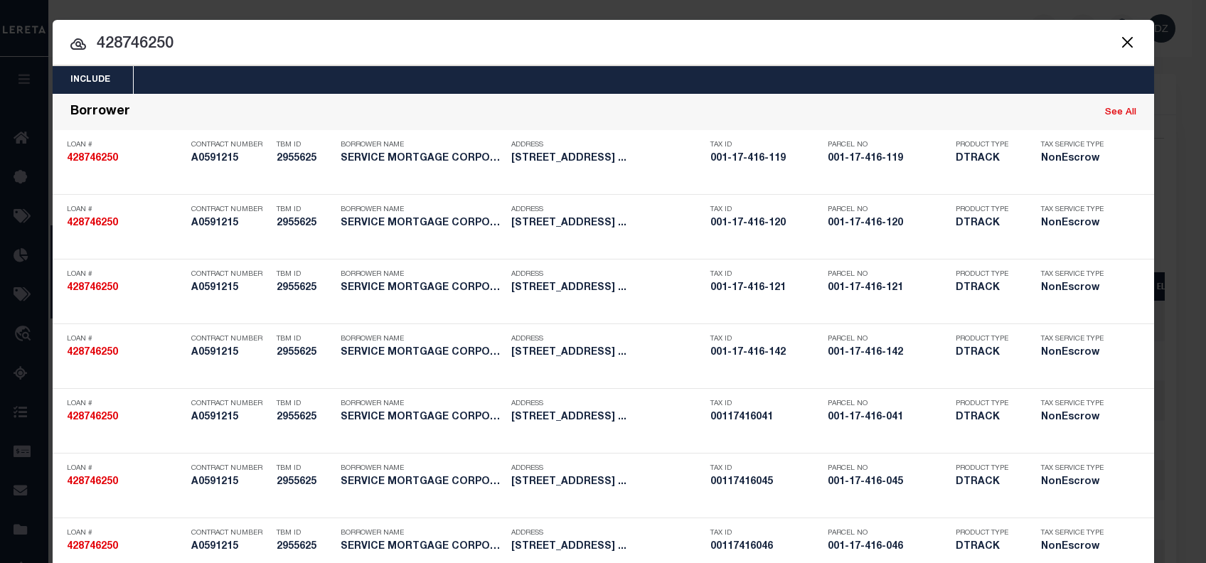
click at [1119, 38] on button "Close" at bounding box center [1128, 42] width 18 height 18
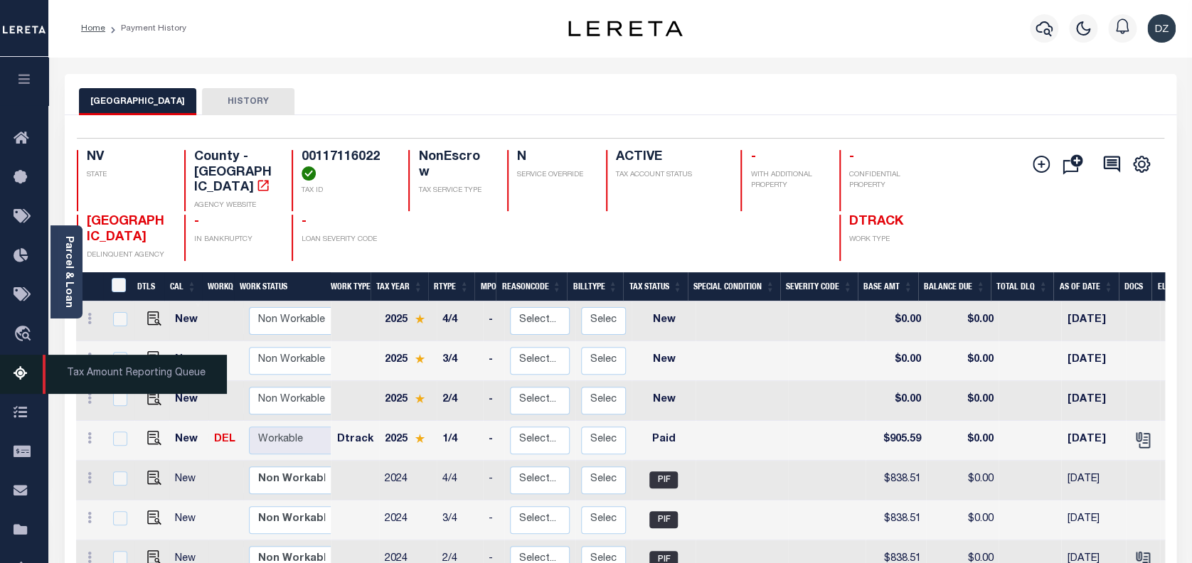
click at [21, 369] on icon at bounding box center [25, 375] width 23 height 18
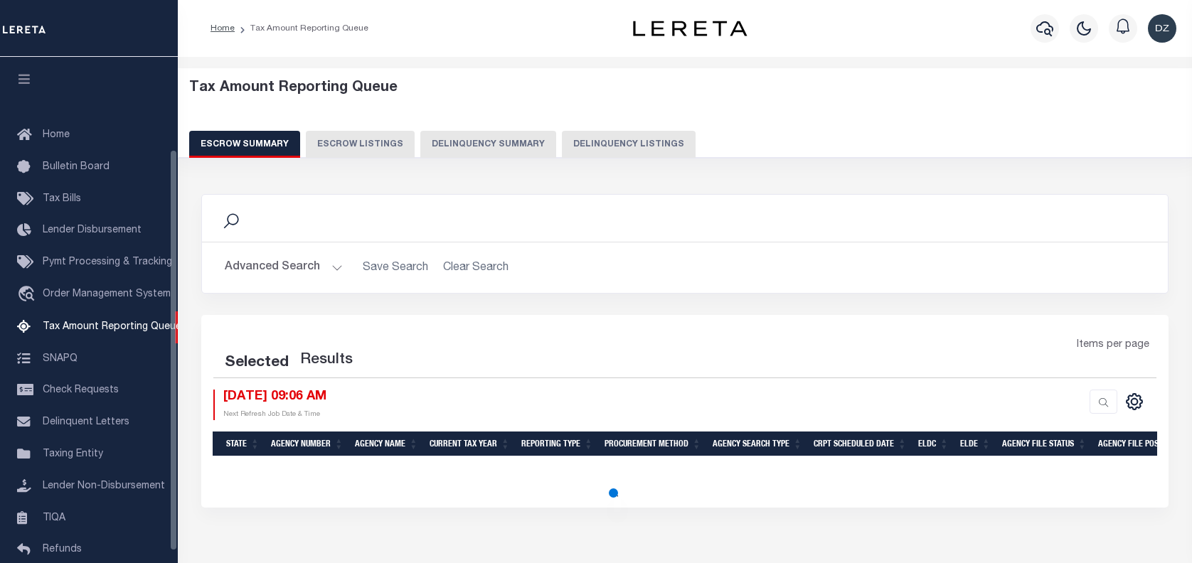
click at [634, 137] on button "Delinquency Listings" at bounding box center [629, 144] width 134 height 27
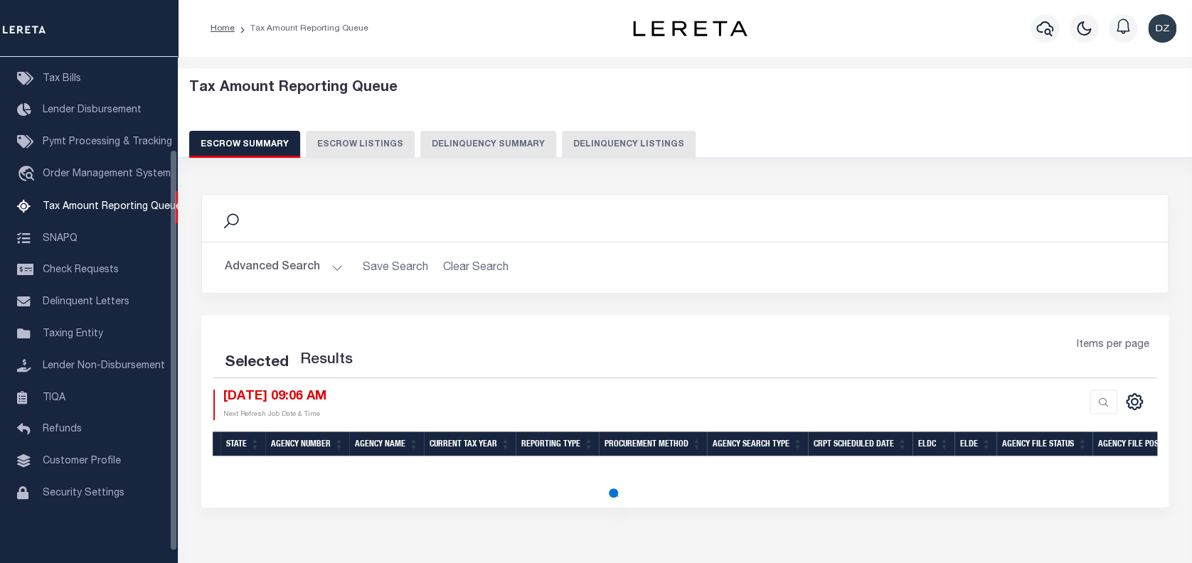
select select "100"
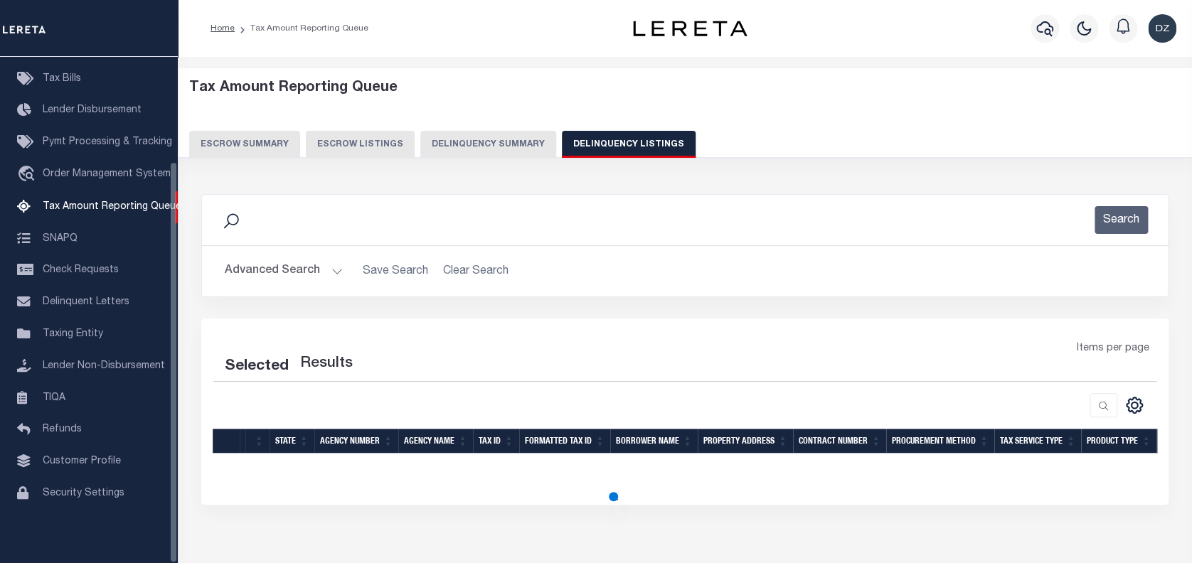
select select "100"
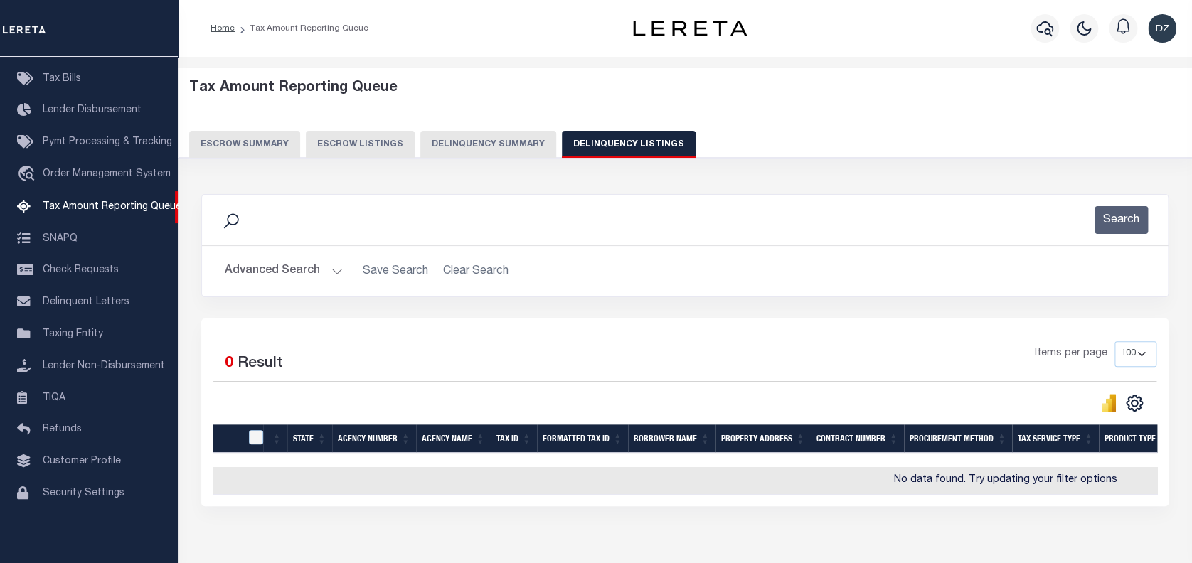
click at [293, 270] on button "Advanced Search" at bounding box center [284, 271] width 118 height 28
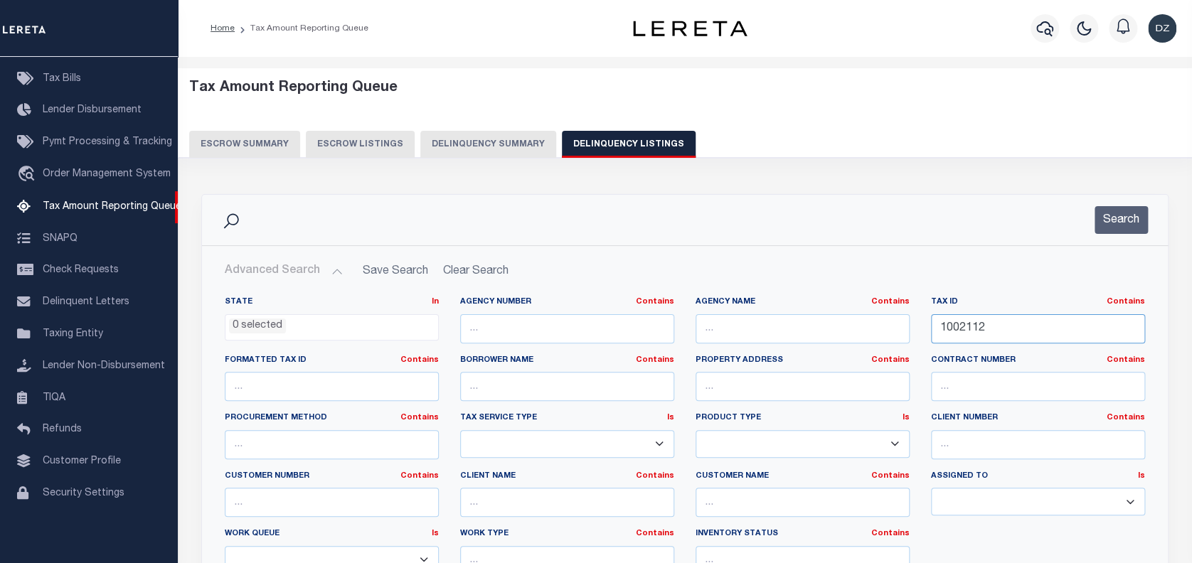
drag, startPoint x: 1018, startPoint y: 336, endPoint x: 920, endPoint y: 328, distance: 98.5
click at [920, 328] on div "Tax ID Contains Contains Is 1002112" at bounding box center [1037, 326] width 235 height 58
paste input "00117416009"
type input "00117416009"
click at [1116, 222] on button "Search" at bounding box center [1121, 220] width 53 height 28
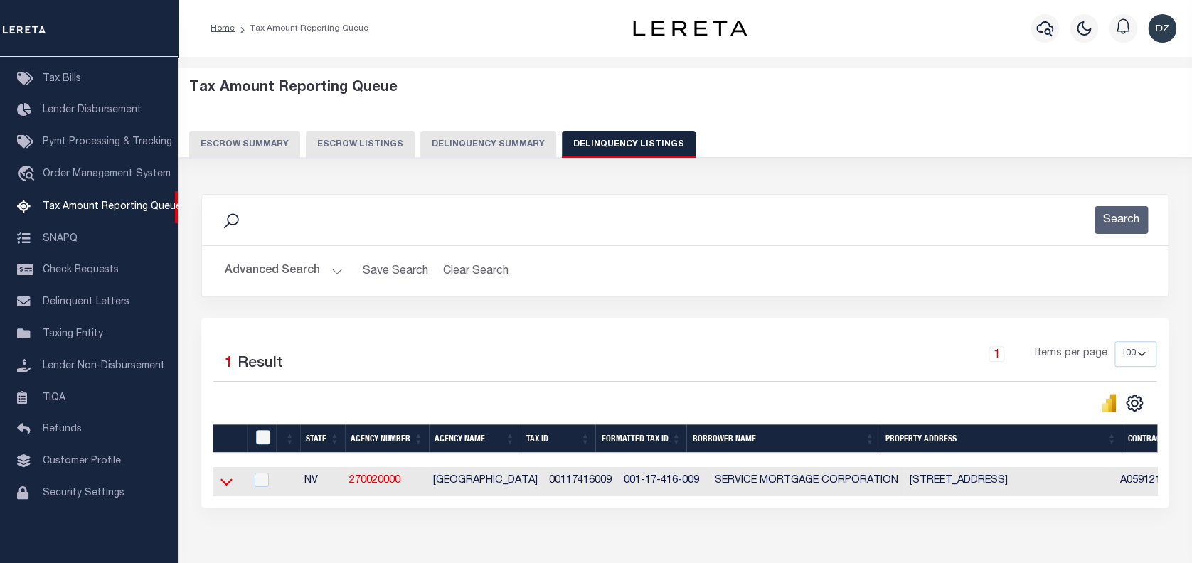
click at [225, 484] on icon at bounding box center [226, 481] width 12 height 15
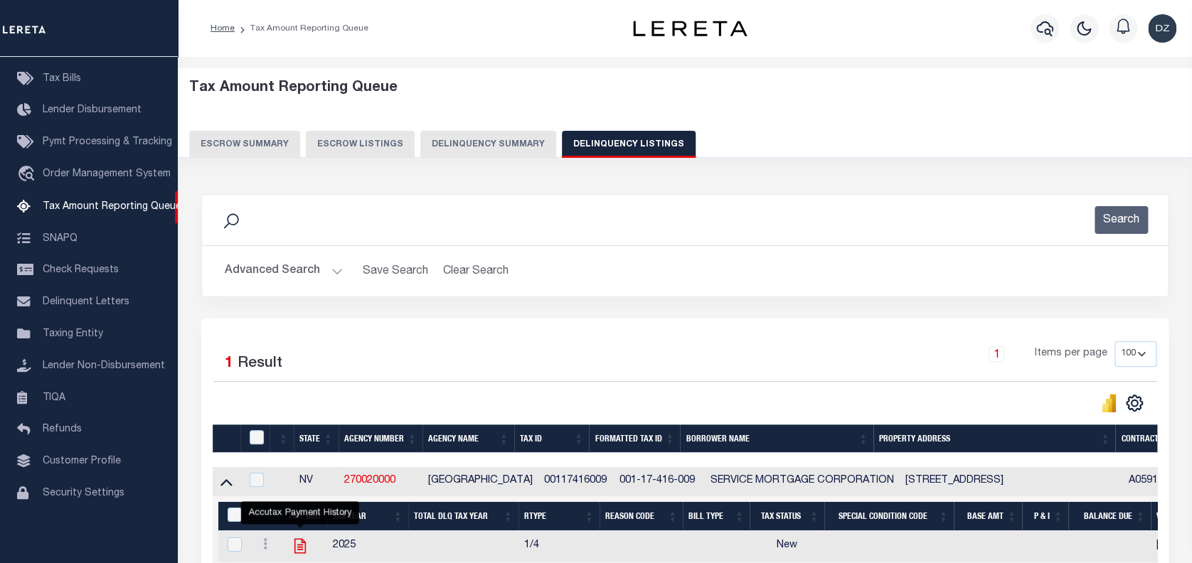
click at [297, 552] on icon "" at bounding box center [300, 546] width 18 height 18
checkbox input "true"
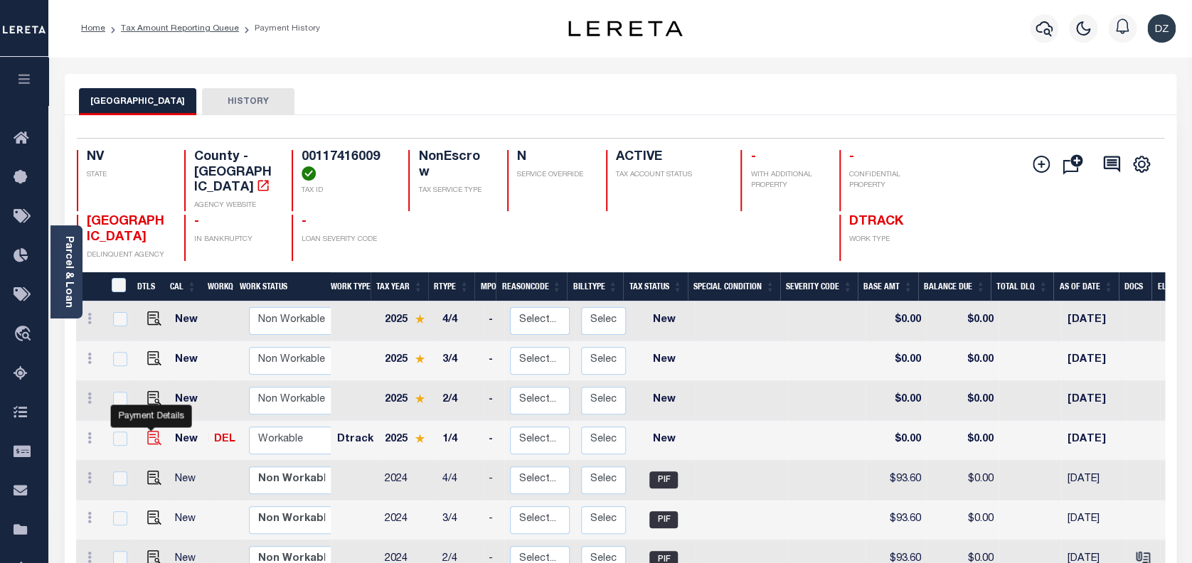
click at [148, 431] on img "" at bounding box center [154, 438] width 14 height 14
checkbox input "true"
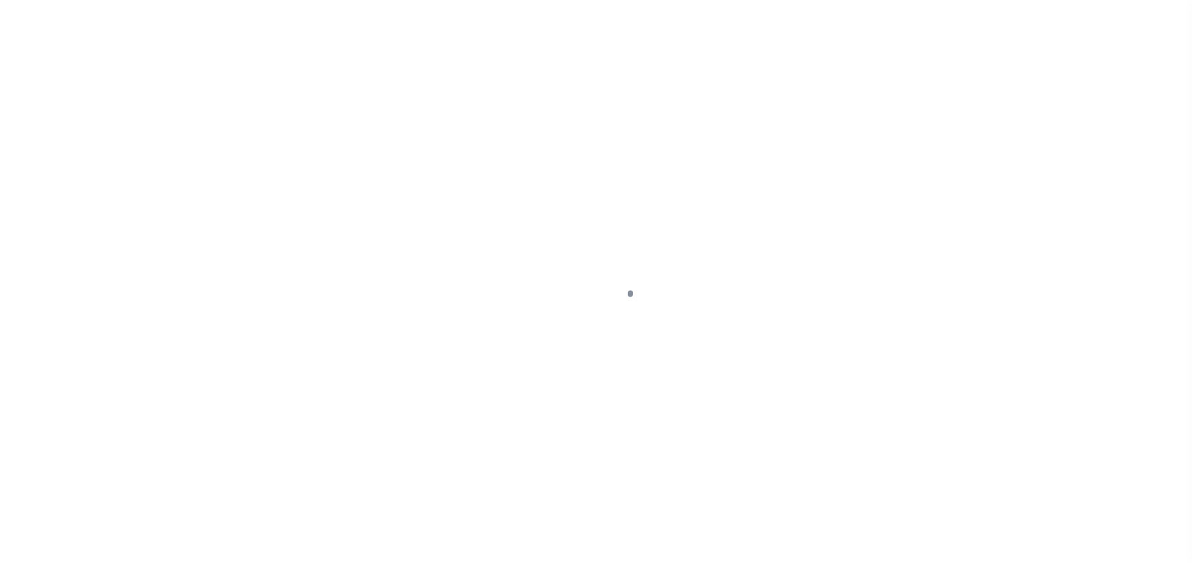
select select "NW2"
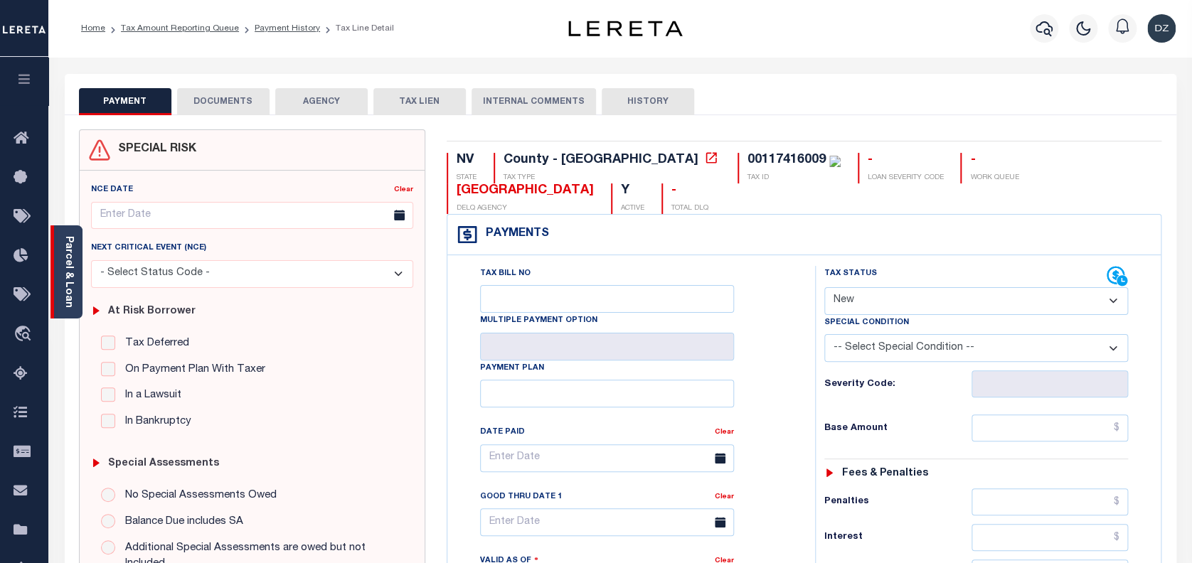
click at [70, 291] on link "Parcel & Loan" at bounding box center [68, 272] width 10 height 72
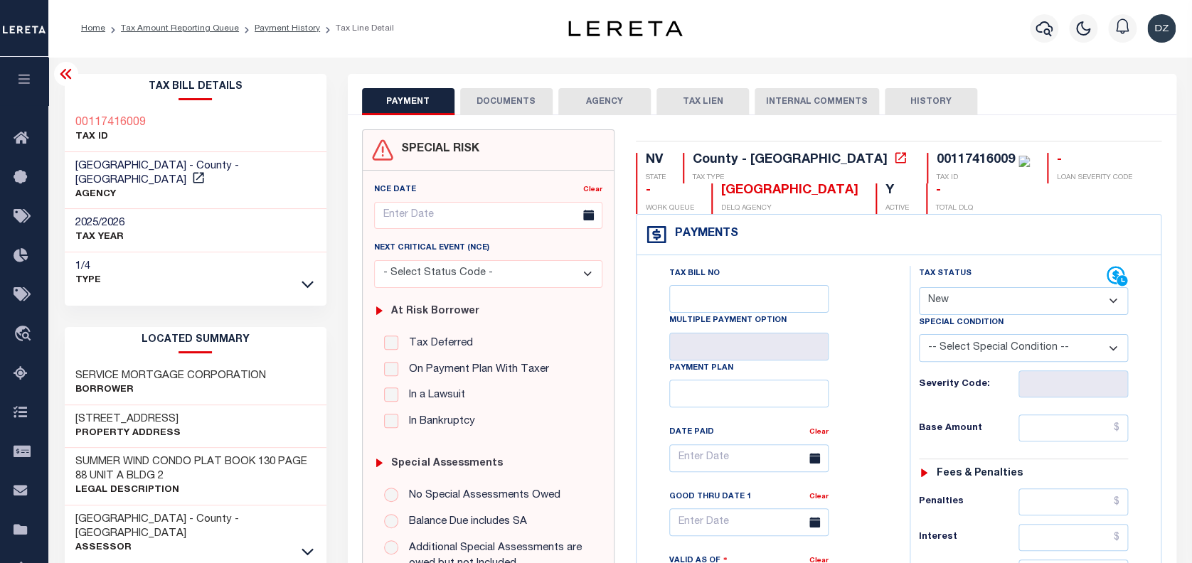
click at [468, 100] on button "DOCUMENTS" at bounding box center [506, 101] width 92 height 27
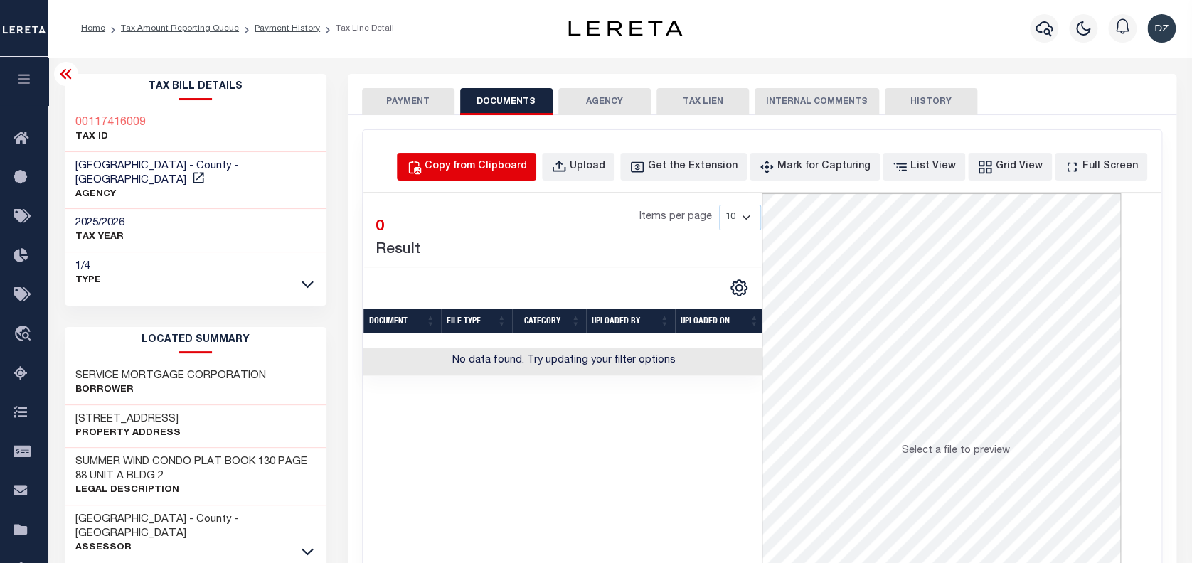
click at [518, 164] on div "Copy from Clipboard" at bounding box center [476, 167] width 102 height 16
select select "POP"
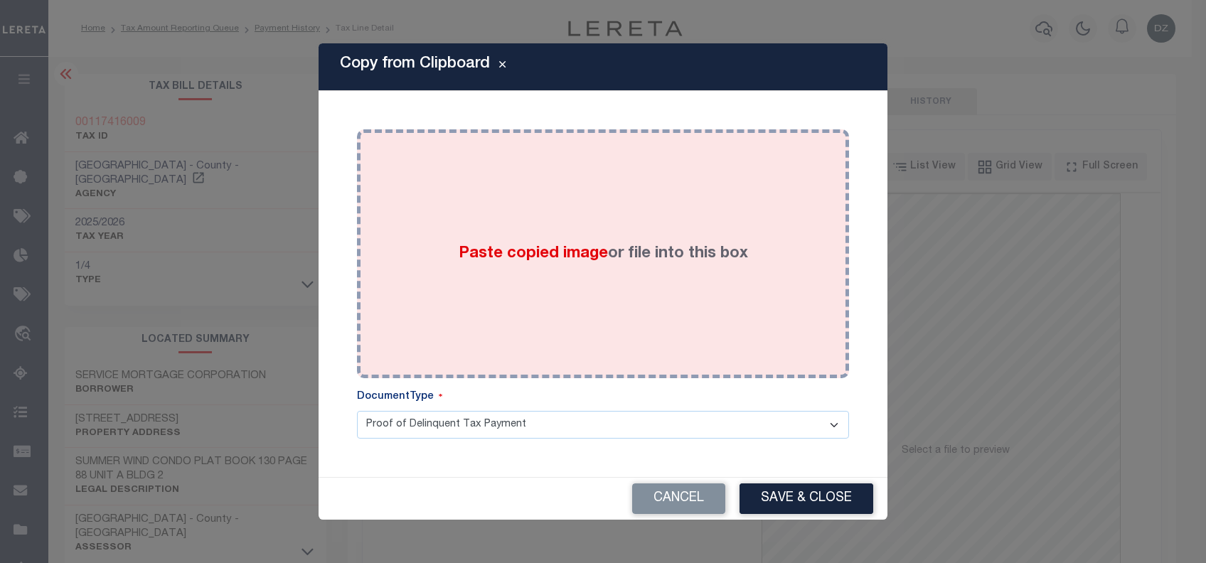
click at [550, 267] on div "Paste copied image or file into this box" at bounding box center [603, 254] width 471 height 228
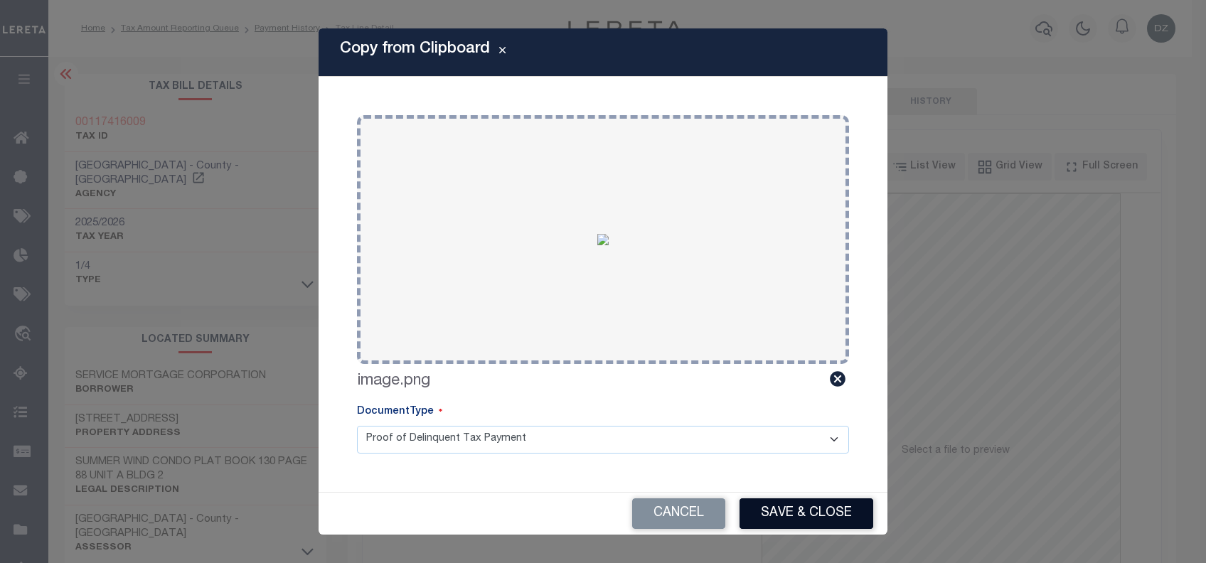
click at [816, 512] on button "Save & Close" at bounding box center [807, 514] width 134 height 31
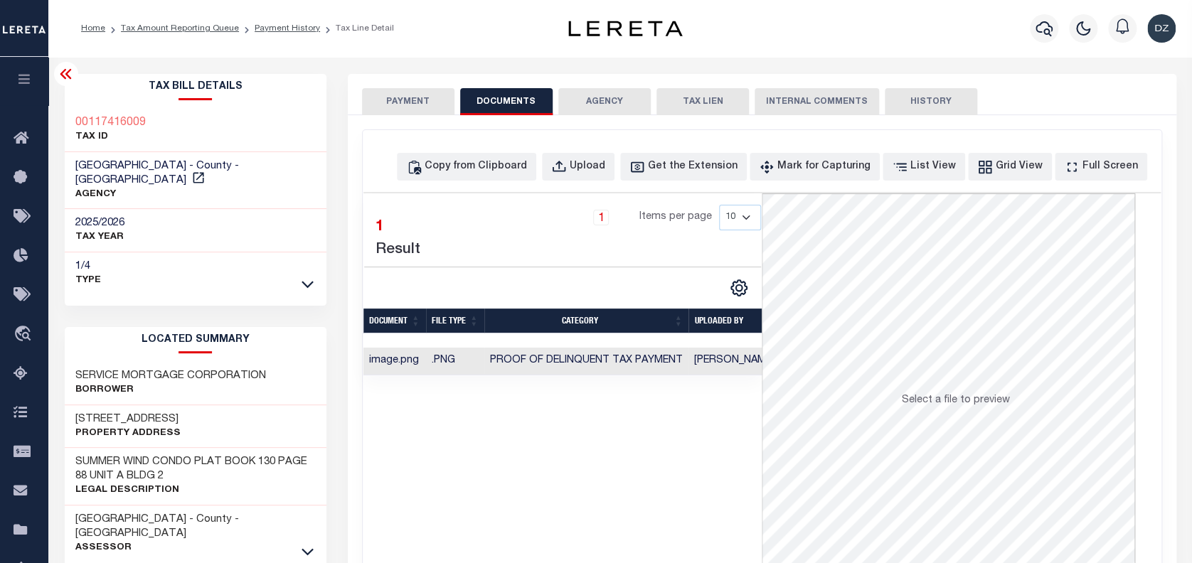
click at [398, 107] on button "PAYMENT" at bounding box center [408, 101] width 92 height 27
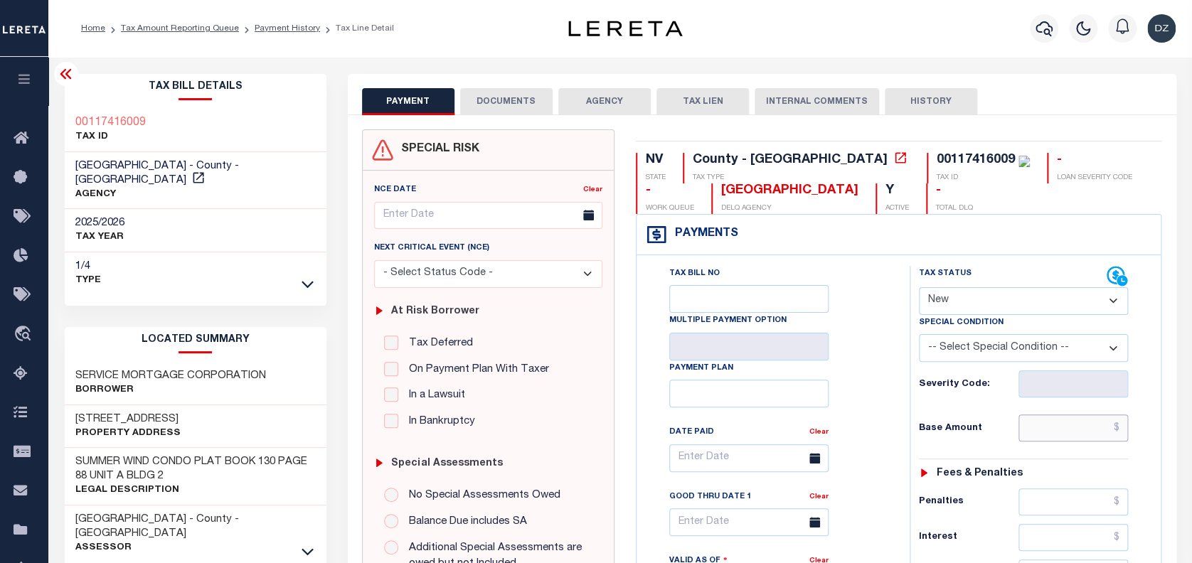
click at [1082, 427] on input "text" at bounding box center [1073, 428] width 110 height 27
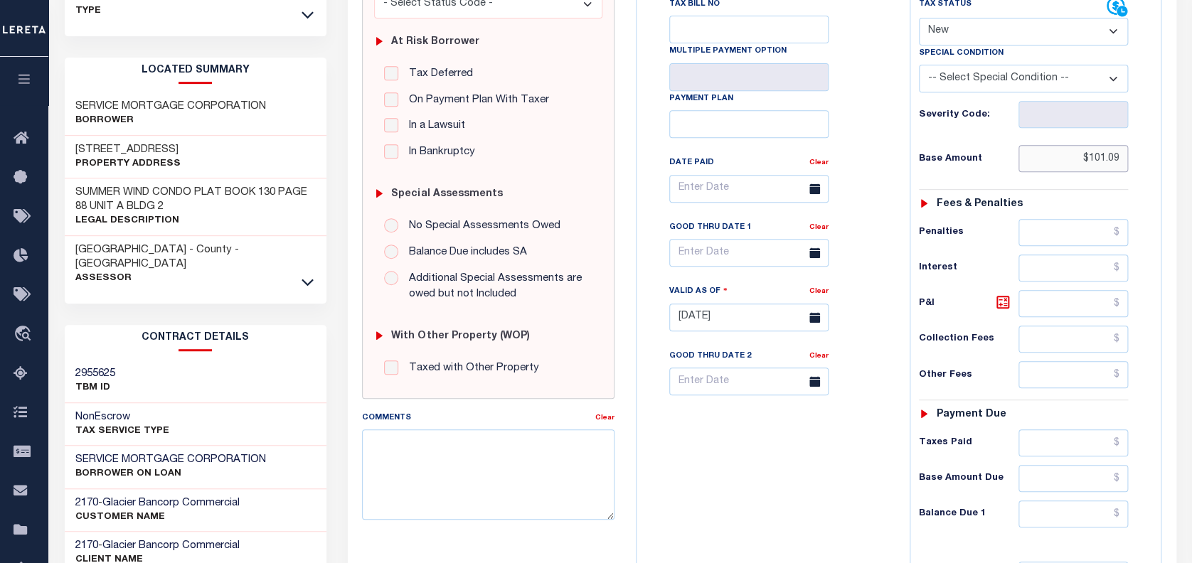
scroll to position [284, 0]
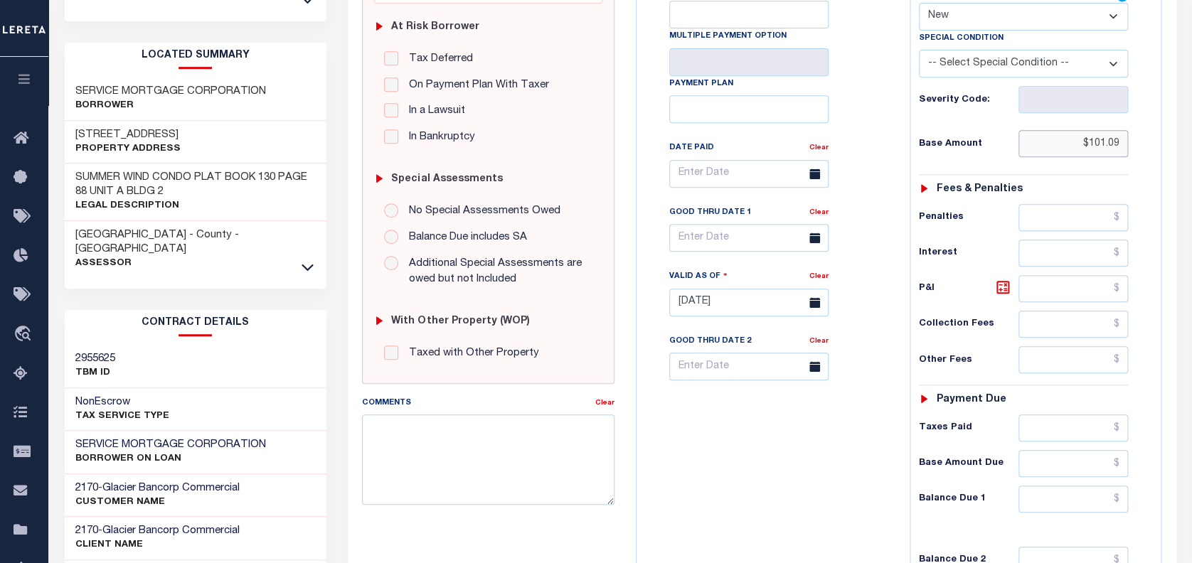
type input "$101.09"
type input "[DATE]"
drag, startPoint x: 1067, startPoint y: 507, endPoint x: 1067, endPoint y: 494, distance: 13.5
click at [1067, 507] on input "text" at bounding box center [1073, 499] width 110 height 27
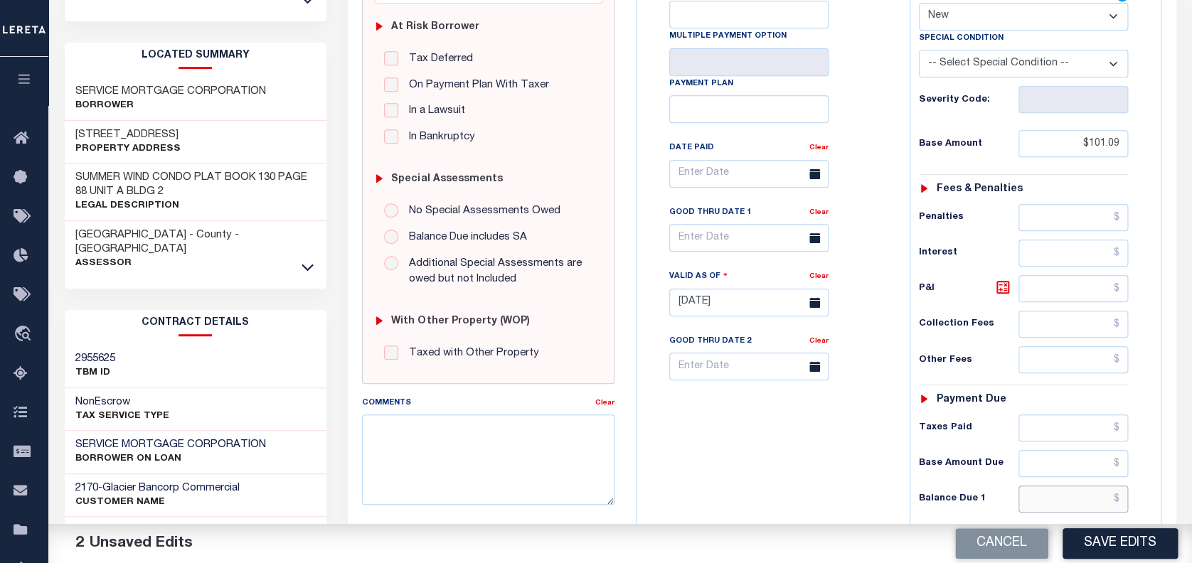
type input "$0.00"
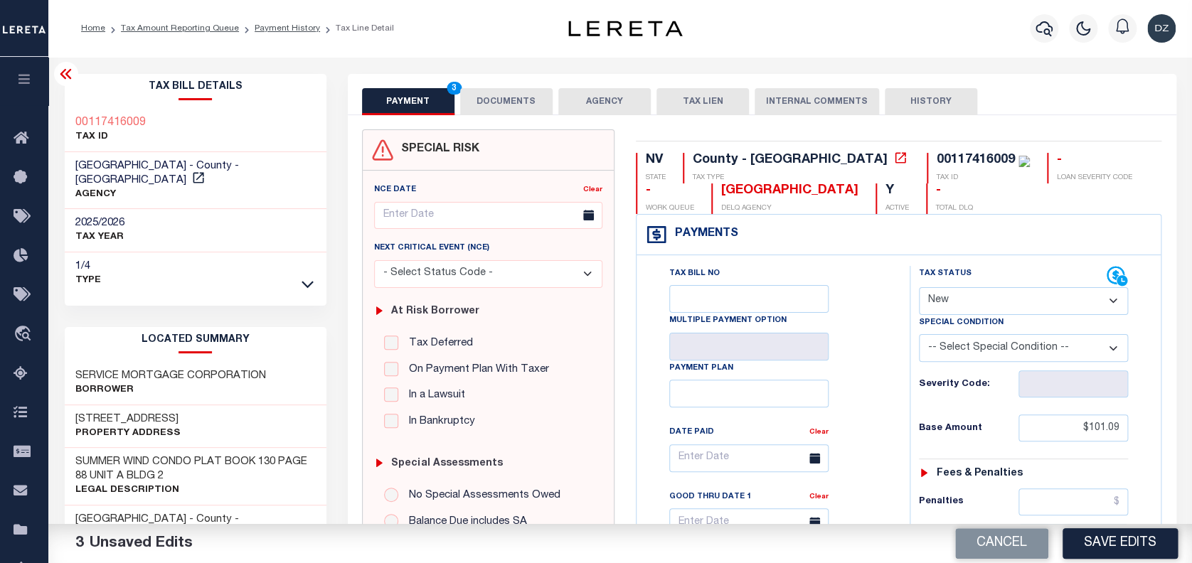
click at [931, 297] on select "- Select Status Code - Open Due/Unpaid Paid Incomplete No Tax Due Internal Refu…" at bounding box center [1024, 301] width 210 height 28
select select "PYD"
click at [919, 288] on select "- Select Status Code - Open Due/Unpaid Paid Incomplete No Tax Due Internal Refu…" at bounding box center [1024, 301] width 210 height 28
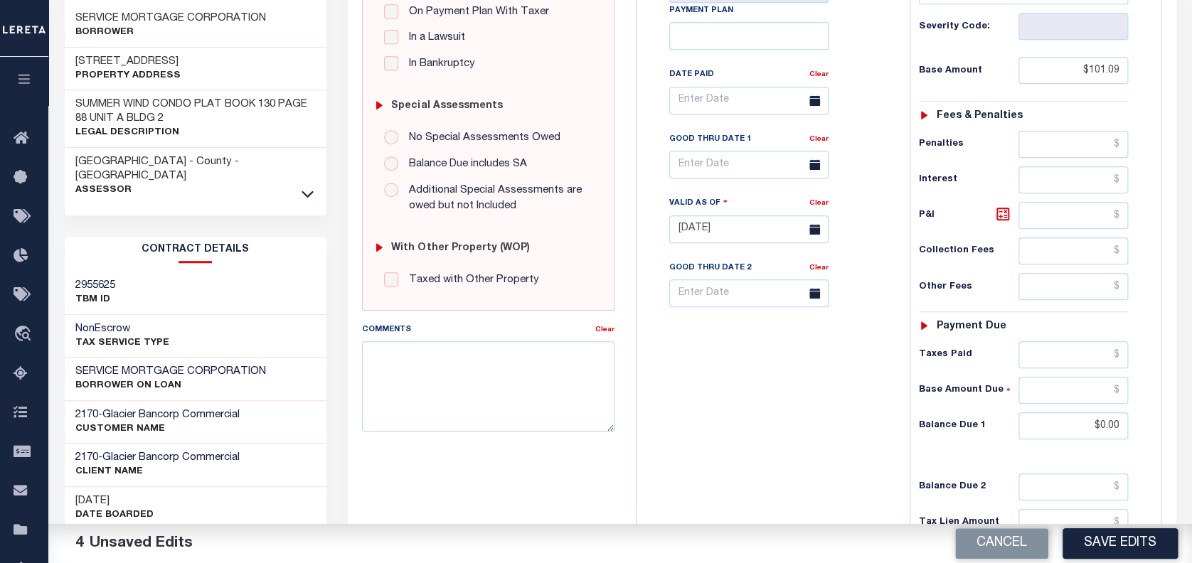
scroll to position [379, 0]
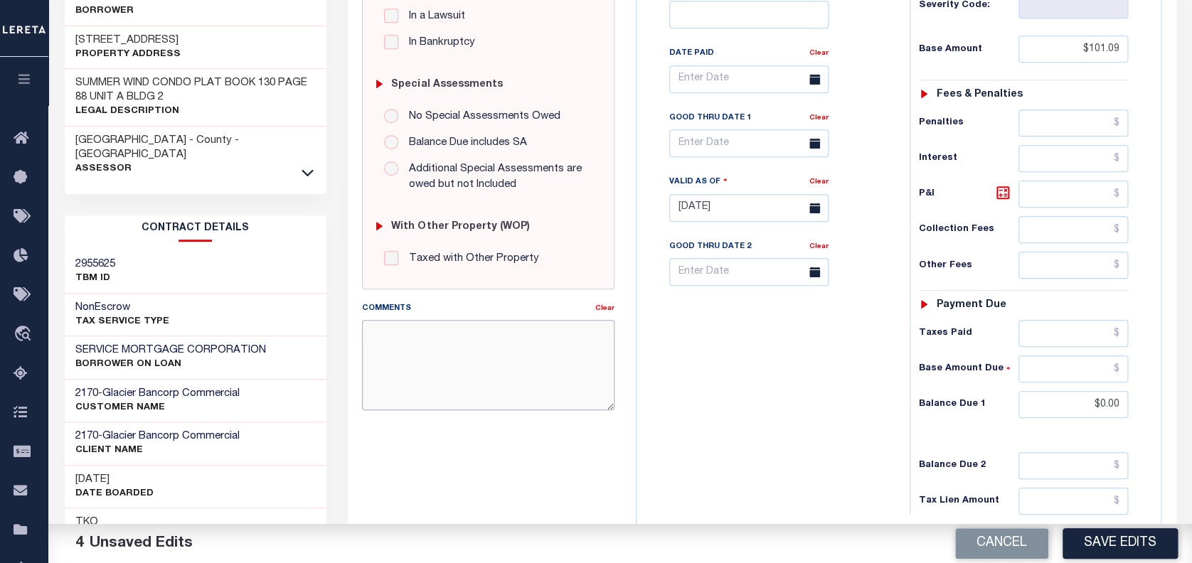
click at [457, 356] on textarea "Comments" at bounding box center [488, 365] width 252 height 90
paste textarea "per the Automated call to county confirmed that the next taxes are due for Octo…"
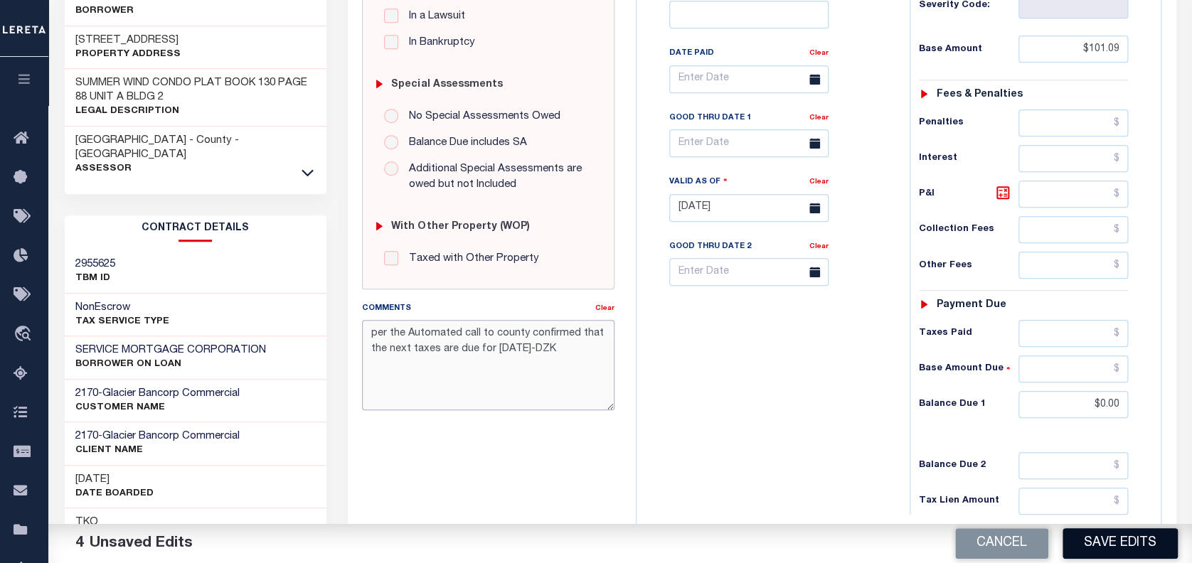
type textarea "per the Automated call to county confirmed that the next taxes are due for Octo…"
click at [1145, 546] on button "Save Edits" at bounding box center [1120, 543] width 115 height 31
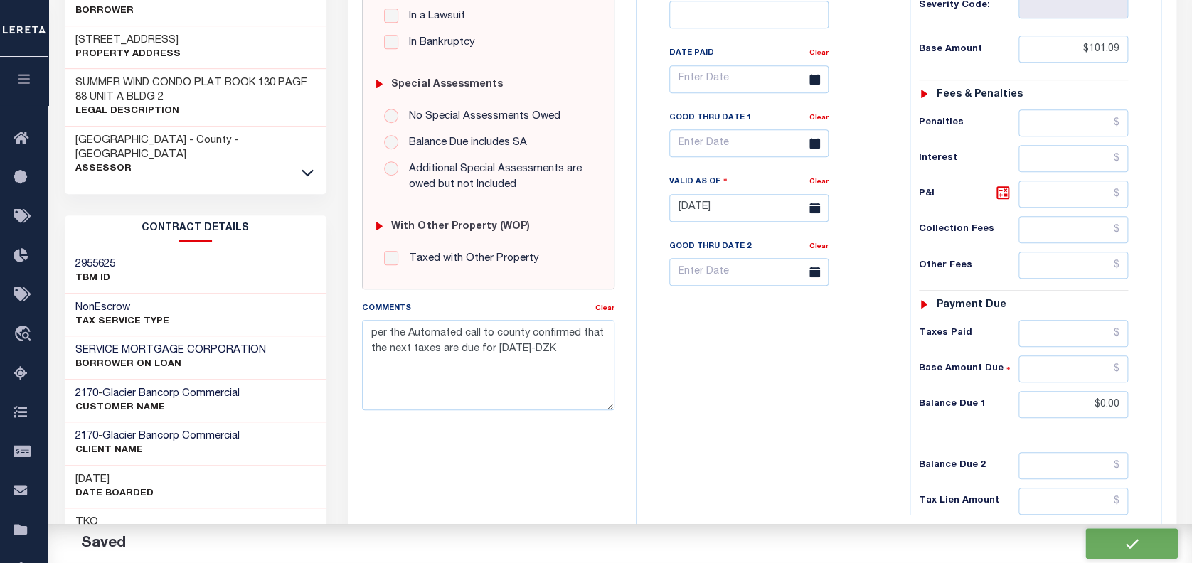
checkbox input "false"
type input "$101.09"
type input "$0"
